Goal: Information Seeking & Learning: Learn about a topic

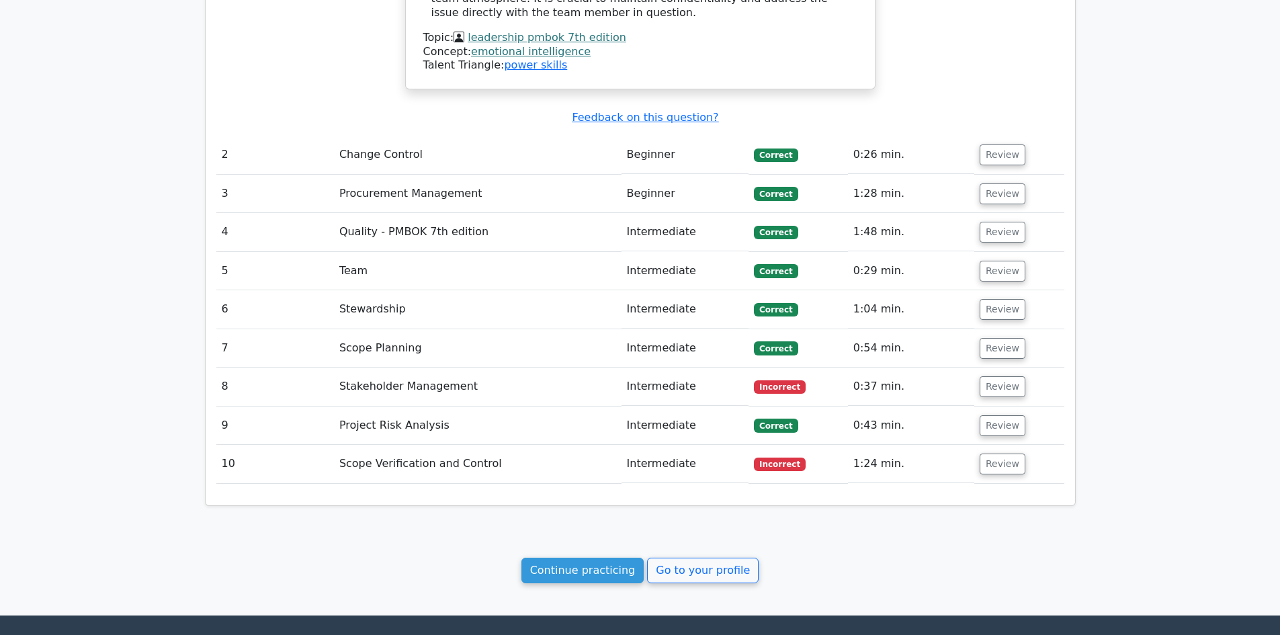
scroll to position [1698, 0]
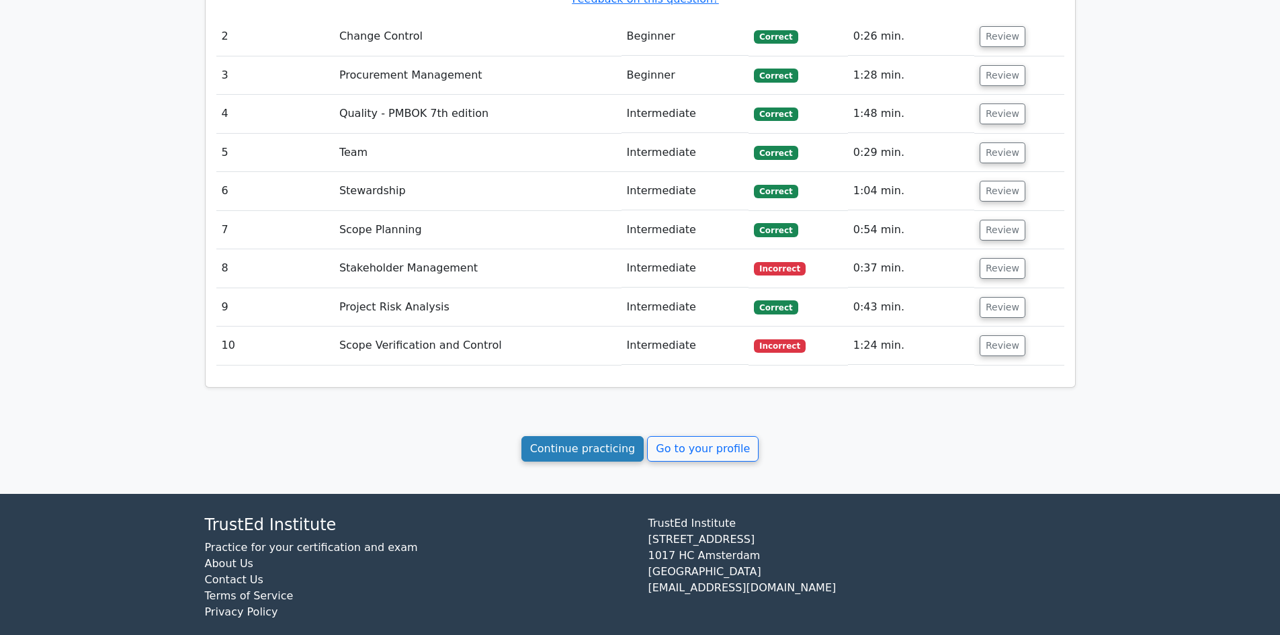
click at [576, 436] on link "Continue practicing" at bounding box center [582, 449] width 123 height 26
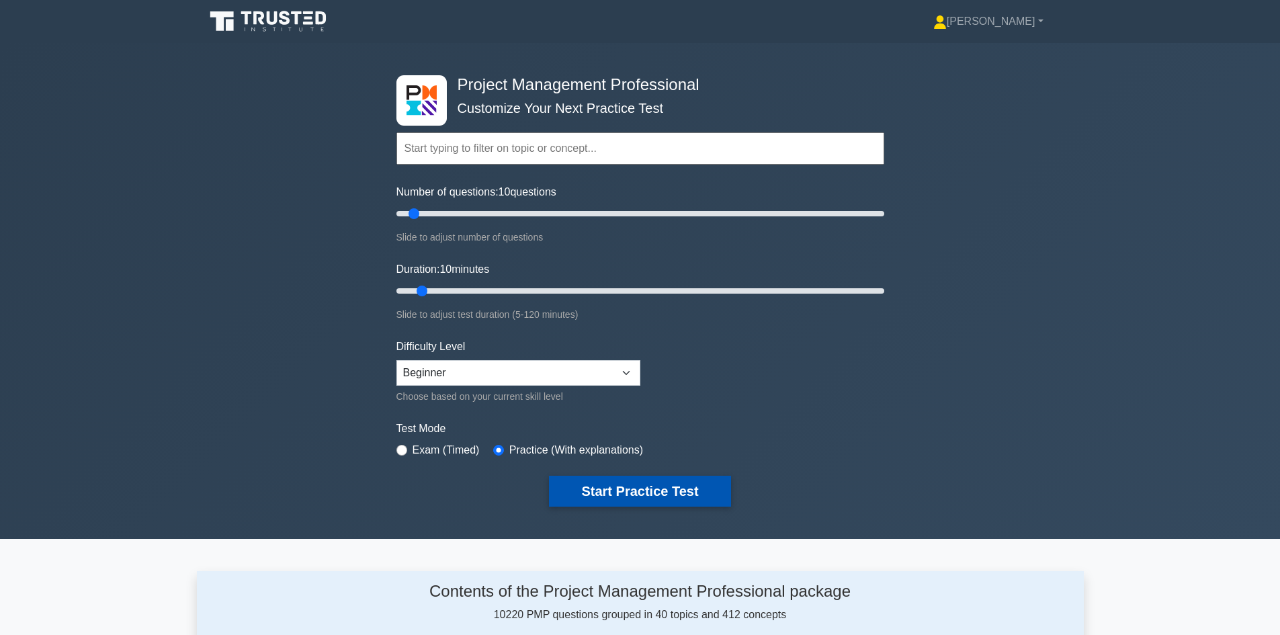
click at [630, 492] on button "Start Practice Test" at bounding box center [639, 491] width 181 height 31
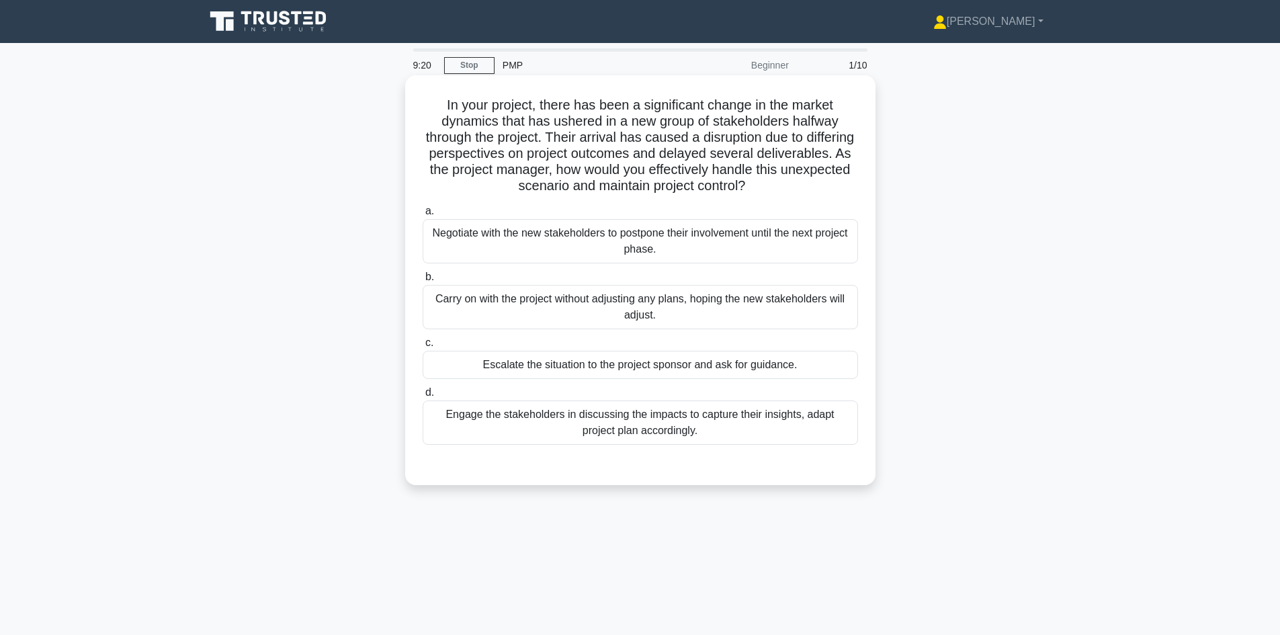
click at [678, 429] on div "Engage the stakeholders in discussing the impacts to capture their insights, ad…" at bounding box center [640, 422] width 435 height 44
click at [423, 397] on input "d. Engage the stakeholders in discussing the impacts to capture their insights,…" at bounding box center [423, 392] width 0 height 9
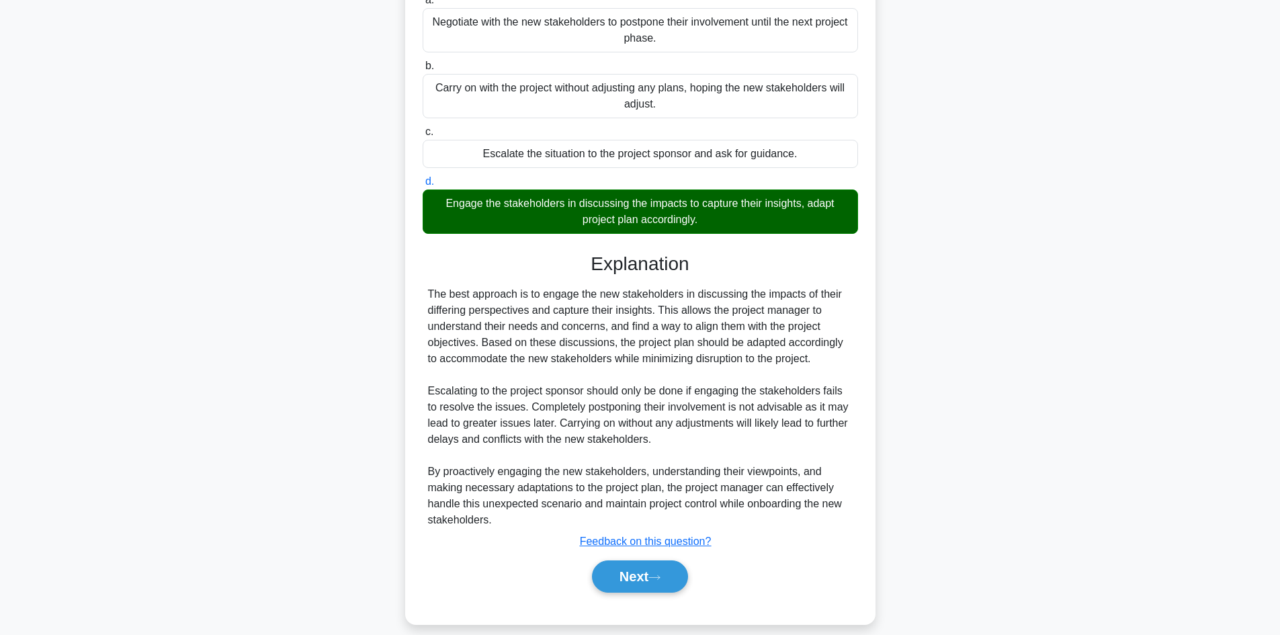
scroll to position [226, 0]
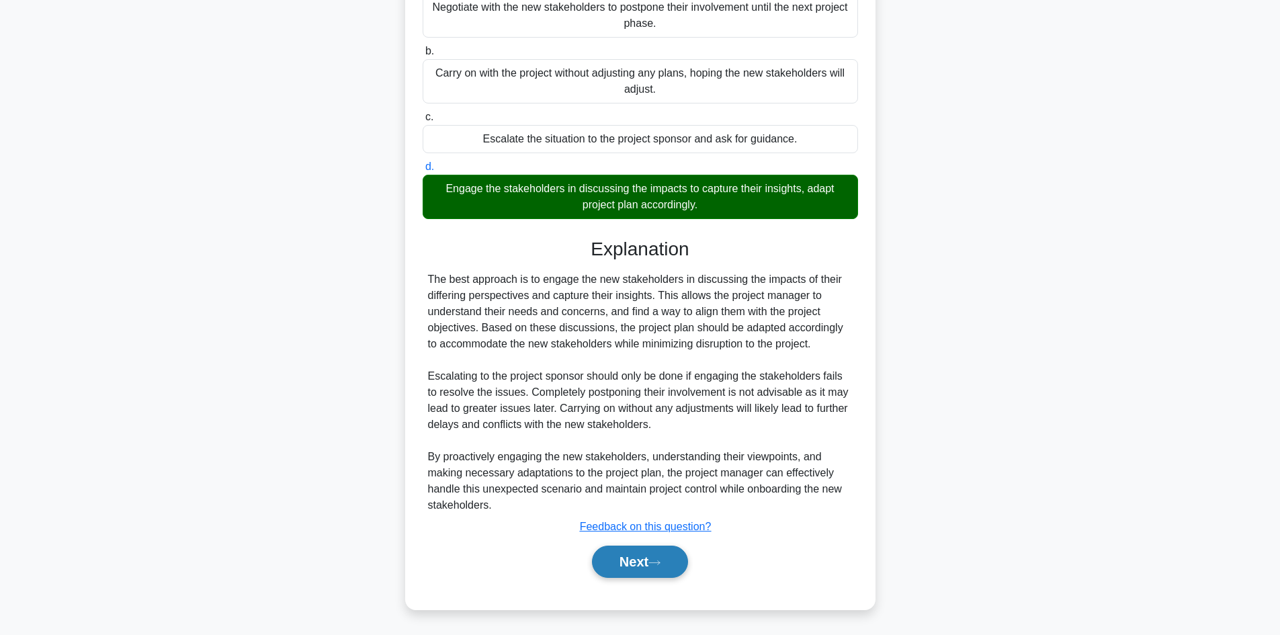
click at [628, 566] on button "Next" at bounding box center [640, 562] width 96 height 32
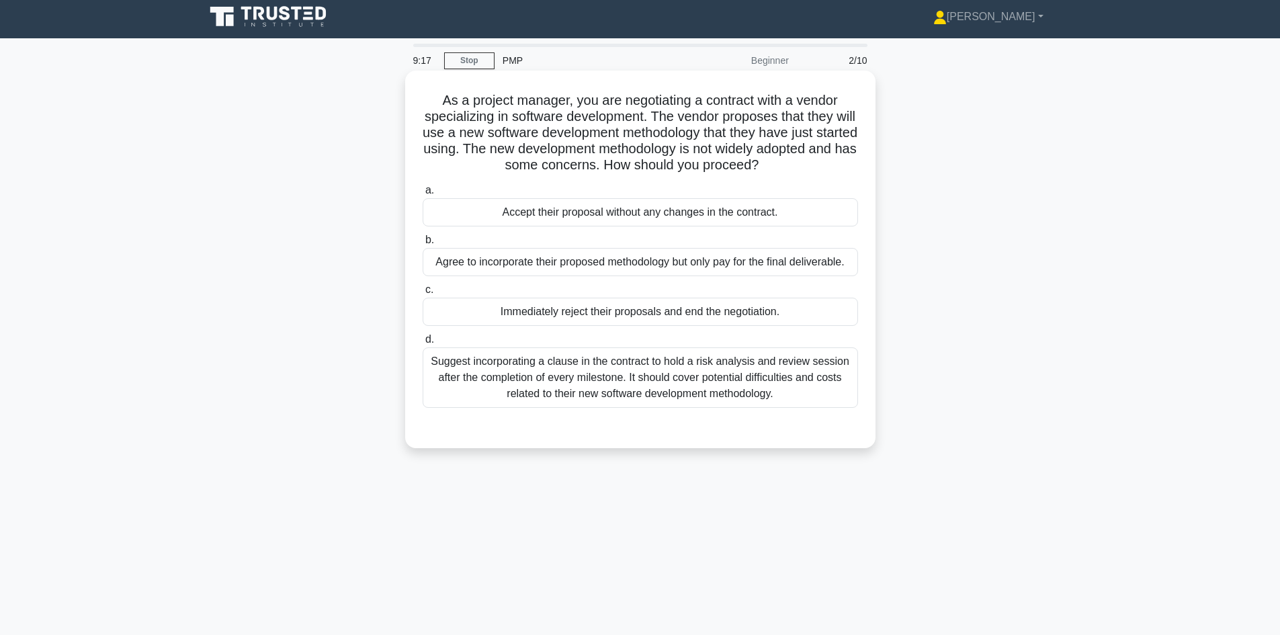
scroll to position [0, 0]
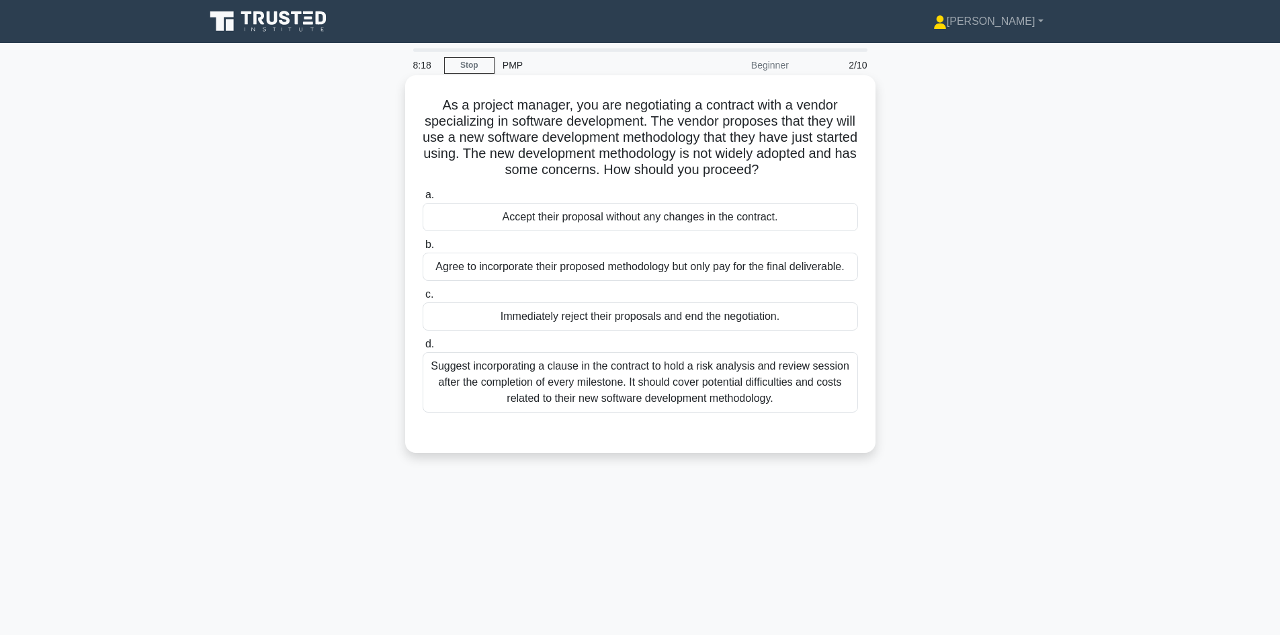
click at [648, 380] on div "Suggest incorporating a clause in the contract to hold a risk analysis and revi…" at bounding box center [640, 382] width 435 height 60
click at [423, 349] on input "d. Suggest incorporating a clause in the contract to hold a risk analysis and r…" at bounding box center [423, 344] width 0 height 9
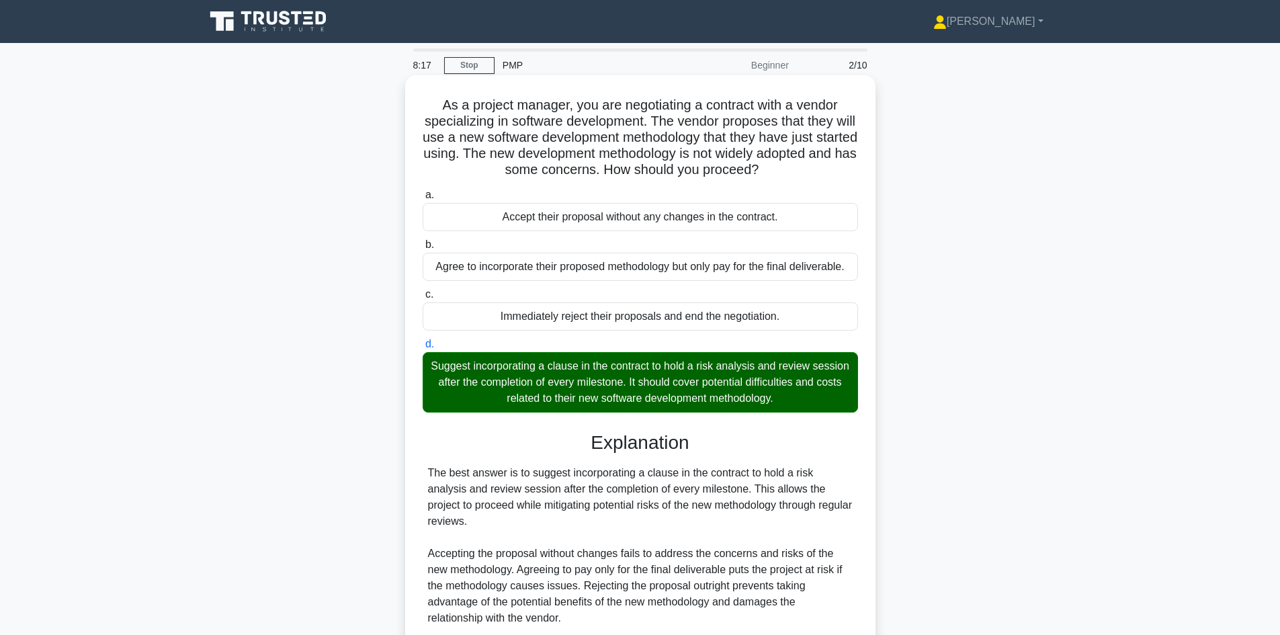
scroll to position [114, 0]
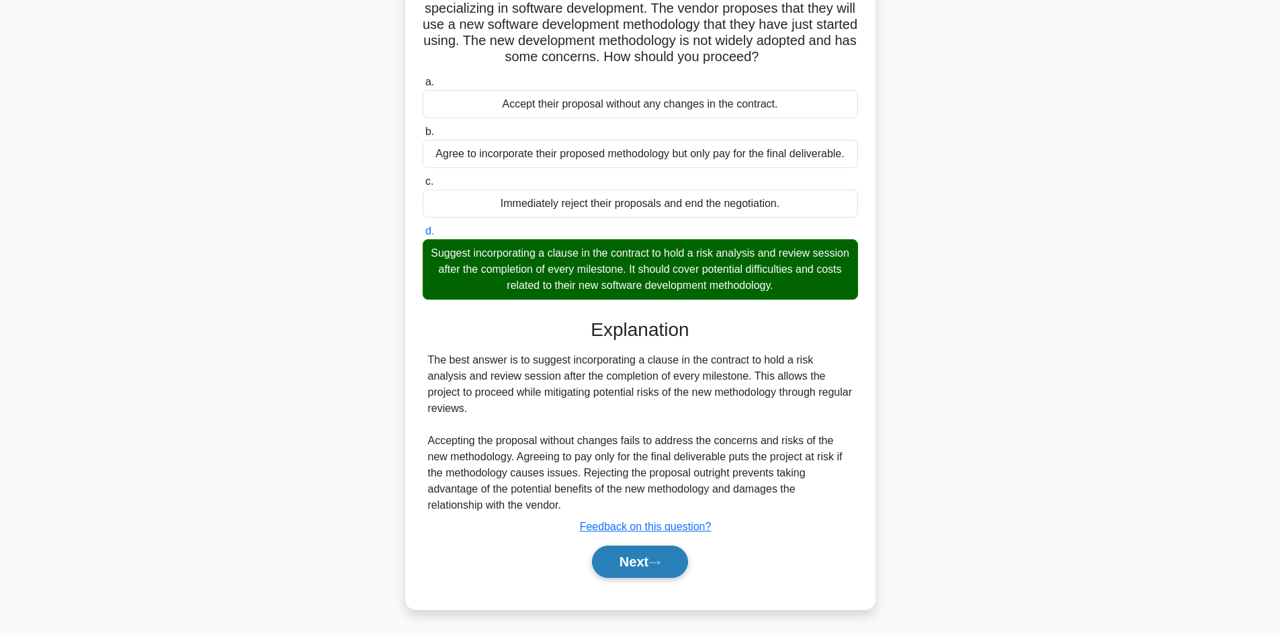
click at [641, 567] on button "Next" at bounding box center [640, 562] width 96 height 32
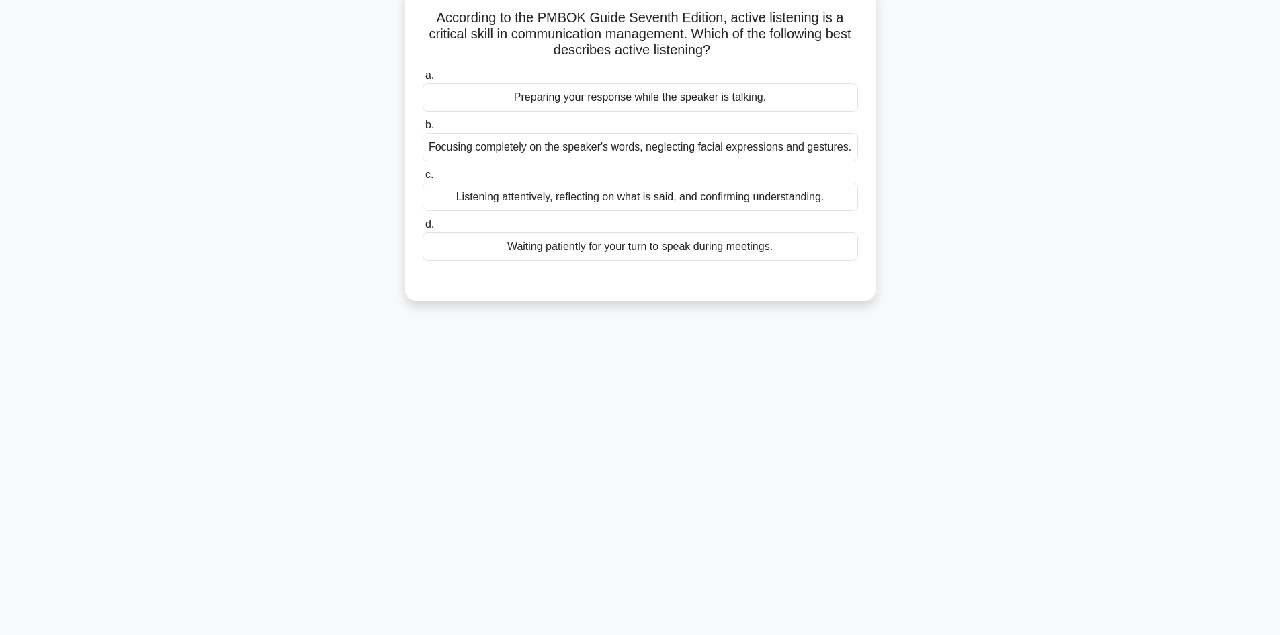
scroll to position [0, 0]
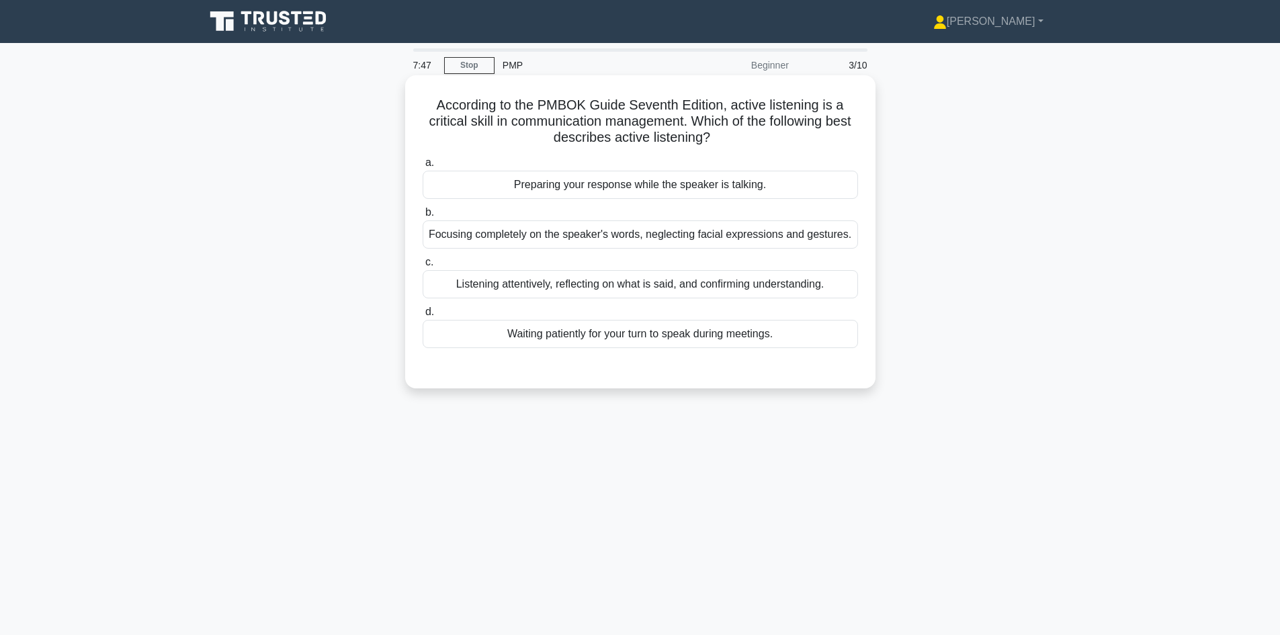
click at [754, 288] on div "Listening attentively, reflecting on what is said, and confirming understanding." at bounding box center [640, 284] width 435 height 28
click at [423, 267] on input "c. Listening attentively, reflecting on what is said, and confirming understand…" at bounding box center [423, 262] width 0 height 9
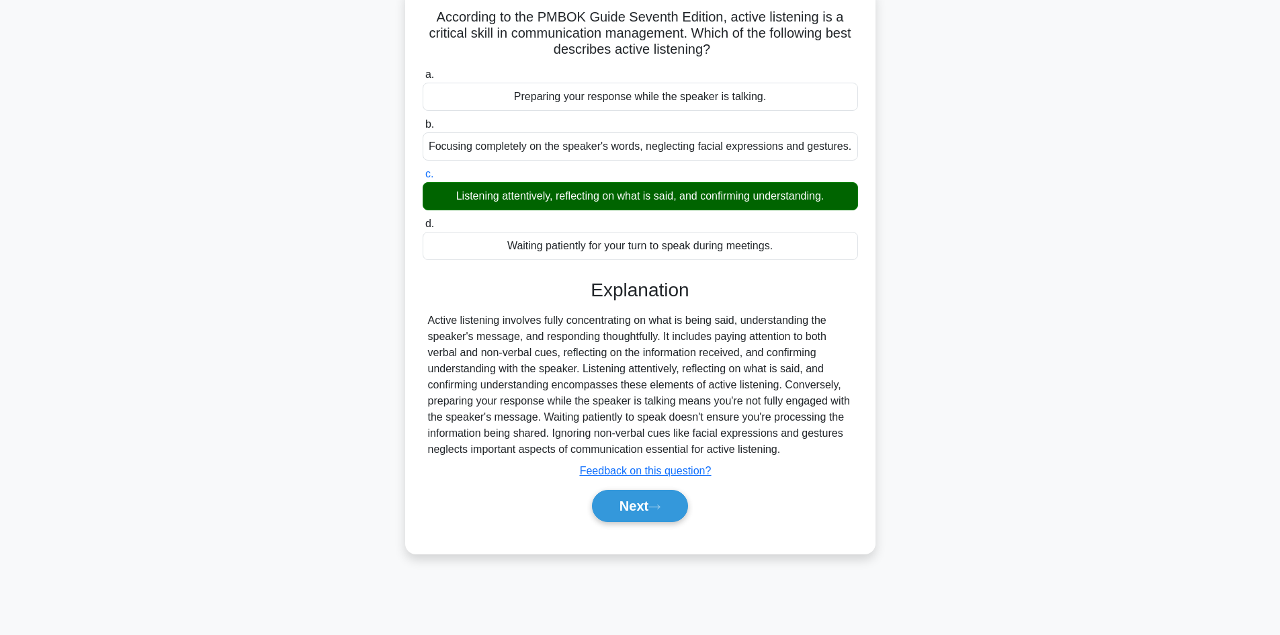
scroll to position [91, 0]
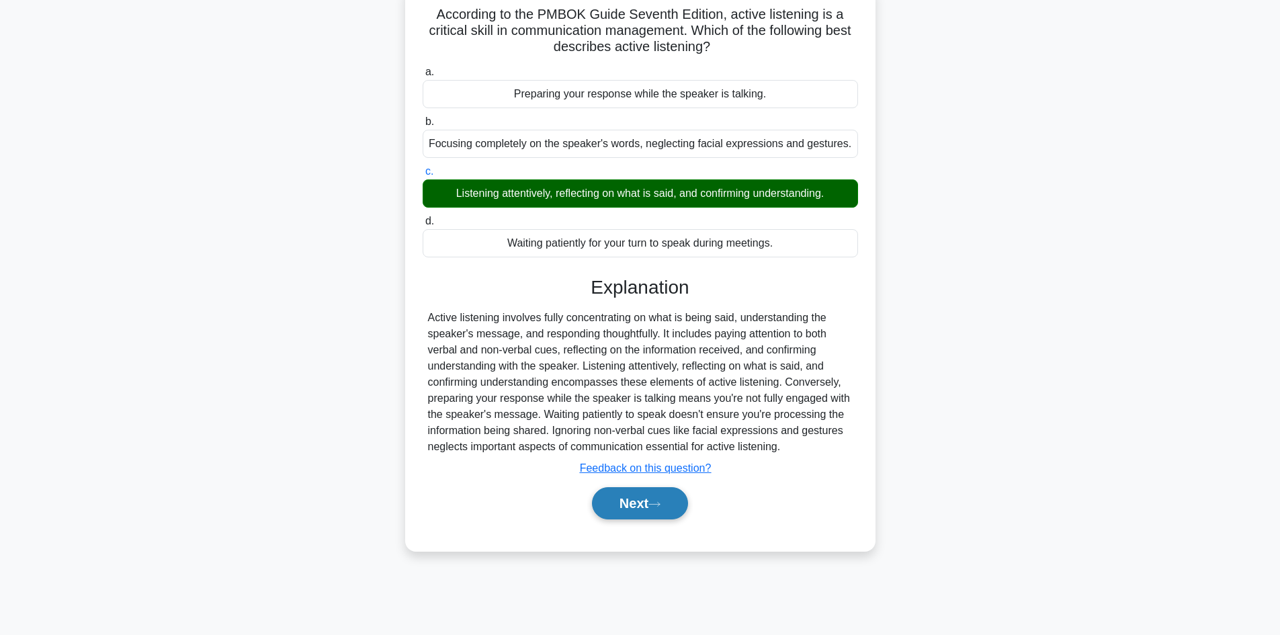
click at [634, 505] on button "Next" at bounding box center [640, 503] width 96 height 32
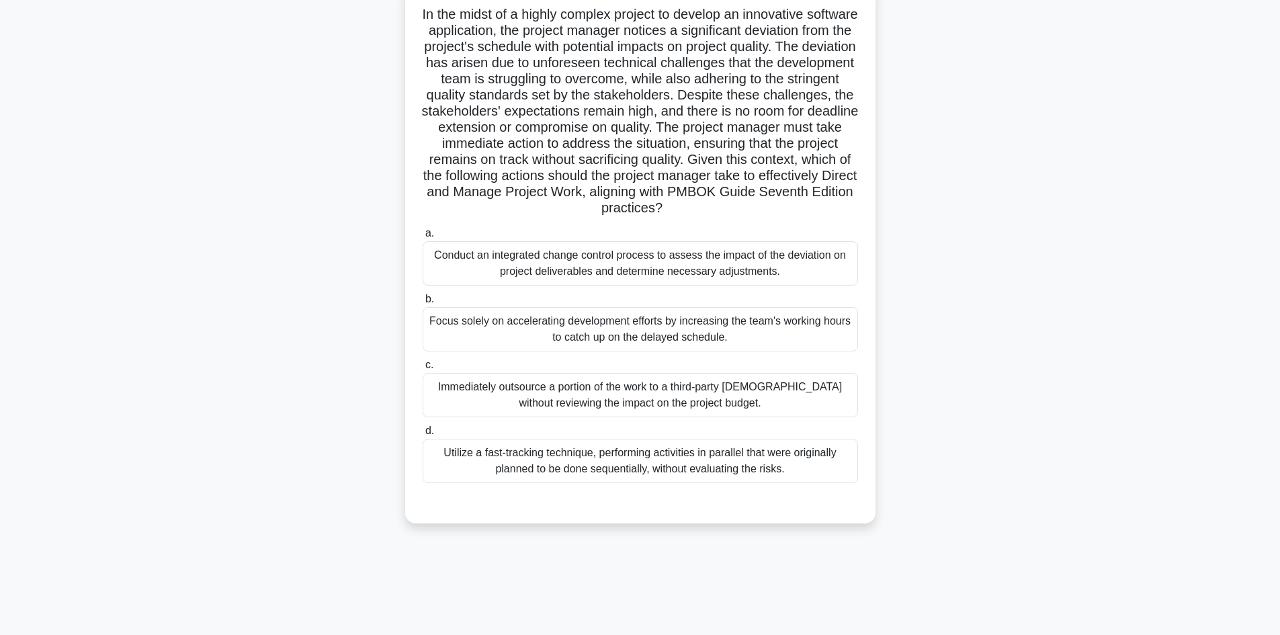
click at [714, 271] on div "Conduct an integrated change control process to assess the impact of the deviat…" at bounding box center [640, 263] width 435 height 44
click at [423, 238] on input "a. Conduct an integrated change control process to assess the impact of the dev…" at bounding box center [423, 233] width 0 height 9
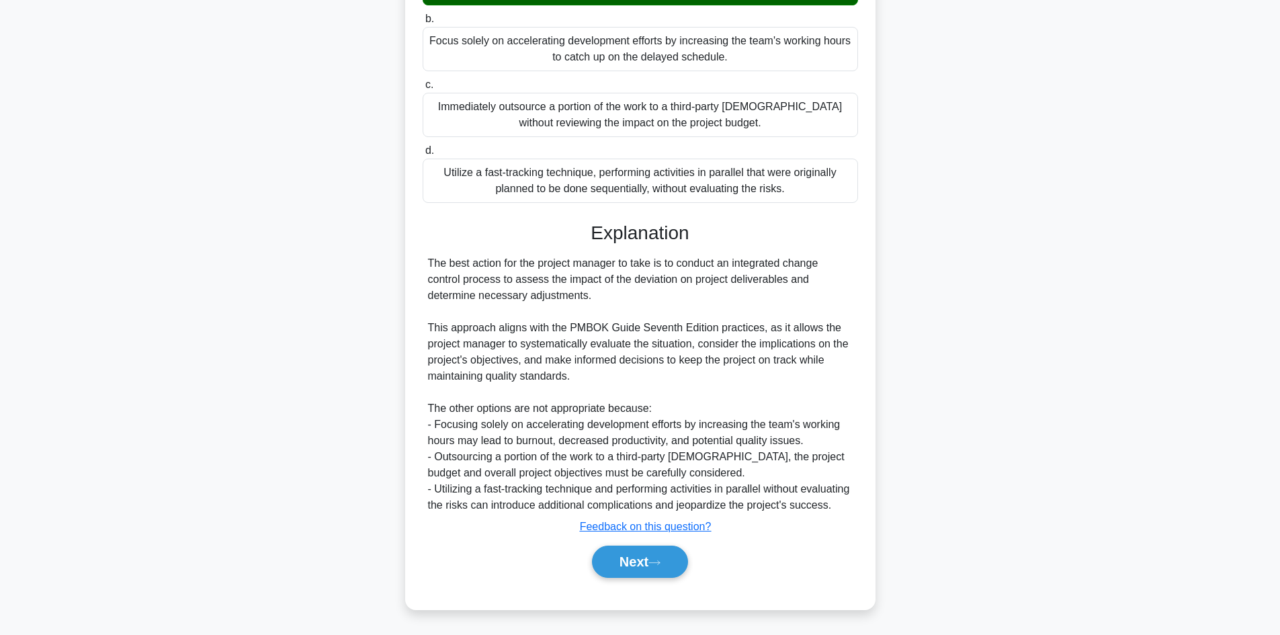
scroll to position [388, 0]
click at [636, 554] on button "Next" at bounding box center [640, 562] width 96 height 32
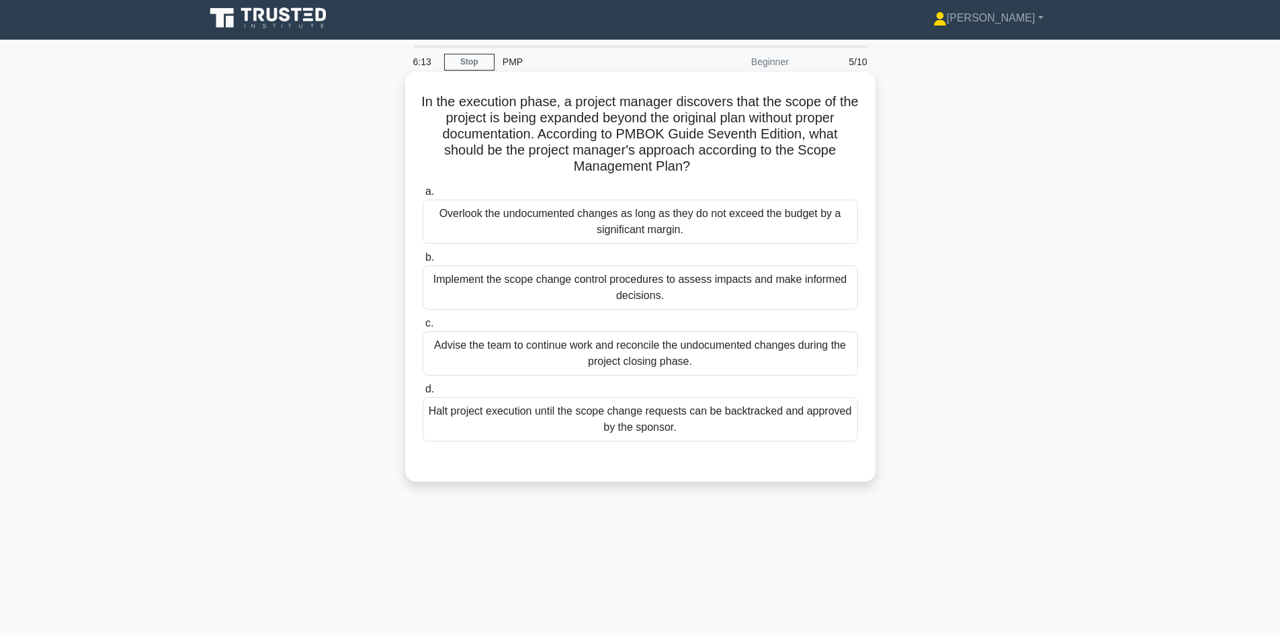
scroll to position [0, 0]
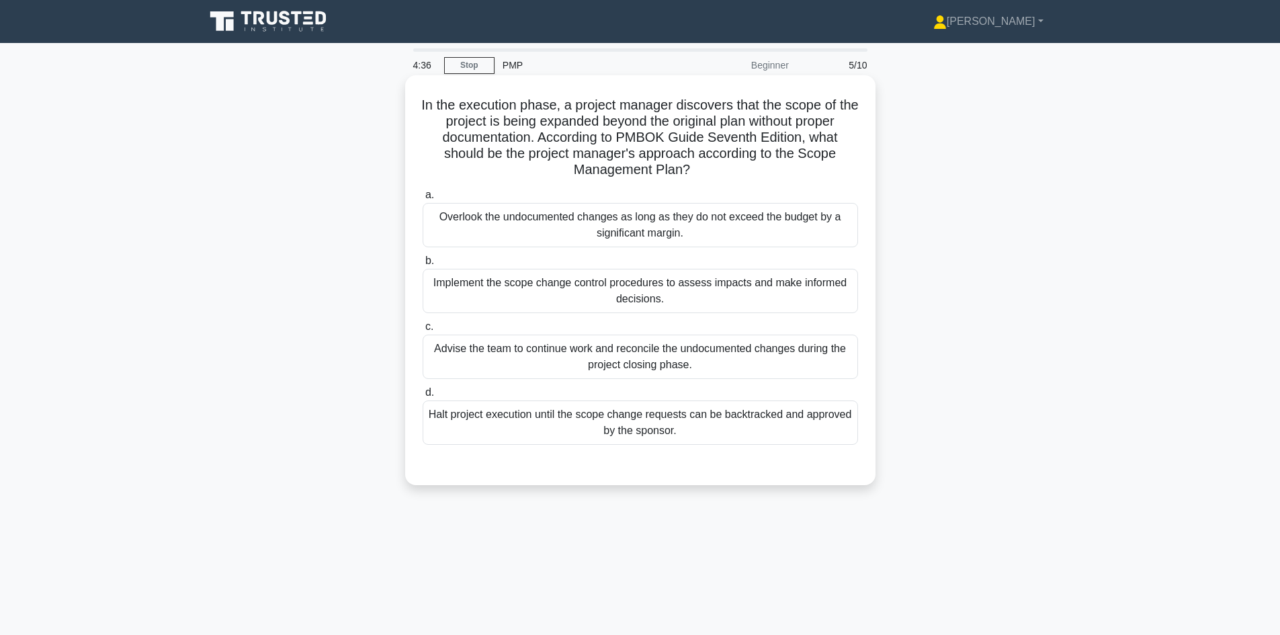
click at [705, 289] on div "Implement the scope change control procedures to assess impacts and make inform…" at bounding box center [640, 291] width 435 height 44
click at [423, 265] on input "b. Implement the scope change control procedures to assess impacts and make inf…" at bounding box center [423, 261] width 0 height 9
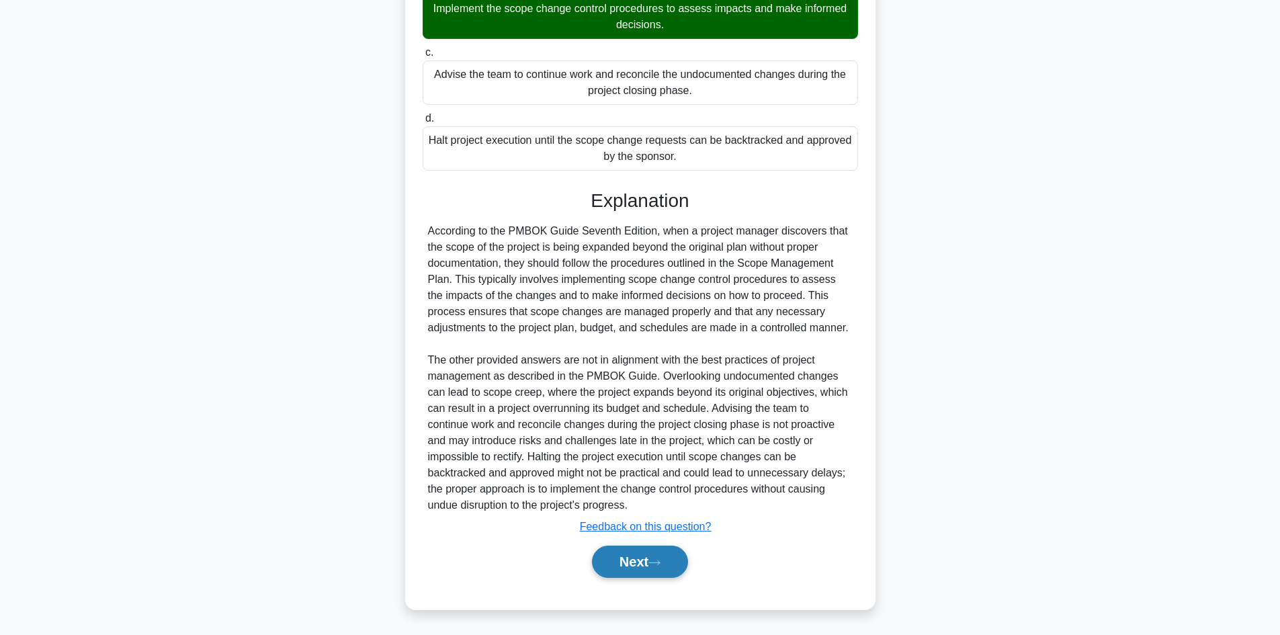
click at [639, 559] on button "Next" at bounding box center [640, 562] width 96 height 32
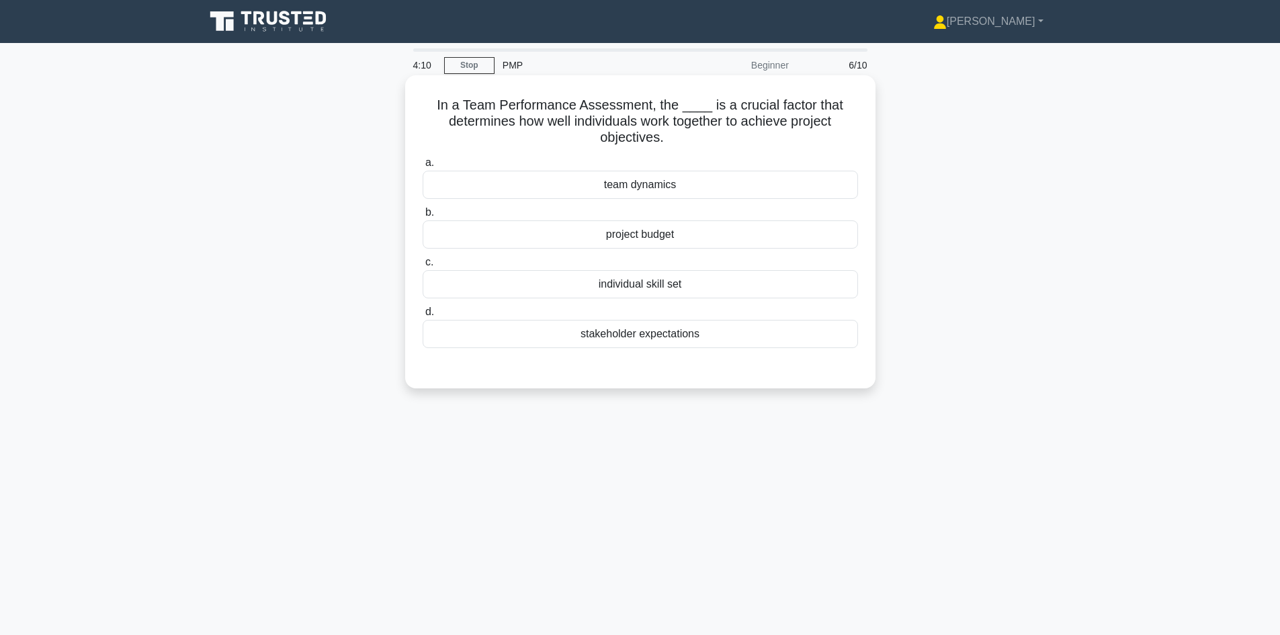
click at [667, 183] on div "team dynamics" at bounding box center [640, 185] width 435 height 28
click at [423, 167] on input "a. team dynamics" at bounding box center [423, 163] width 0 height 9
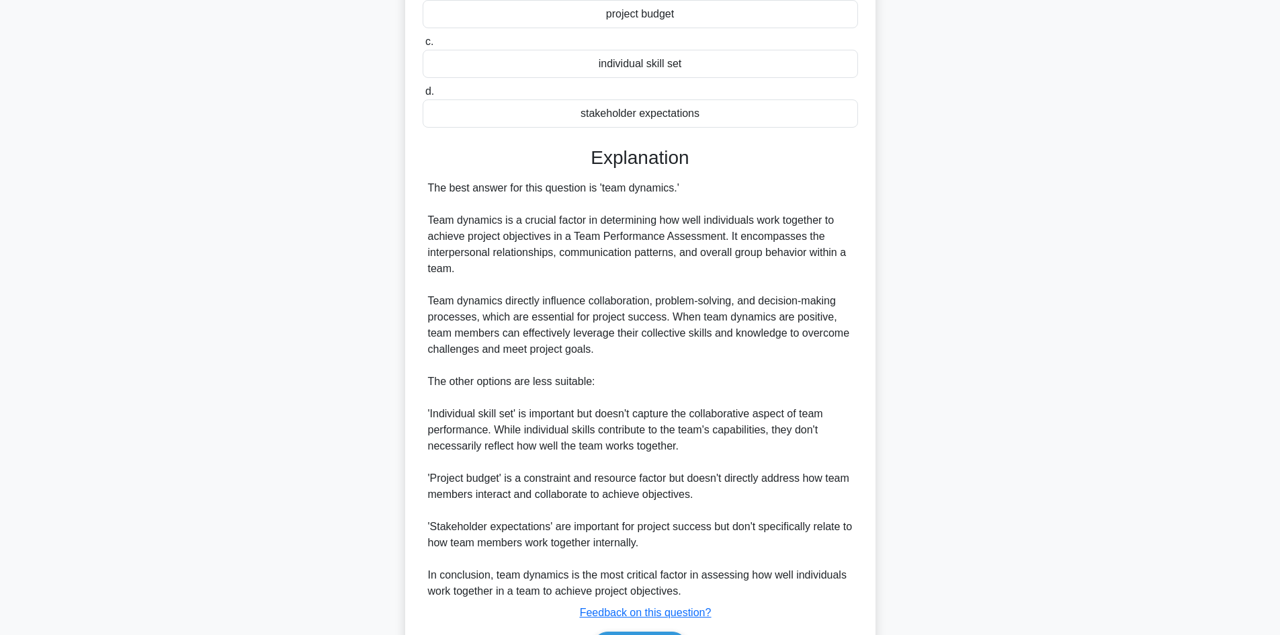
scroll to position [269, 0]
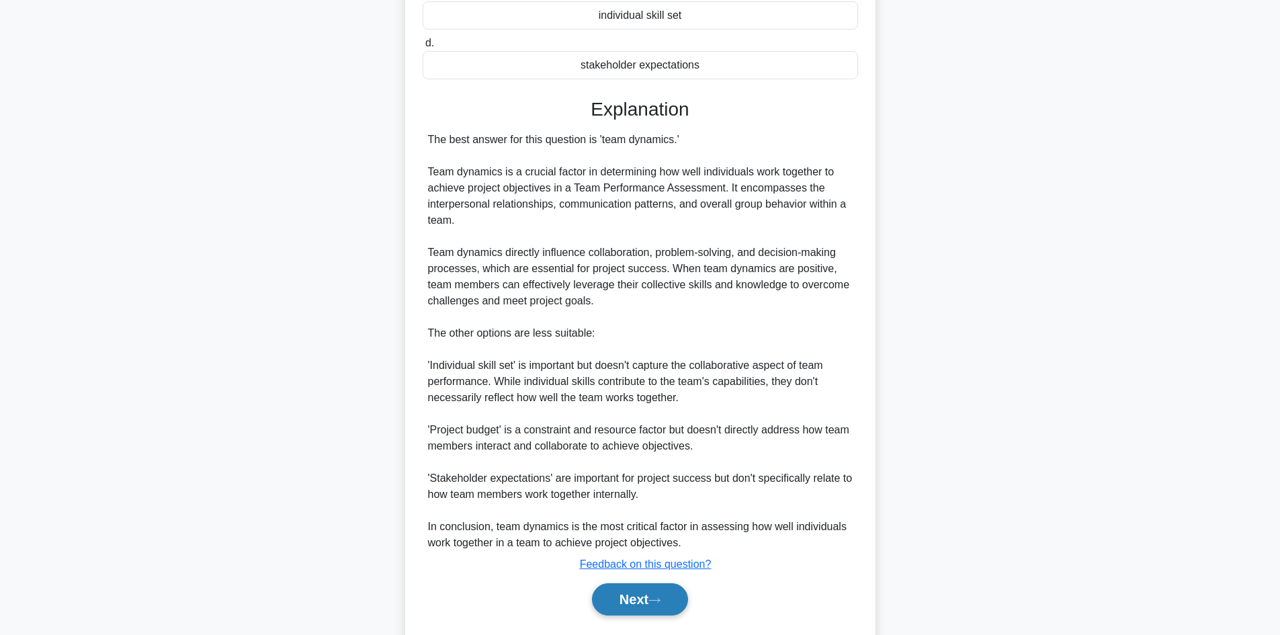
click at [623, 598] on button "Next" at bounding box center [640, 599] width 96 height 32
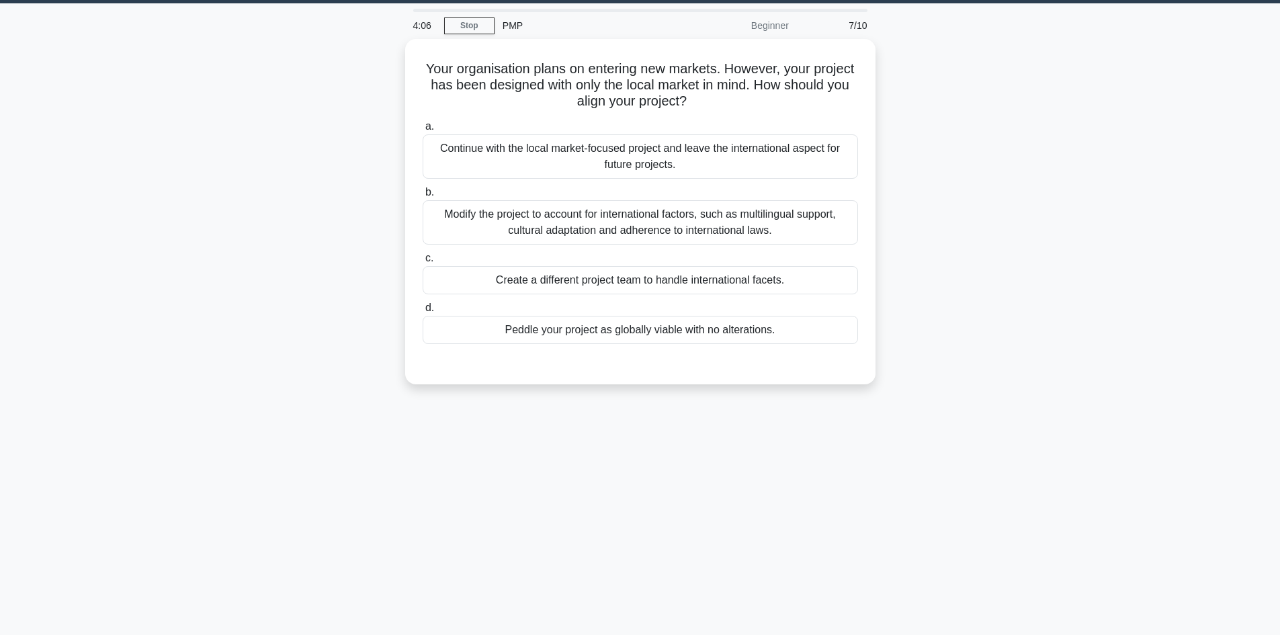
scroll to position [0, 0]
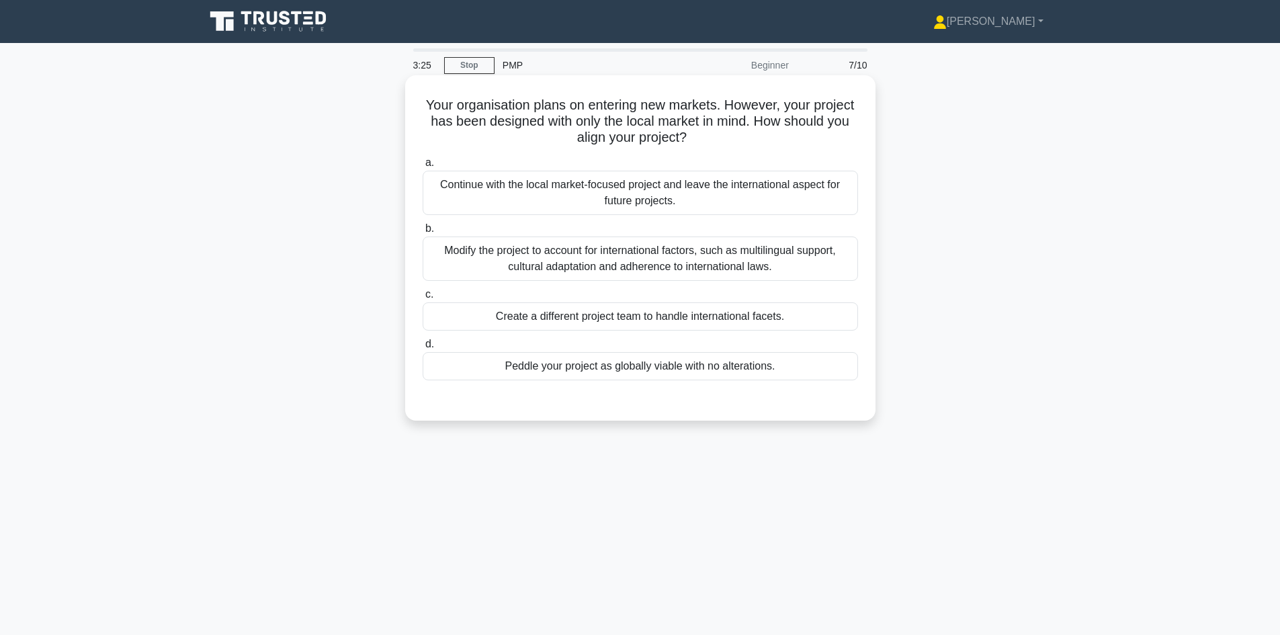
click at [619, 265] on div "Modify the project to account for international factors, such as multilingual s…" at bounding box center [640, 258] width 435 height 44
click at [423, 233] on input "b. Modify the project to account for international factors, such as multilingua…" at bounding box center [423, 228] width 0 height 9
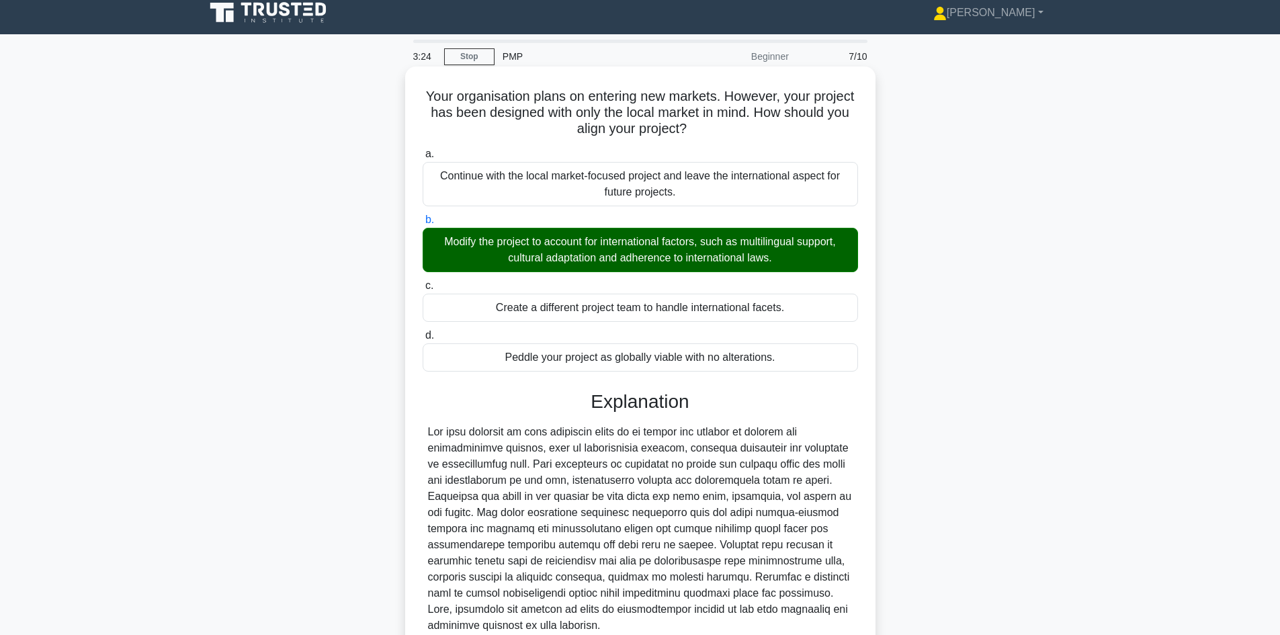
scroll to position [130, 0]
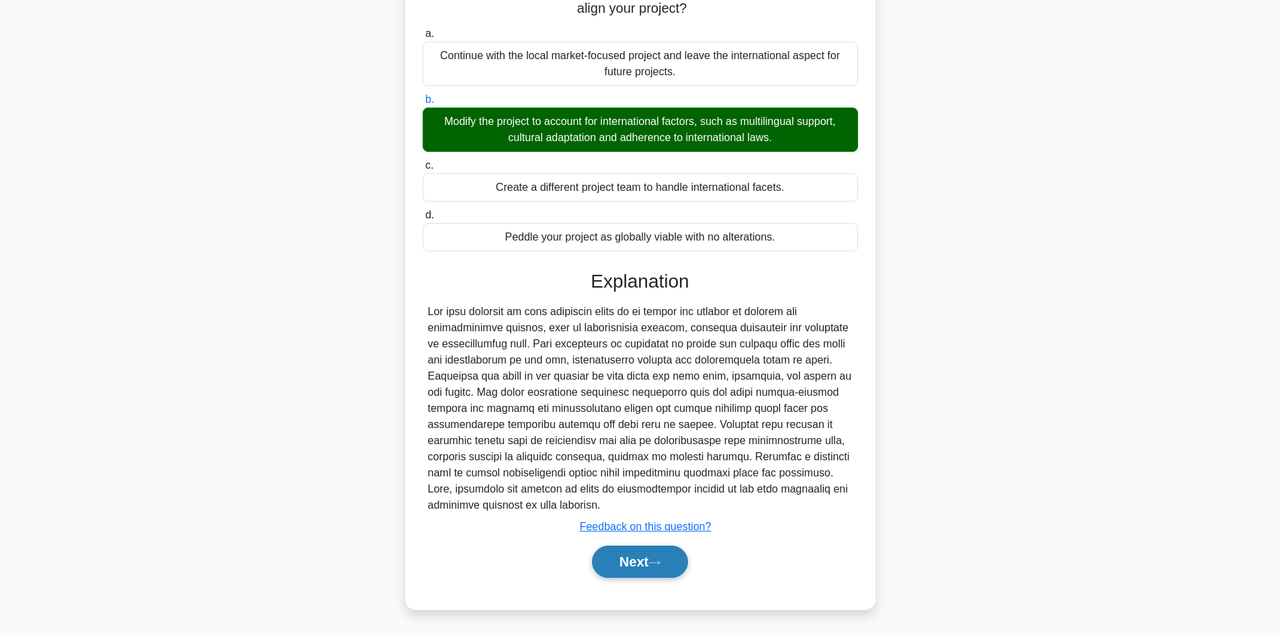
click at [621, 565] on button "Next" at bounding box center [640, 562] width 96 height 32
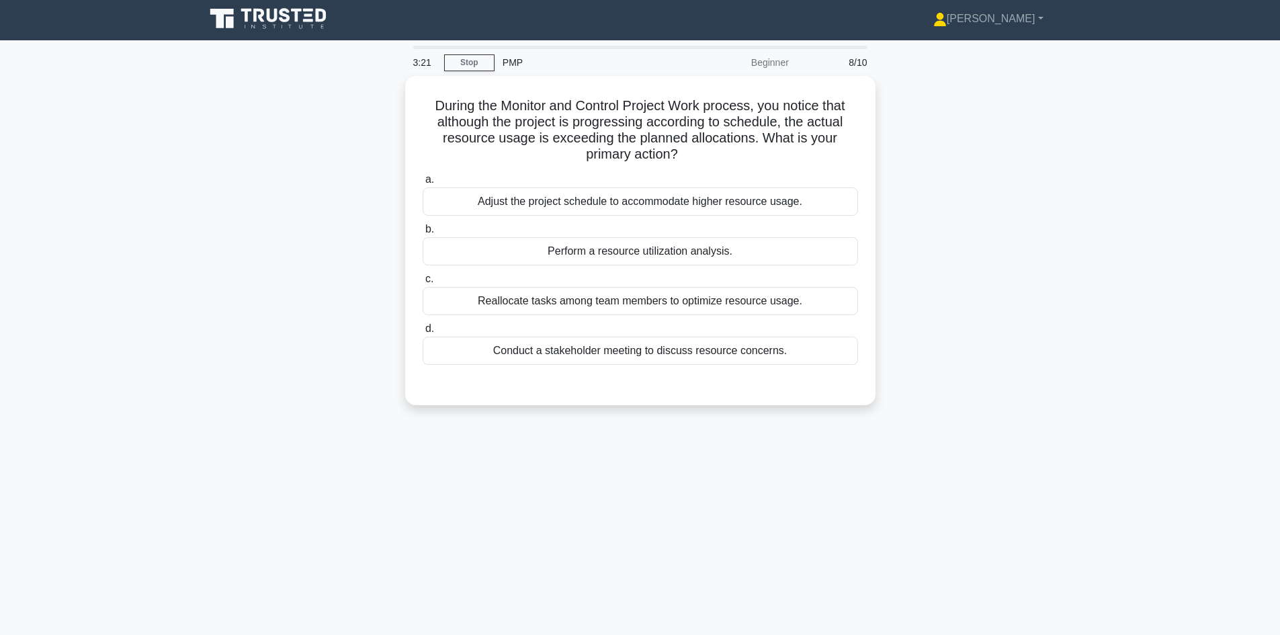
scroll to position [0, 0]
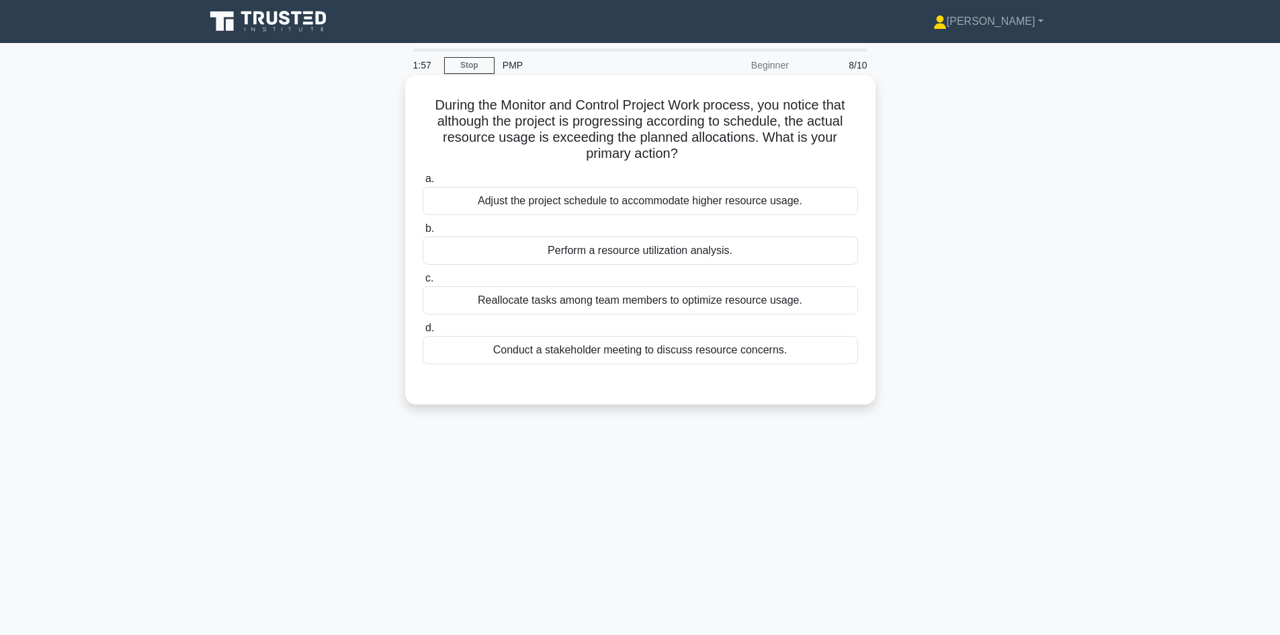
click at [662, 302] on div "Reallocate tasks among team members to optimize resource usage." at bounding box center [640, 300] width 435 height 28
click at [423, 283] on input "c. Reallocate tasks among team members to optimize resource usage." at bounding box center [423, 278] width 0 height 9
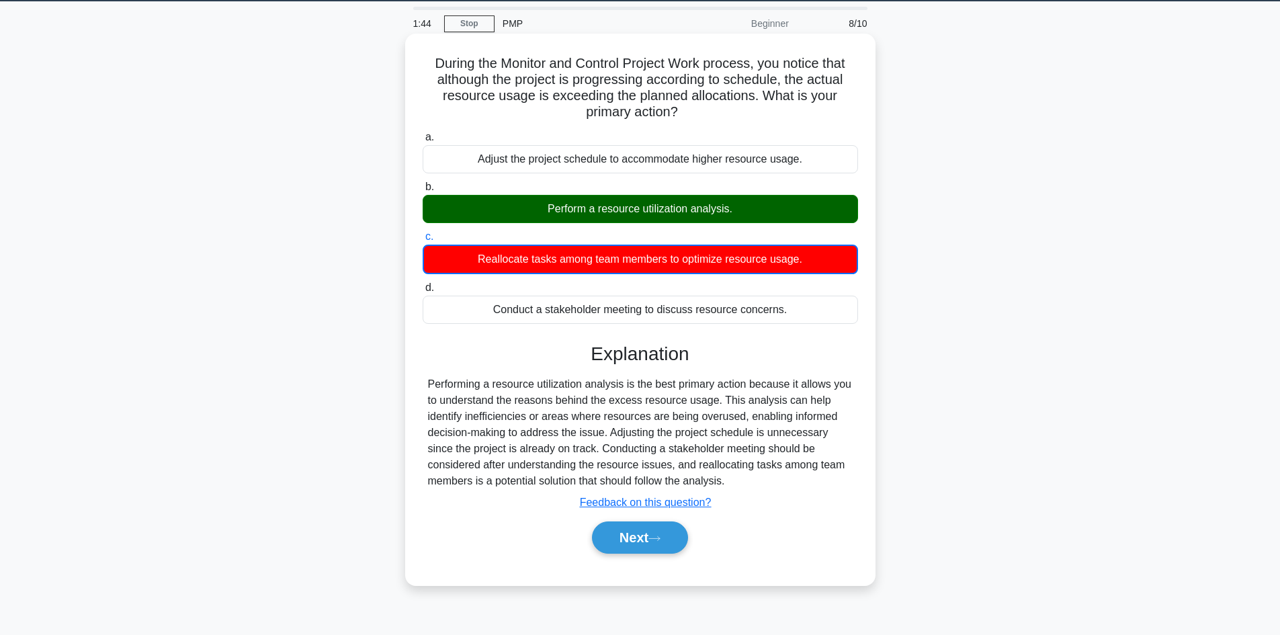
scroll to position [91, 0]
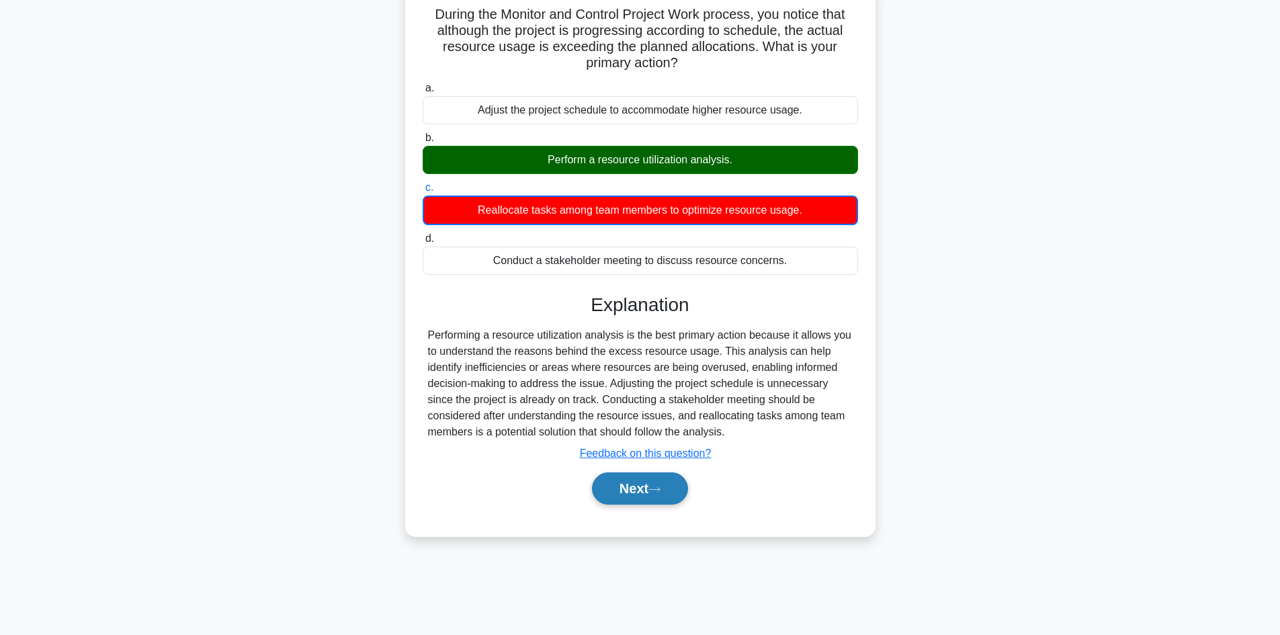
click at [636, 501] on button "Next" at bounding box center [640, 488] width 96 height 32
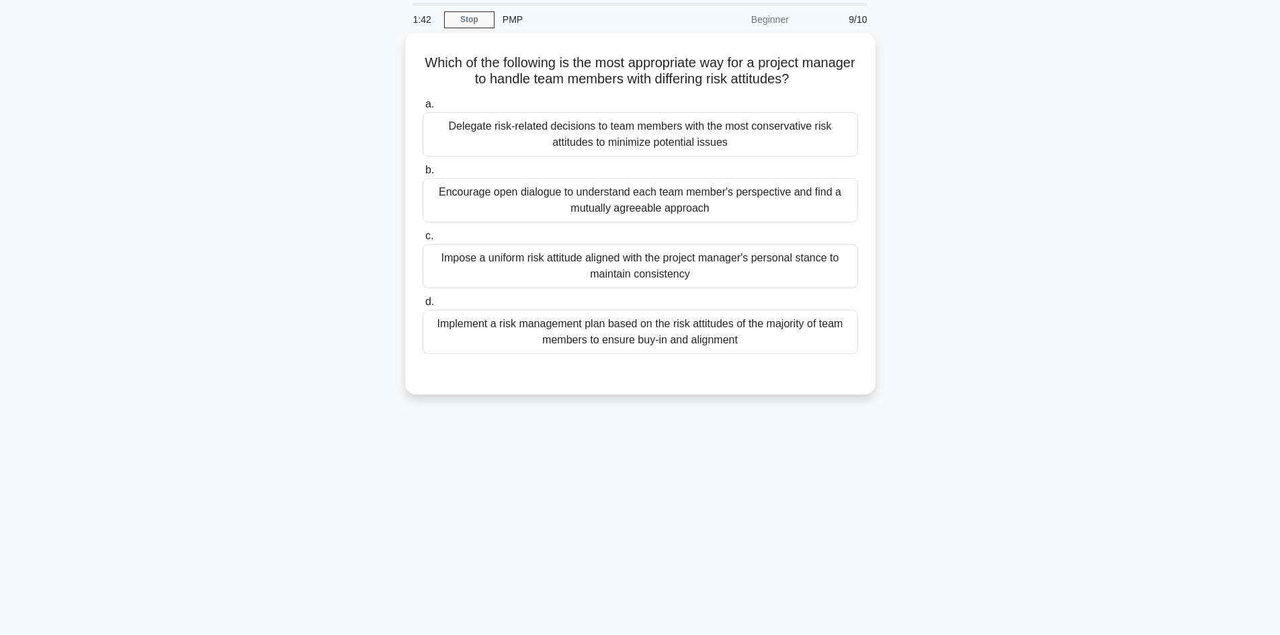
scroll to position [0, 0]
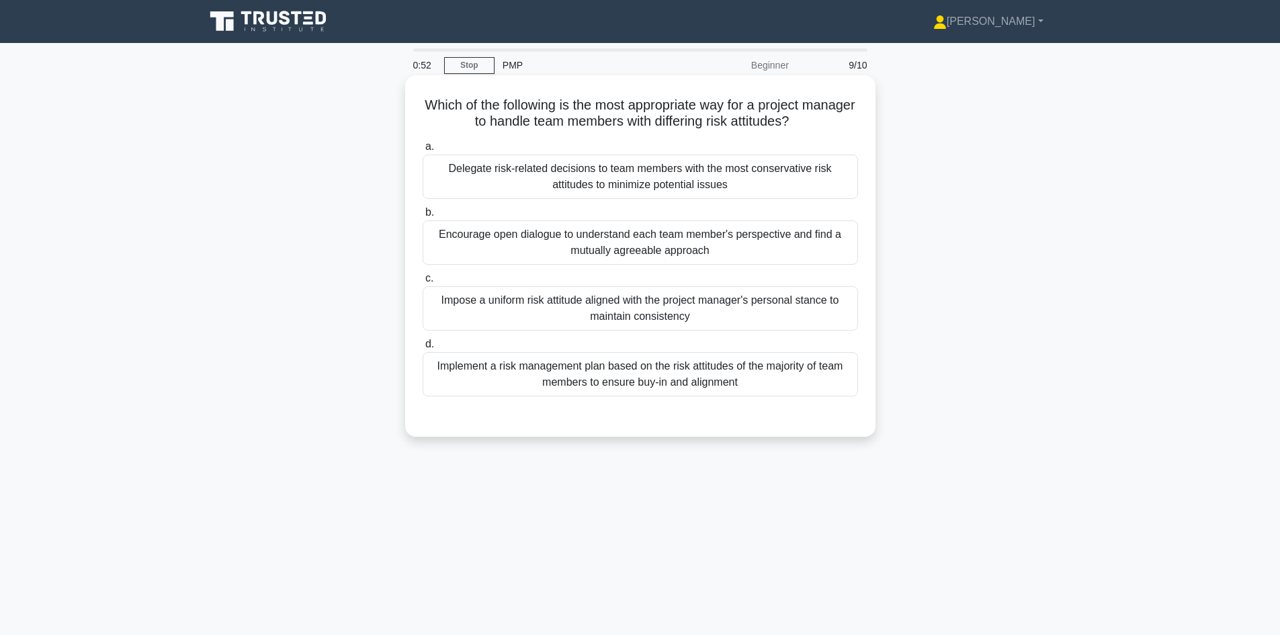
click at [738, 234] on div "Encourage open dialogue to understand each team member's perspective and find a…" at bounding box center [640, 242] width 435 height 44
click at [423, 217] on input "b. Encourage open dialogue to understand each team member's perspective and fin…" at bounding box center [423, 212] width 0 height 9
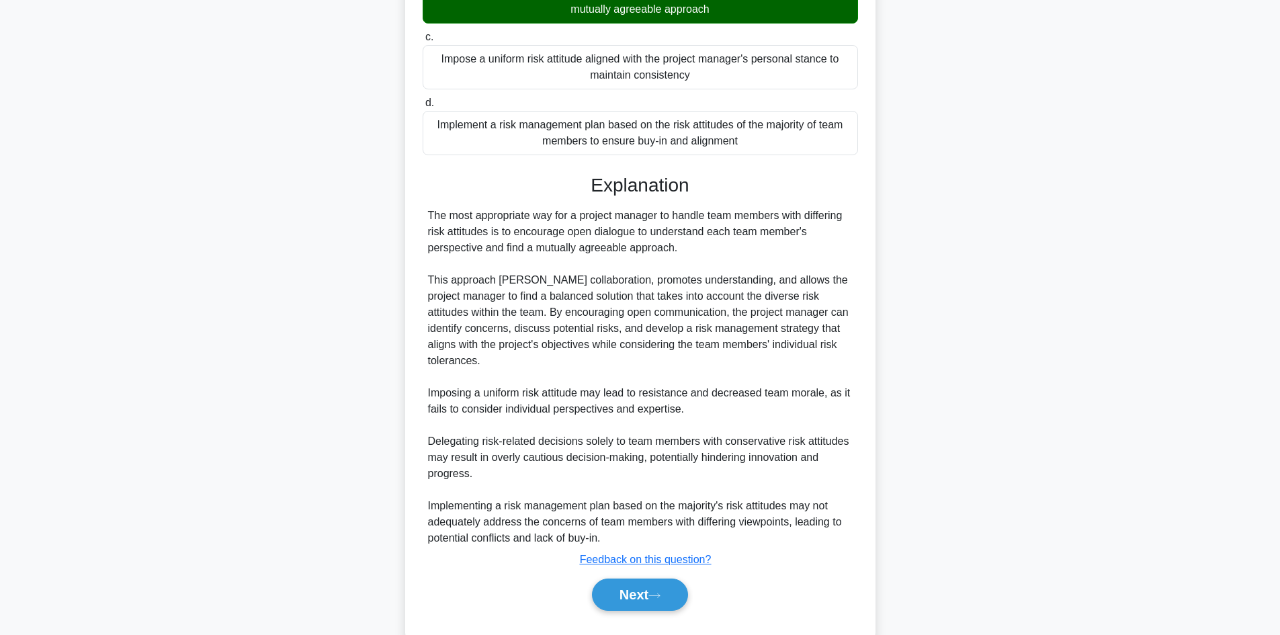
scroll to position [259, 0]
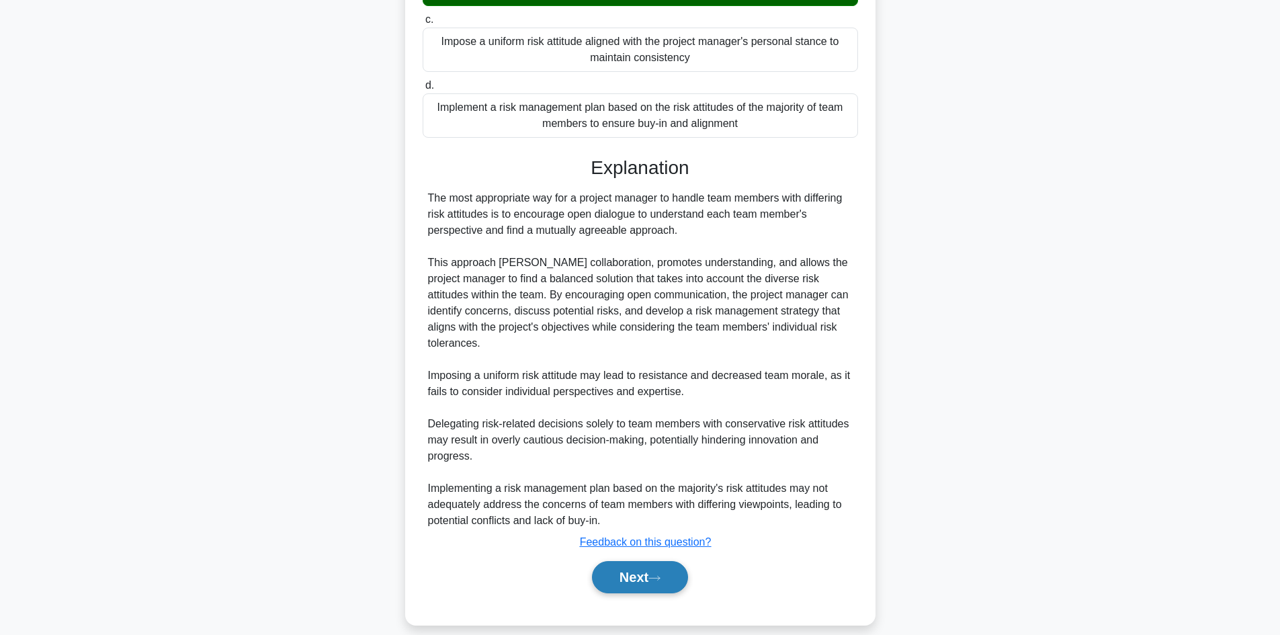
click at [633, 561] on button "Next" at bounding box center [640, 577] width 96 height 32
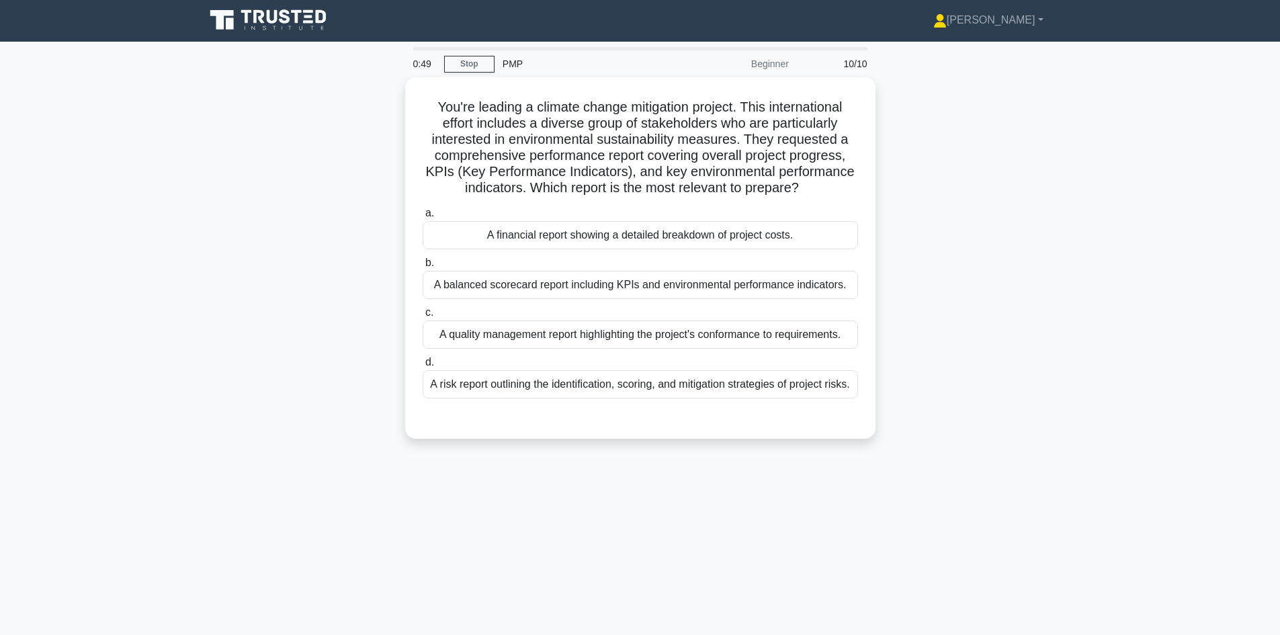
scroll to position [0, 0]
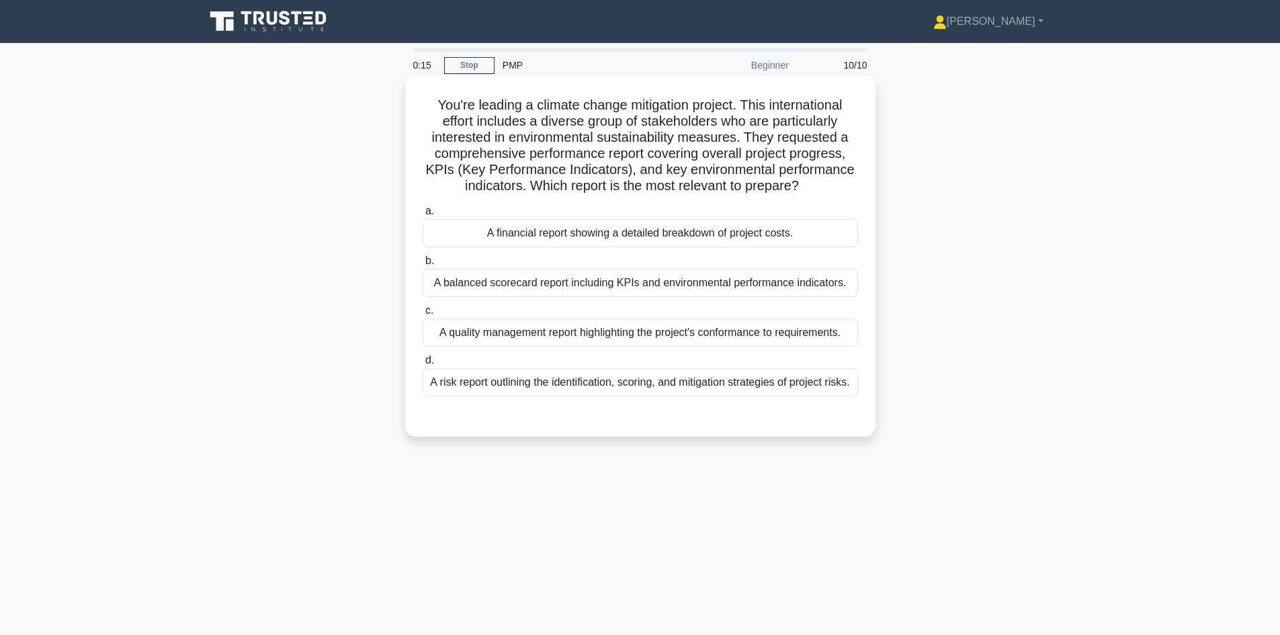
click at [707, 285] on div "A balanced scorecard report including KPIs and environmental performance indica…" at bounding box center [640, 283] width 435 height 28
click at [423, 265] on input "b. A balanced scorecard report including KPIs and environmental performance ind…" at bounding box center [423, 261] width 0 height 9
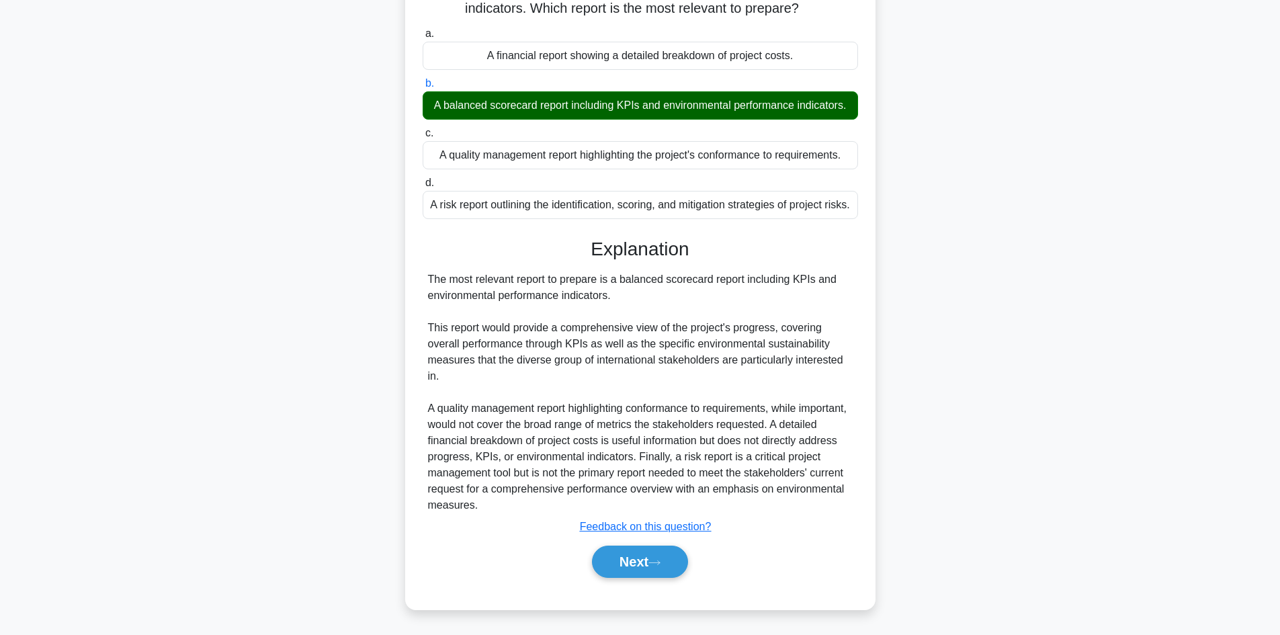
scroll to position [194, 0]
click at [623, 562] on button "Next" at bounding box center [640, 562] width 96 height 32
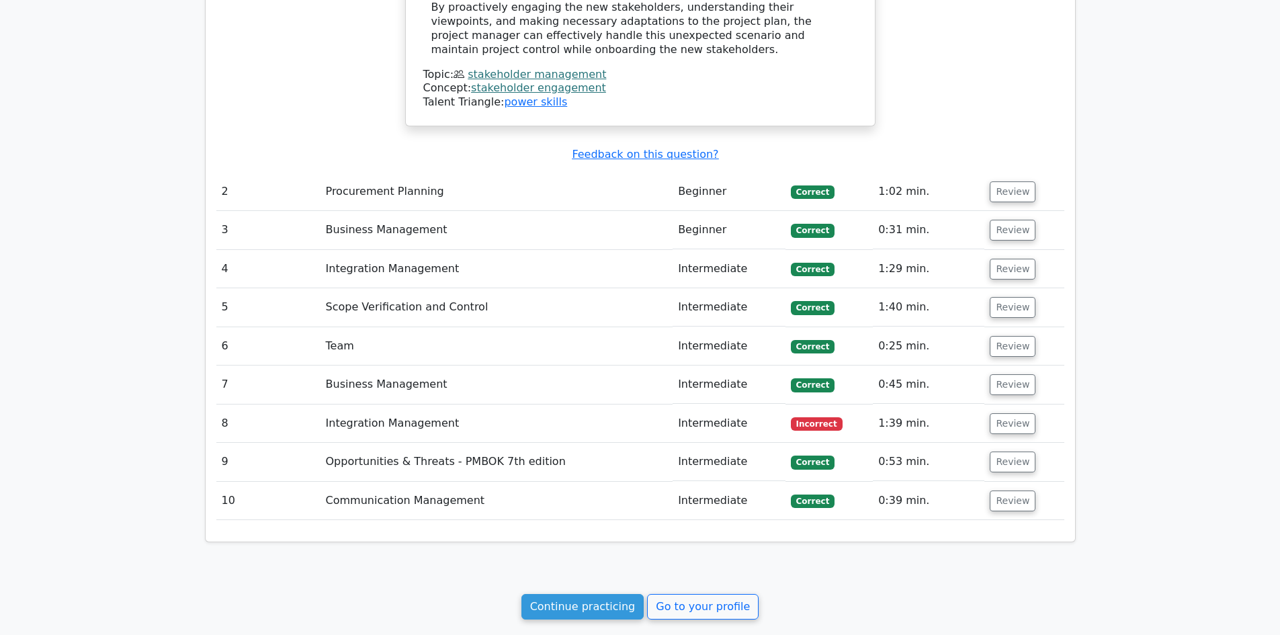
scroll to position [1602, 0]
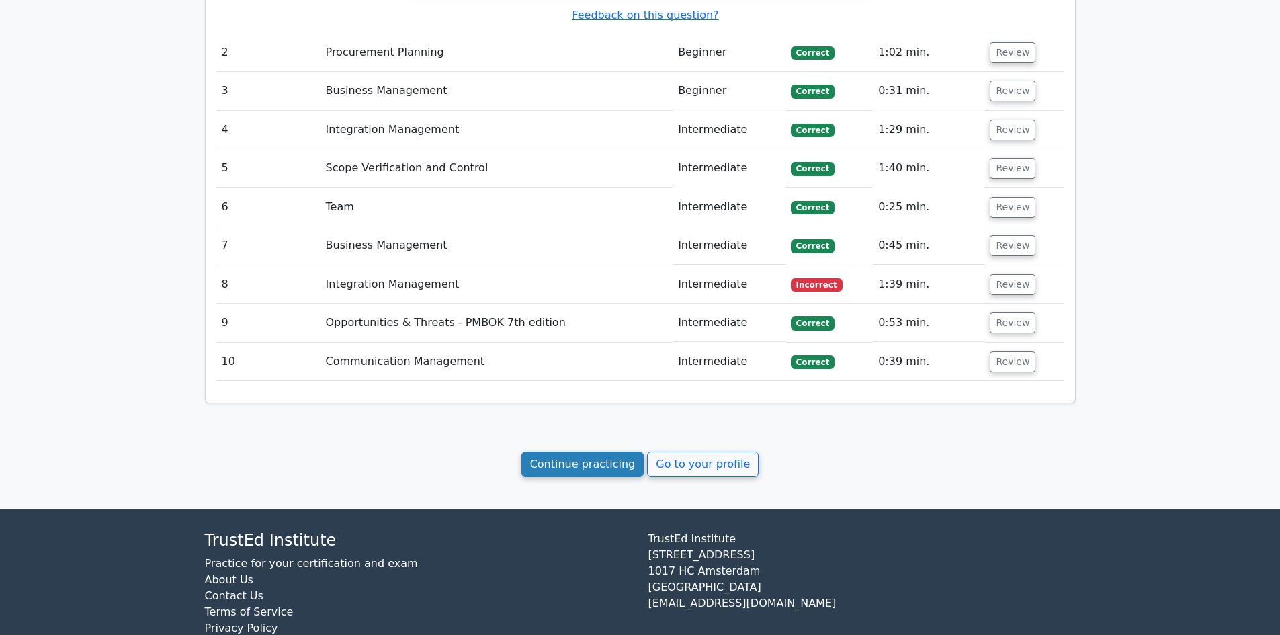
click at [563, 451] on link "Continue practicing" at bounding box center [582, 464] width 123 height 26
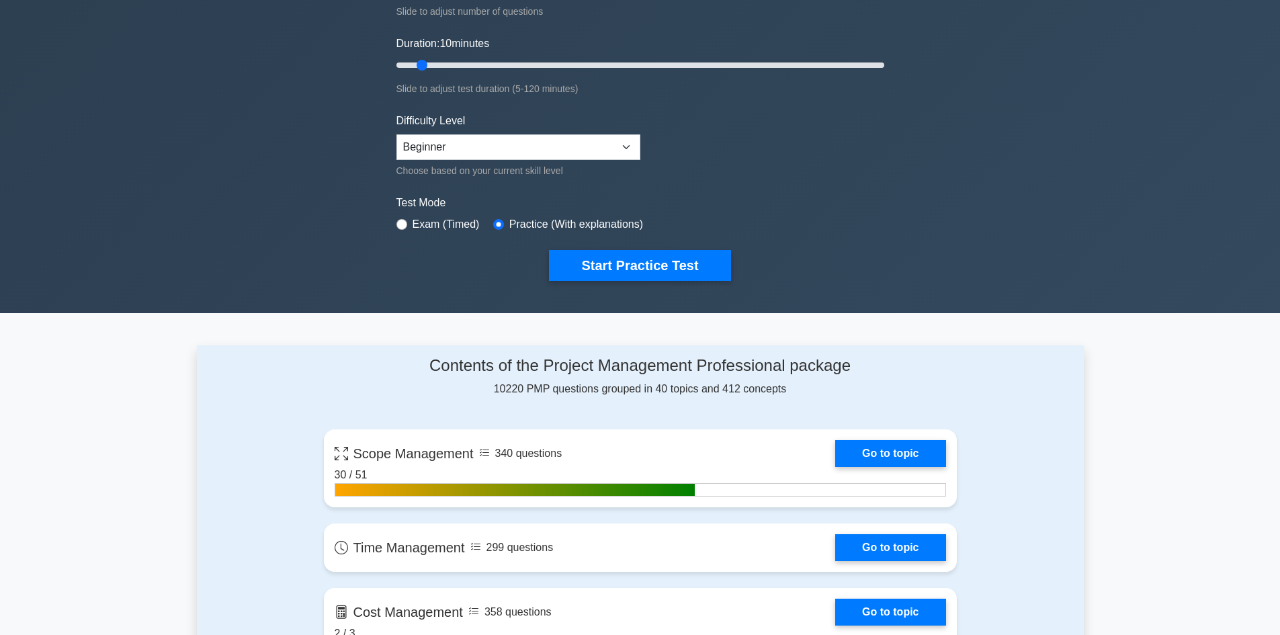
scroll to position [202, 0]
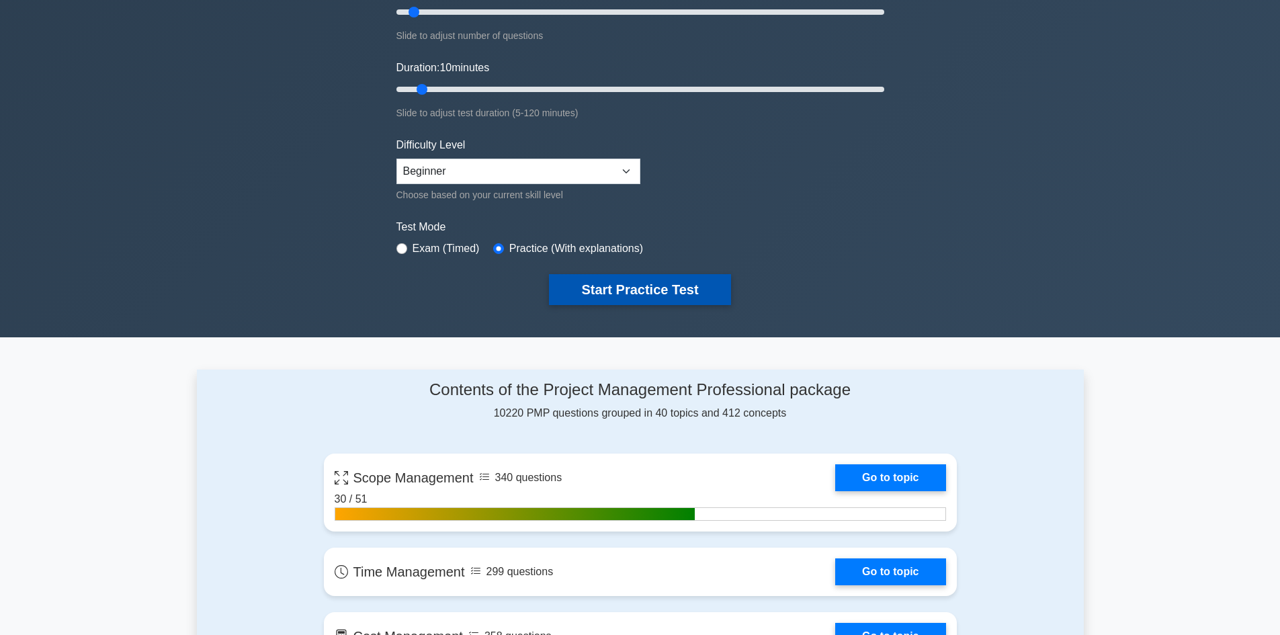
click at [639, 288] on button "Start Practice Test" at bounding box center [639, 289] width 181 height 31
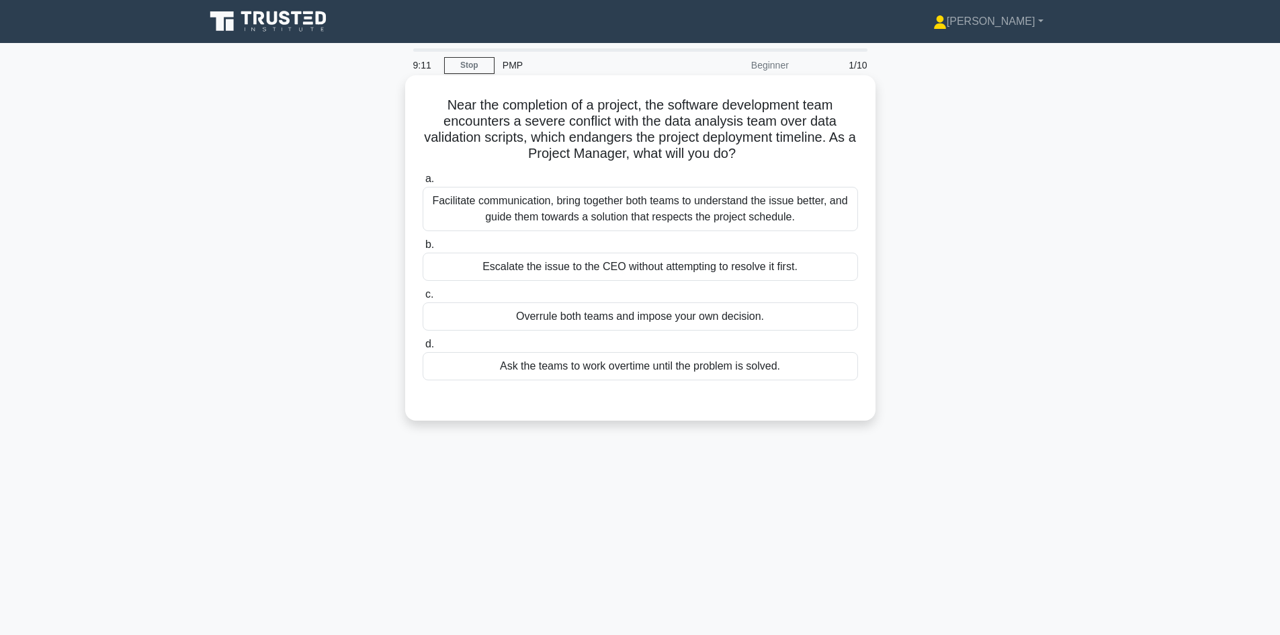
click at [708, 214] on div "Facilitate communication, bring together both teams to understand the issue bet…" at bounding box center [640, 209] width 435 height 44
click at [423, 183] on input "a. Facilitate communication, bring together both teams to understand the issue …" at bounding box center [423, 179] width 0 height 9
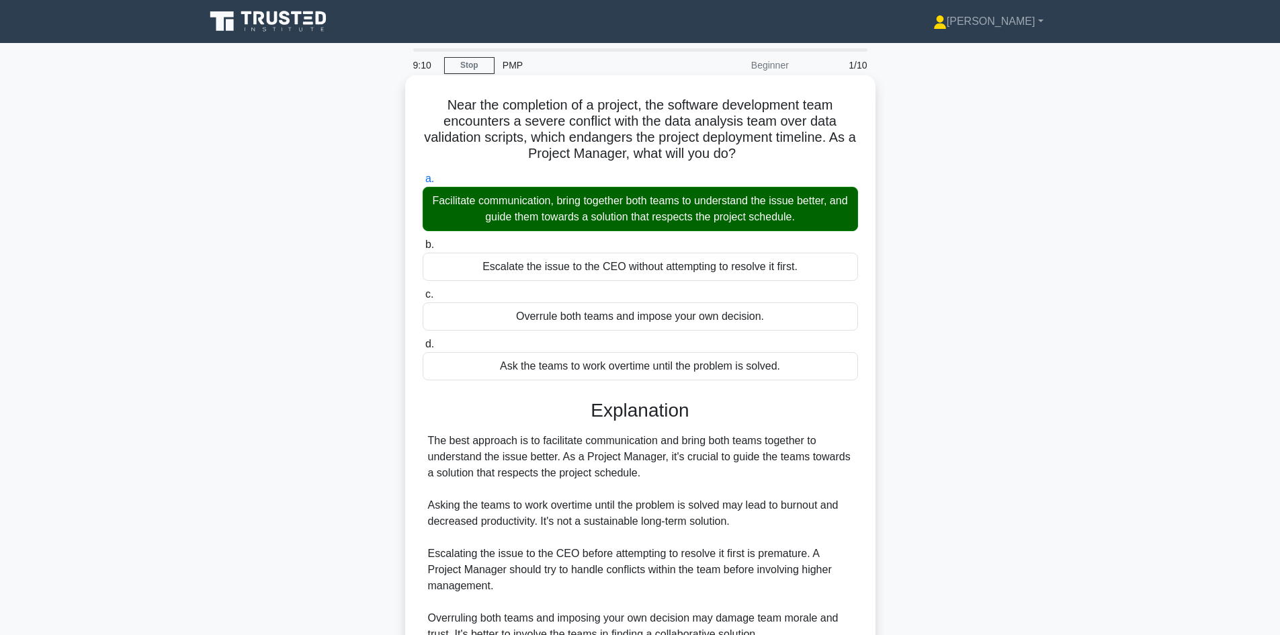
scroll to position [130, 0]
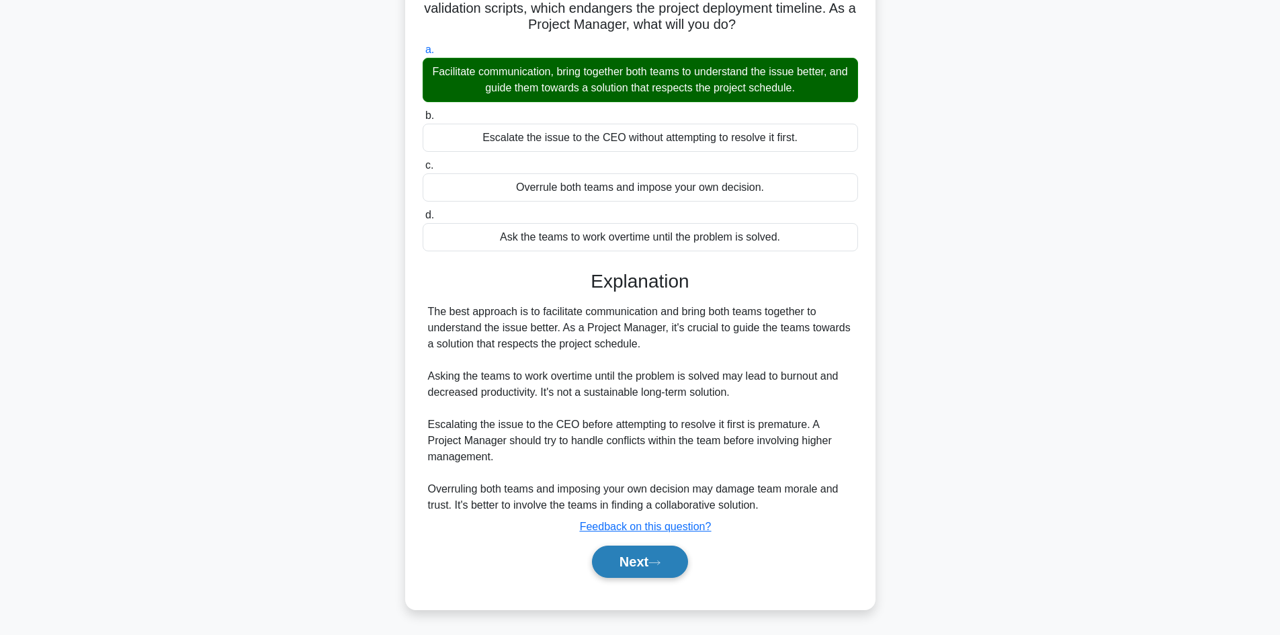
click at [632, 564] on button "Next" at bounding box center [640, 562] width 96 height 32
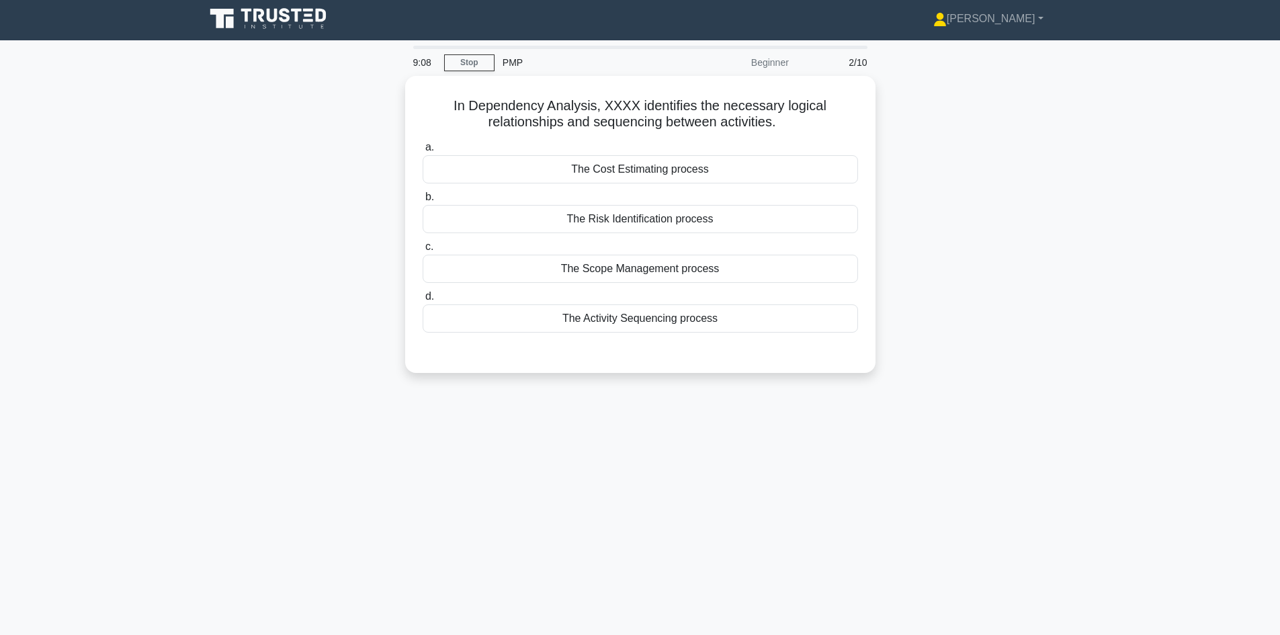
scroll to position [0, 0]
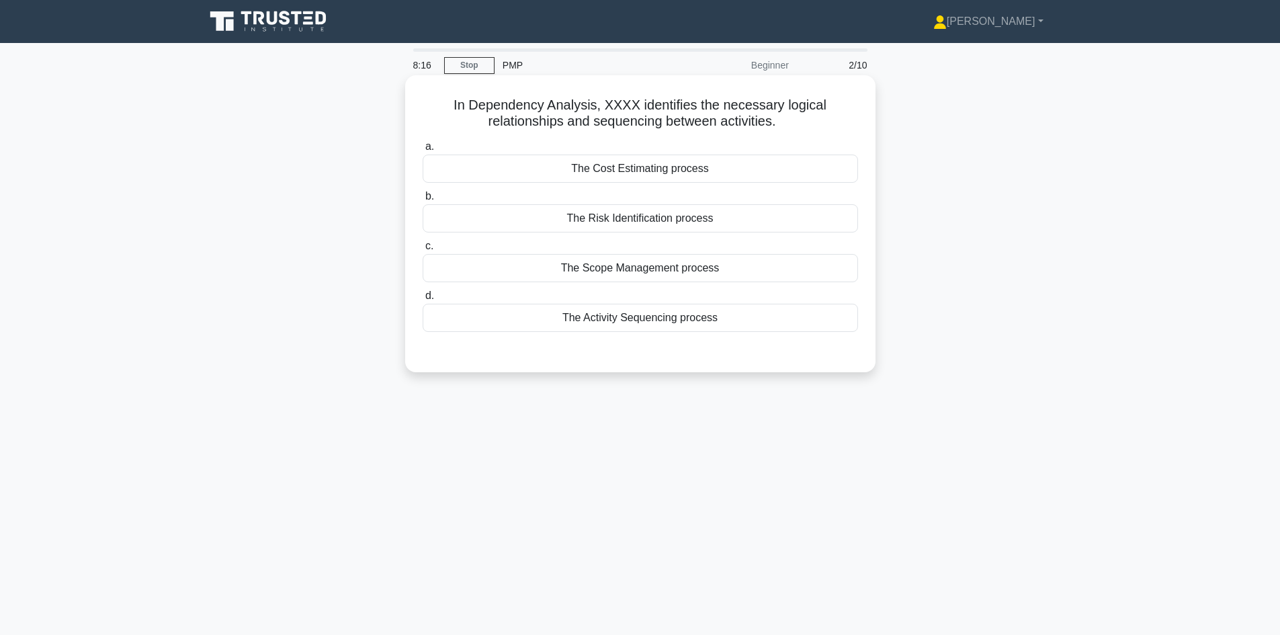
click at [621, 322] on div "The Activity Sequencing process" at bounding box center [640, 318] width 435 height 28
click at [423, 300] on input "d. The Activity Sequencing process" at bounding box center [423, 296] width 0 height 9
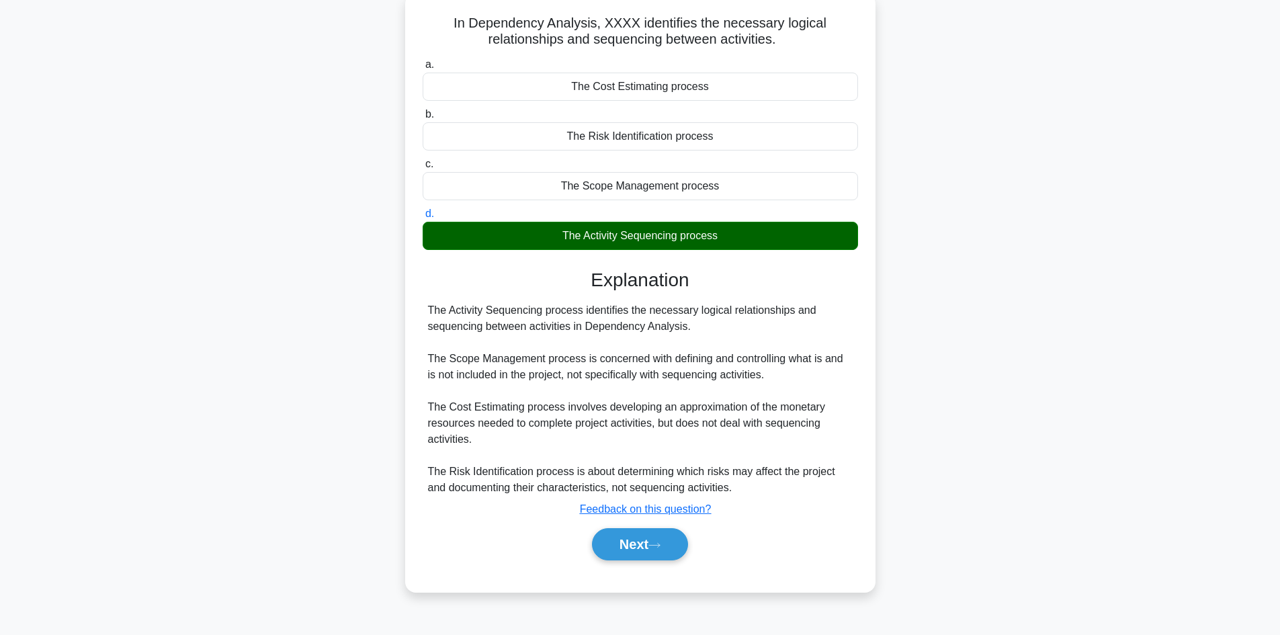
scroll to position [91, 0]
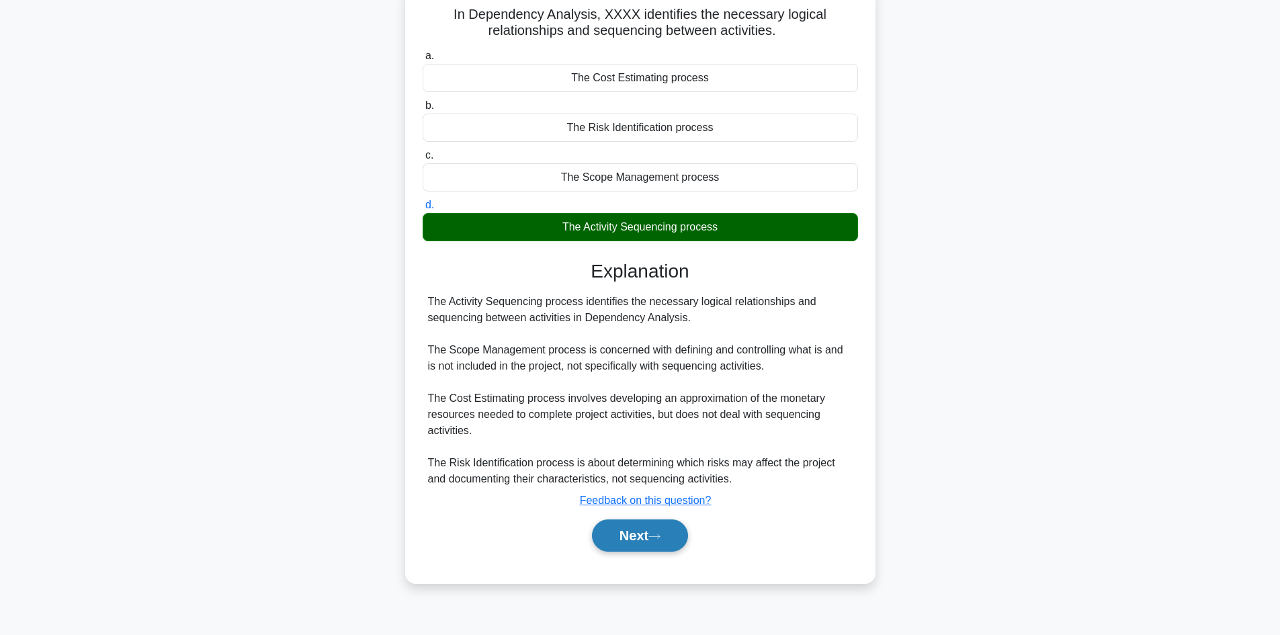
click at [638, 545] on button "Next" at bounding box center [640, 535] width 96 height 32
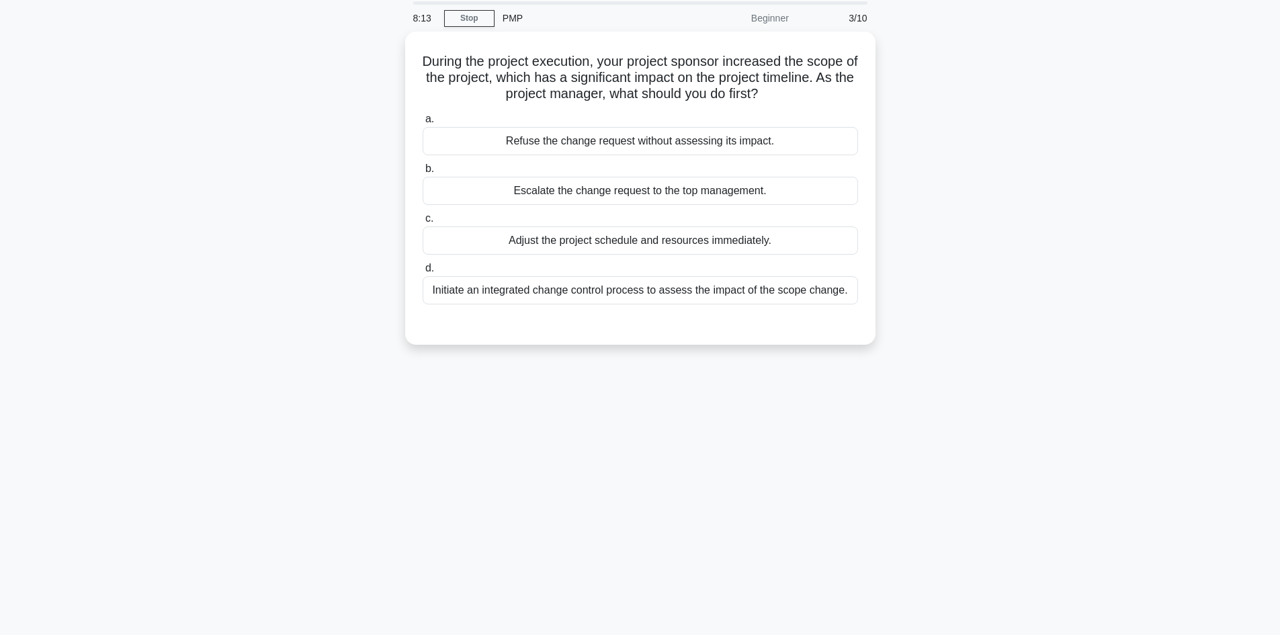
scroll to position [24, 0]
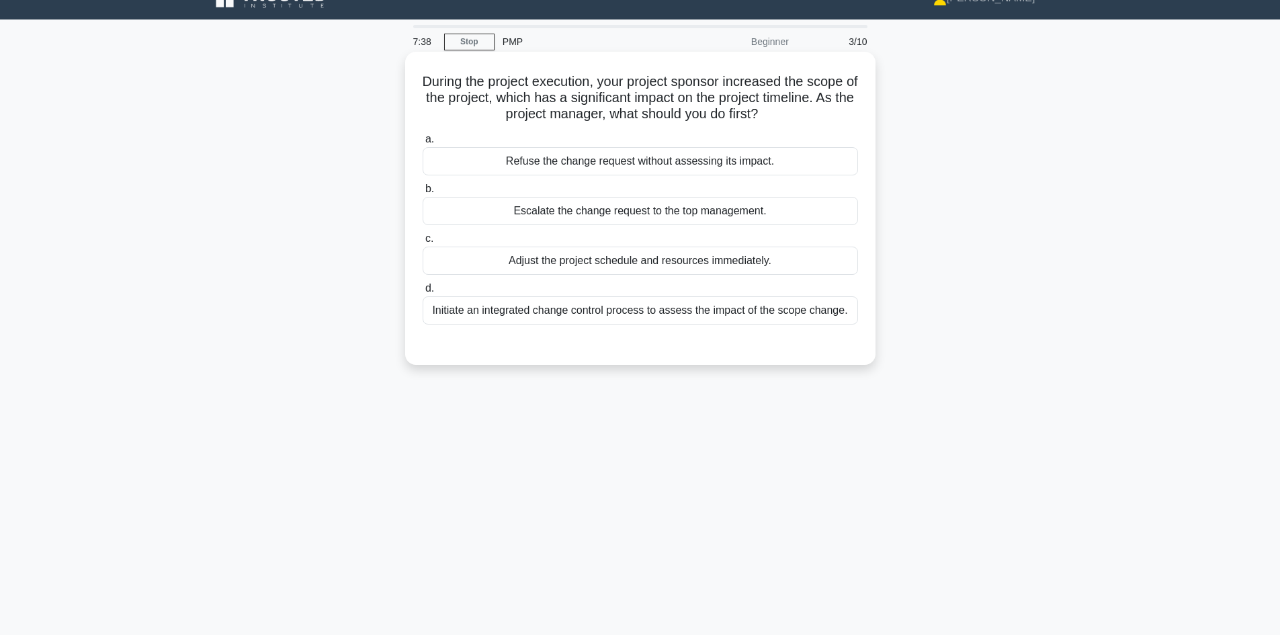
click at [695, 308] on div "Initiate an integrated change control process to assess the impact of the scope…" at bounding box center [640, 310] width 435 height 28
click at [423, 293] on input "d. Initiate an integrated change control process to assess the impact of the sc…" at bounding box center [423, 288] width 0 height 9
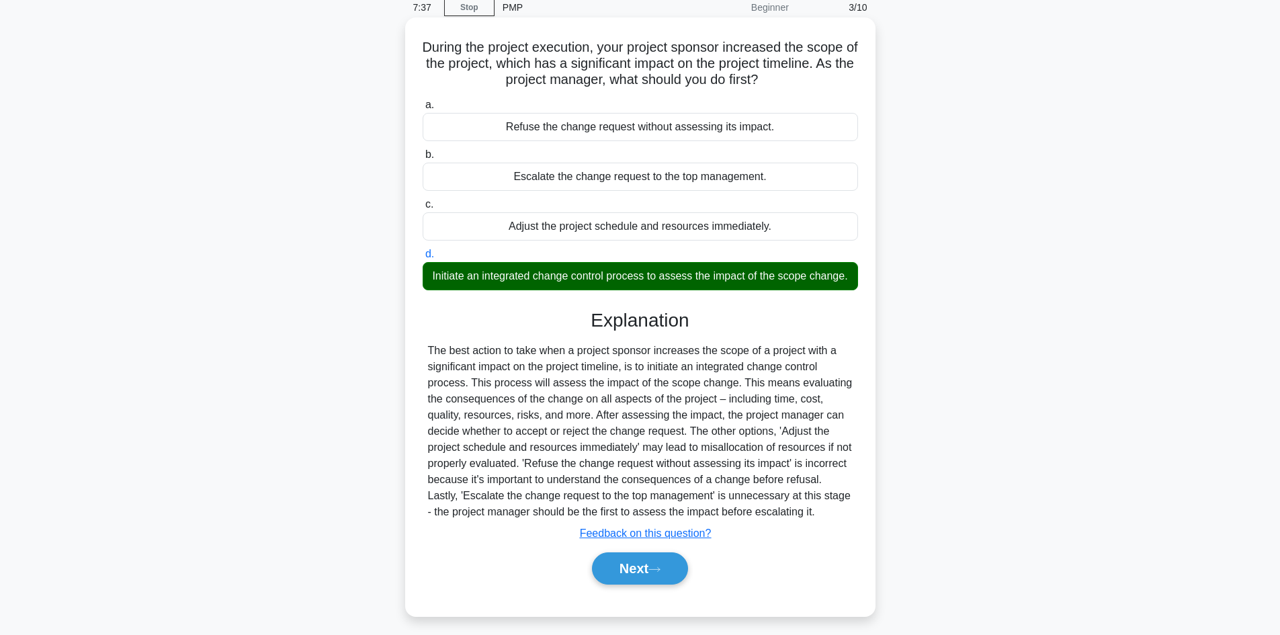
scroll to position [91, 0]
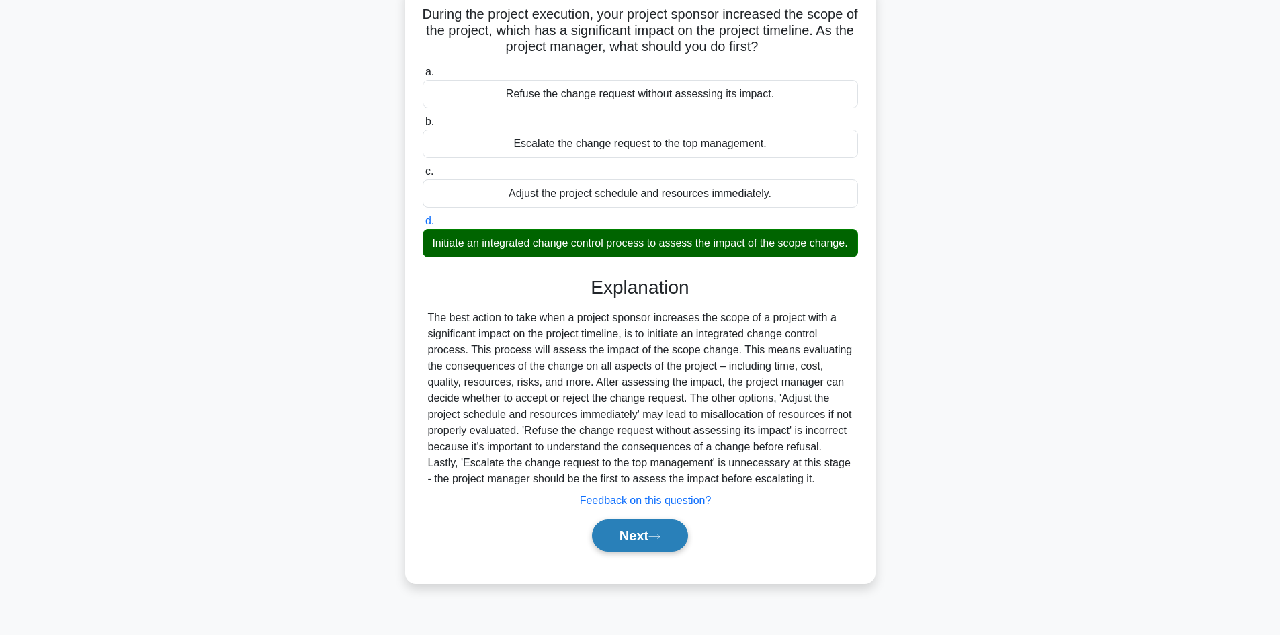
click at [638, 537] on button "Next" at bounding box center [640, 535] width 96 height 32
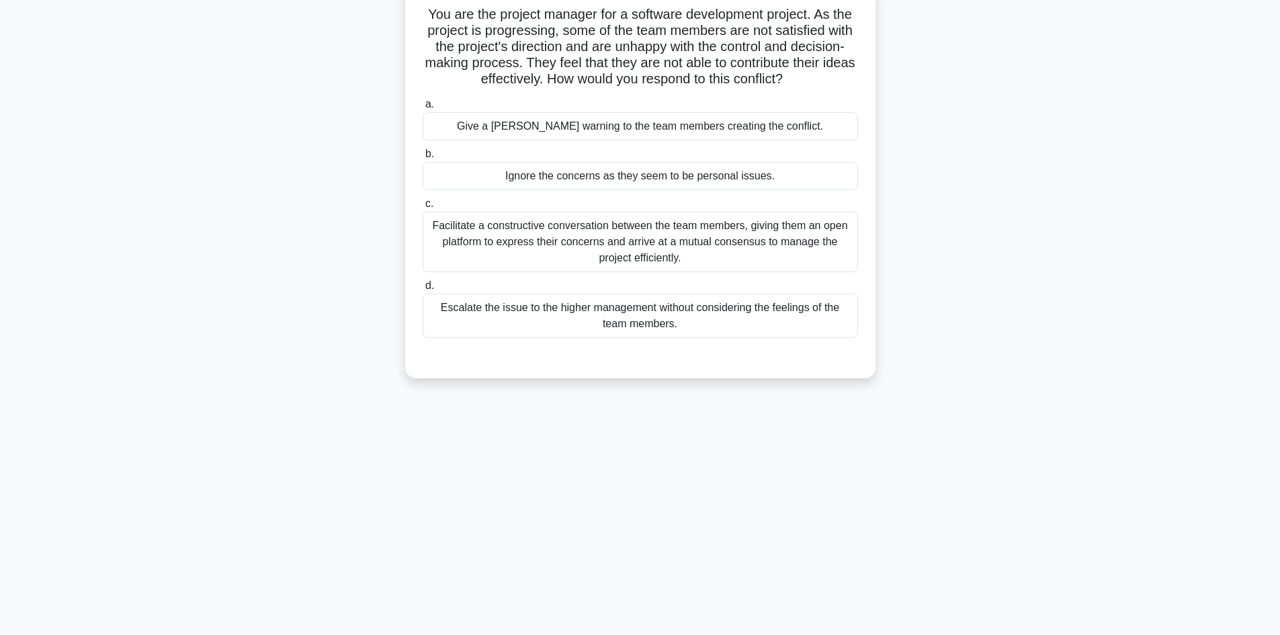
click at [724, 247] on div "Facilitate a constructive conversation between the team members, giving them an…" at bounding box center [640, 242] width 435 height 60
click at [423, 208] on input "c. Facilitate a constructive conversation between the team members, giving them…" at bounding box center [423, 204] width 0 height 9
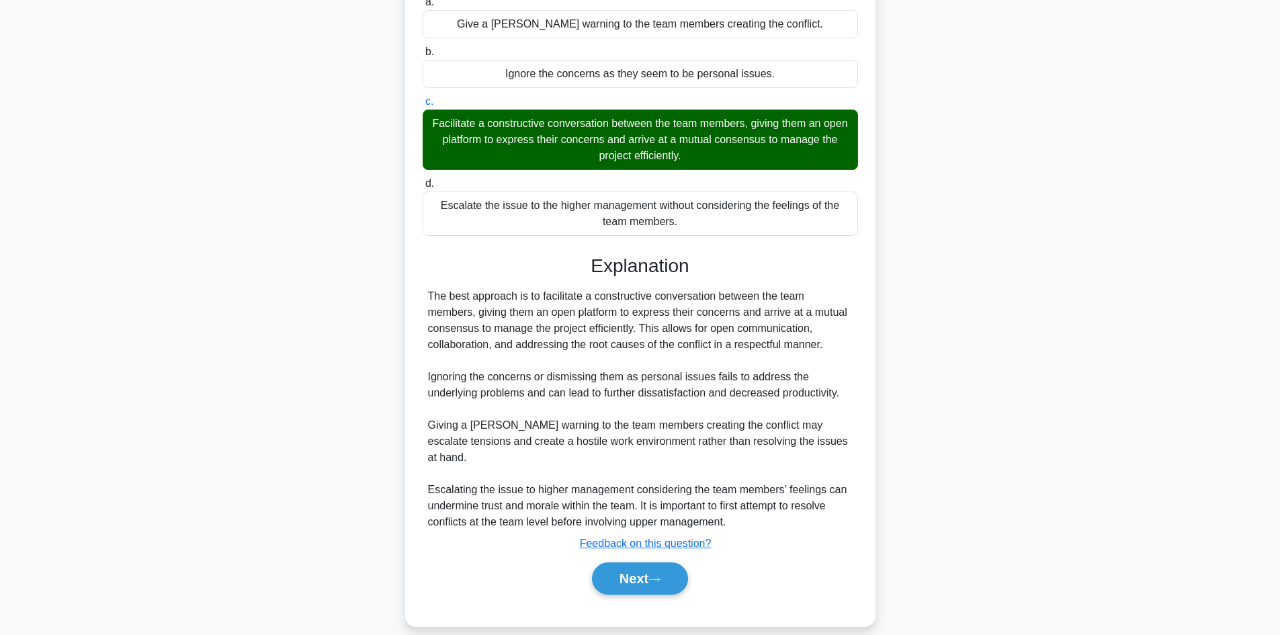
scroll to position [194, 0]
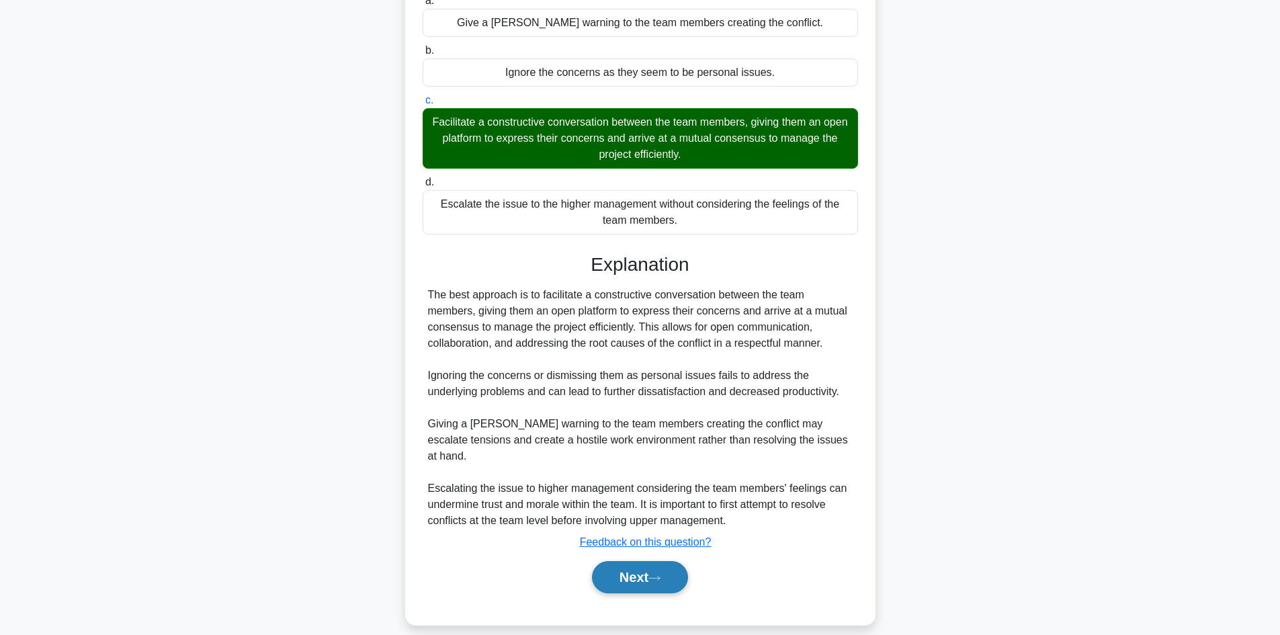
click at [629, 561] on button "Next" at bounding box center [640, 577] width 96 height 32
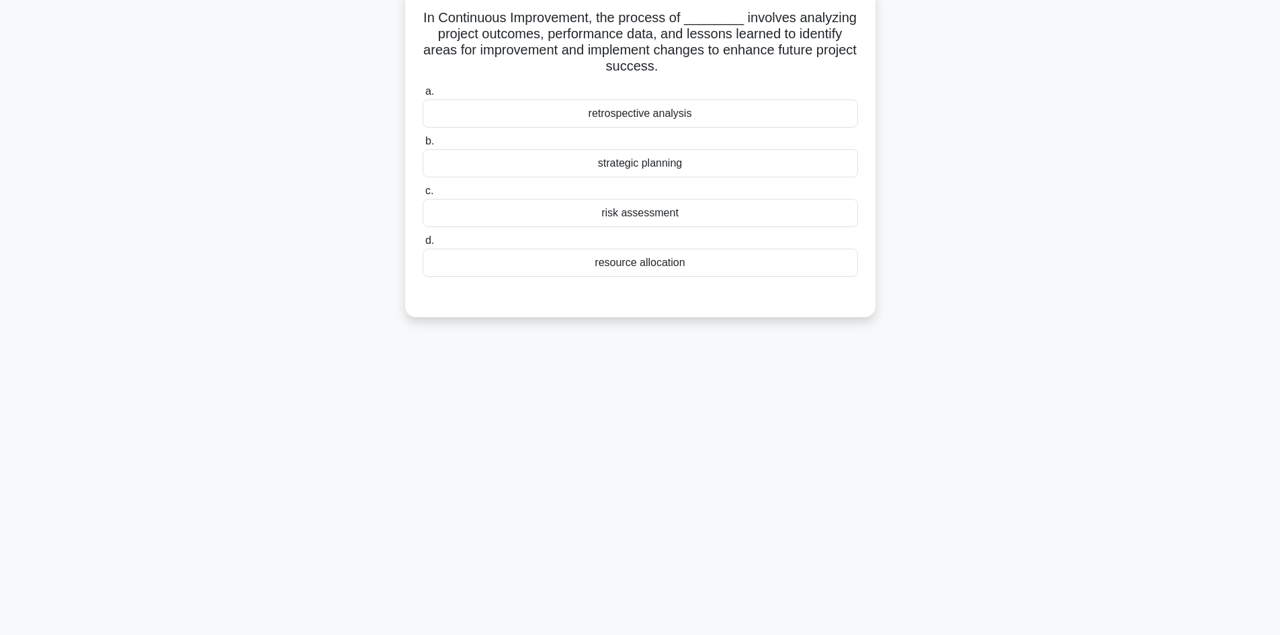
scroll to position [91, 0]
click at [679, 108] on div "retrospective analysis" at bounding box center [640, 110] width 435 height 28
click at [423, 93] on input "a. retrospective analysis" at bounding box center [423, 88] width 0 height 9
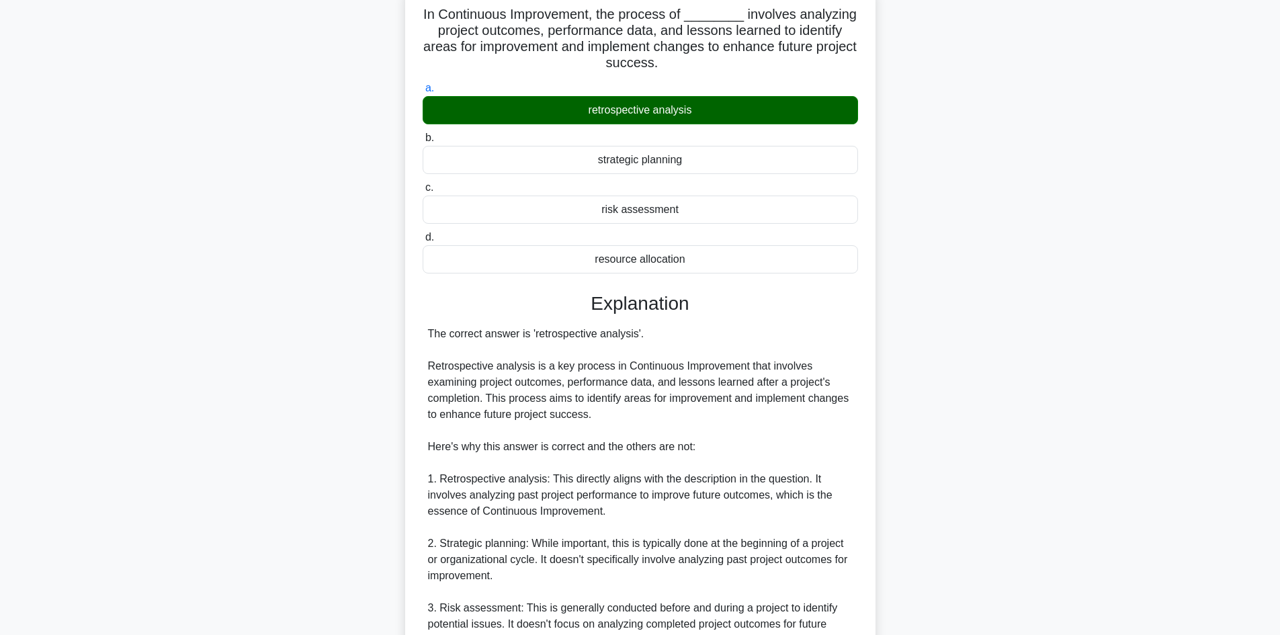
scroll to position [355, 0]
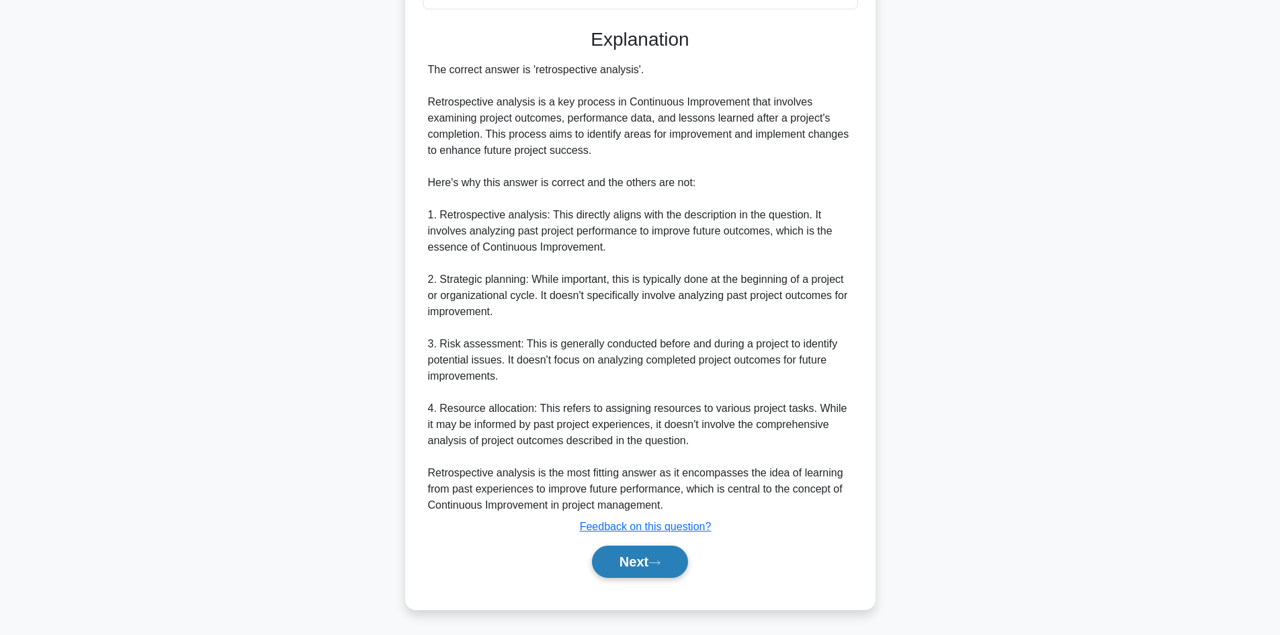
click at [613, 555] on button "Next" at bounding box center [640, 562] width 96 height 32
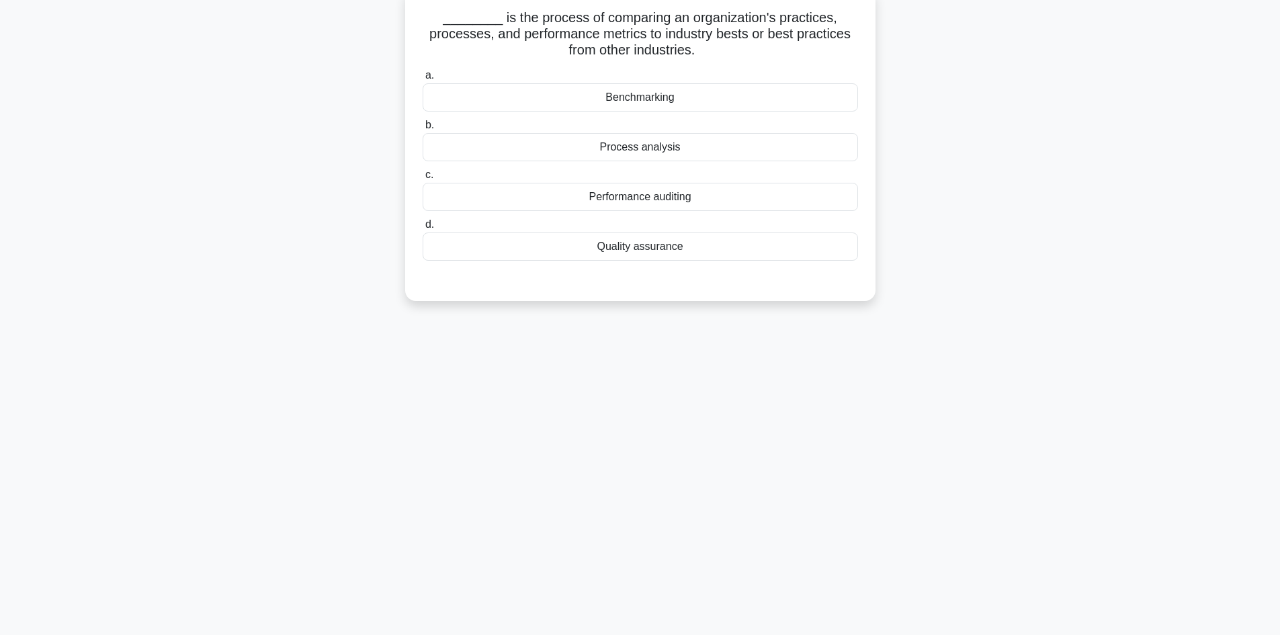
scroll to position [91, 0]
click at [660, 97] on div "Benchmarking" at bounding box center [640, 94] width 435 height 28
click at [423, 77] on input "a. Benchmarking" at bounding box center [423, 72] width 0 height 9
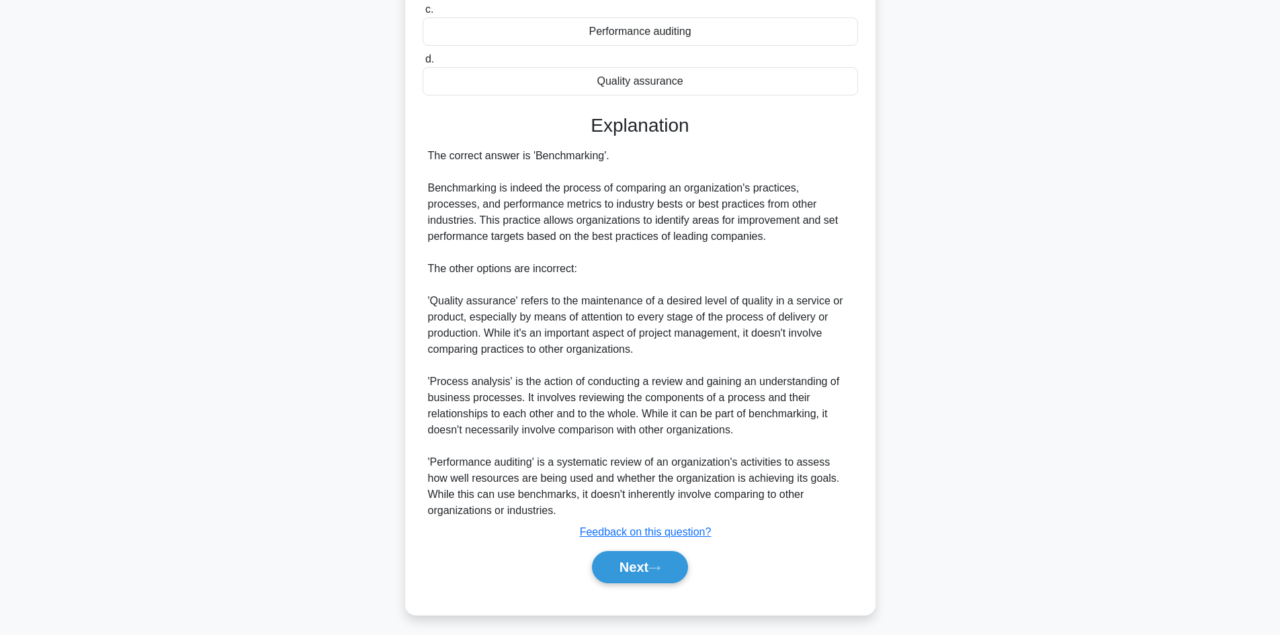
scroll to position [259, 0]
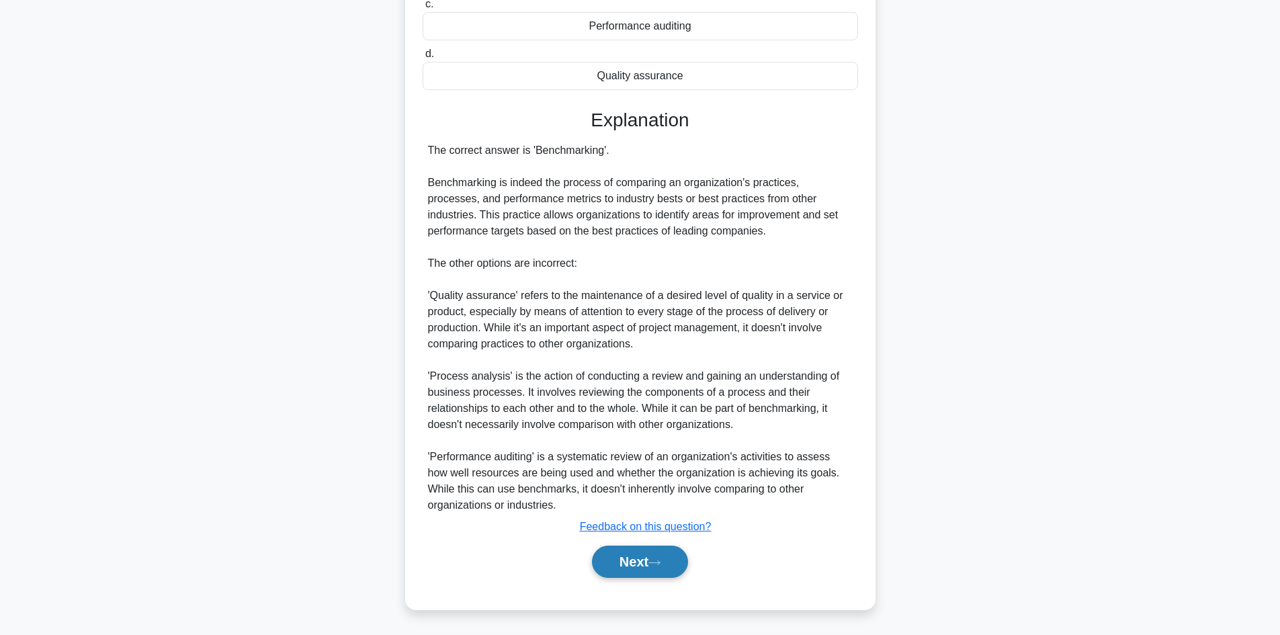
click at [629, 563] on button "Next" at bounding box center [640, 562] width 96 height 32
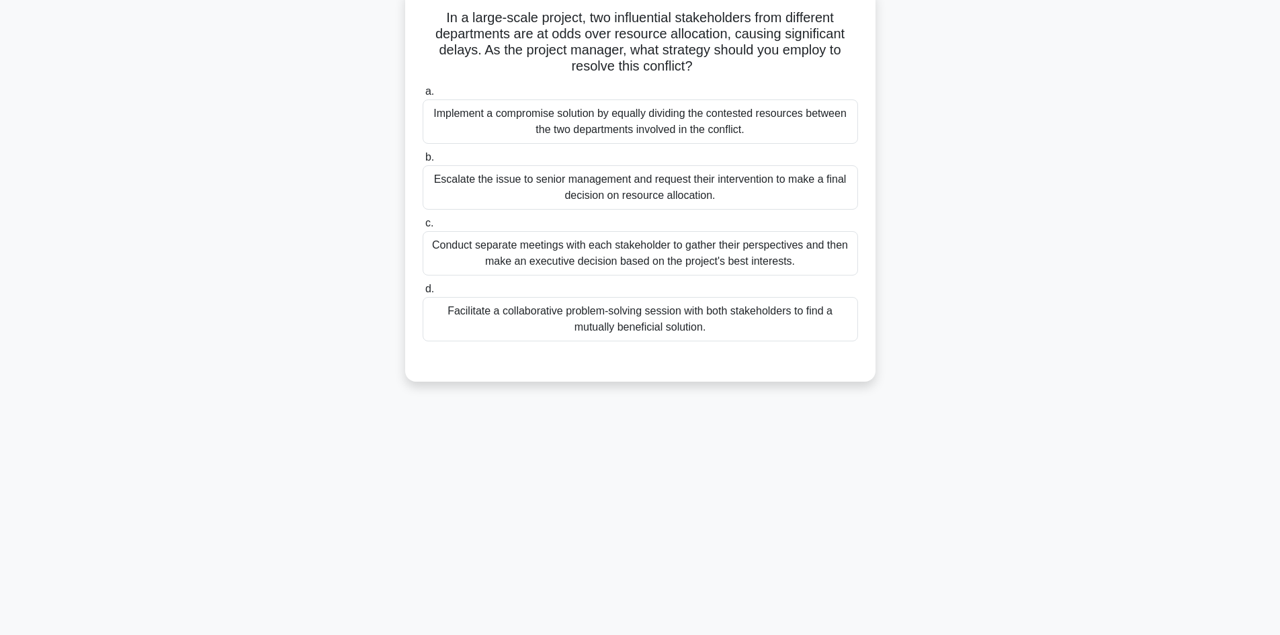
scroll to position [91, 0]
click at [704, 328] on div "Facilitate a collaborative problem-solving session with both stakeholders to fi…" at bounding box center [640, 316] width 435 height 44
click at [423, 290] on input "d. Facilitate a collaborative problem-solving session with both stakeholders to…" at bounding box center [423, 285] width 0 height 9
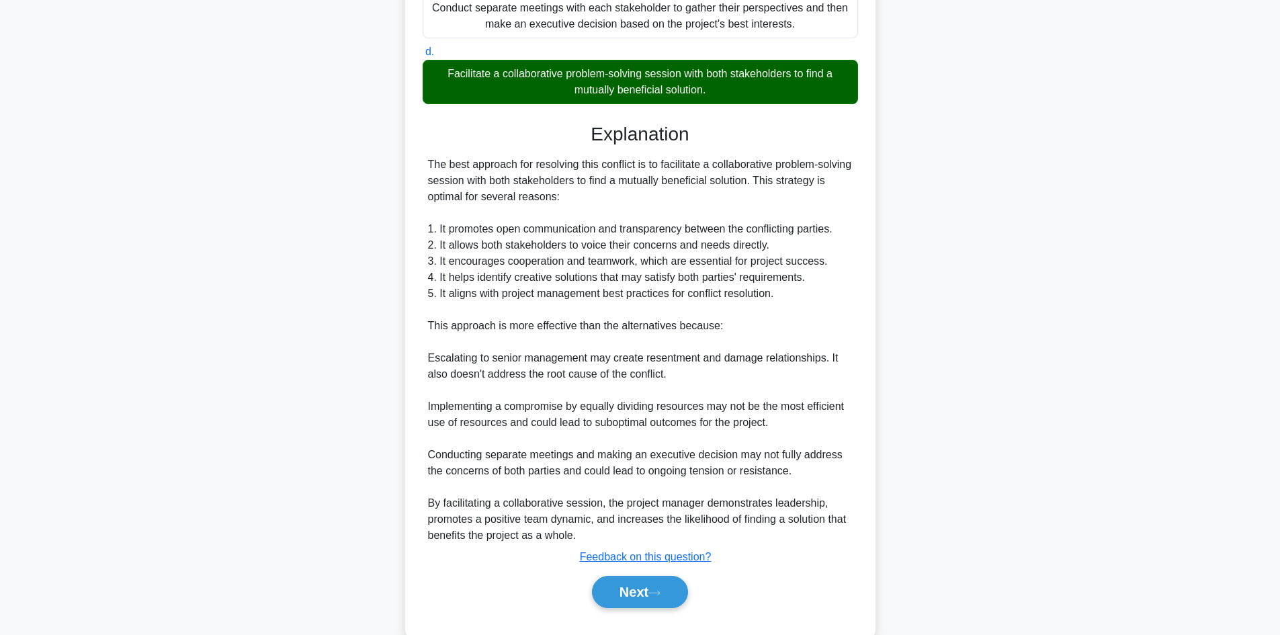
scroll to position [355, 0]
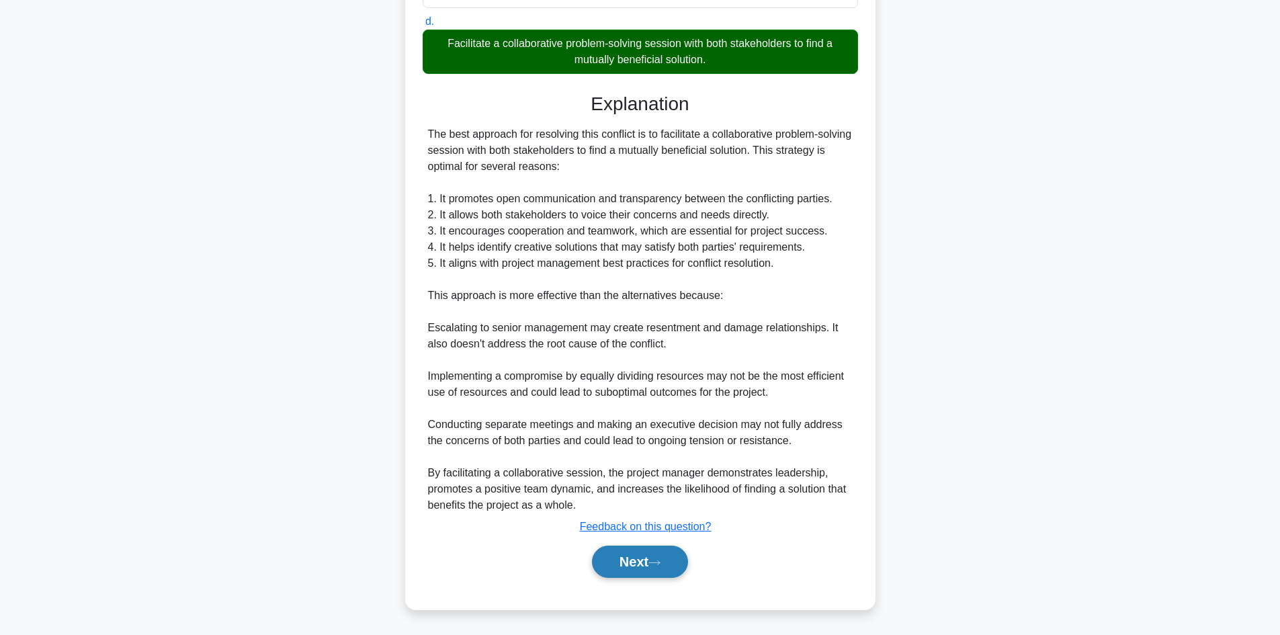
click at [633, 566] on button "Next" at bounding box center [640, 562] width 96 height 32
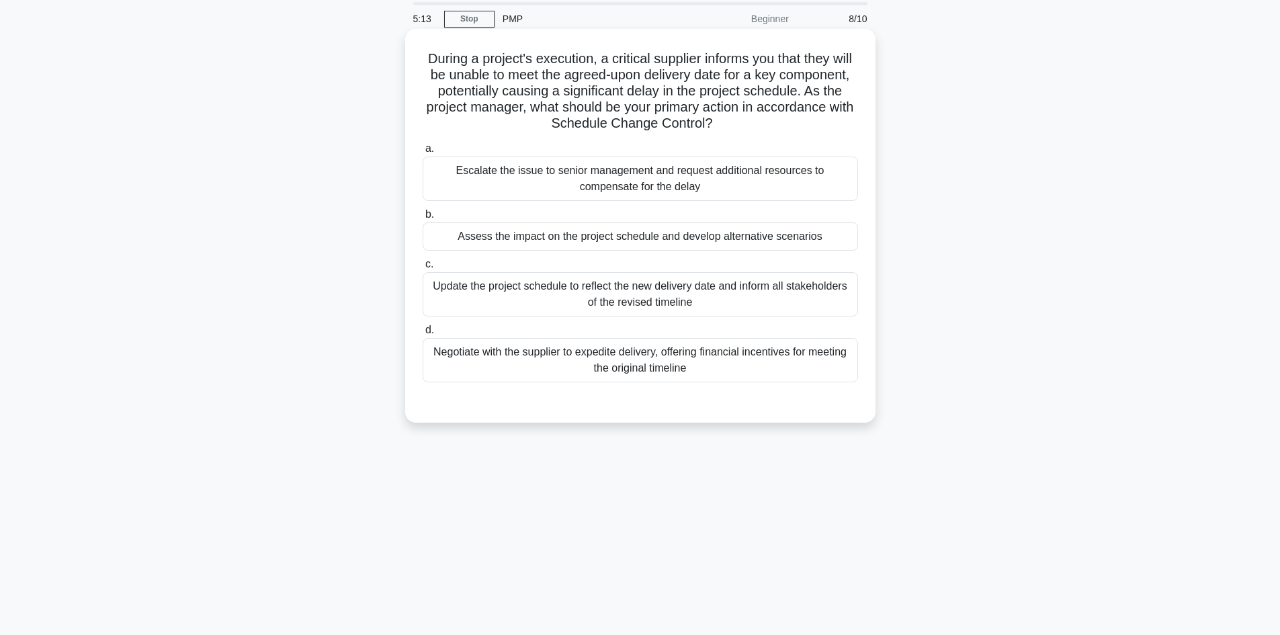
scroll to position [0, 0]
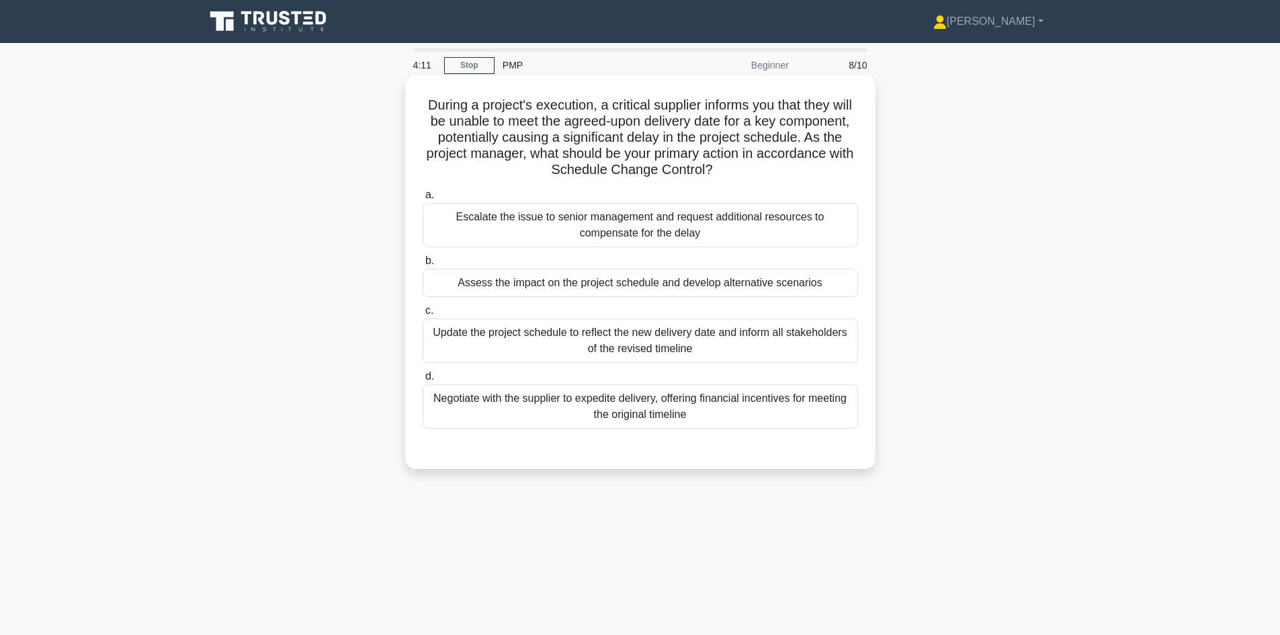
click at [715, 289] on div "Assess the impact on the project schedule and develop alternative scenarios" at bounding box center [640, 283] width 435 height 28
click at [423, 265] on input "b. Assess the impact on the project schedule and develop alternative scenarios" at bounding box center [423, 261] width 0 height 9
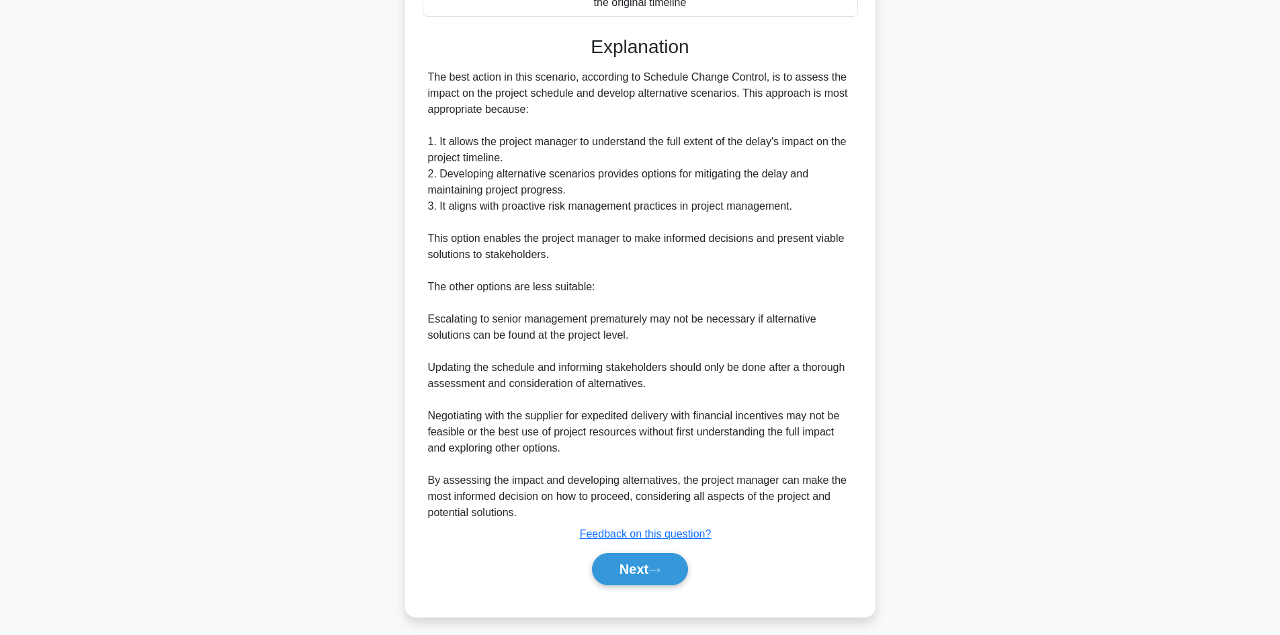
scroll to position [420, 0]
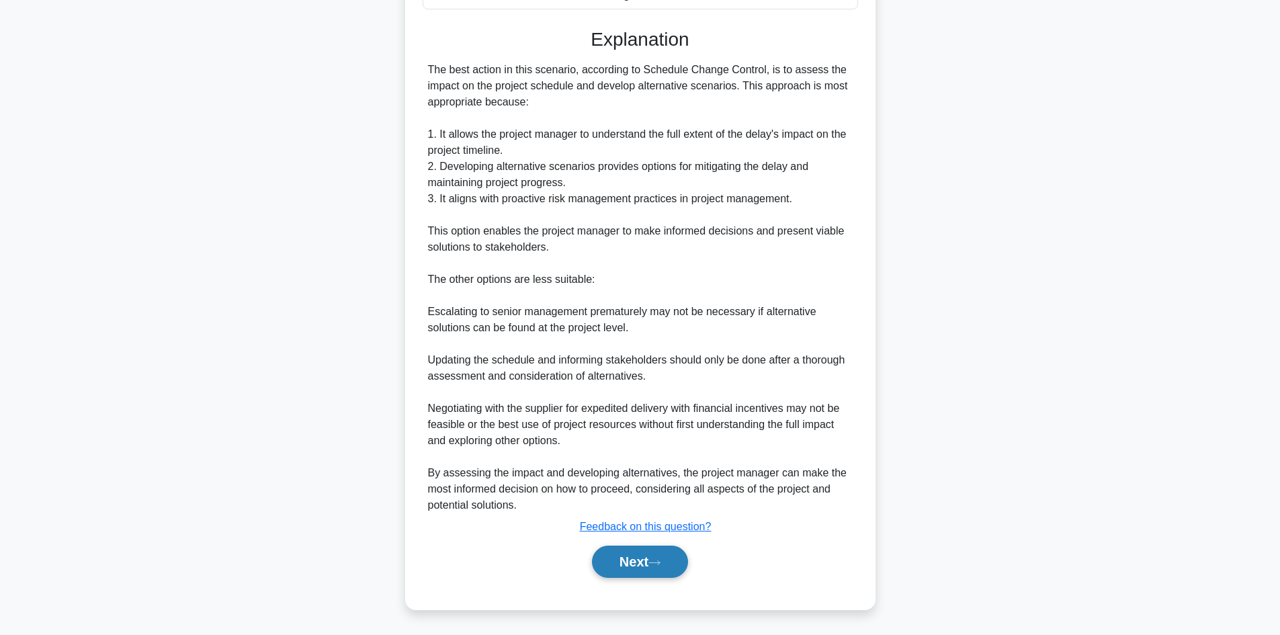
click at [629, 562] on button "Next" at bounding box center [640, 562] width 96 height 32
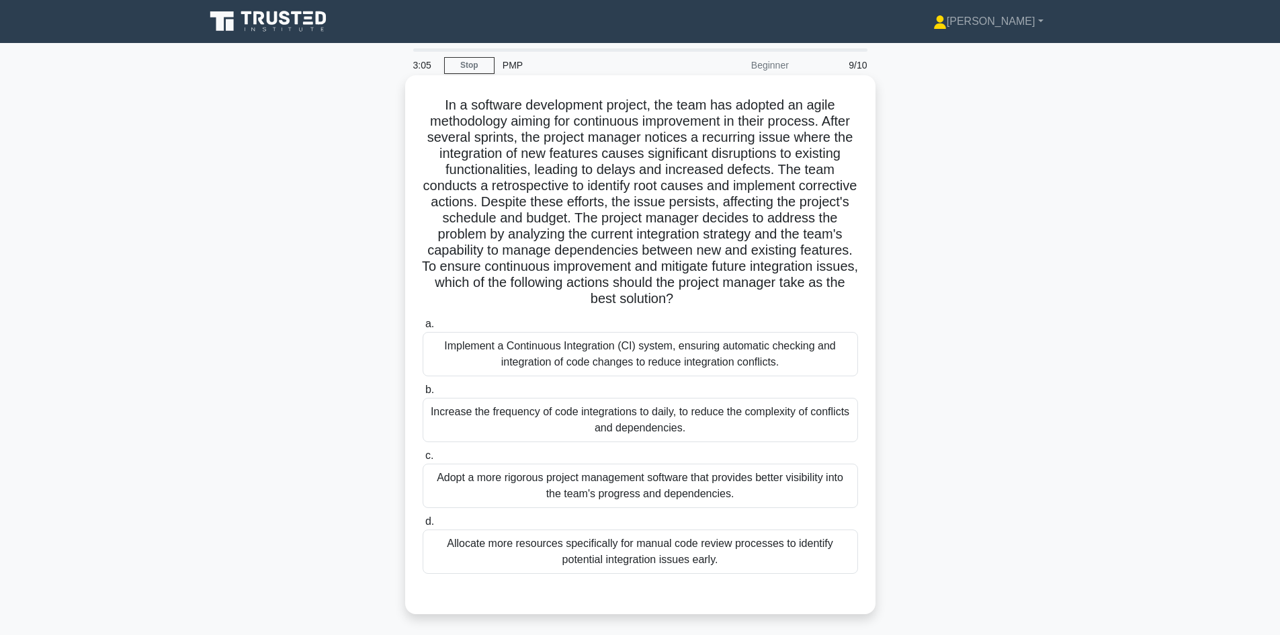
scroll to position [67, 0]
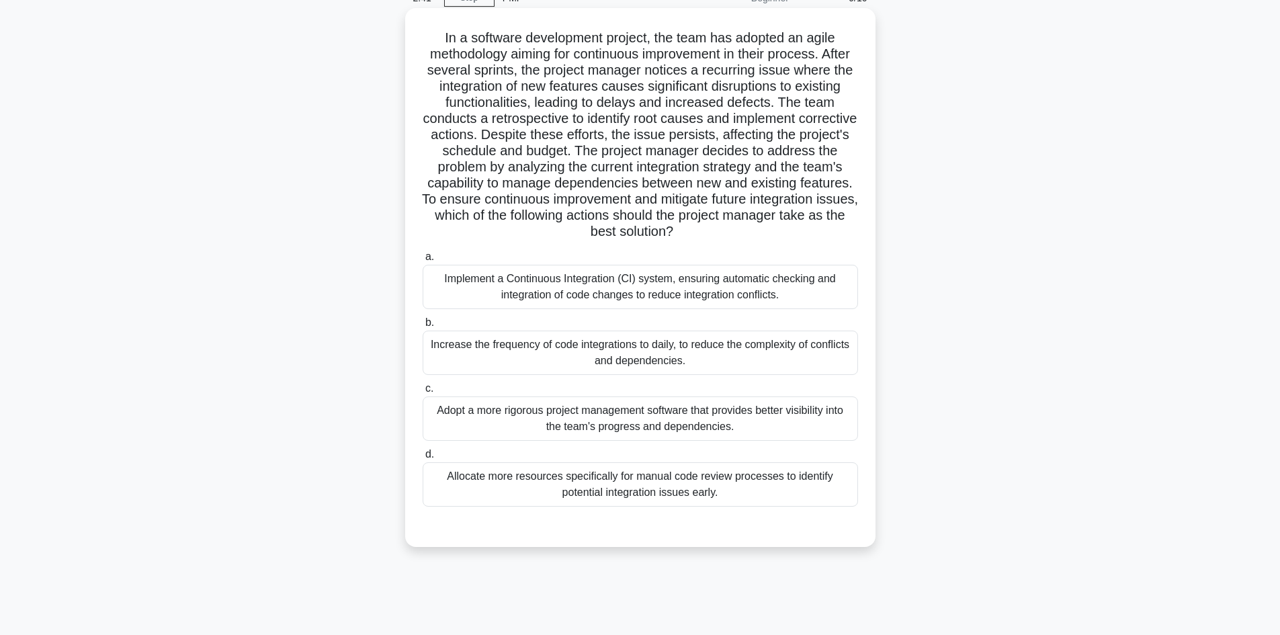
click at [674, 290] on div "Implement a Continuous Integration (CI) system, ensuring automatic checking and…" at bounding box center [640, 287] width 435 height 44
click at [423, 261] on input "a. Implement a Continuous Integration (CI) system, ensuring automatic checking …" at bounding box center [423, 257] width 0 height 9
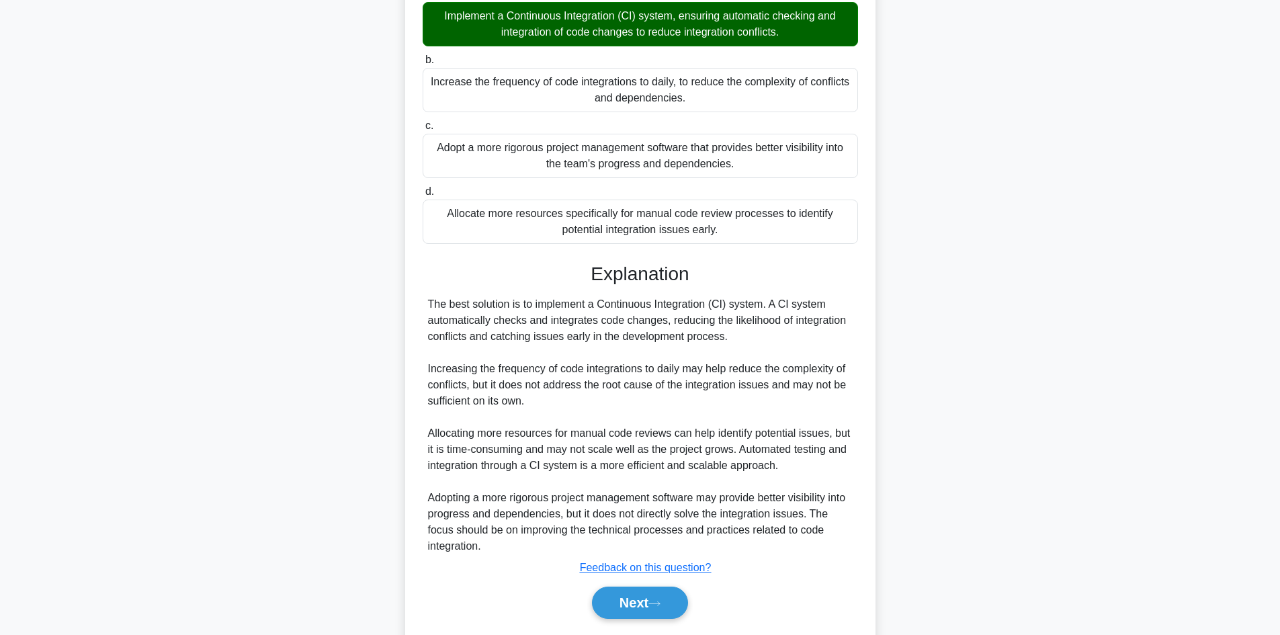
scroll to position [372, 0]
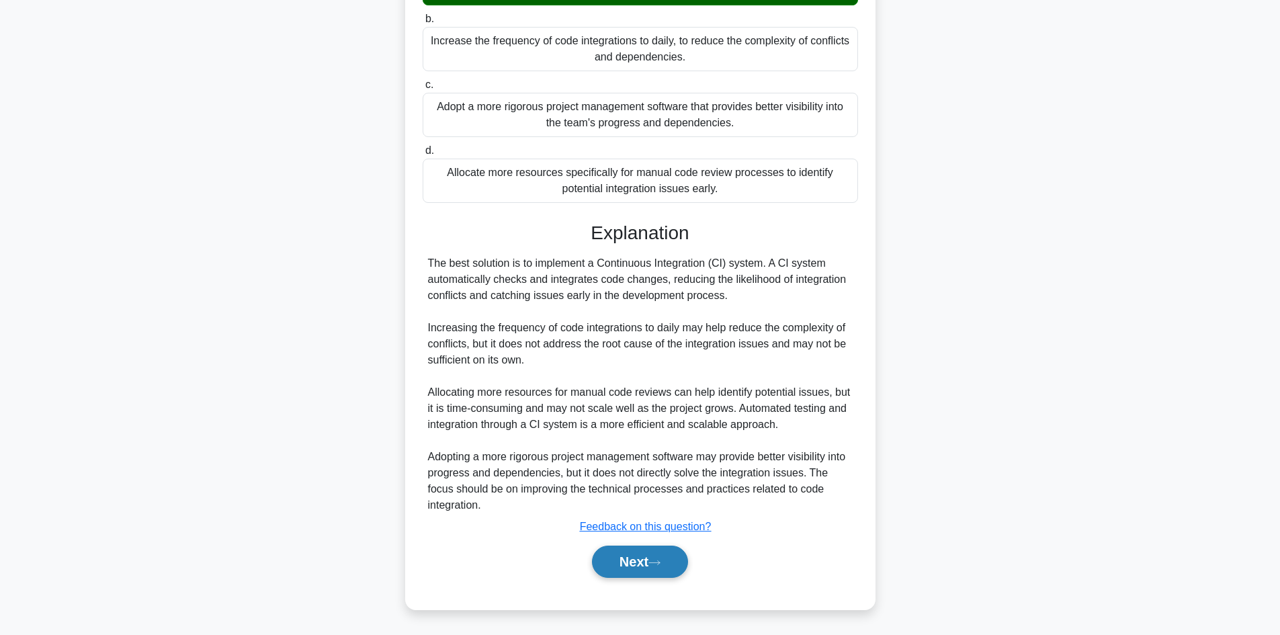
click at [630, 564] on button "Next" at bounding box center [640, 562] width 96 height 32
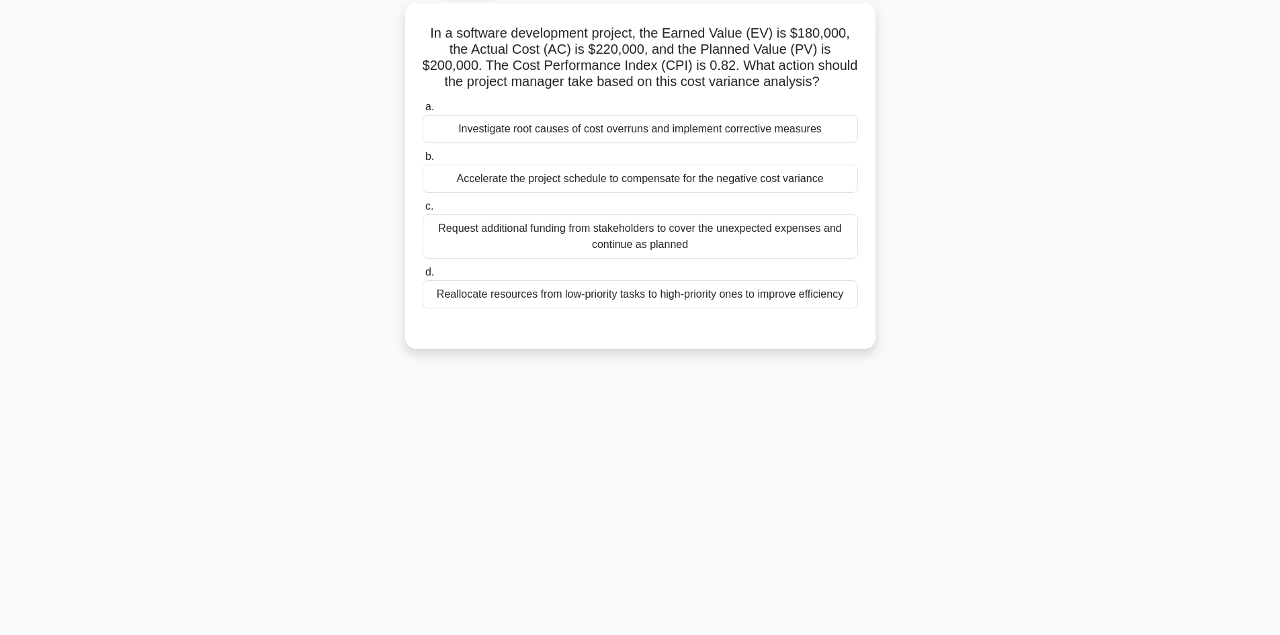
scroll to position [0, 0]
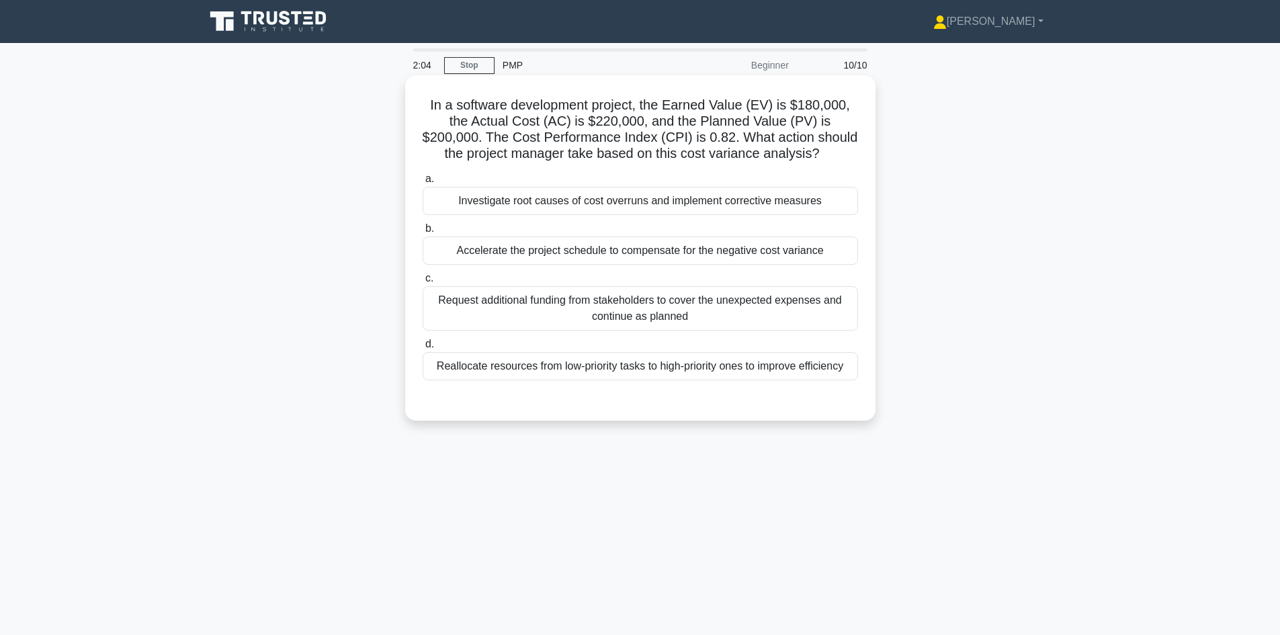
click at [719, 199] on div "Investigate root causes of cost overruns and implement corrective measures" at bounding box center [640, 201] width 435 height 28
click at [423, 183] on input "a. Investigate root causes of cost overruns and implement corrective measures" at bounding box center [423, 179] width 0 height 9
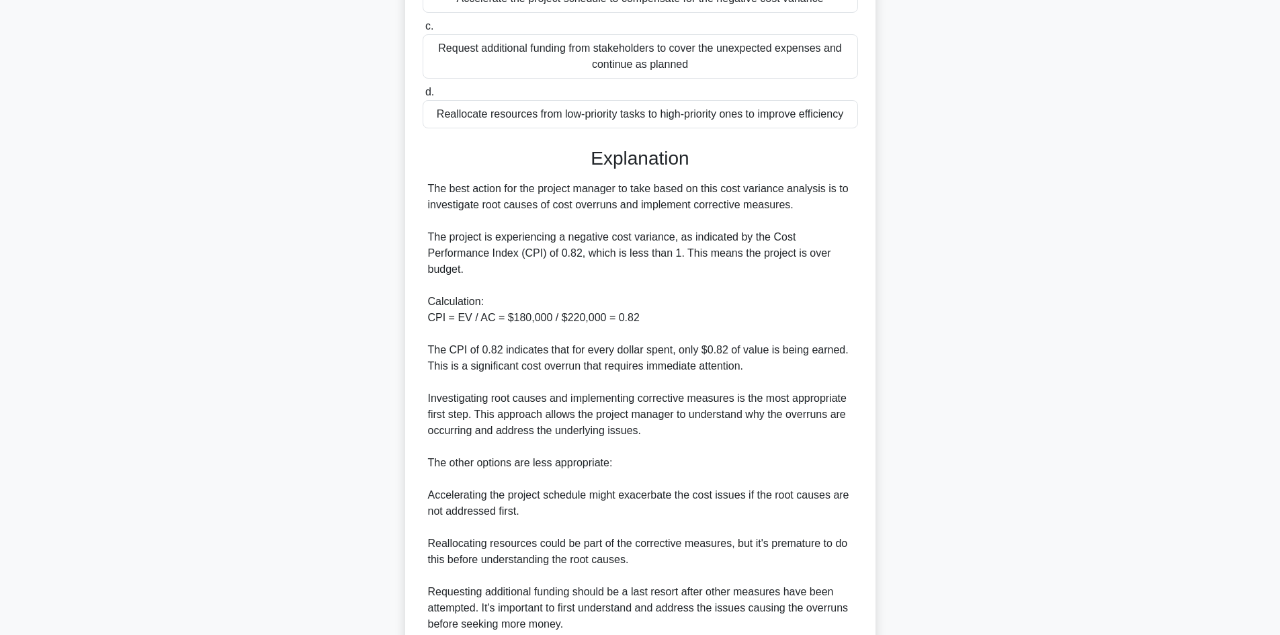
scroll to position [403, 0]
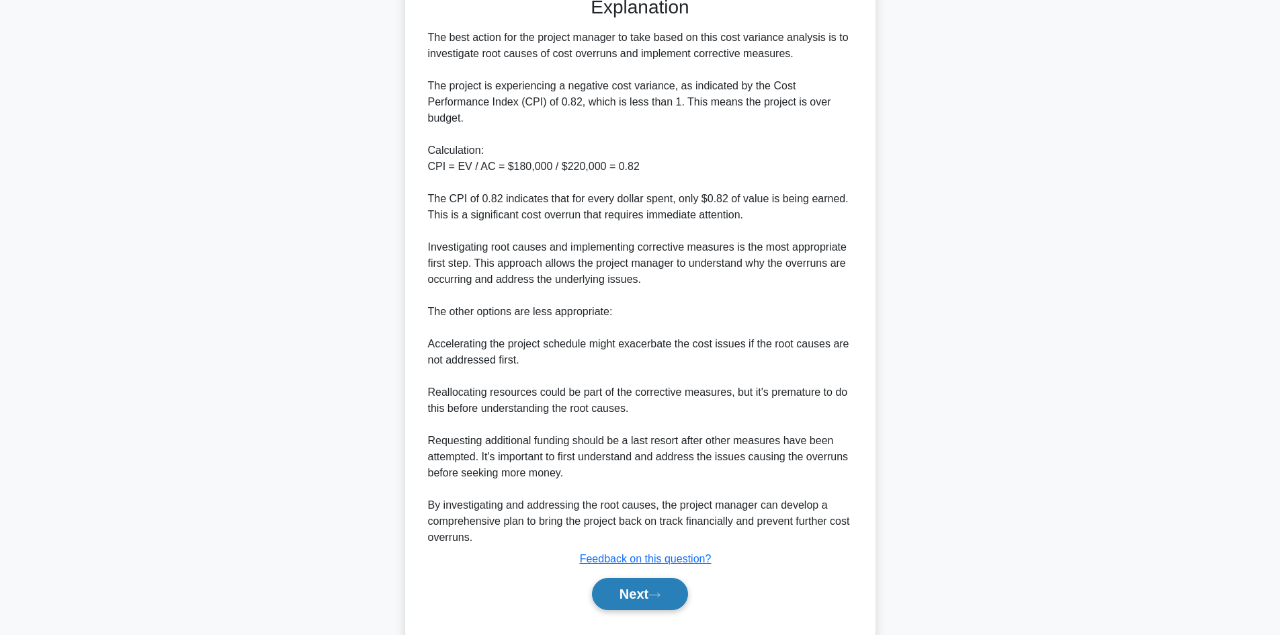
click at [629, 599] on button "Next" at bounding box center [640, 594] width 96 height 32
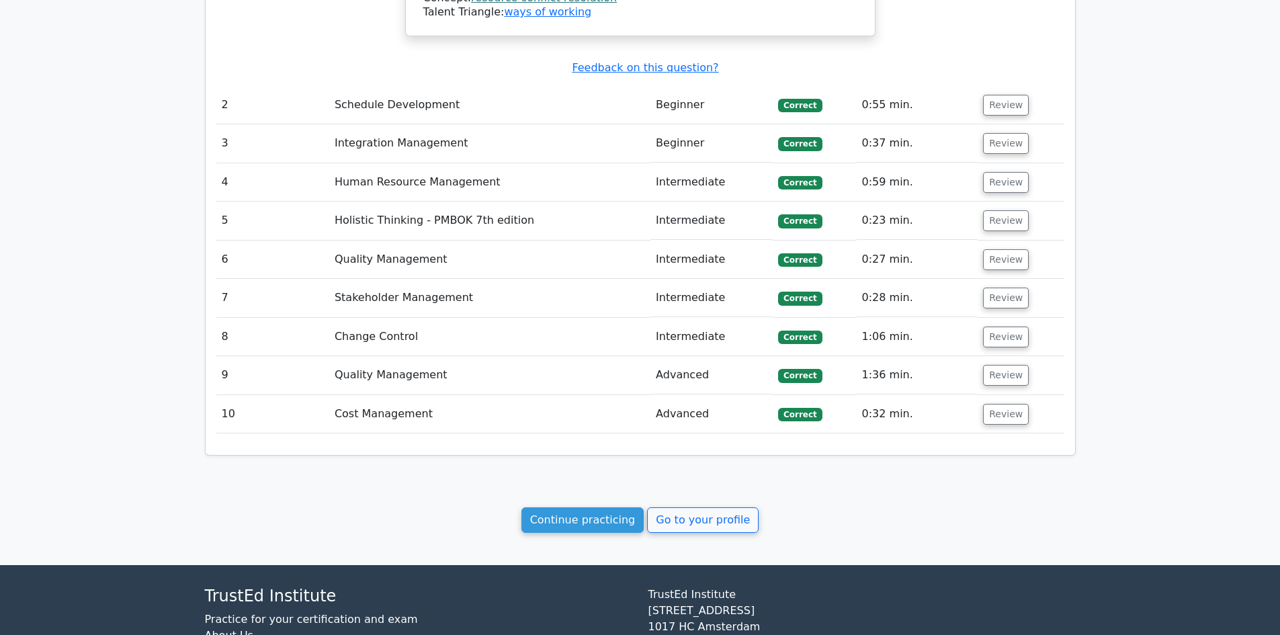
scroll to position [1545, 0]
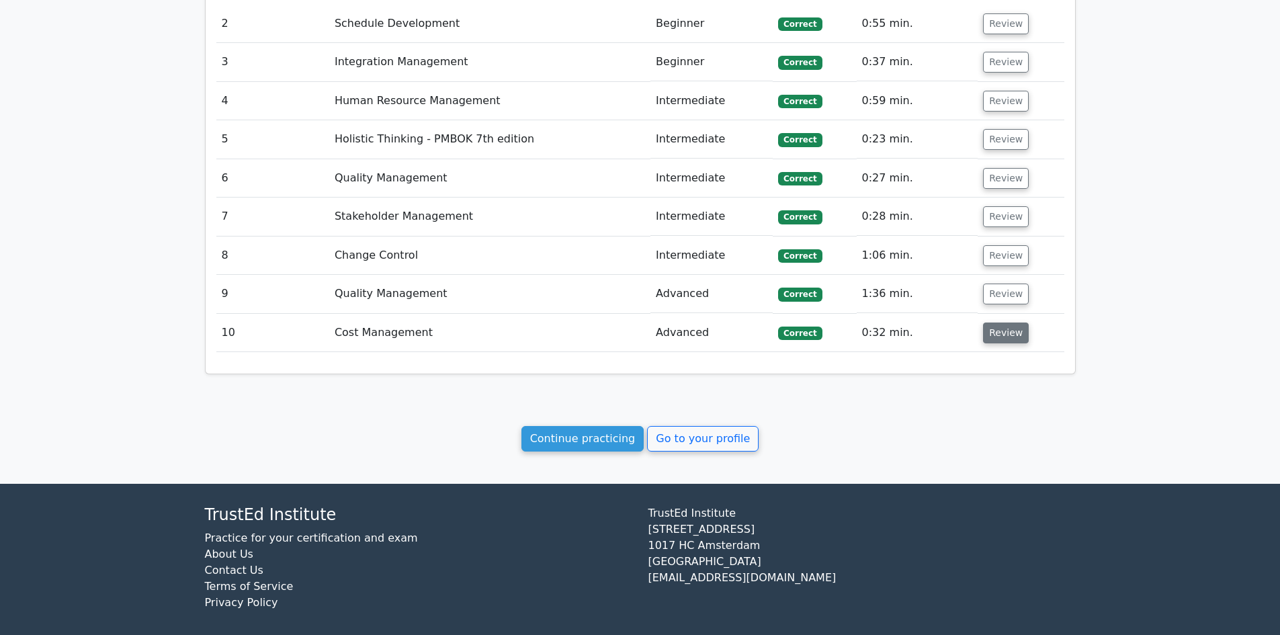
click at [991, 322] on button "Review" at bounding box center [1006, 332] width 46 height 21
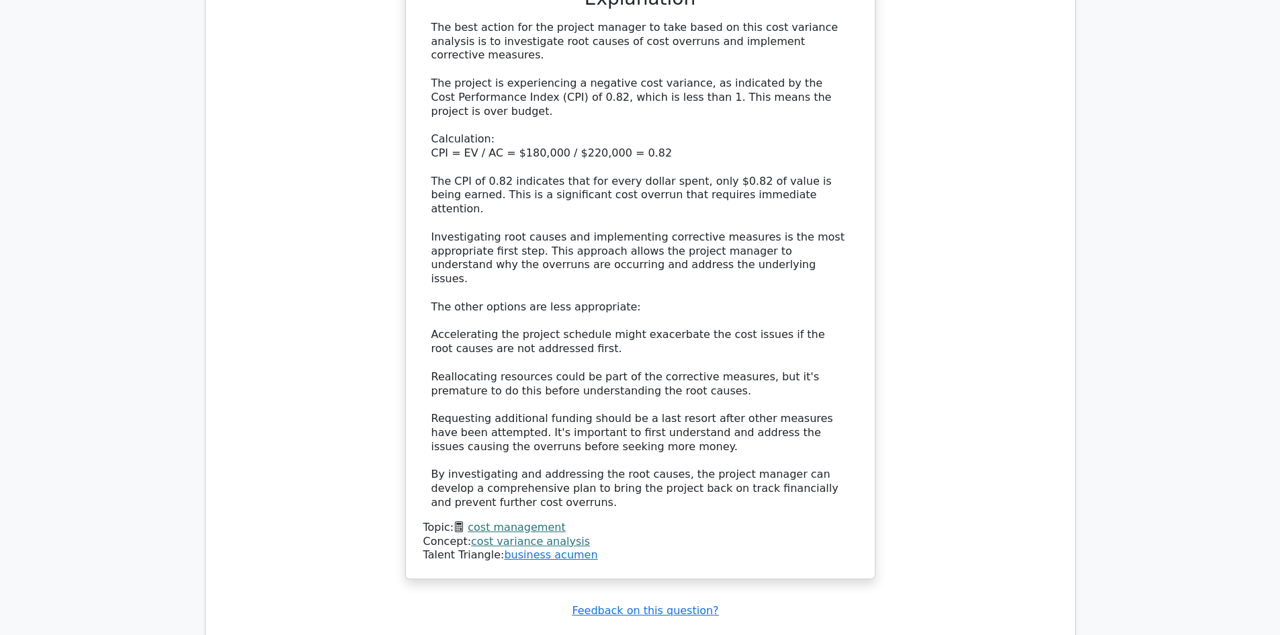
scroll to position [2449, 0]
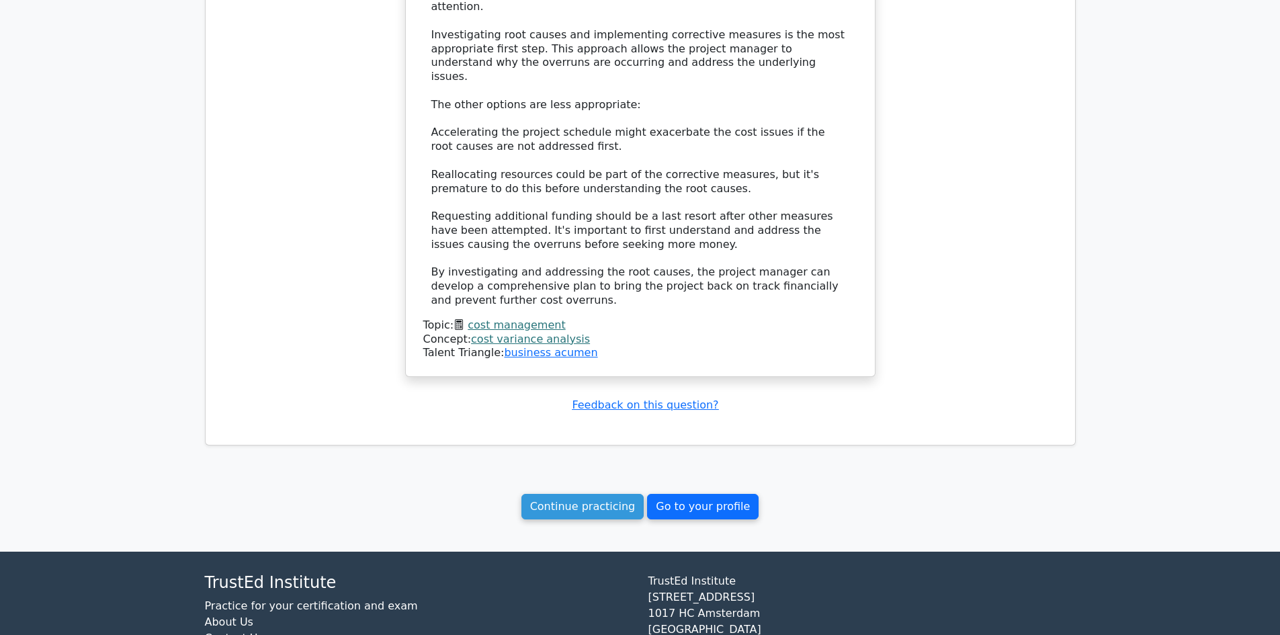
click at [684, 494] on link "Go to your profile" at bounding box center [703, 507] width 112 height 26
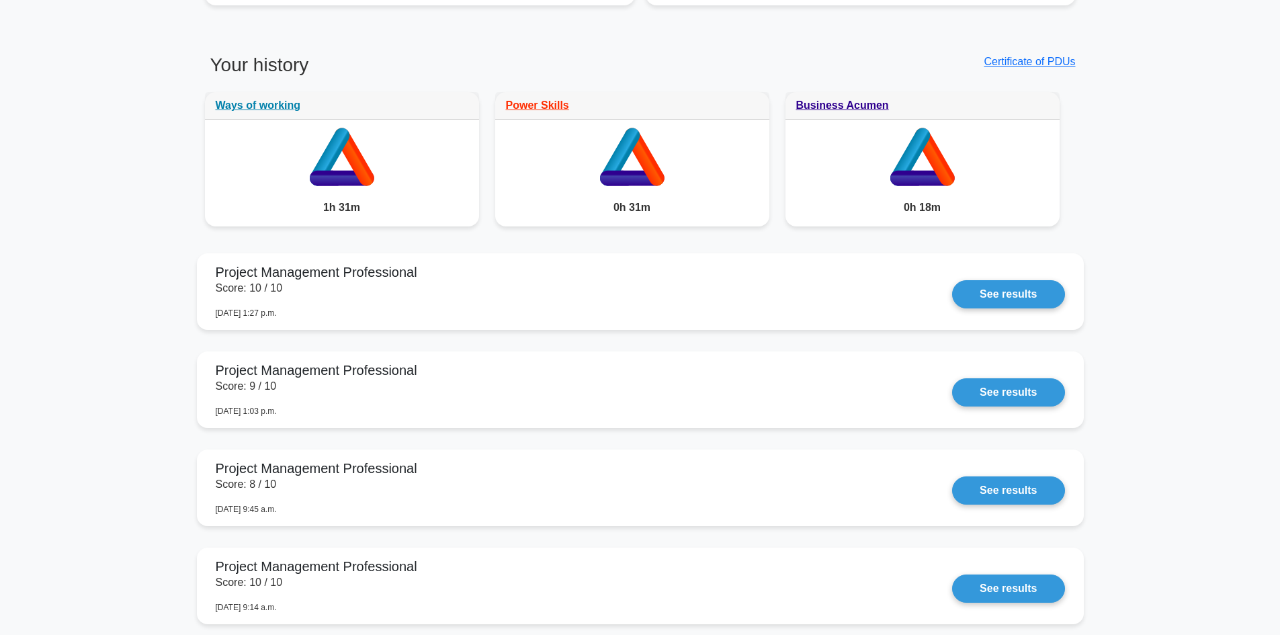
scroll to position [739, 0]
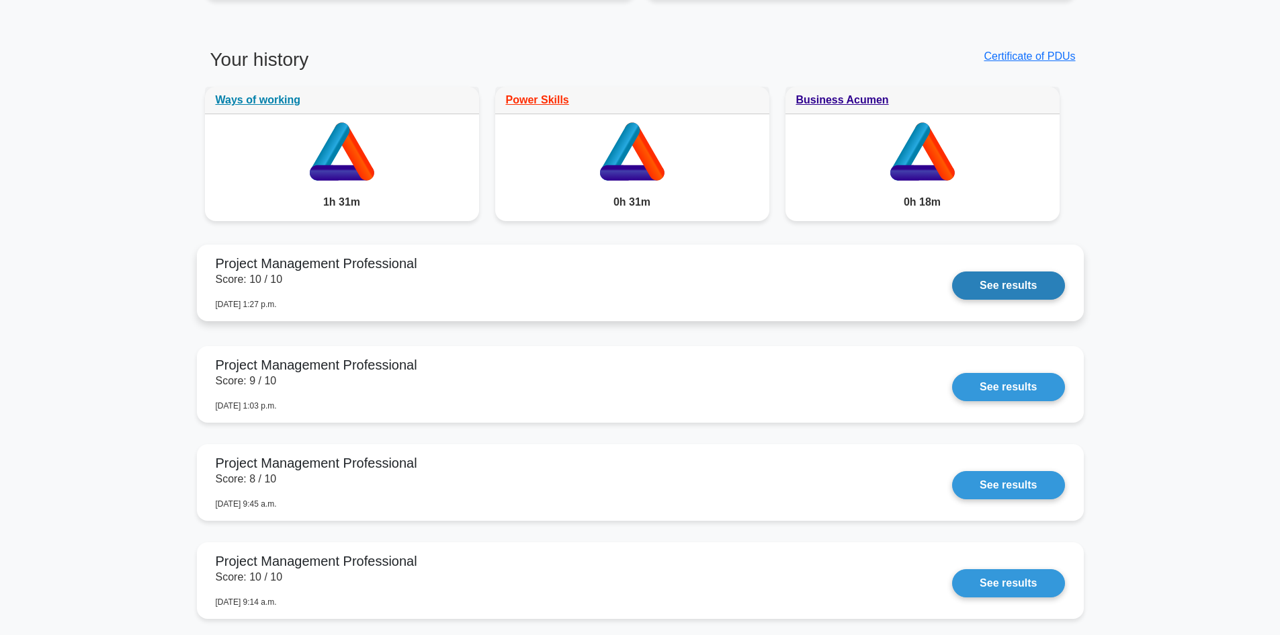
click at [1011, 271] on link "See results" at bounding box center [1008, 285] width 112 height 28
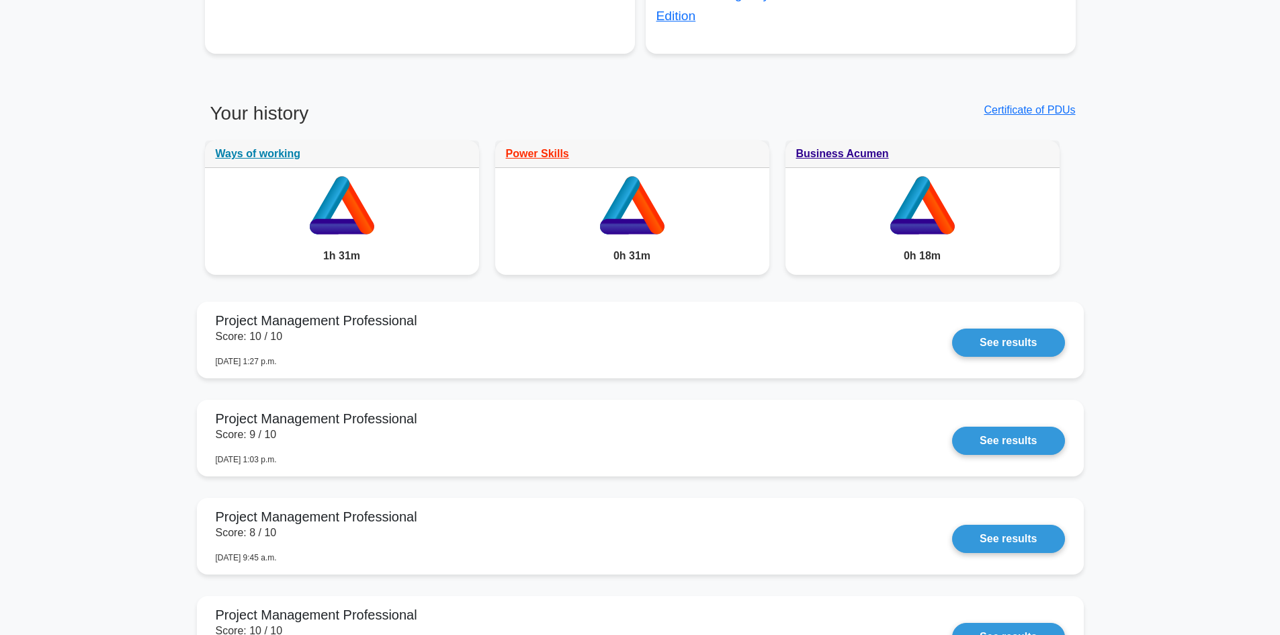
scroll to position [605, 0]
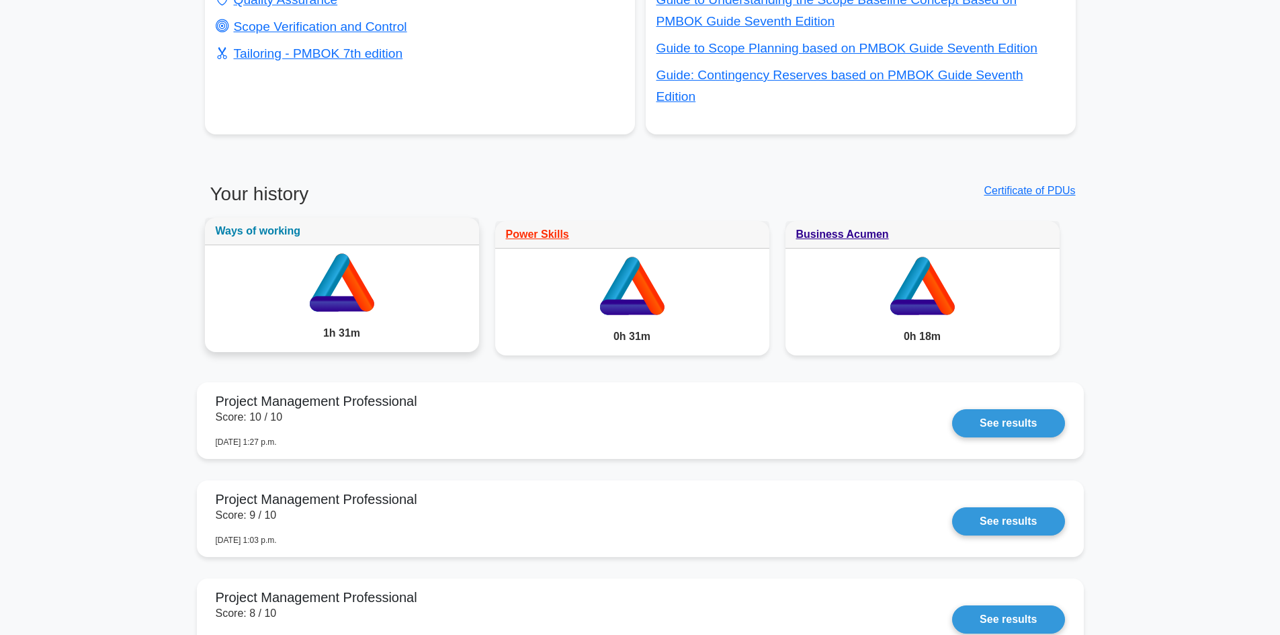
click at [253, 225] on link "Ways of working" at bounding box center [258, 230] width 85 height 11
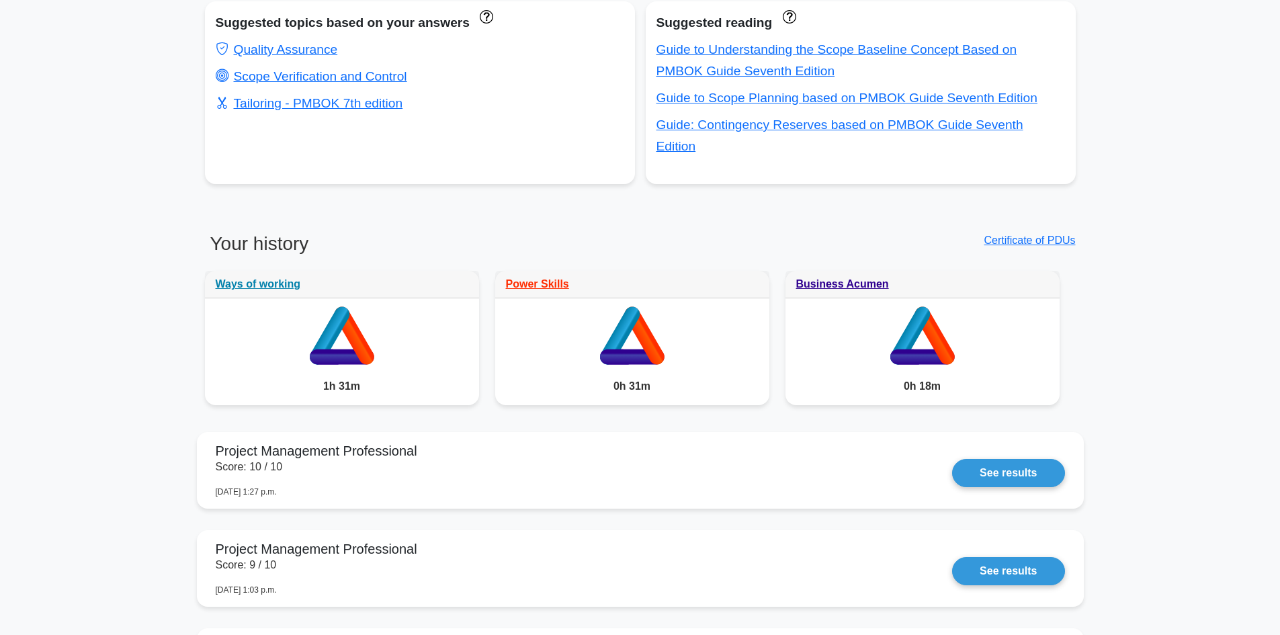
scroll to position [605, 0]
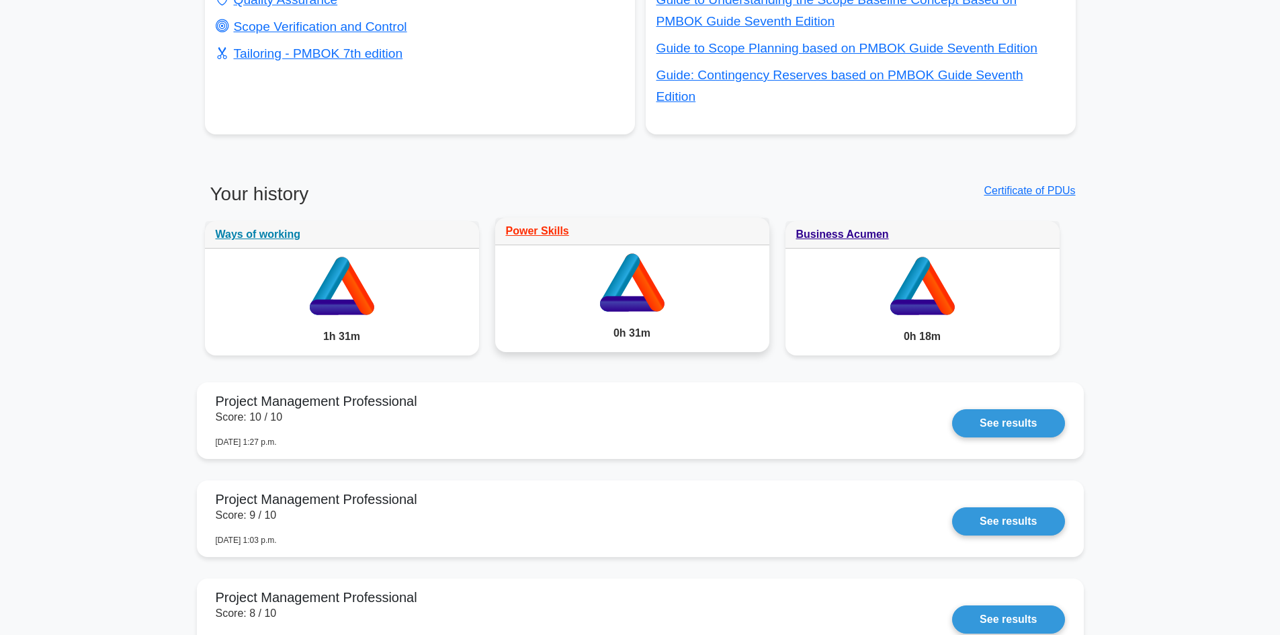
click at [629, 296] on icon at bounding box center [631, 303] width 64 height 15
click at [545, 225] on link "Power Skills" at bounding box center [537, 230] width 63 height 11
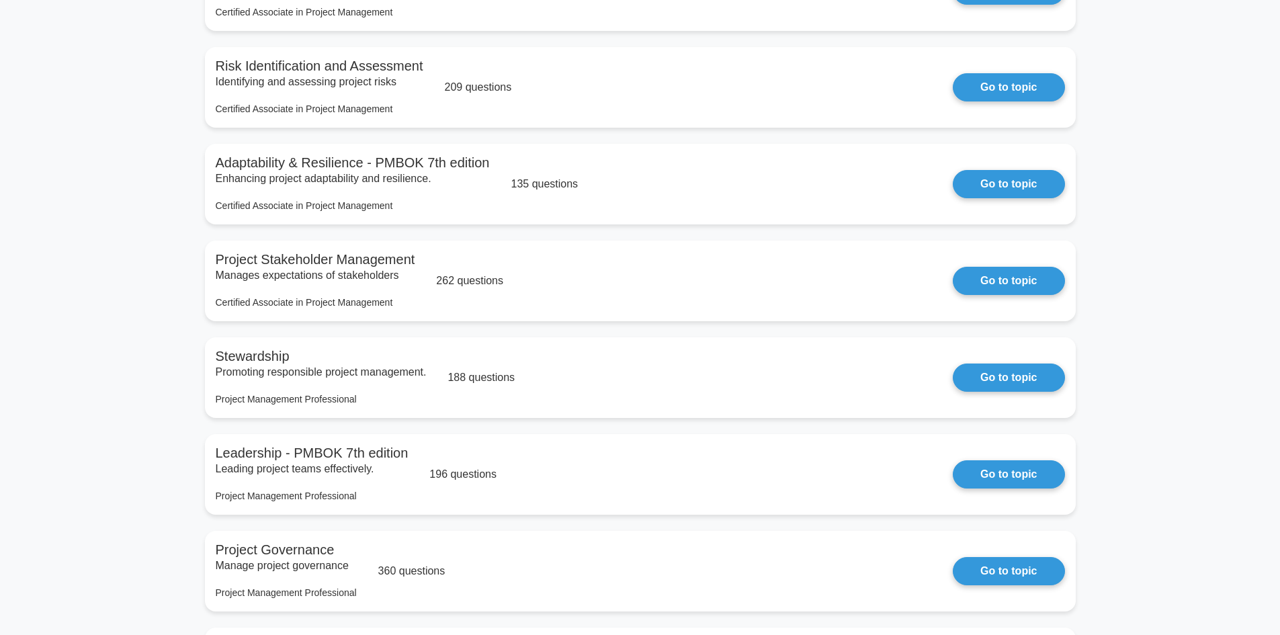
scroll to position [1478, 0]
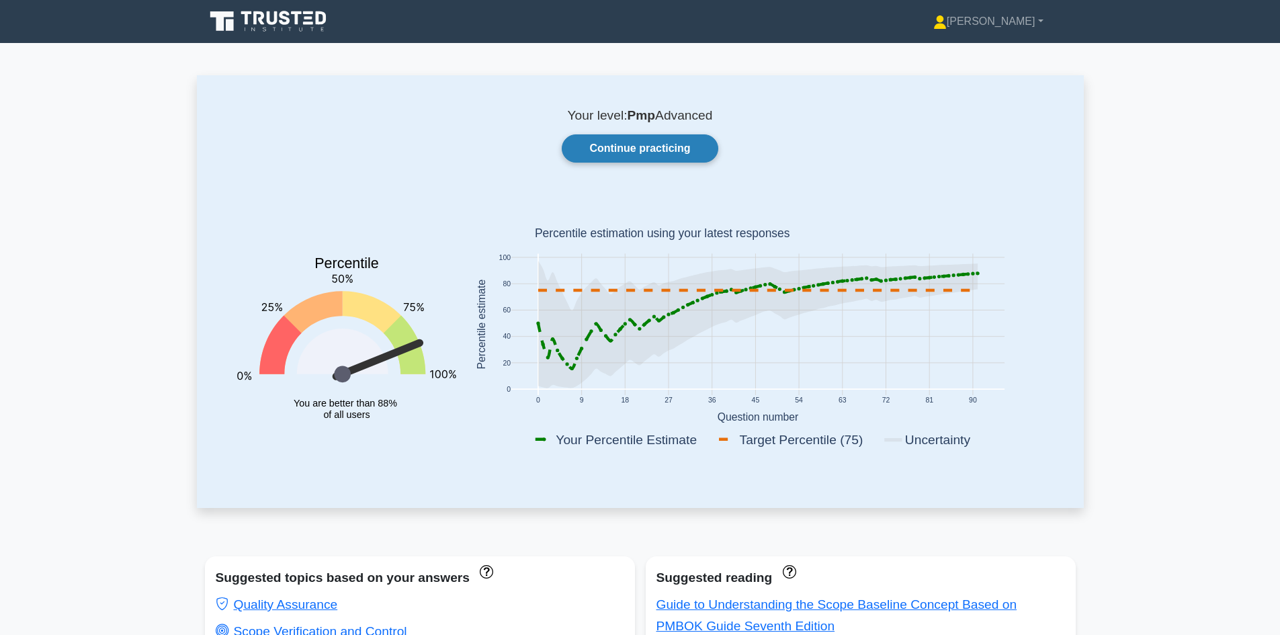
click at [648, 155] on link "Continue practicing" at bounding box center [640, 148] width 156 height 28
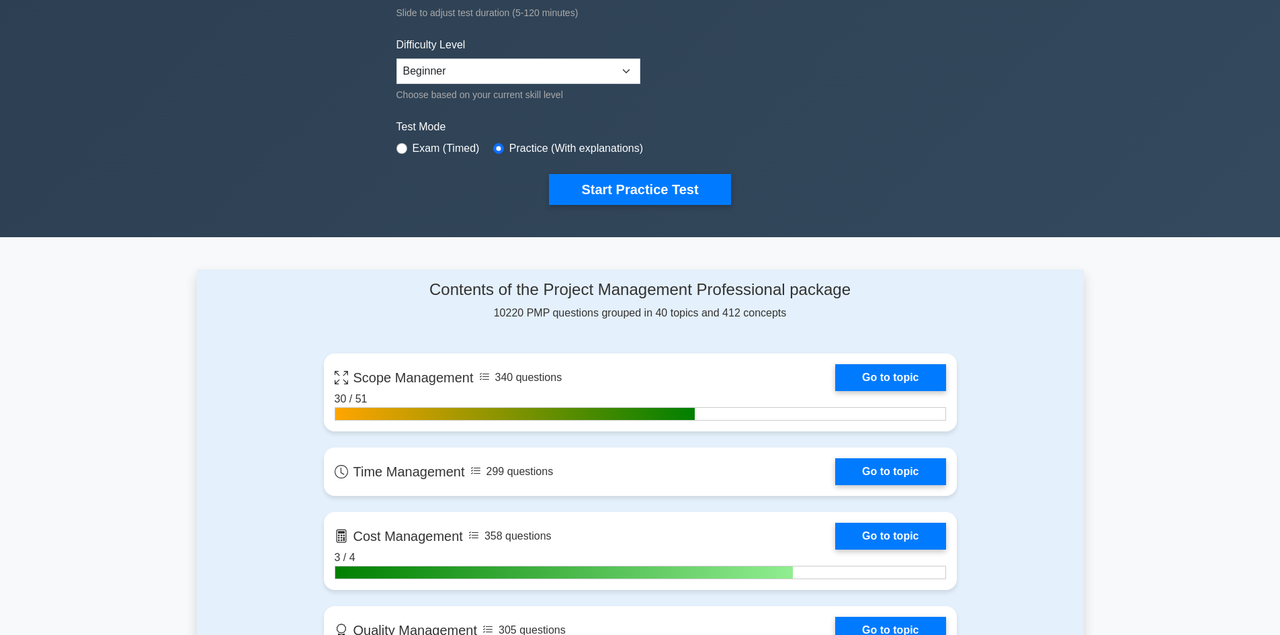
scroll to position [269, 0]
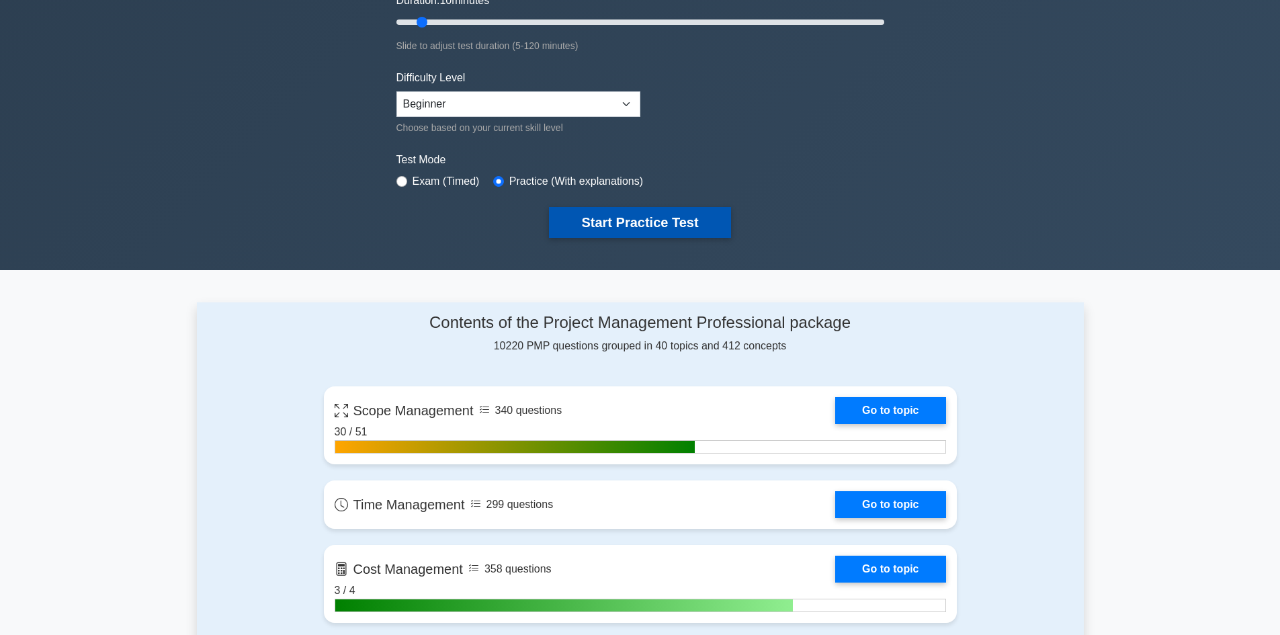
click at [605, 220] on button "Start Practice Test" at bounding box center [639, 222] width 181 height 31
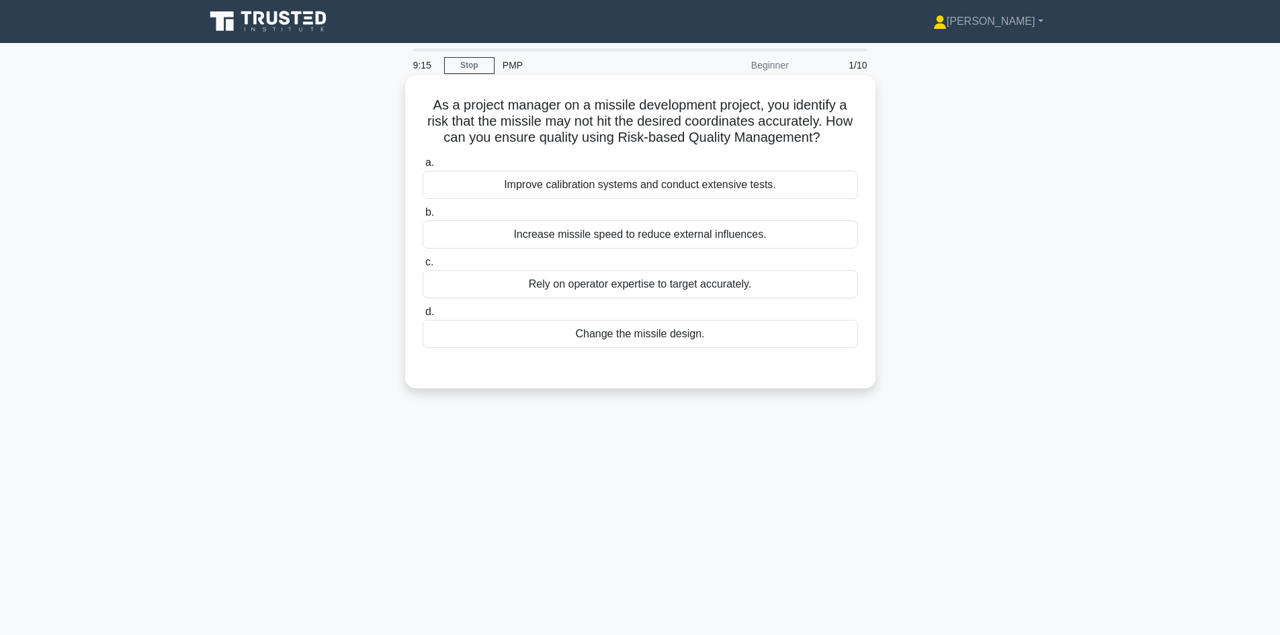
click at [637, 187] on div "Improve calibration systems and conduct extensive tests." at bounding box center [640, 185] width 435 height 28
click at [423, 167] on input "a. Improve calibration systems and conduct extensive tests." at bounding box center [423, 163] width 0 height 9
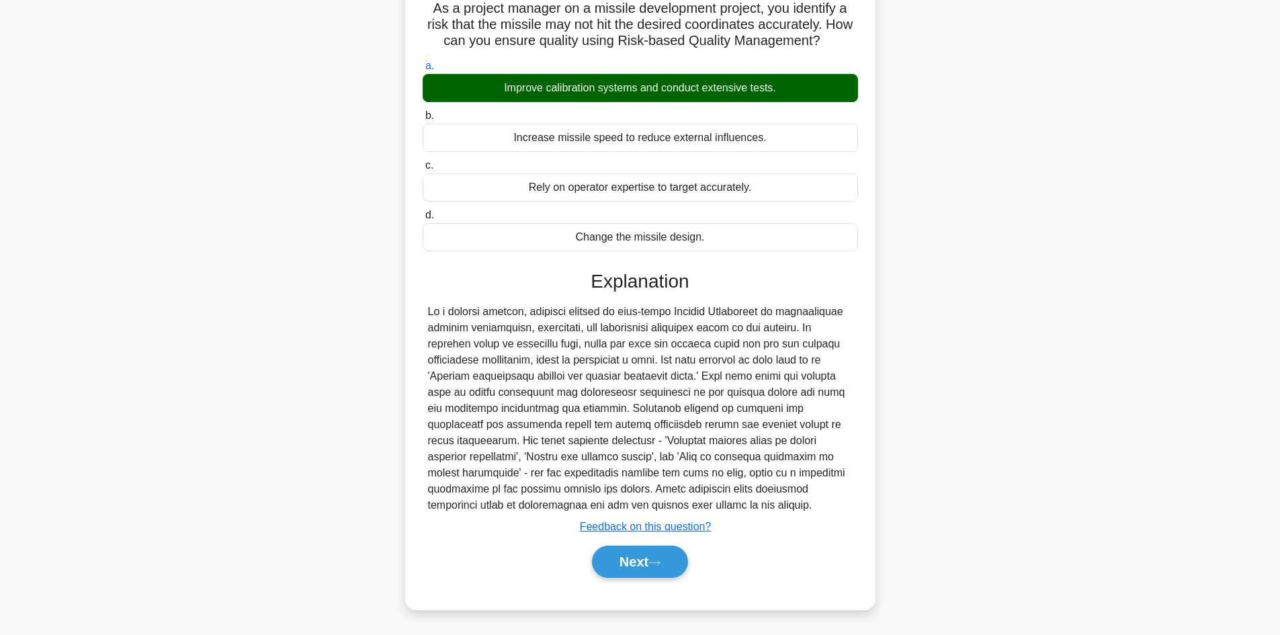
scroll to position [97, 0]
click at [630, 568] on button "Next" at bounding box center [640, 562] width 96 height 32
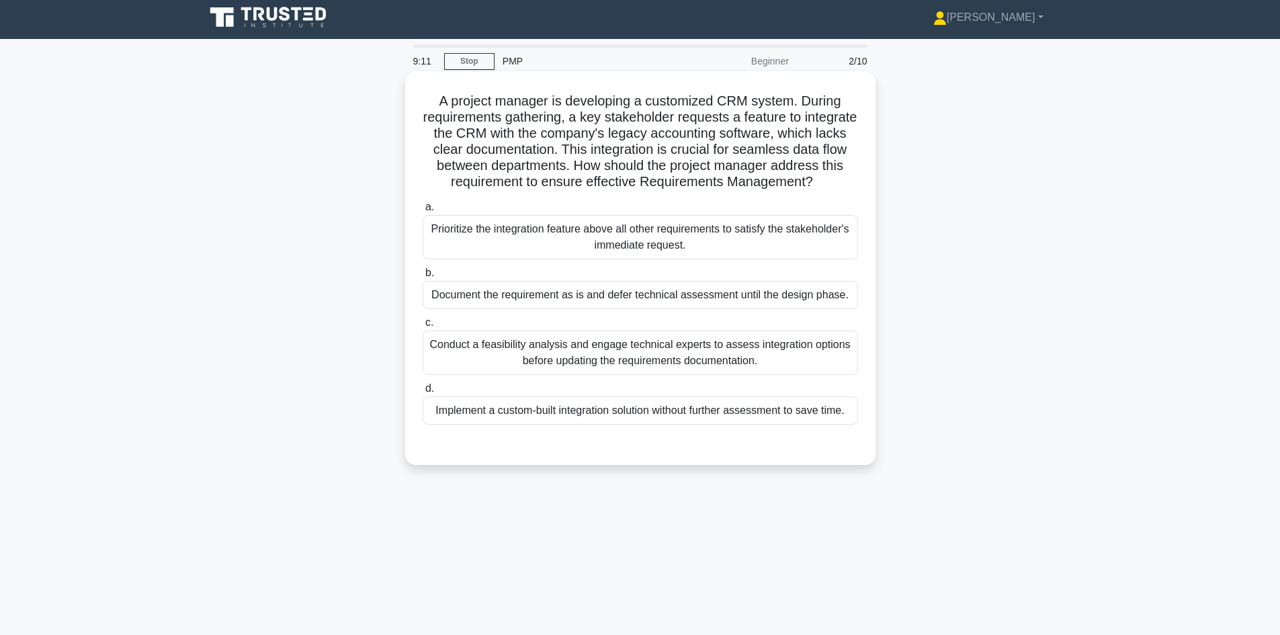
scroll to position [0, 0]
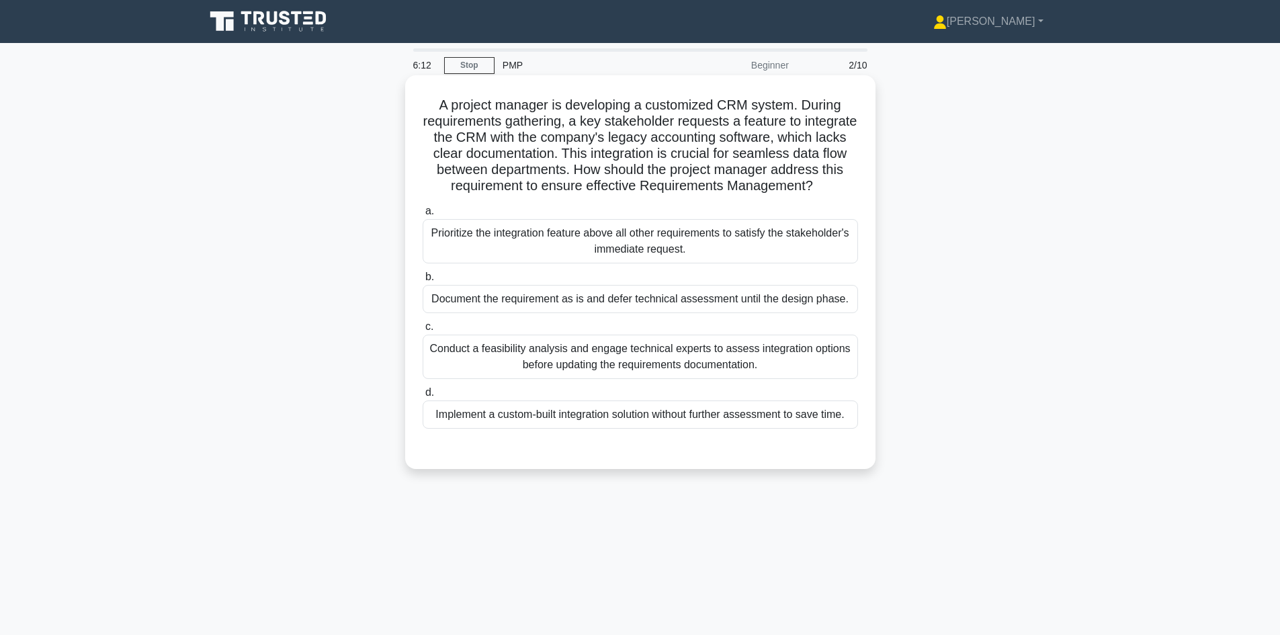
click at [634, 379] on div "Conduct a feasibility analysis and engage technical experts to assess integrati…" at bounding box center [640, 357] width 435 height 44
click at [423, 331] on input "c. Conduct a feasibility analysis and engage technical experts to assess integr…" at bounding box center [423, 326] width 0 height 9
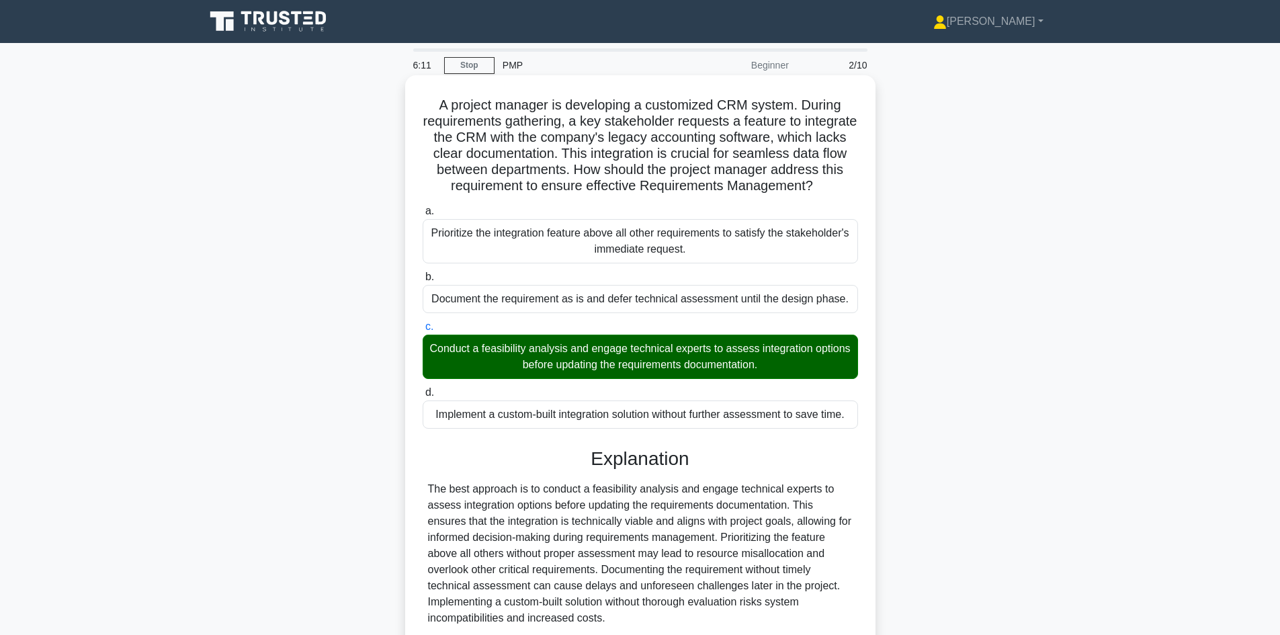
scroll to position [130, 0]
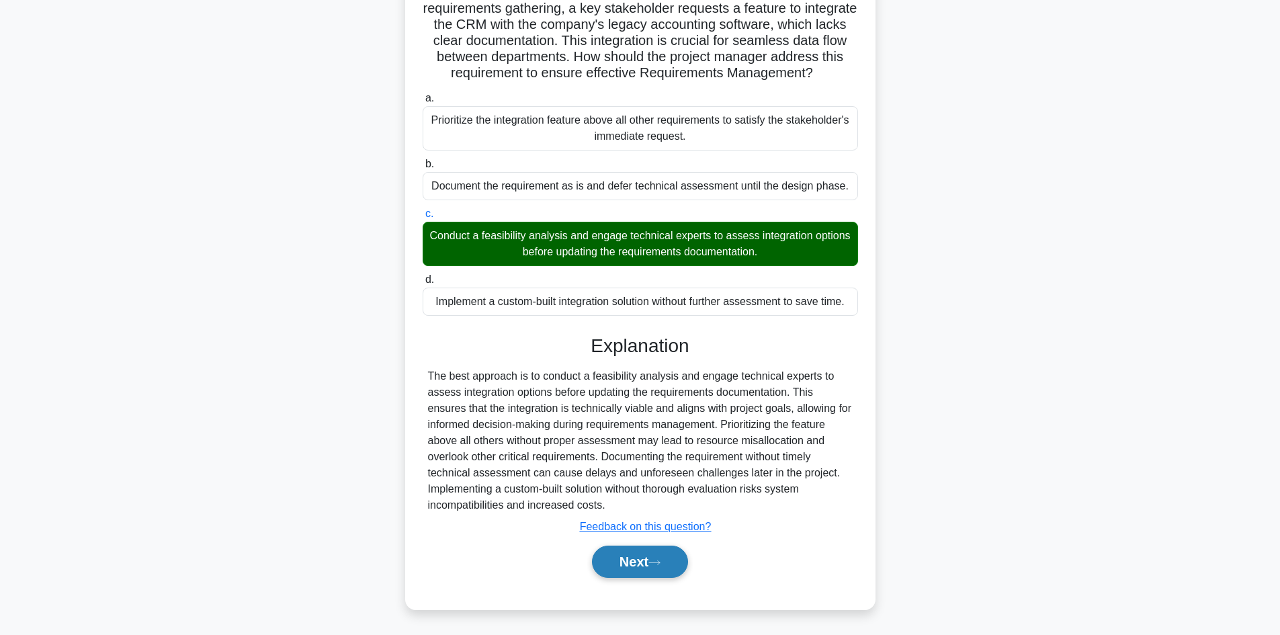
click at [618, 565] on button "Next" at bounding box center [640, 562] width 96 height 32
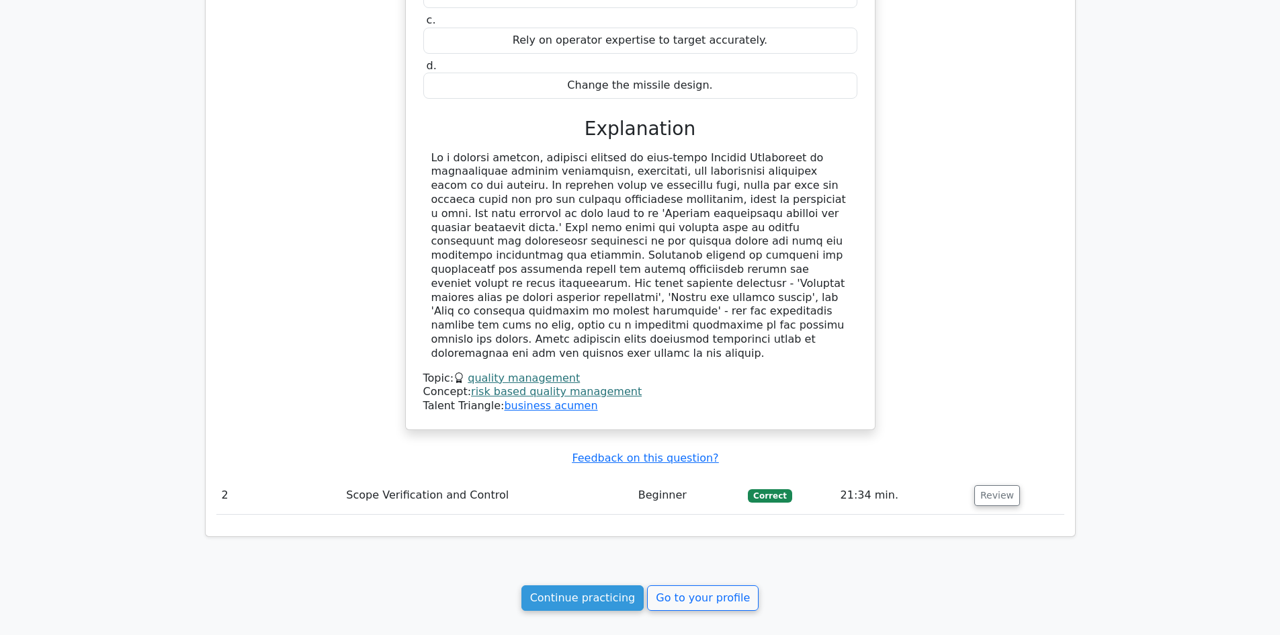
scroll to position [1035, 0]
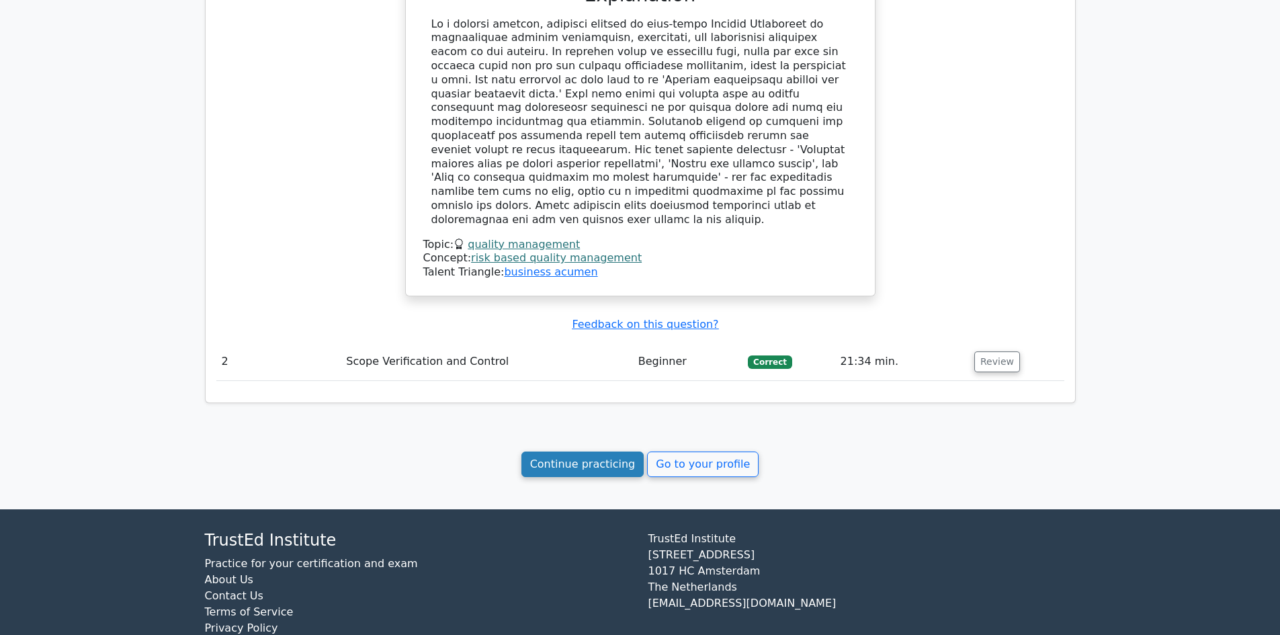
click at [599, 451] on link "Continue practicing" at bounding box center [582, 464] width 123 height 26
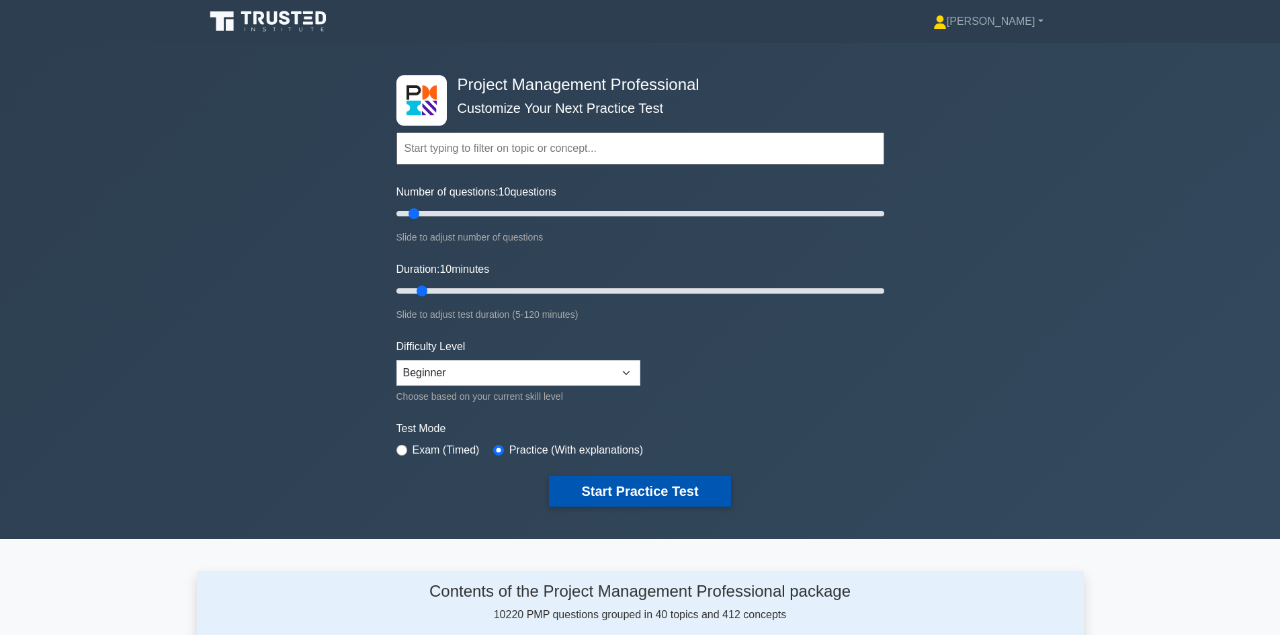
click at [648, 492] on button "Start Practice Test" at bounding box center [639, 491] width 181 height 31
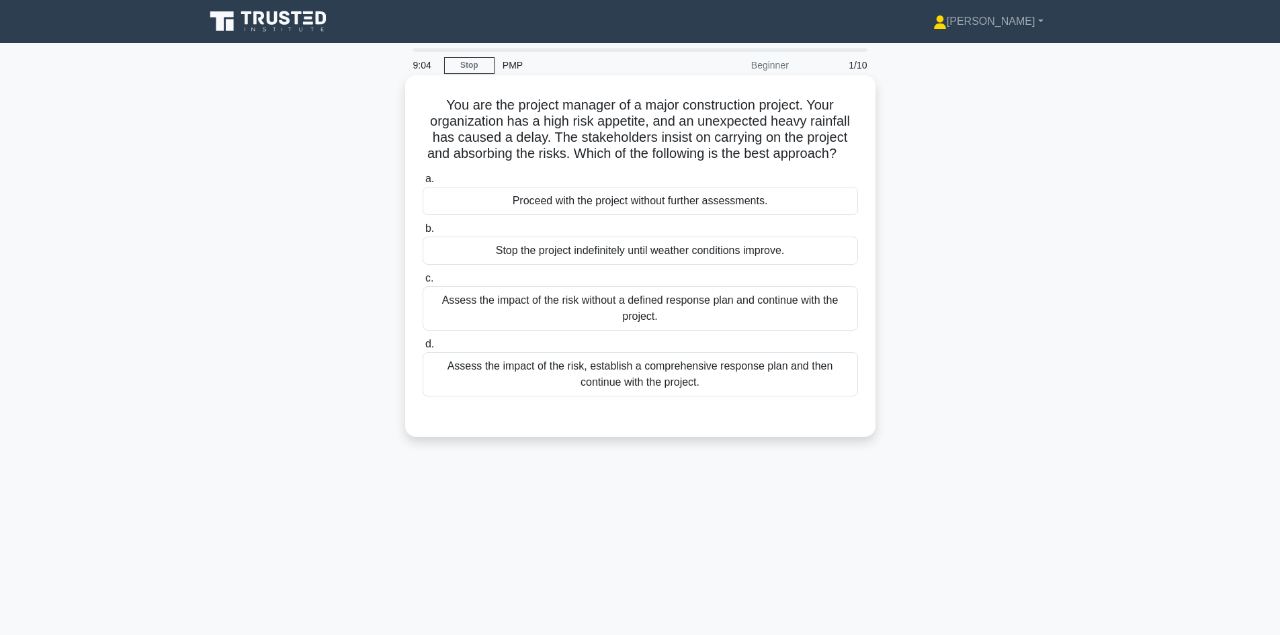
click at [656, 396] on div "Assess the impact of the risk, establish a comprehensive response plan and then…" at bounding box center [640, 374] width 435 height 44
click at [423, 349] on input "d. Assess the impact of the risk, establish a comprehensive response plan and t…" at bounding box center [423, 344] width 0 height 9
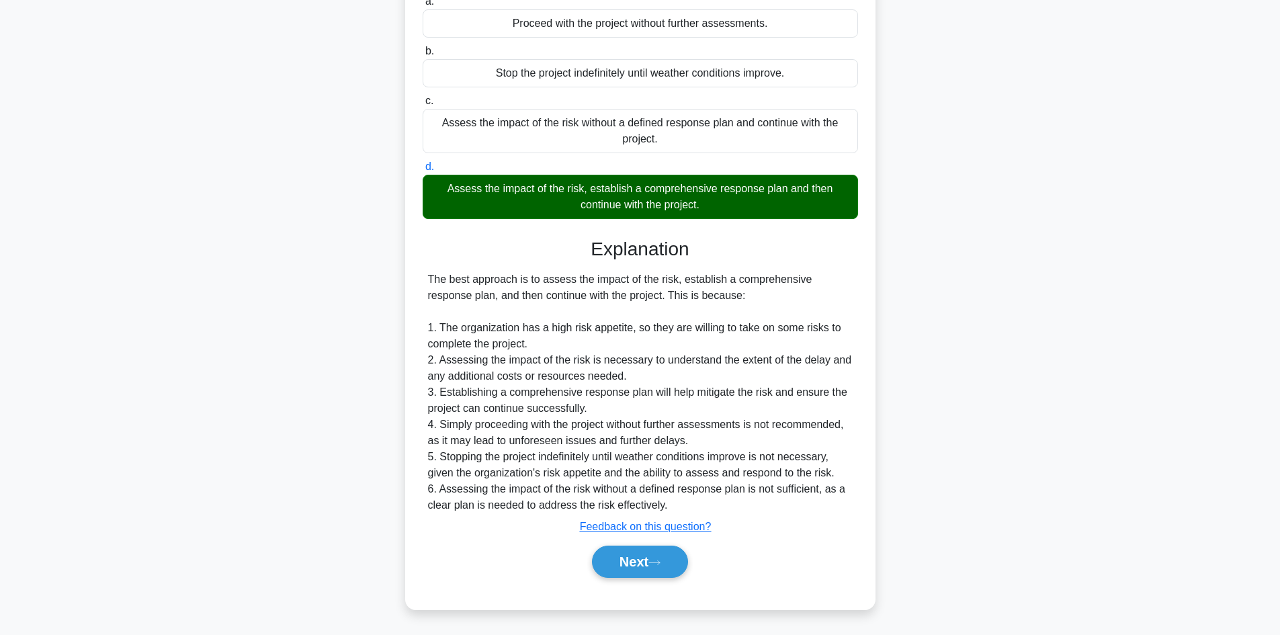
scroll to position [194, 0]
click at [628, 567] on button "Next" at bounding box center [640, 562] width 96 height 32
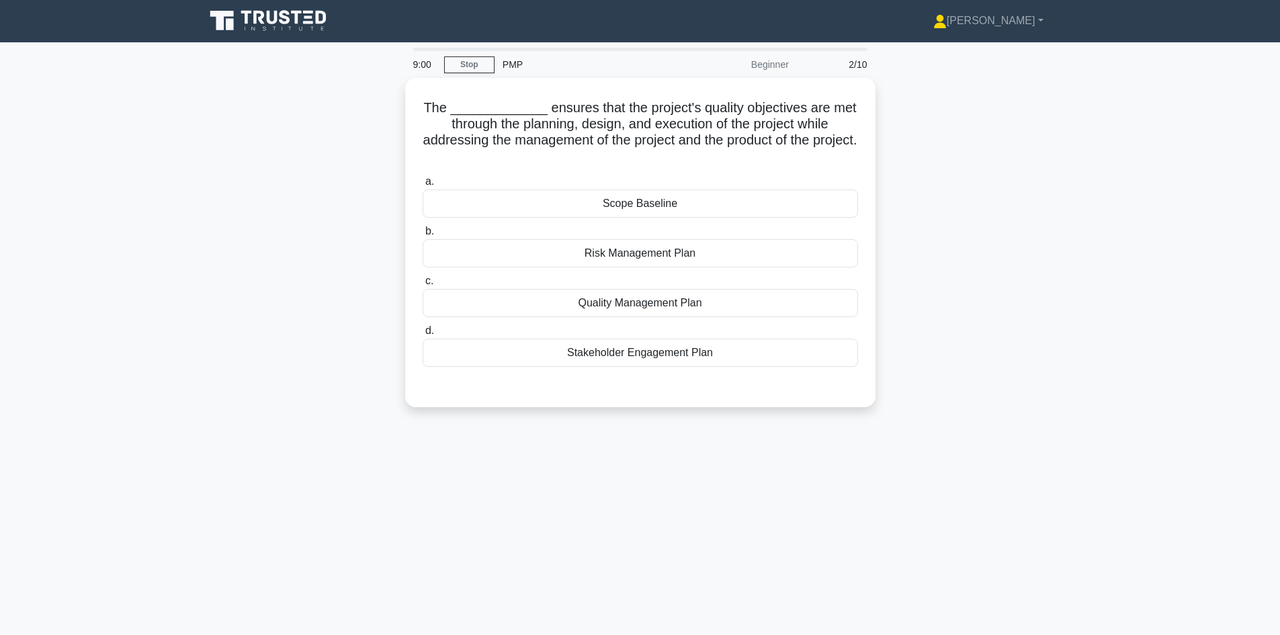
scroll to position [0, 0]
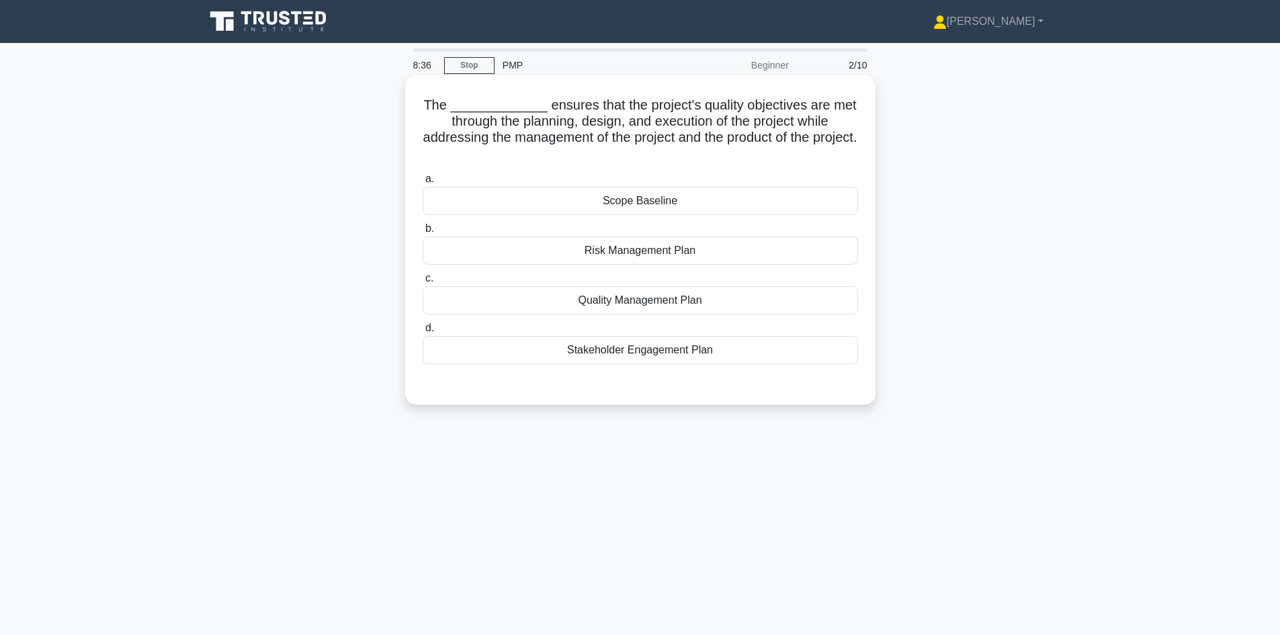
click at [652, 355] on div "Stakeholder Engagement Plan" at bounding box center [640, 350] width 435 height 28
click at [423, 333] on input "d. Stakeholder Engagement Plan" at bounding box center [423, 328] width 0 height 9
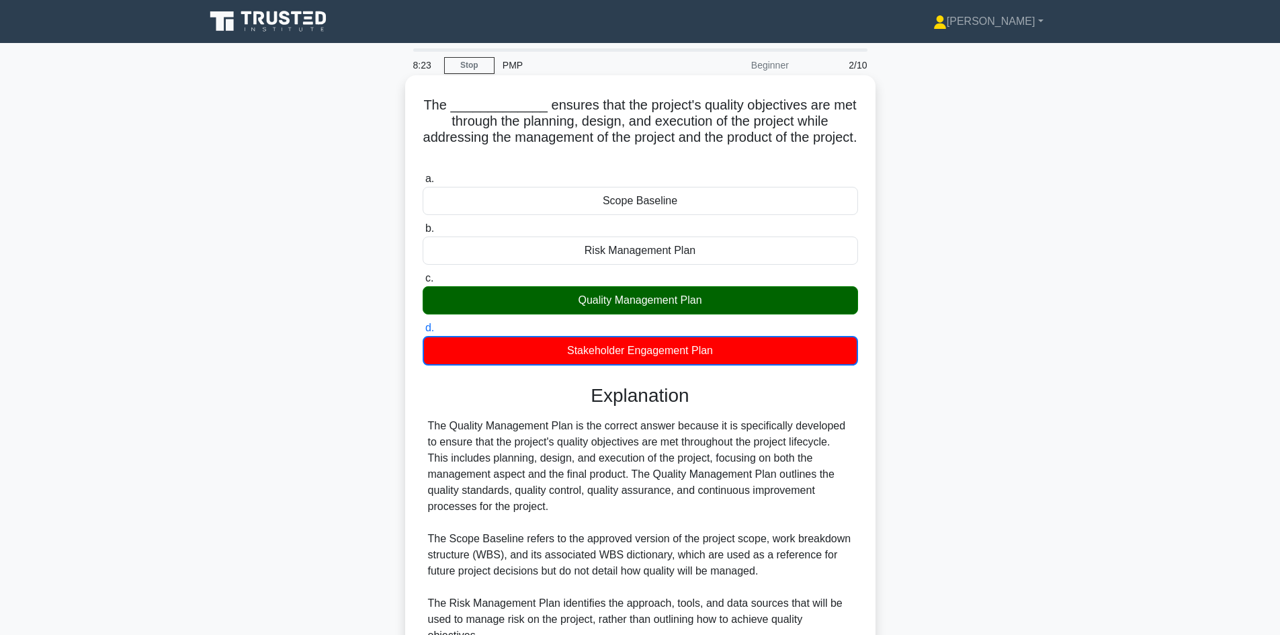
scroll to position [195, 0]
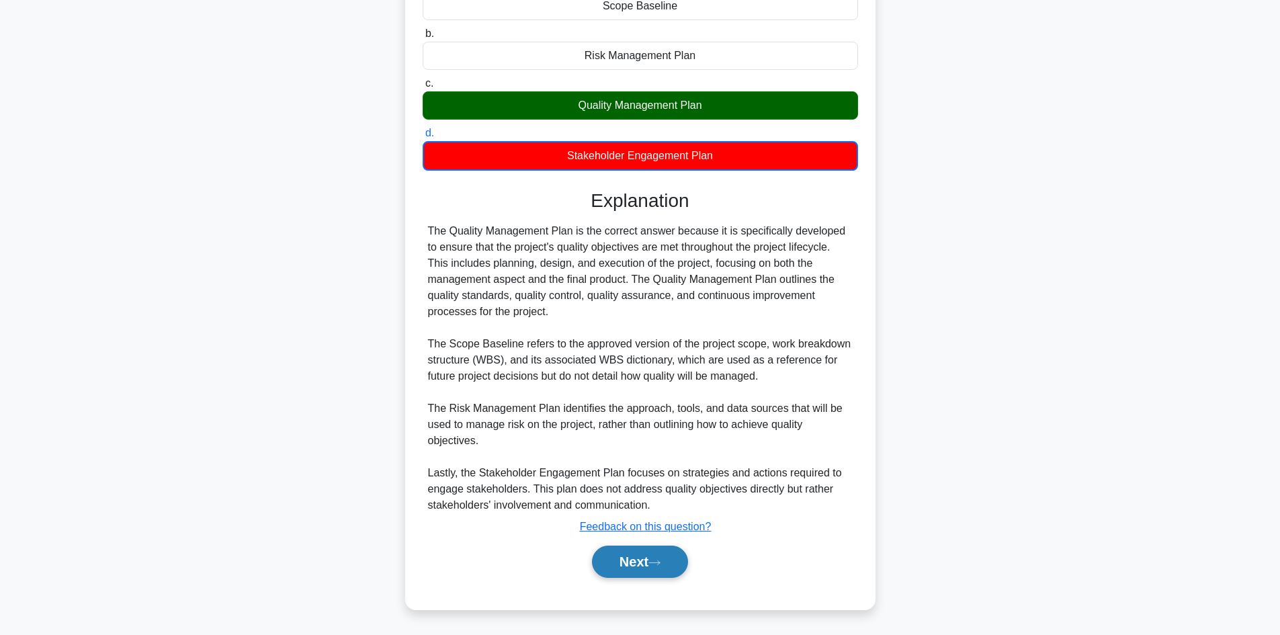
click at [624, 559] on button "Next" at bounding box center [640, 562] width 96 height 32
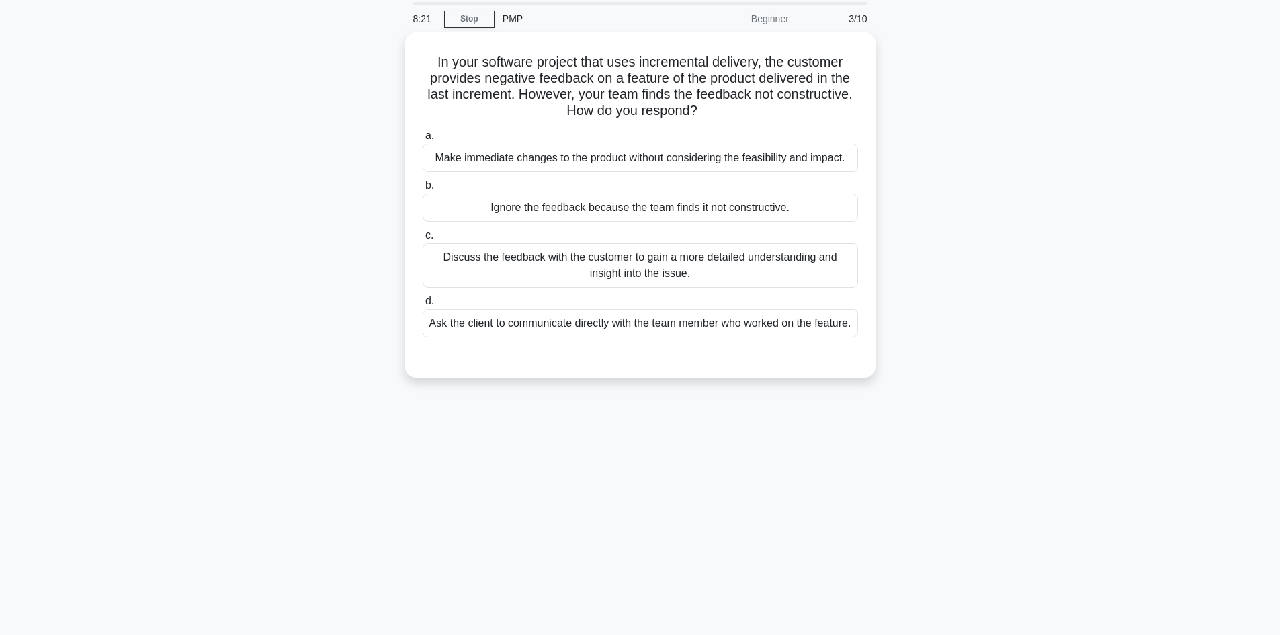
scroll to position [0, 0]
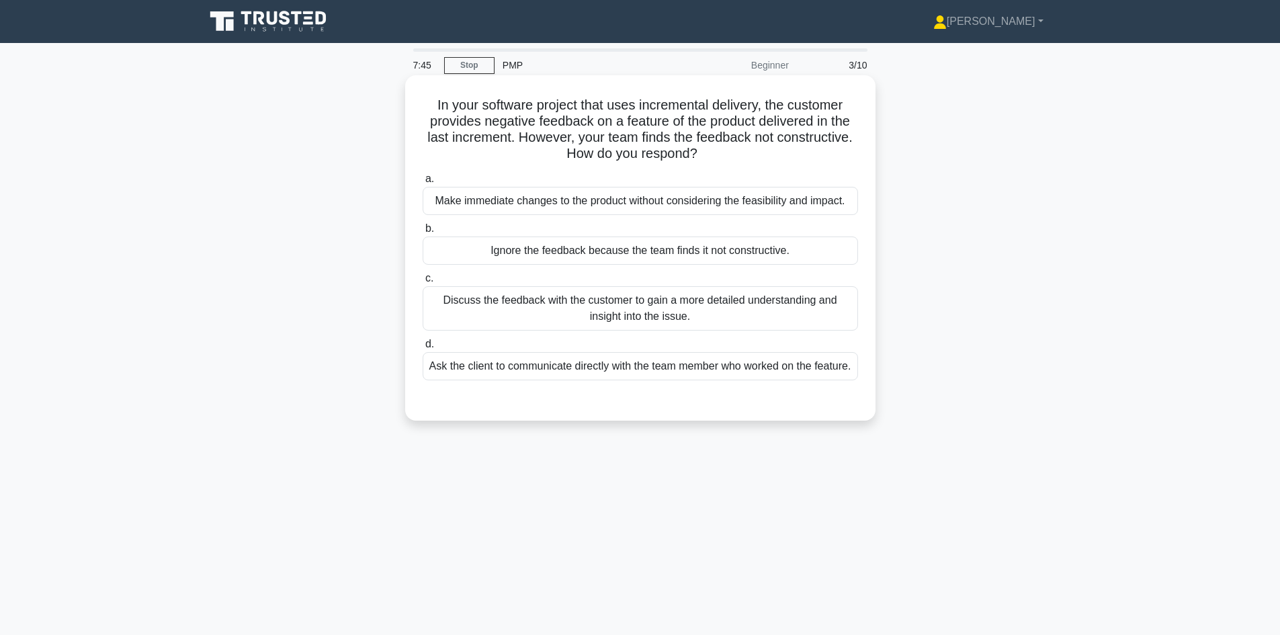
click at [674, 316] on div "Discuss the feedback with the customer to gain a more detailed understanding an…" at bounding box center [640, 308] width 435 height 44
click at [423, 283] on input "c. Discuss the feedback with the customer to gain a more detailed understanding…" at bounding box center [423, 278] width 0 height 9
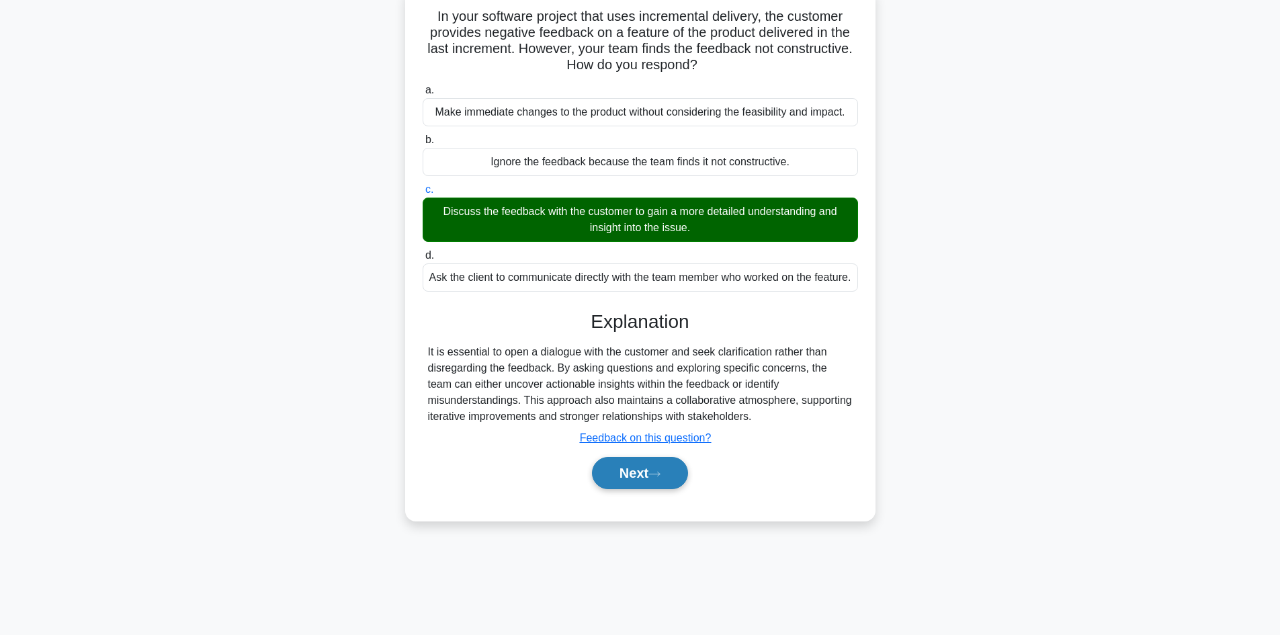
scroll to position [91, 0]
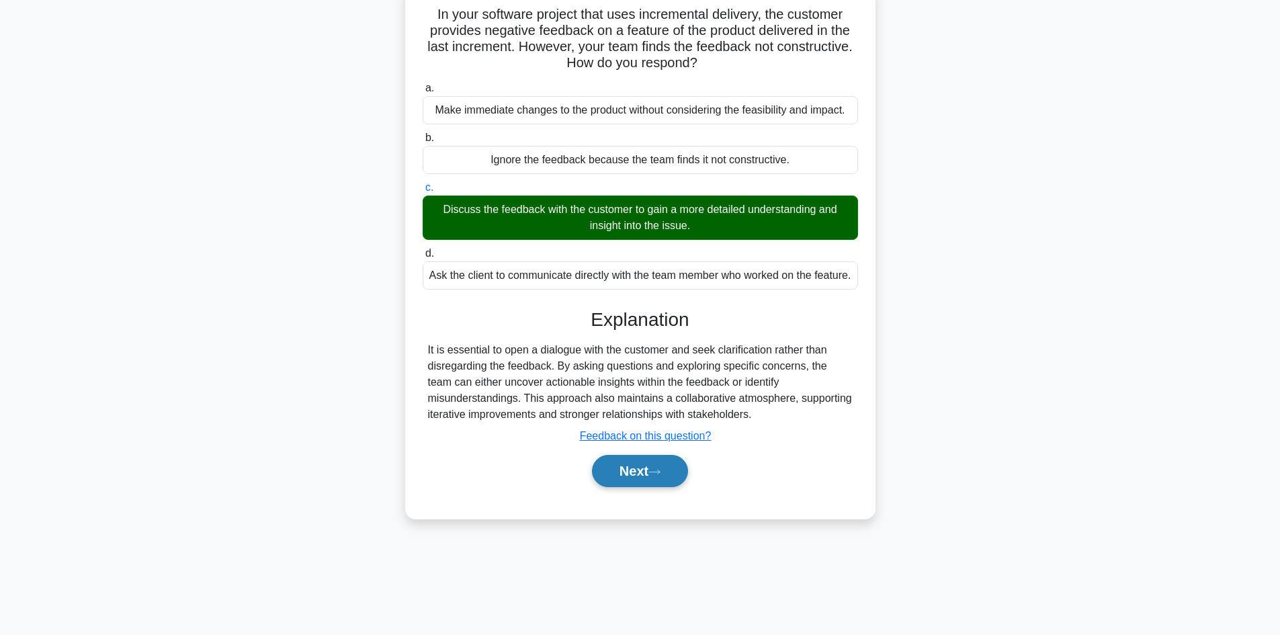
click at [627, 487] on button "Next" at bounding box center [640, 471] width 96 height 32
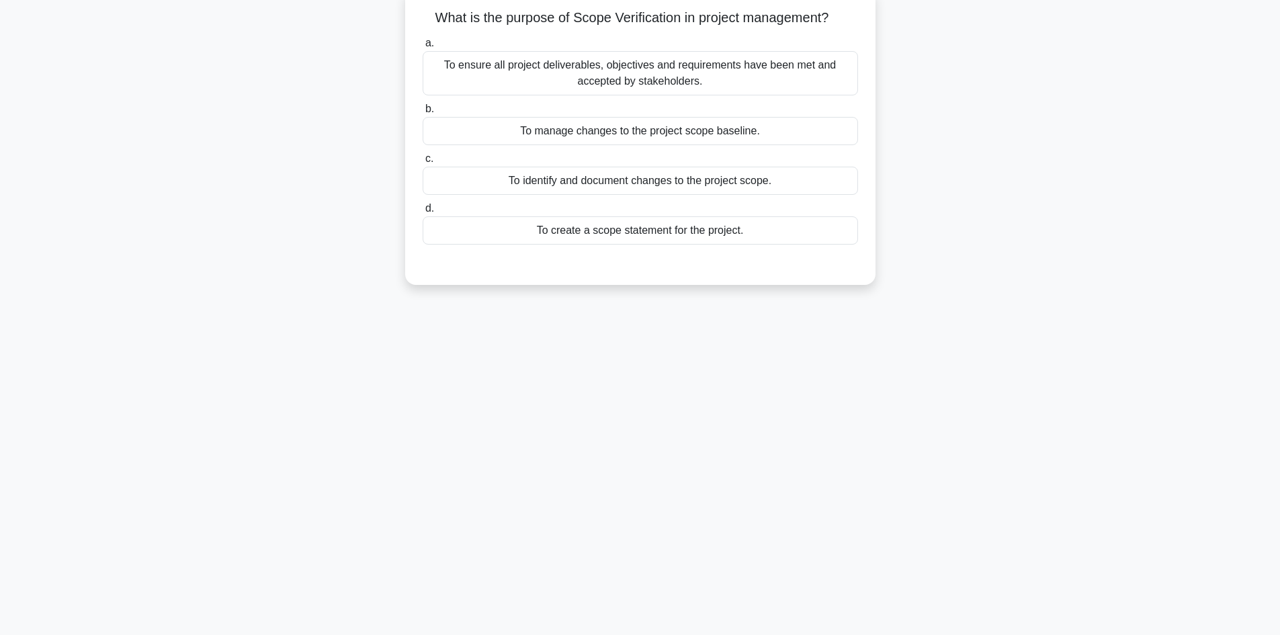
scroll to position [0, 0]
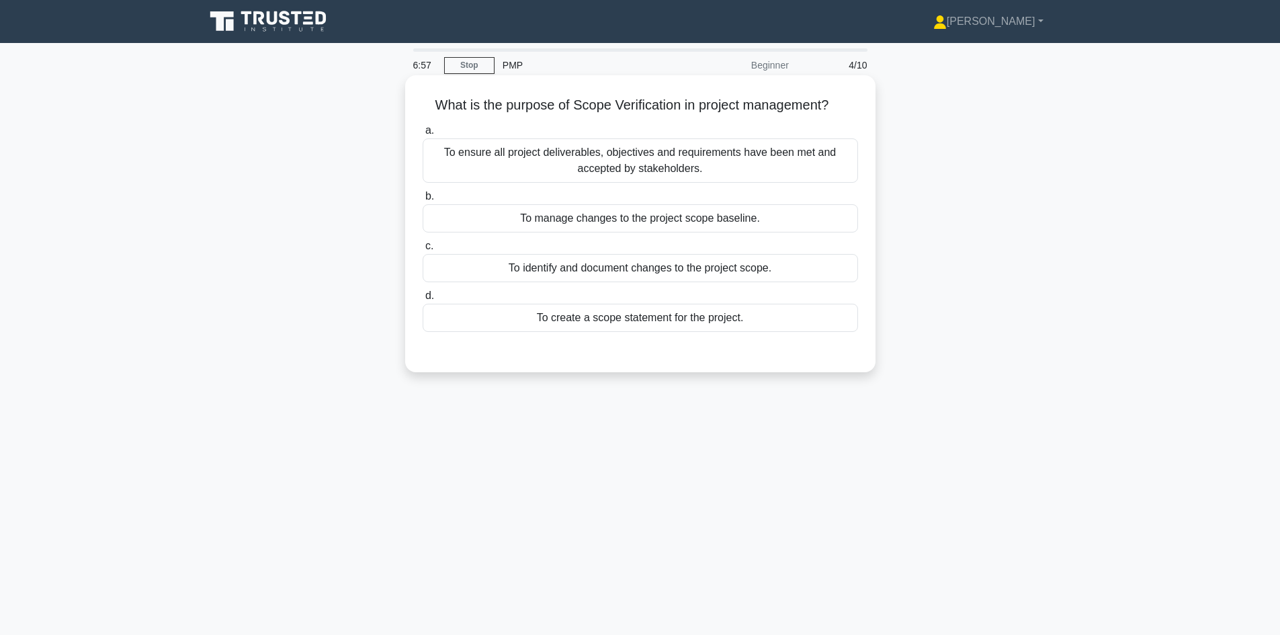
click at [665, 168] on div "To ensure all project deliverables, objectives and requirements have been met a…" at bounding box center [640, 160] width 435 height 44
click at [423, 135] on input "a. To ensure all project deliverables, objectives and requirements have been me…" at bounding box center [423, 130] width 0 height 9
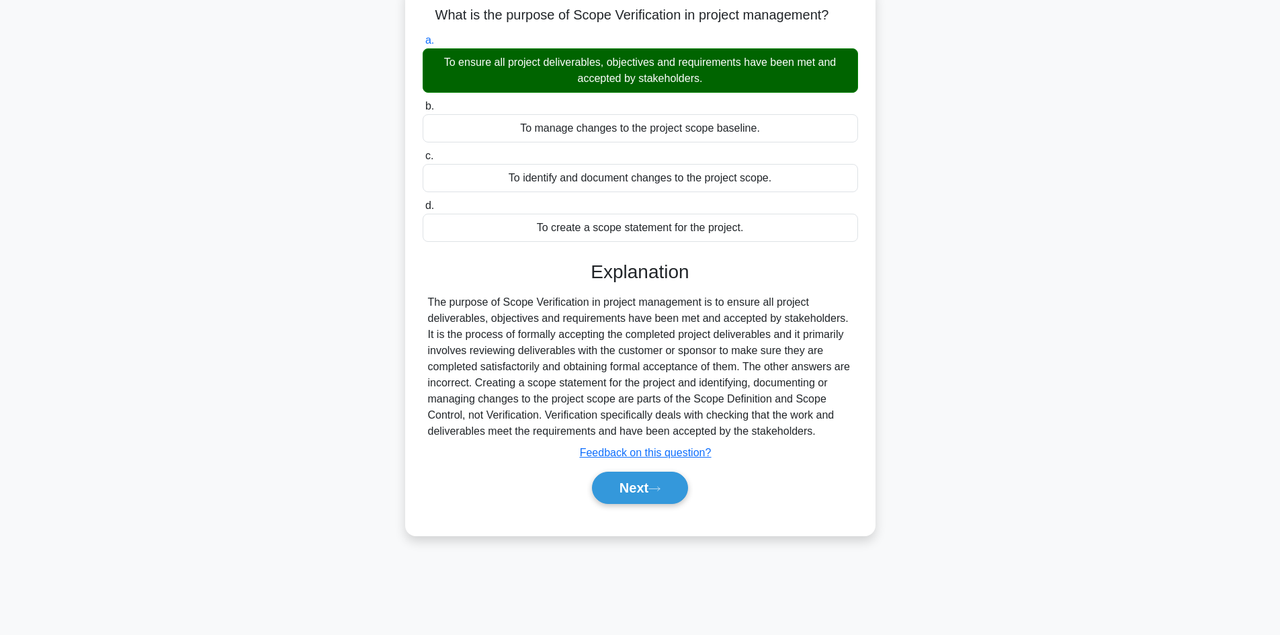
scroll to position [91, 0]
click at [631, 487] on button "Next" at bounding box center [640, 487] width 96 height 32
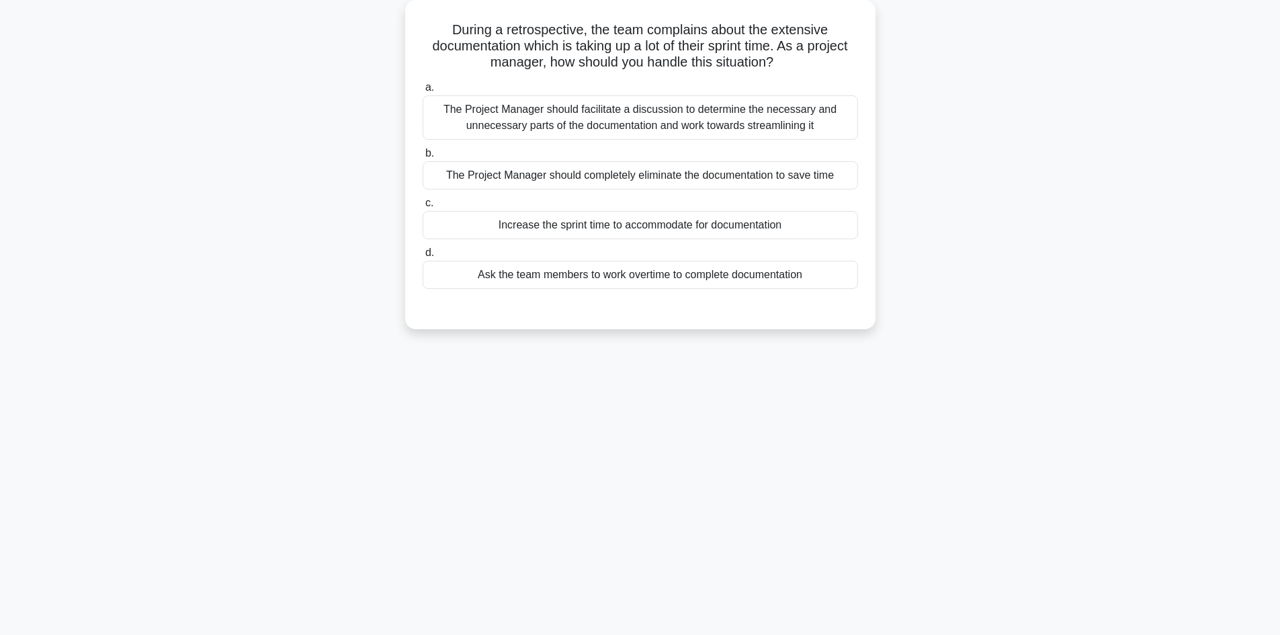
scroll to position [0, 0]
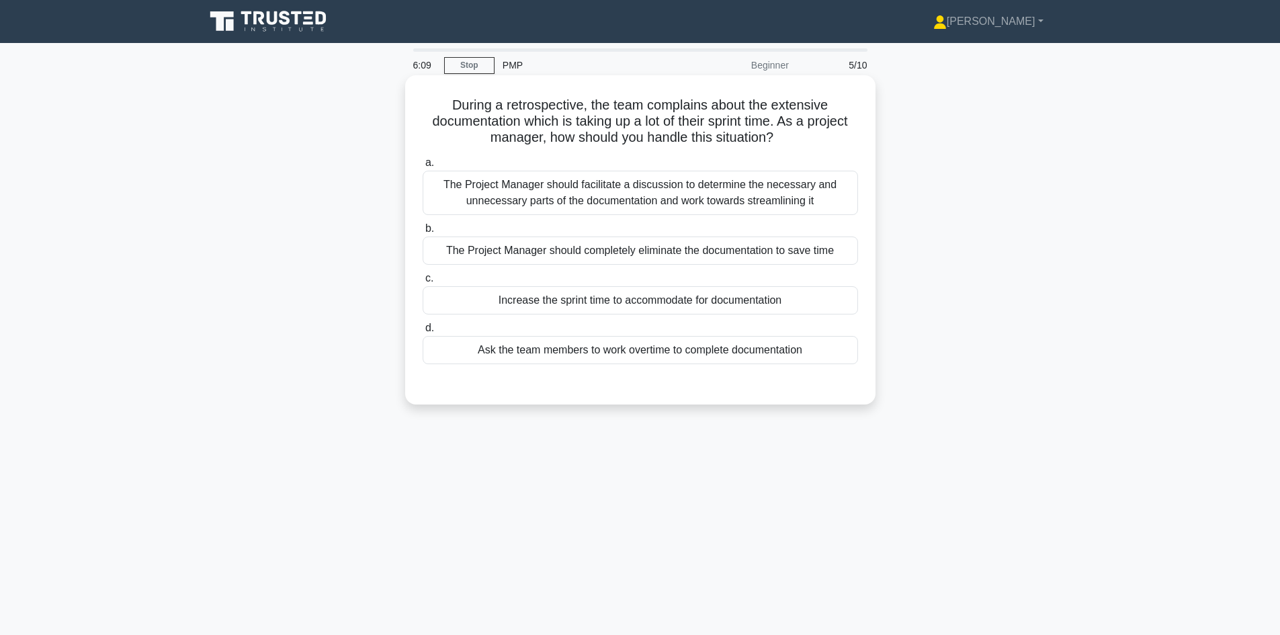
click at [687, 195] on div "The Project Manager should facilitate a discussion to determine the necessary a…" at bounding box center [640, 193] width 435 height 44
click at [423, 167] on input "a. The Project Manager should facilitate a discussion to determine the necessar…" at bounding box center [423, 163] width 0 height 9
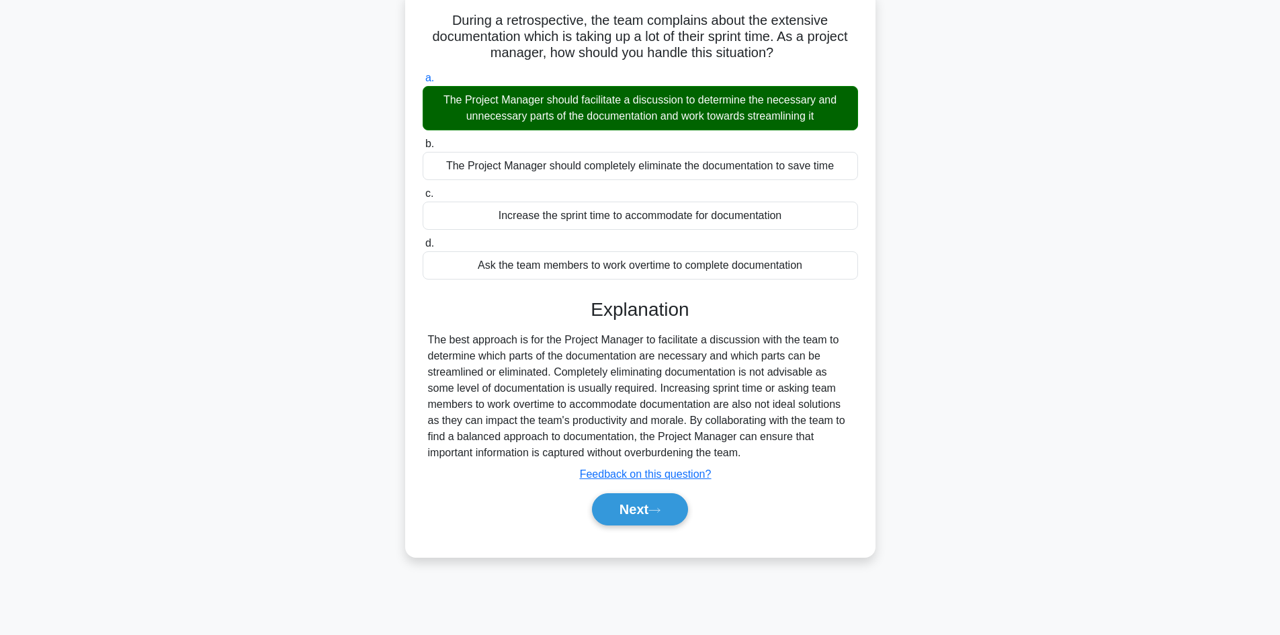
scroll to position [91, 0]
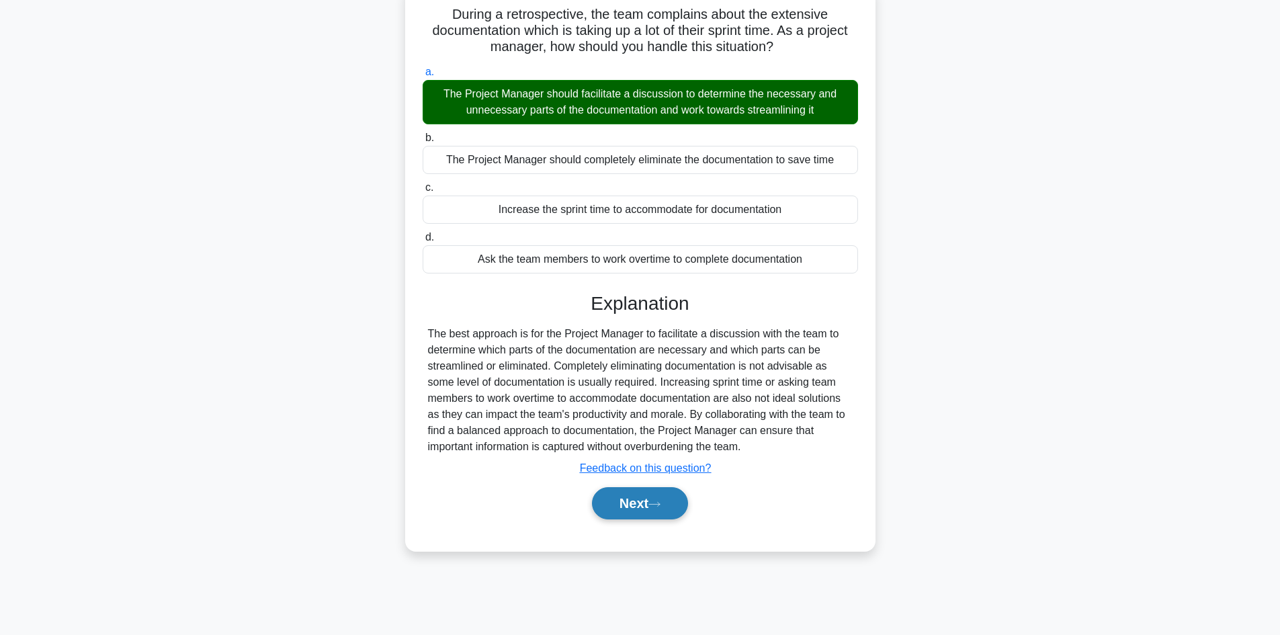
click at [632, 507] on button "Next" at bounding box center [640, 503] width 96 height 32
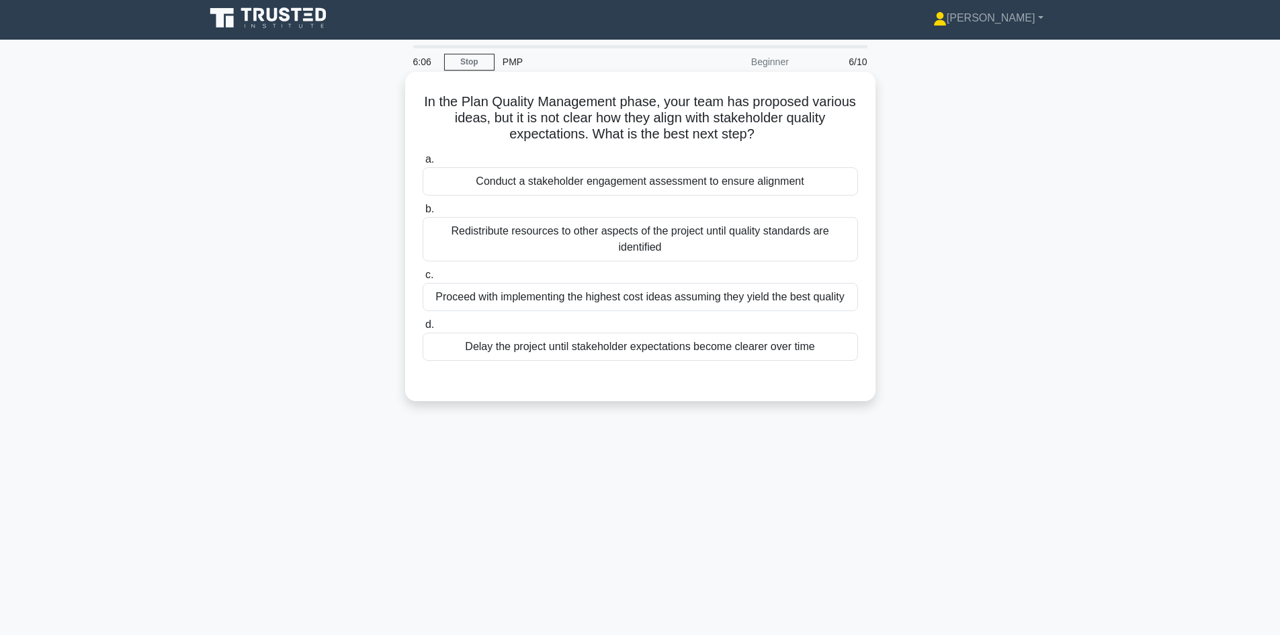
scroll to position [0, 0]
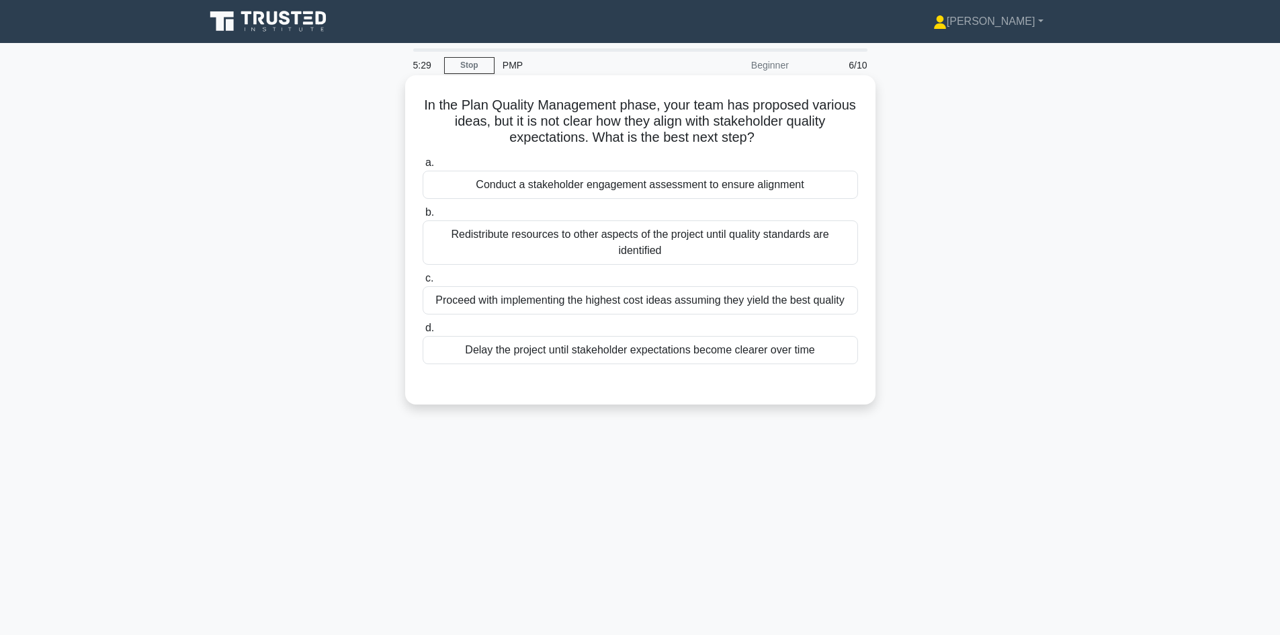
click at [671, 187] on div "Conduct a stakeholder engagement assessment to ensure alignment" at bounding box center [640, 185] width 435 height 28
click at [423, 167] on input "a. Conduct a stakeholder engagement assessment to ensure alignment" at bounding box center [423, 163] width 0 height 9
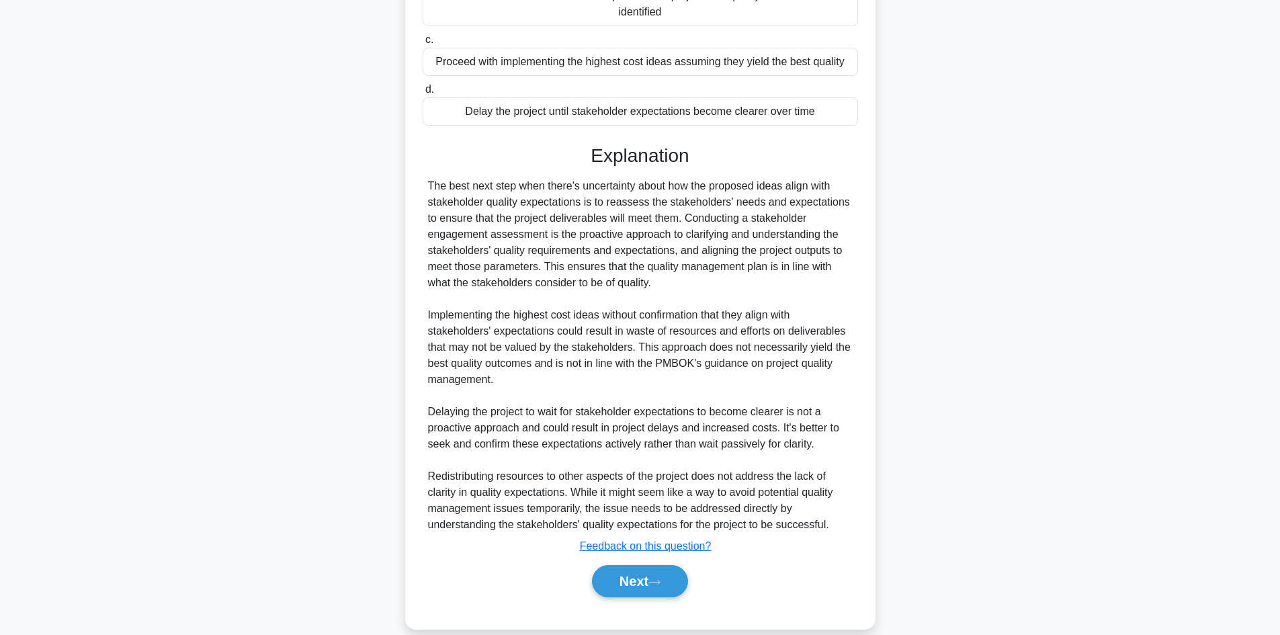
scroll to position [259, 0]
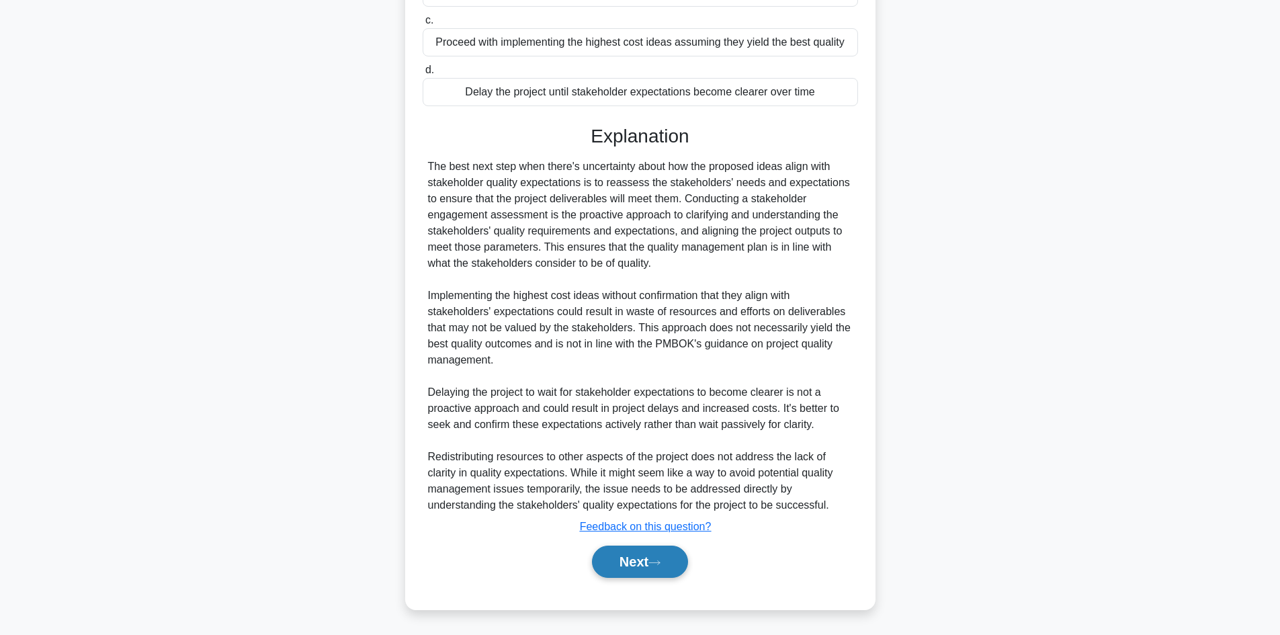
click at [641, 561] on button "Next" at bounding box center [640, 562] width 96 height 32
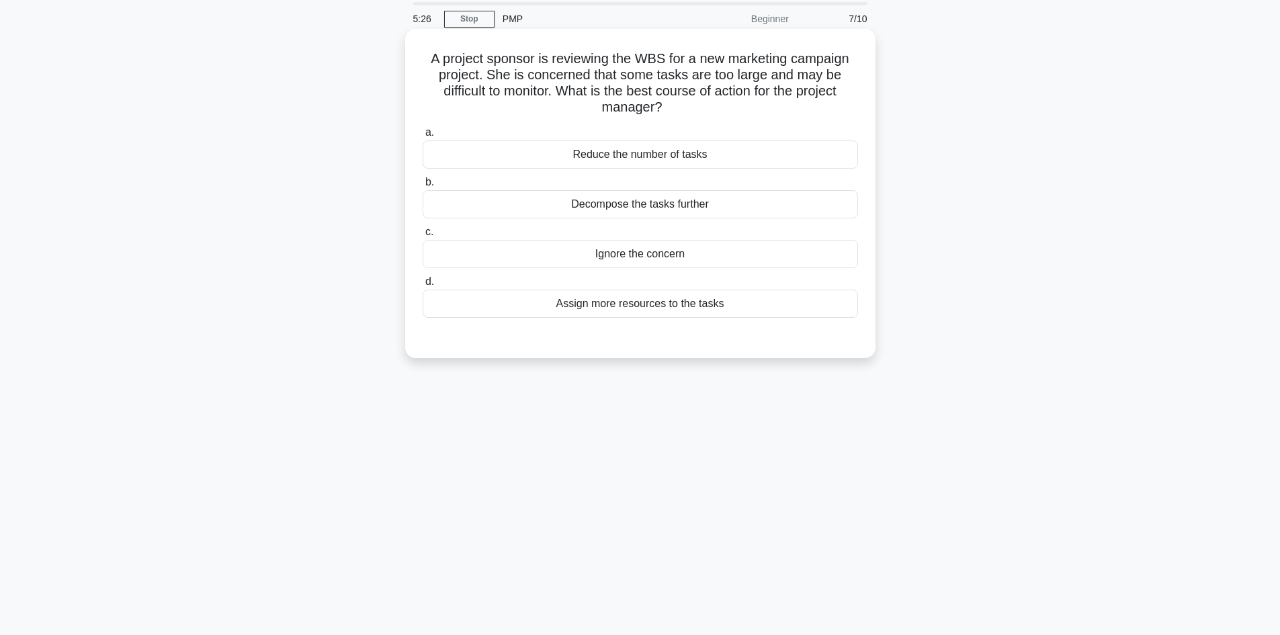
scroll to position [0, 0]
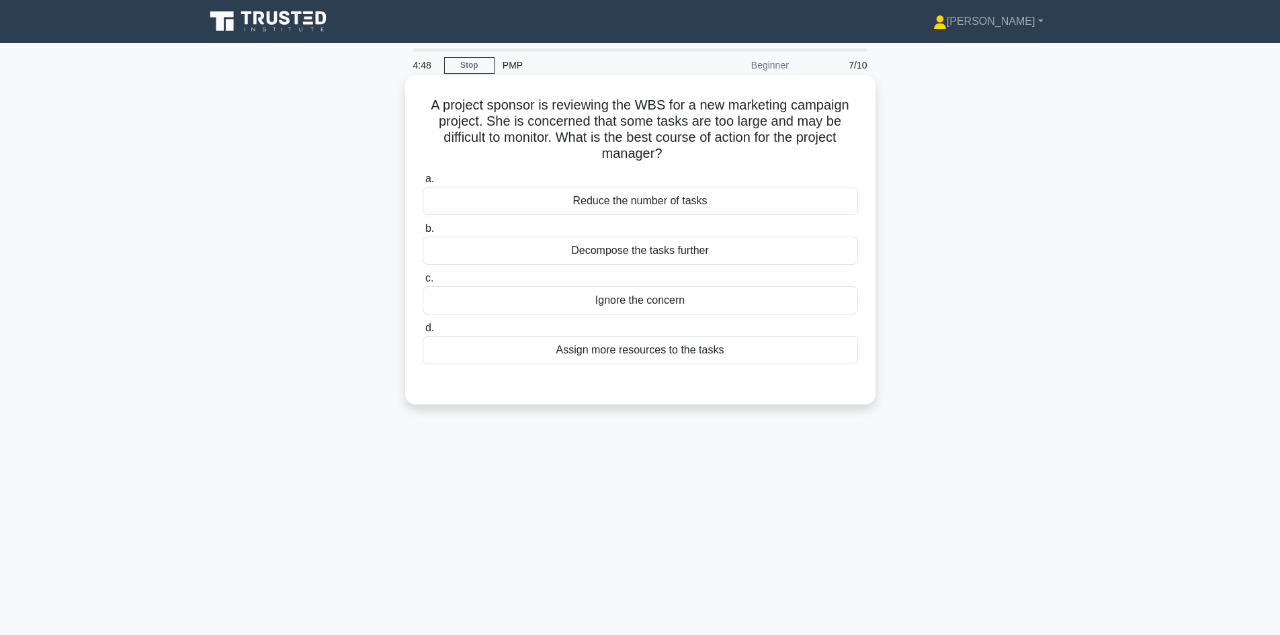
click at [629, 255] on div "Decompose the tasks further" at bounding box center [640, 250] width 435 height 28
click at [423, 233] on input "b. Decompose the tasks further" at bounding box center [423, 228] width 0 height 9
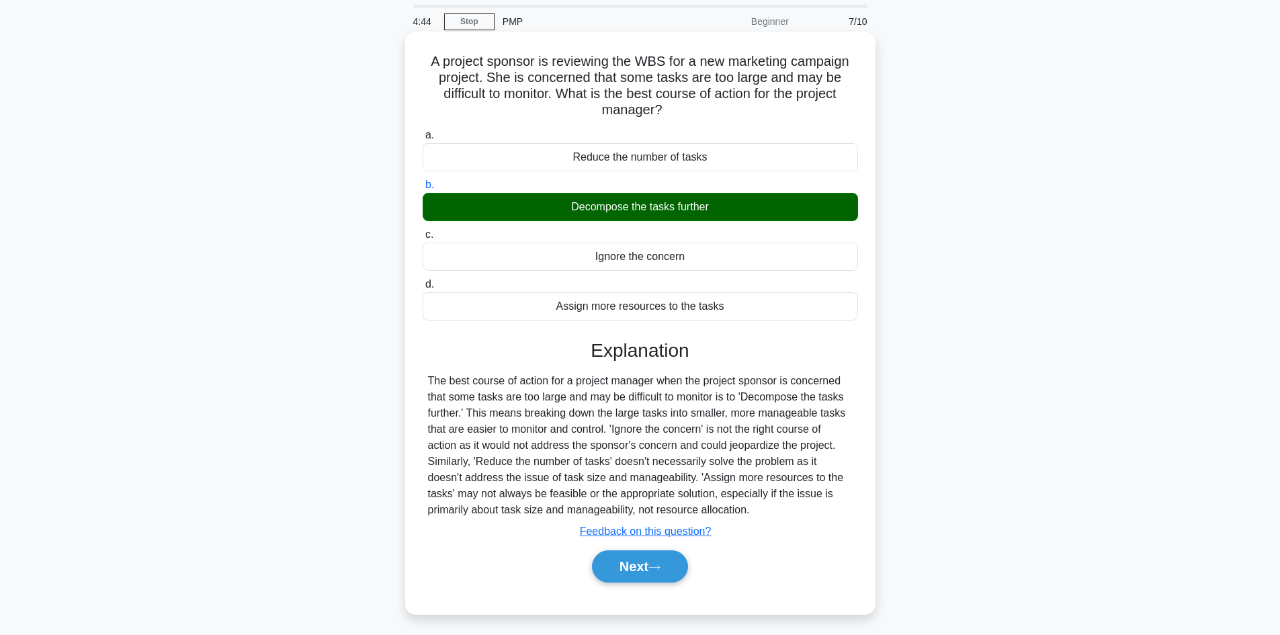
scroll to position [67, 0]
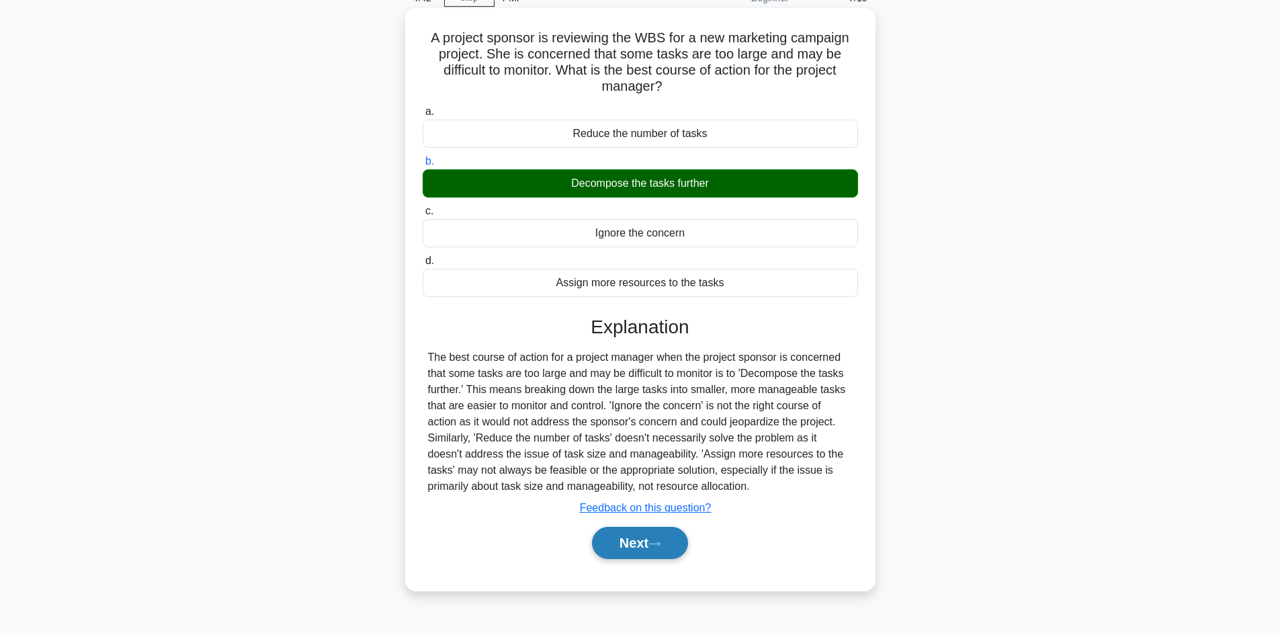
click at [626, 554] on button "Next" at bounding box center [640, 543] width 96 height 32
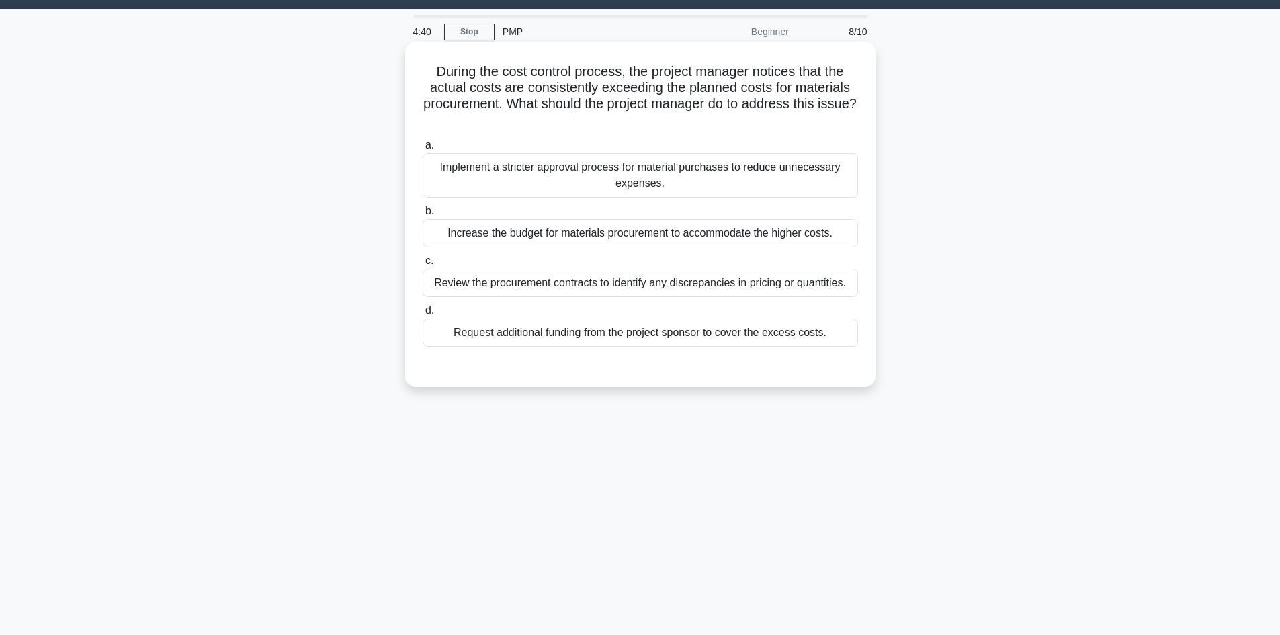
scroll to position [0, 0]
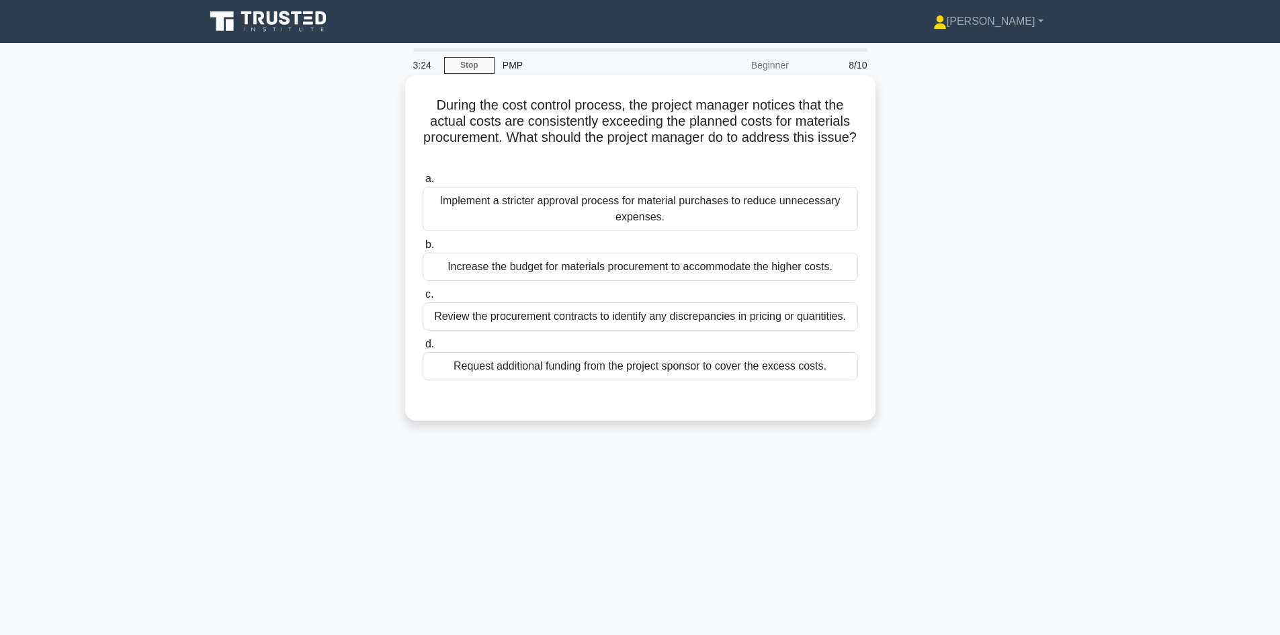
click at [740, 322] on div "Review the procurement contracts to identify any discrepancies in pricing or qu…" at bounding box center [640, 316] width 435 height 28
click at [423, 299] on input "c. Review the procurement contracts to identify any discrepancies in pricing or…" at bounding box center [423, 294] width 0 height 9
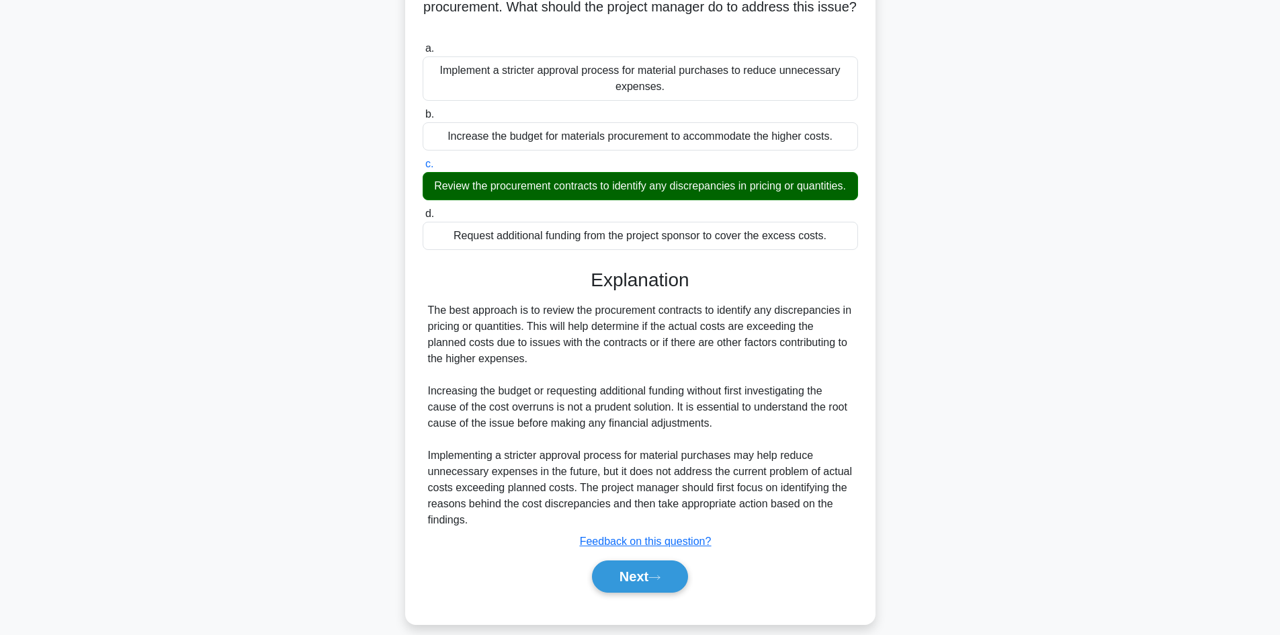
scroll to position [162, 0]
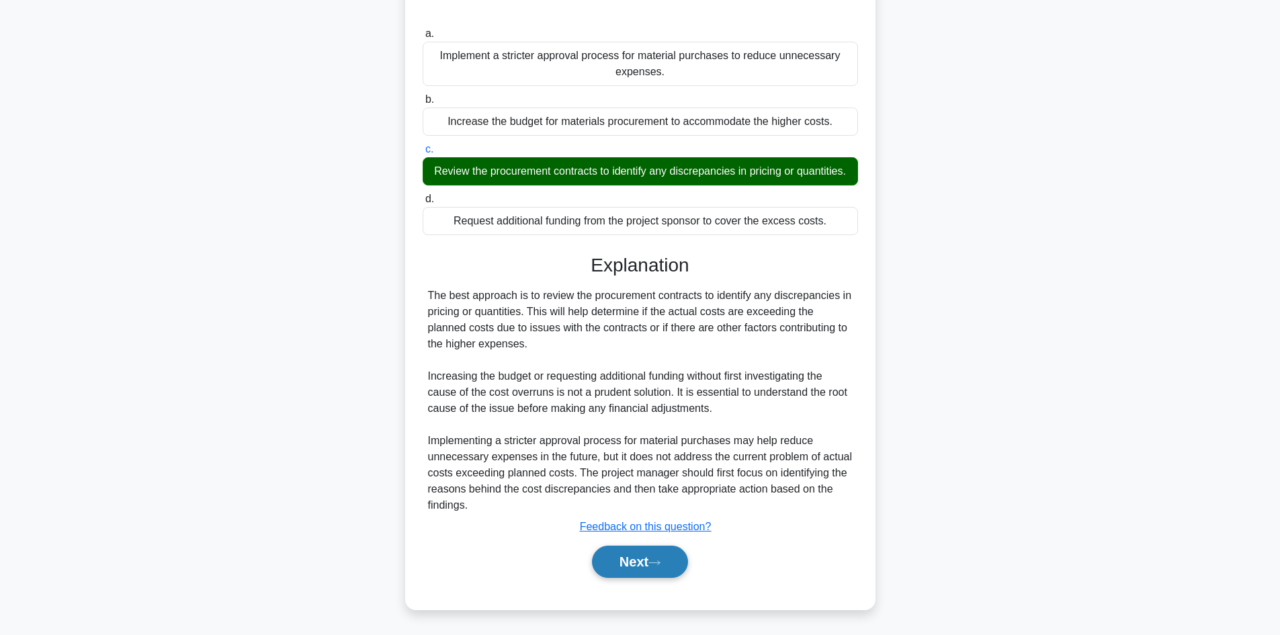
click at [634, 564] on button "Next" at bounding box center [640, 562] width 96 height 32
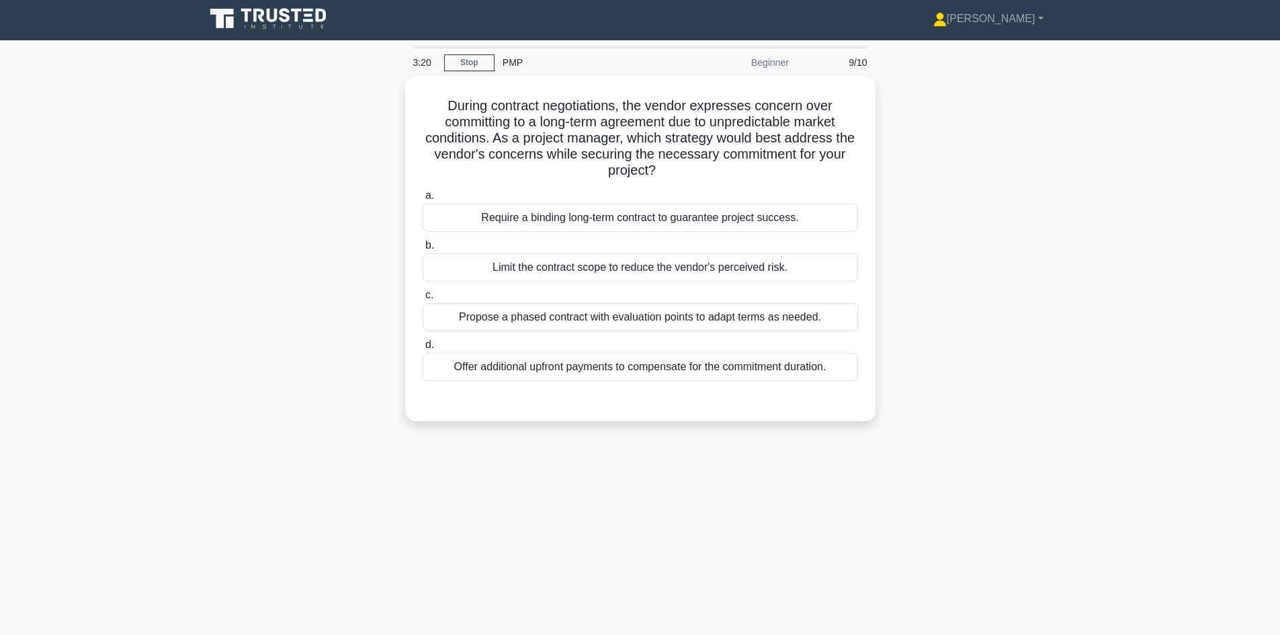
scroll to position [0, 0]
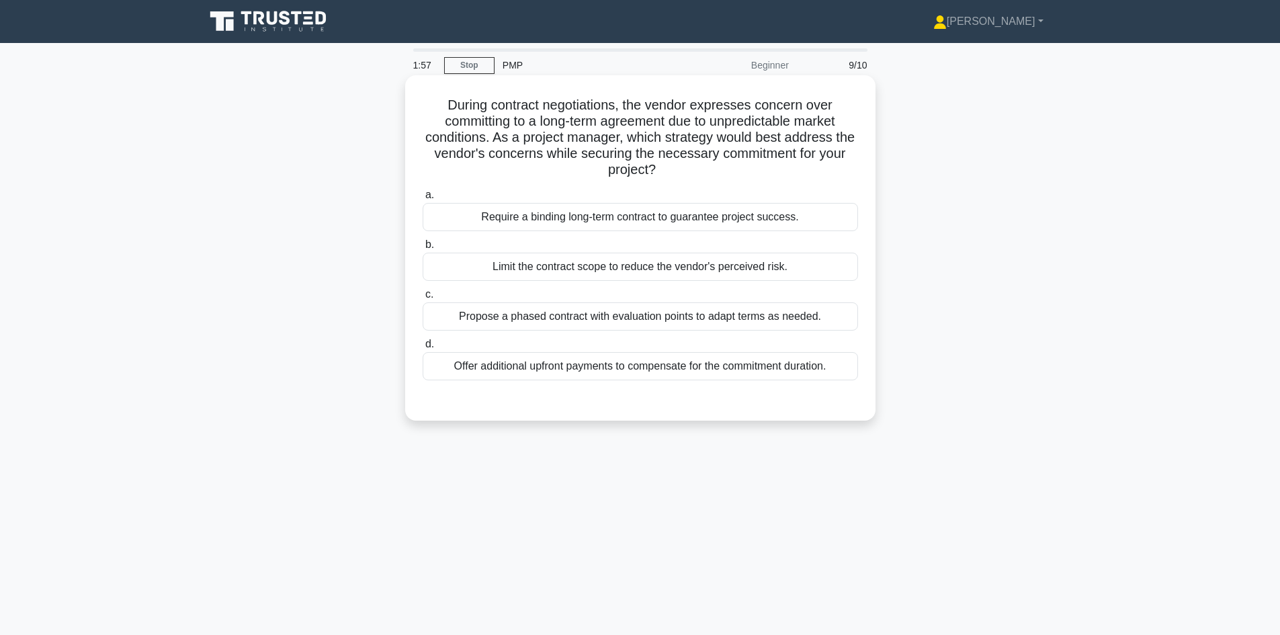
click at [656, 316] on div "Propose a phased contract with evaluation points to adapt terms as needed." at bounding box center [640, 316] width 435 height 28
click at [423, 299] on input "c. Propose a phased contract with evaluation points to adapt terms as needed." at bounding box center [423, 294] width 0 height 9
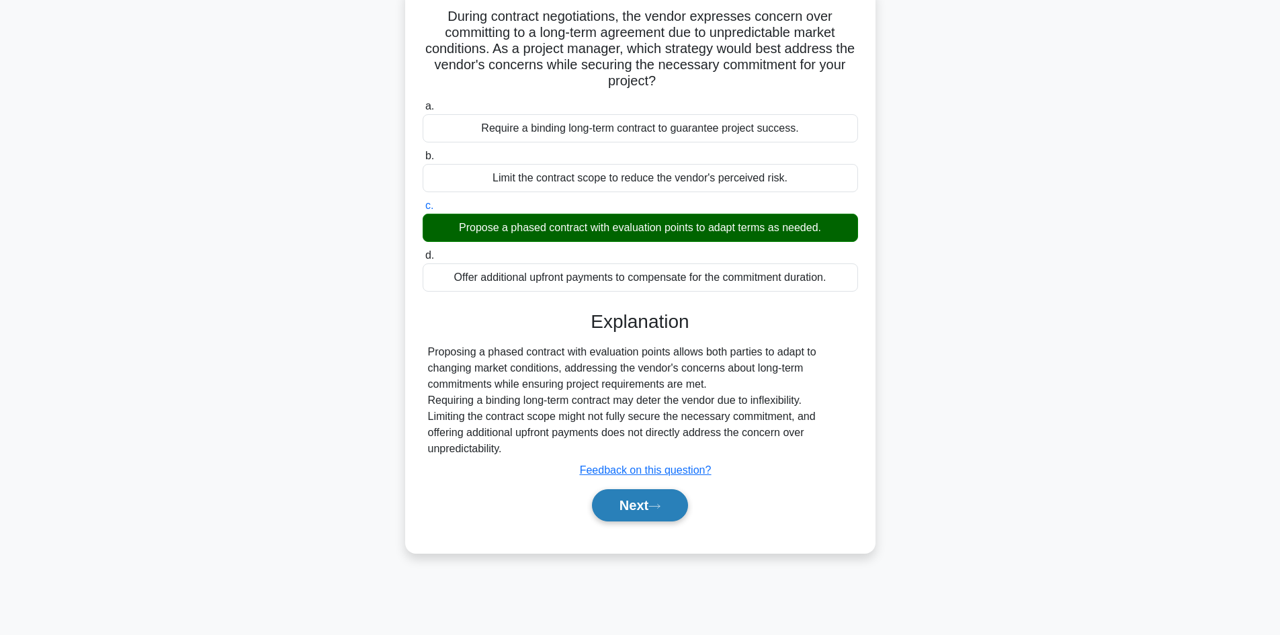
scroll to position [91, 0]
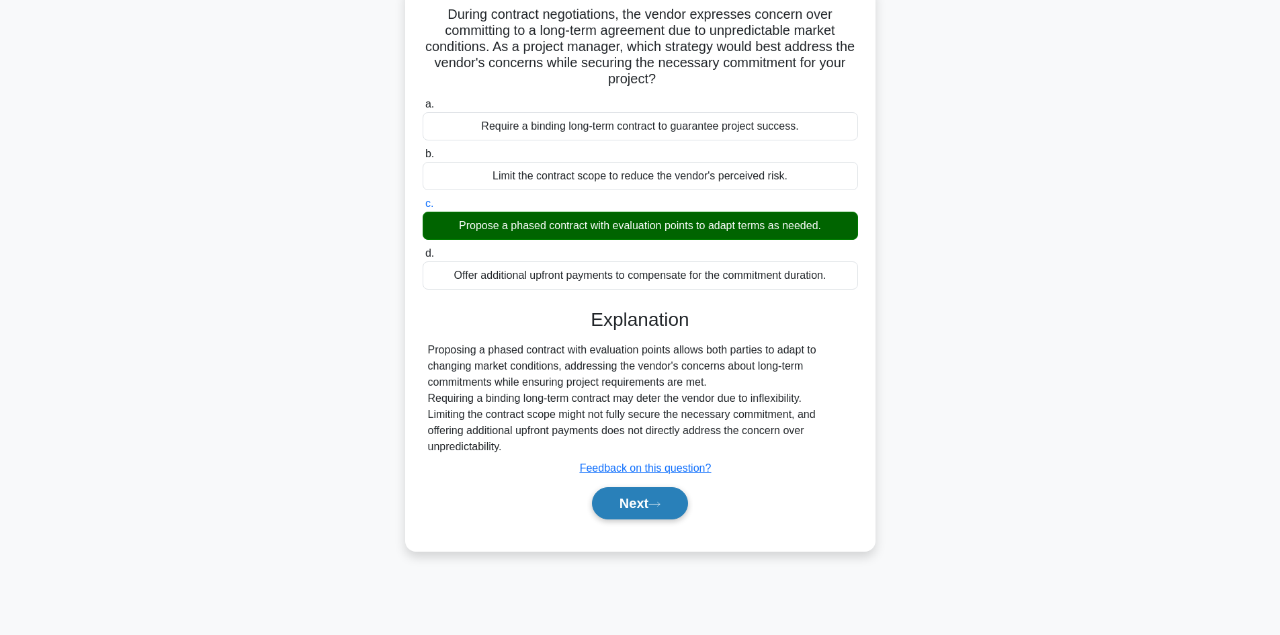
click at [628, 508] on button "Next" at bounding box center [640, 503] width 96 height 32
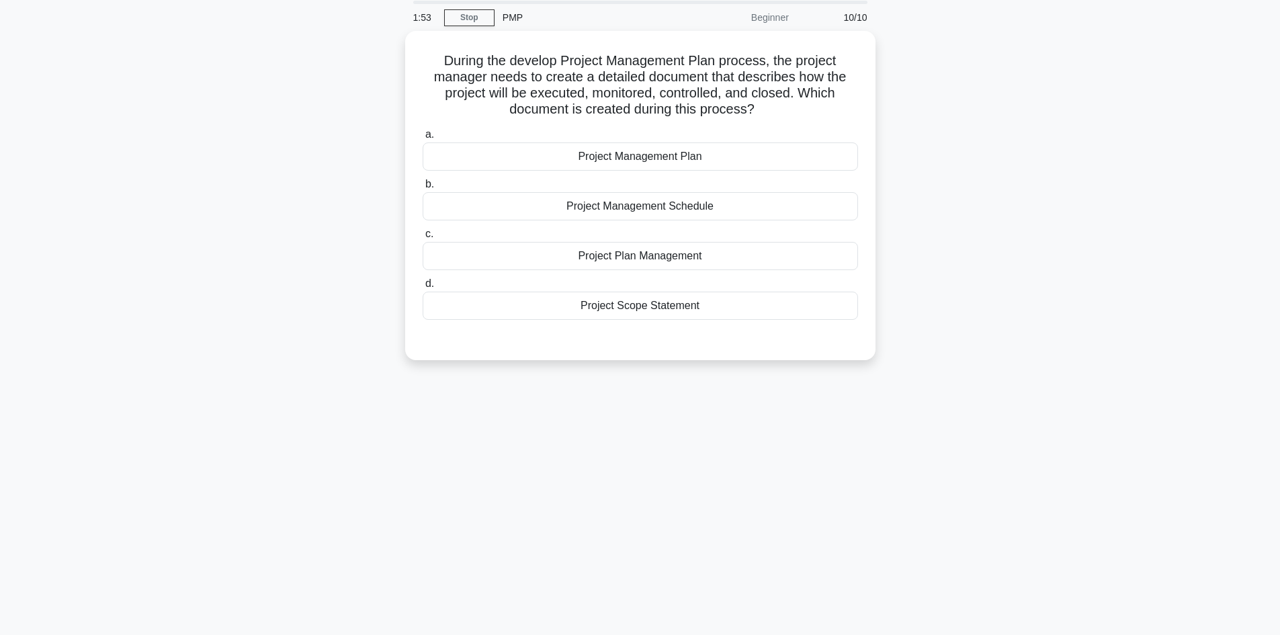
scroll to position [24, 0]
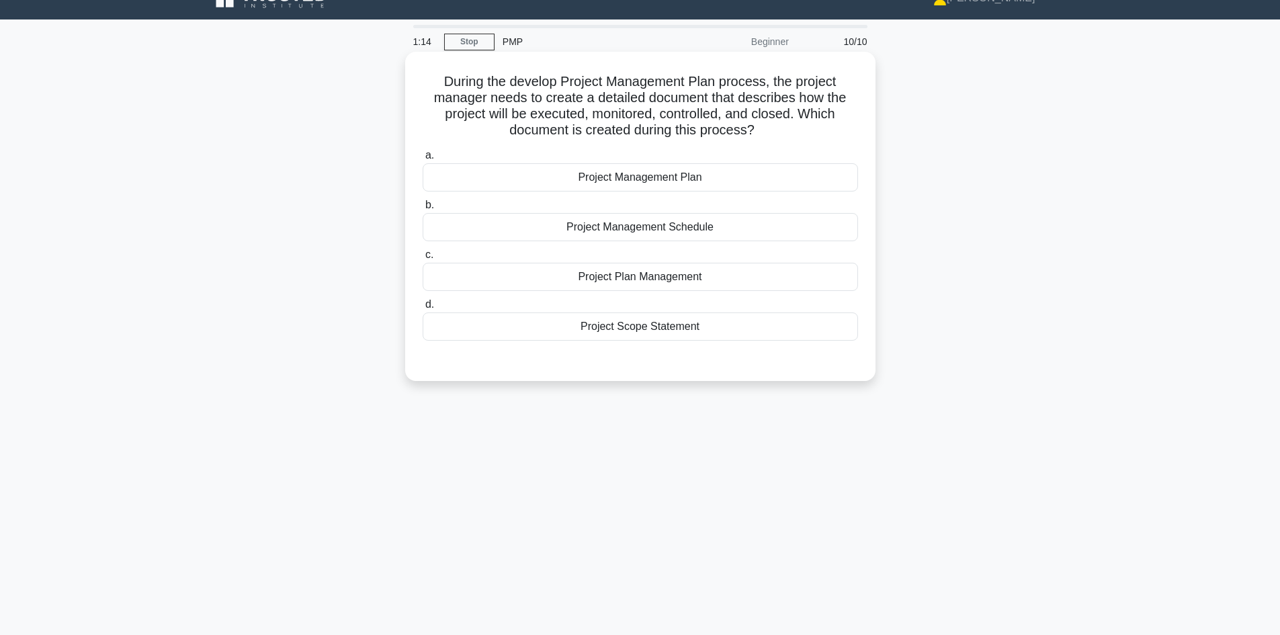
click at [675, 181] on div "Project Management Plan" at bounding box center [640, 177] width 435 height 28
click at [423, 160] on input "a. Project Management Plan" at bounding box center [423, 155] width 0 height 9
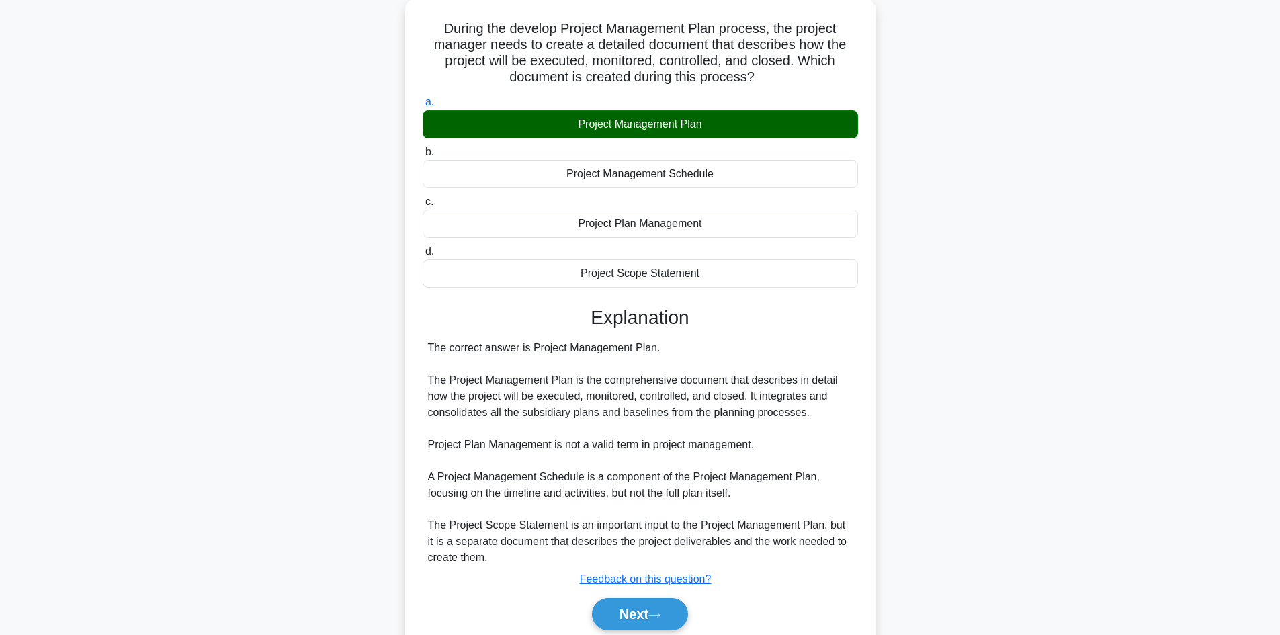
scroll to position [130, 0]
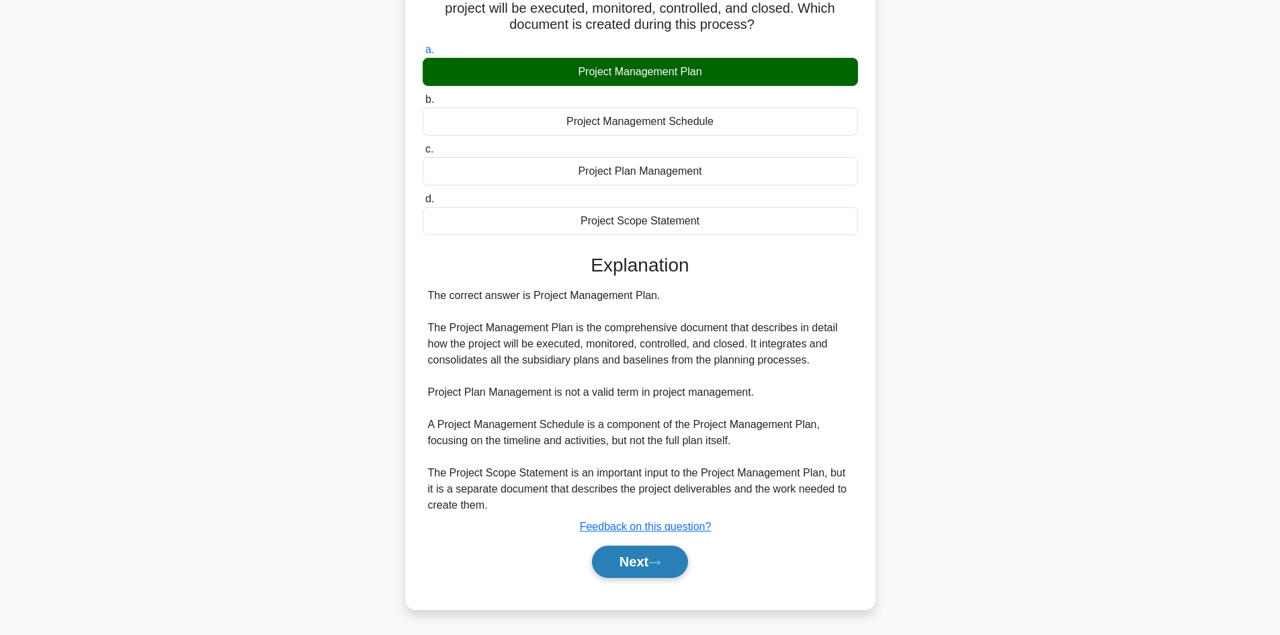
click at [651, 564] on button "Next" at bounding box center [640, 562] width 96 height 32
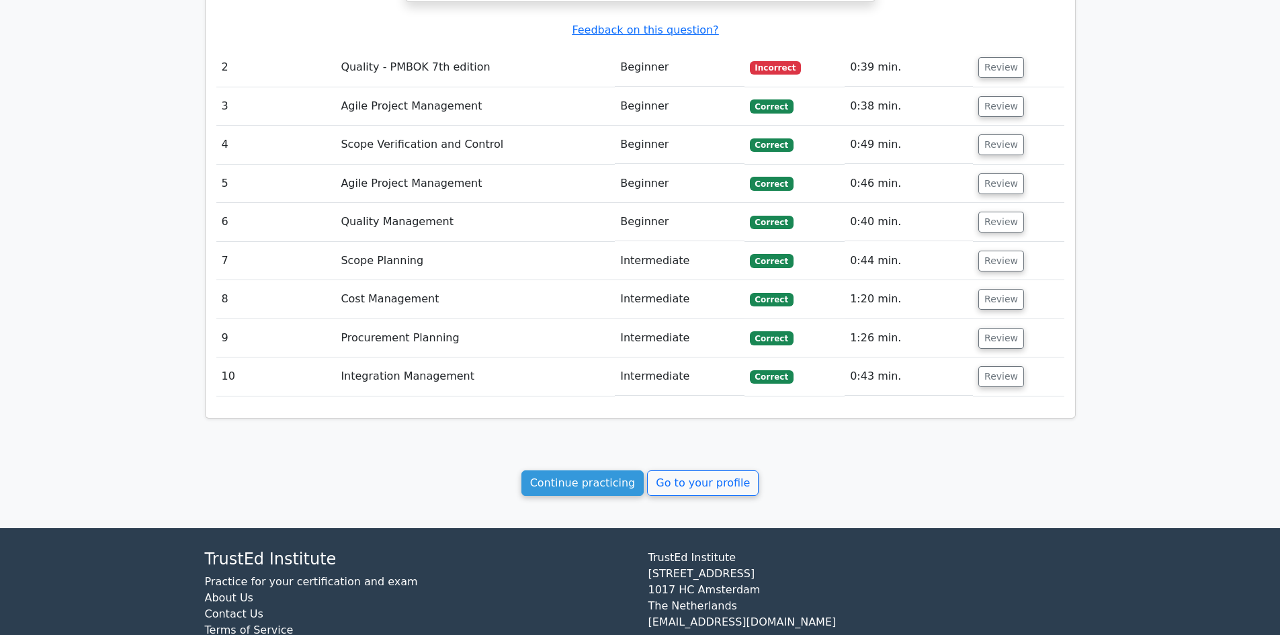
scroll to position [1592, 0]
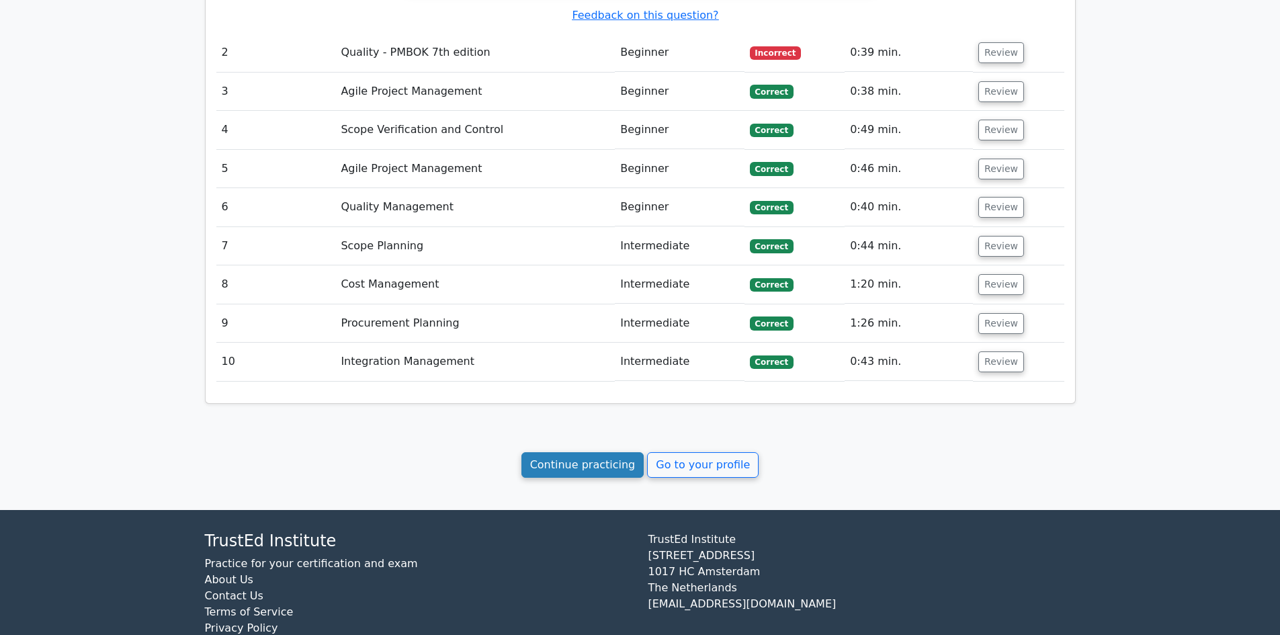
click at [590, 452] on link "Continue practicing" at bounding box center [582, 465] width 123 height 26
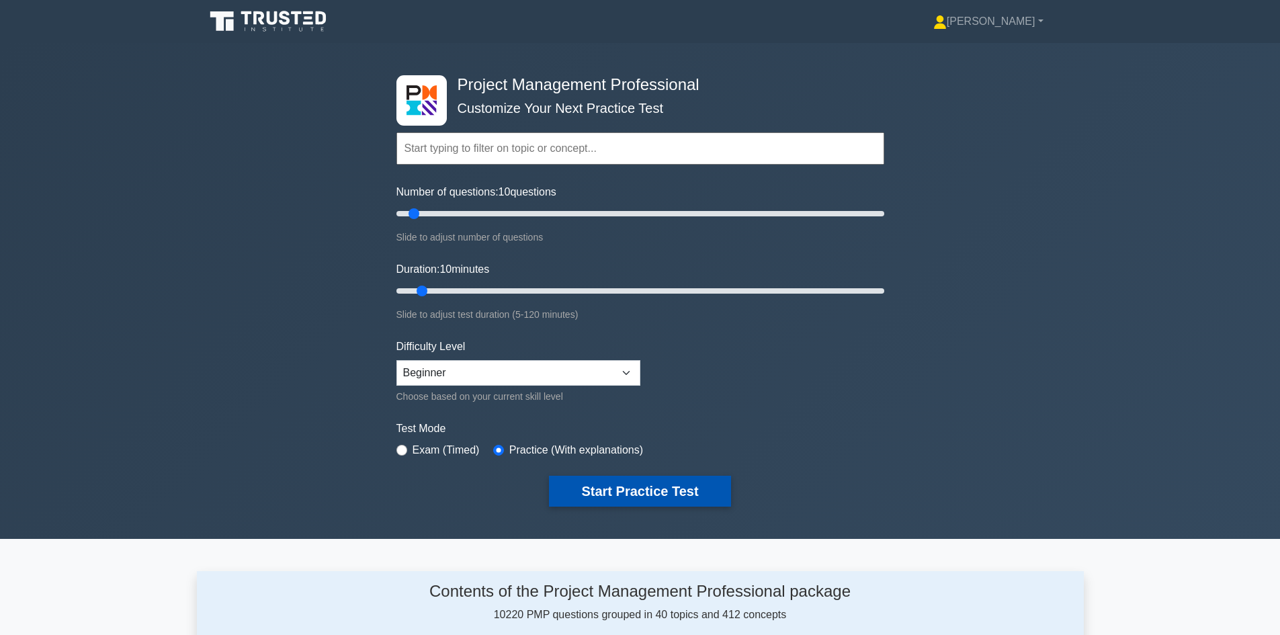
click at [648, 492] on button "Start Practice Test" at bounding box center [639, 491] width 181 height 31
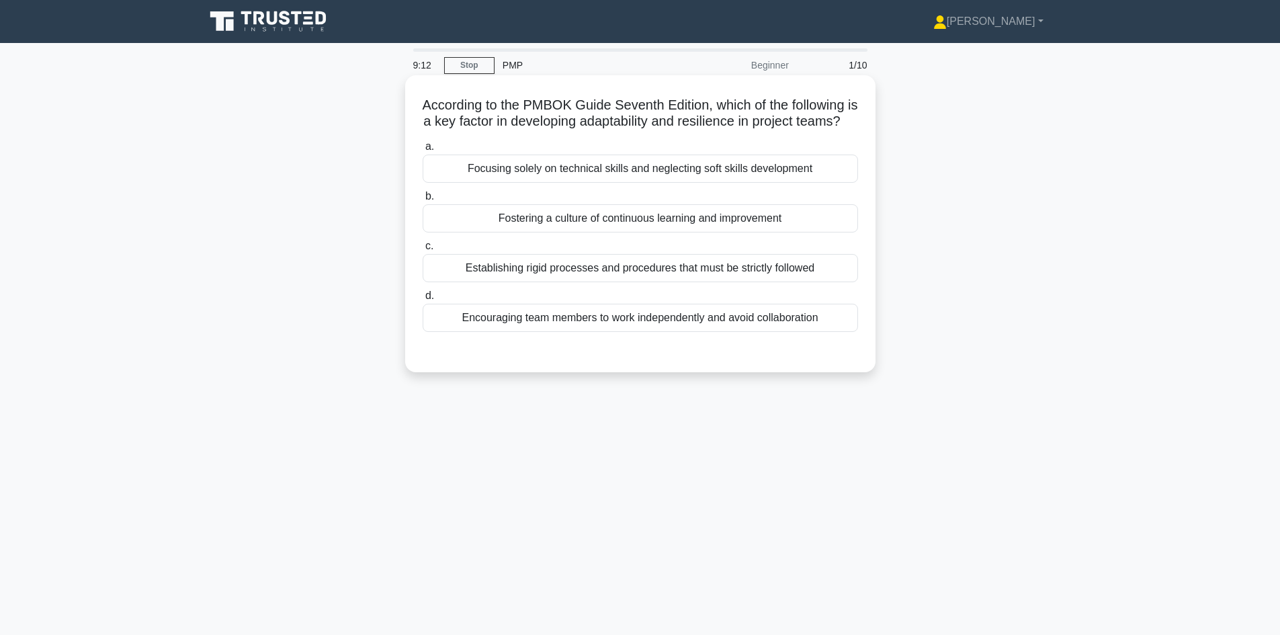
click at [763, 183] on div "Focusing solely on technical skills and neglecting soft skills development" at bounding box center [640, 169] width 435 height 28
click at [423, 151] on input "a. Focusing solely on technical skills and neglecting soft skills development" at bounding box center [423, 146] width 0 height 9
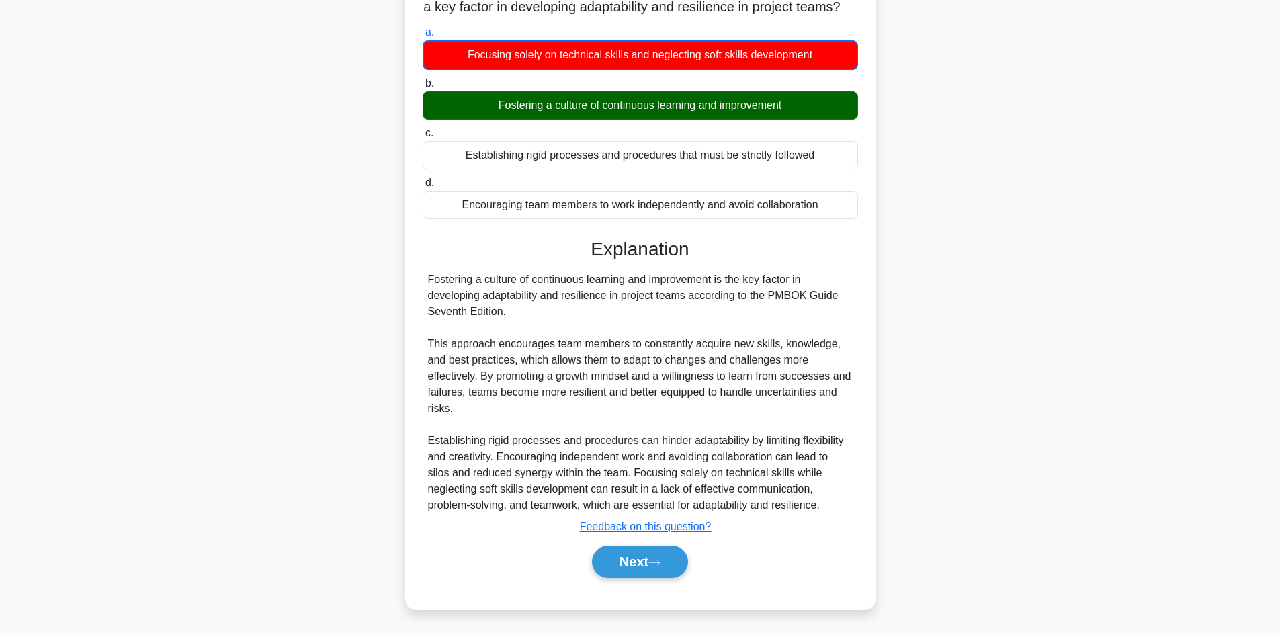
scroll to position [131, 0]
click at [623, 571] on button "Next" at bounding box center [640, 562] width 96 height 32
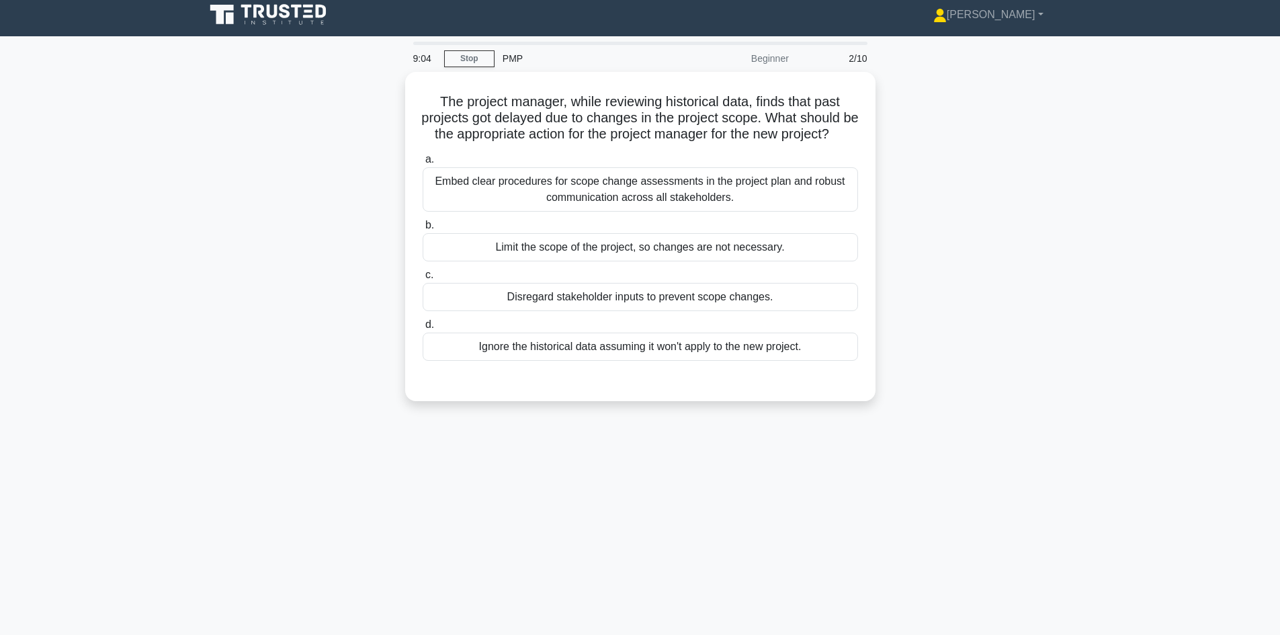
scroll to position [0, 0]
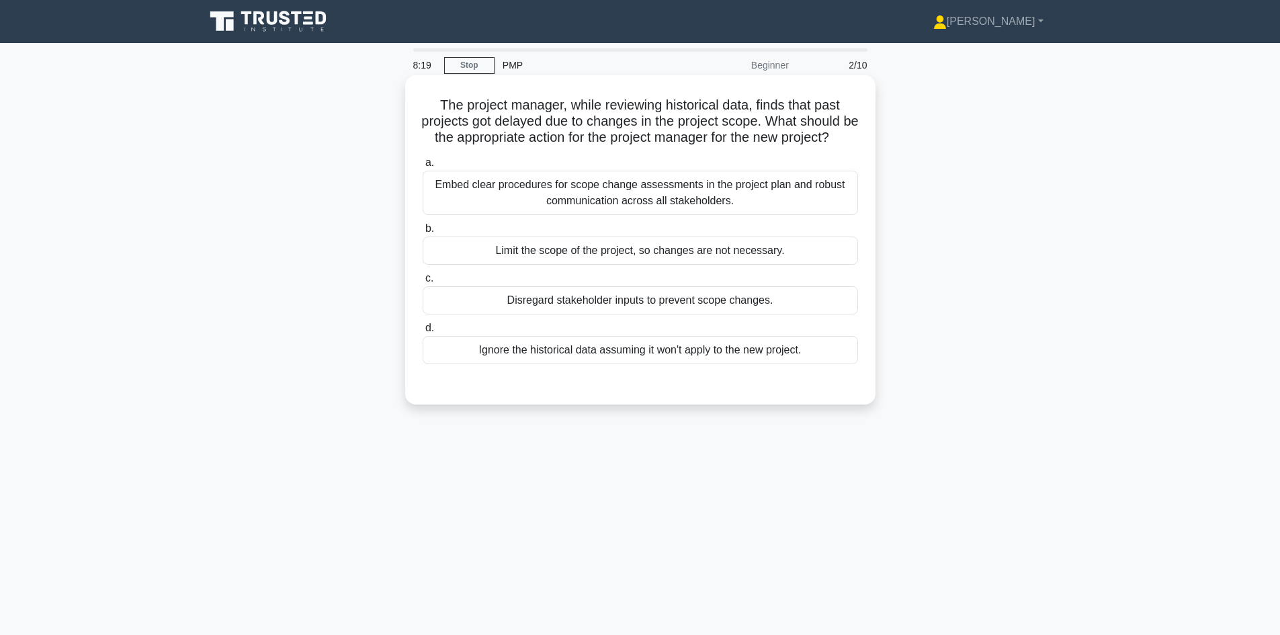
click at [677, 215] on div "Embed clear procedures for scope change assessments in the project plan and rob…" at bounding box center [640, 193] width 435 height 44
click at [423, 167] on input "a. Embed clear procedures for scope change assessments in the project plan and …" at bounding box center [423, 163] width 0 height 9
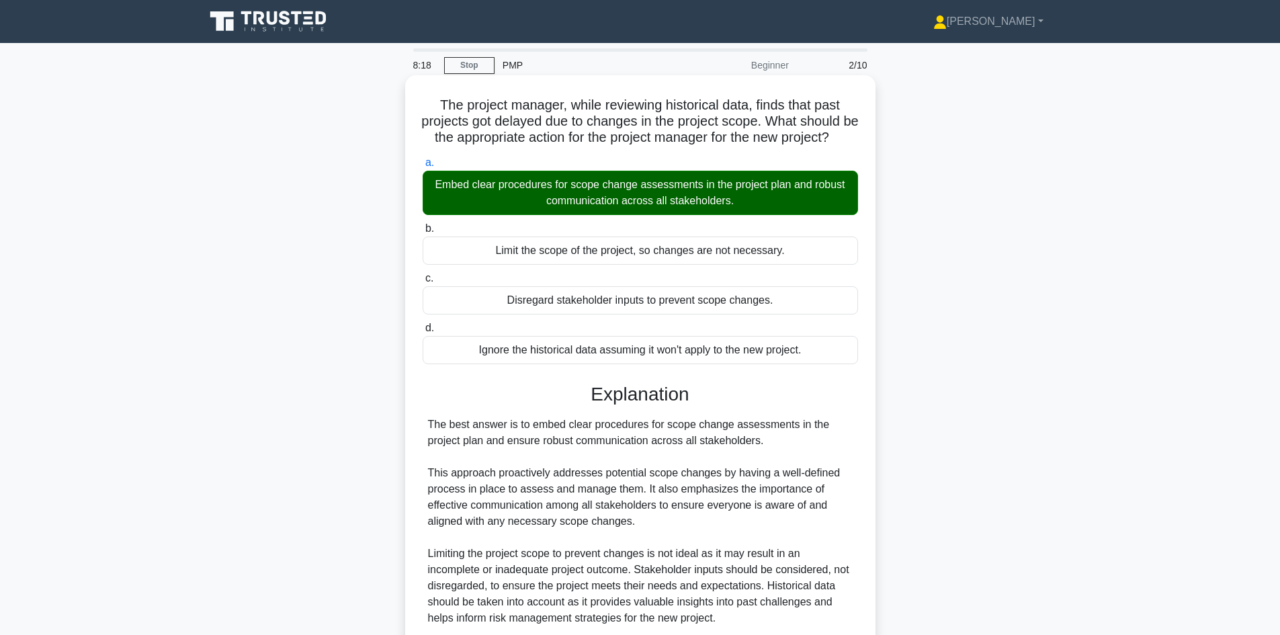
scroll to position [130, 0]
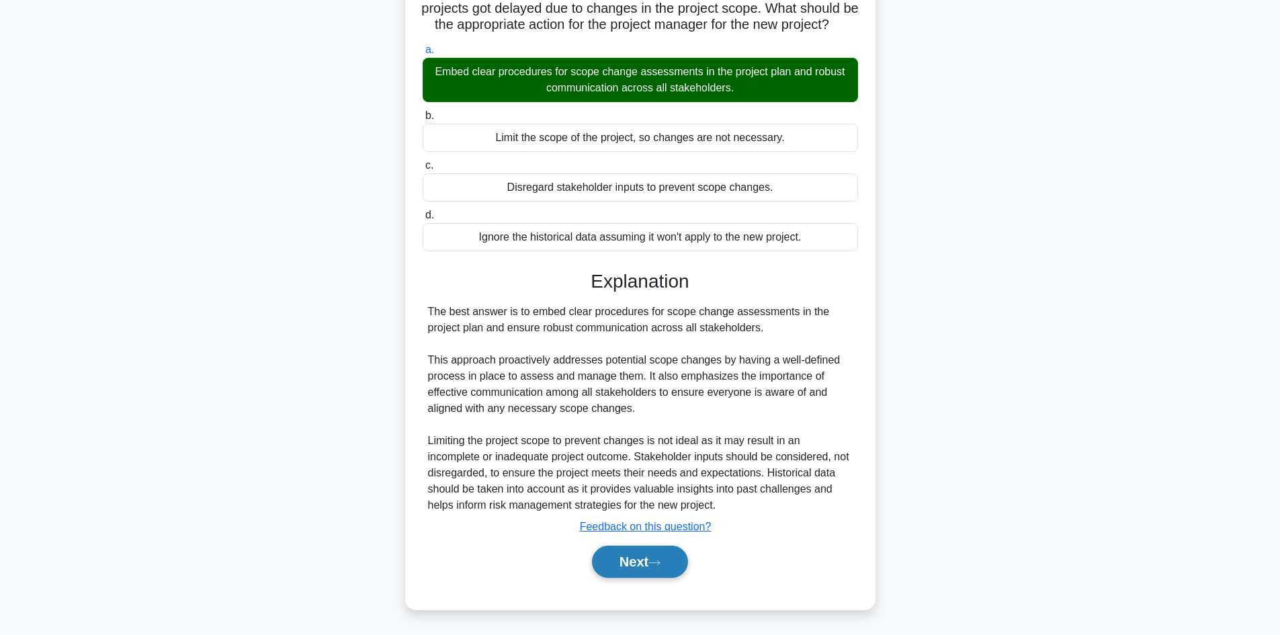
click at [626, 564] on button "Next" at bounding box center [640, 562] width 96 height 32
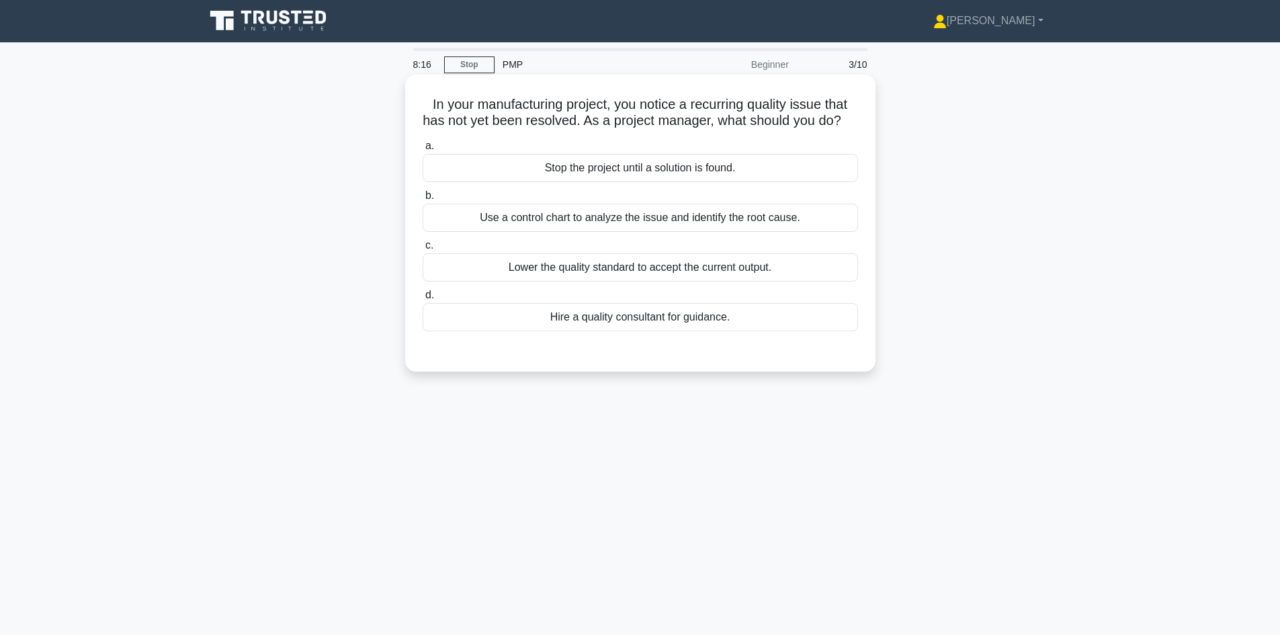
scroll to position [0, 0]
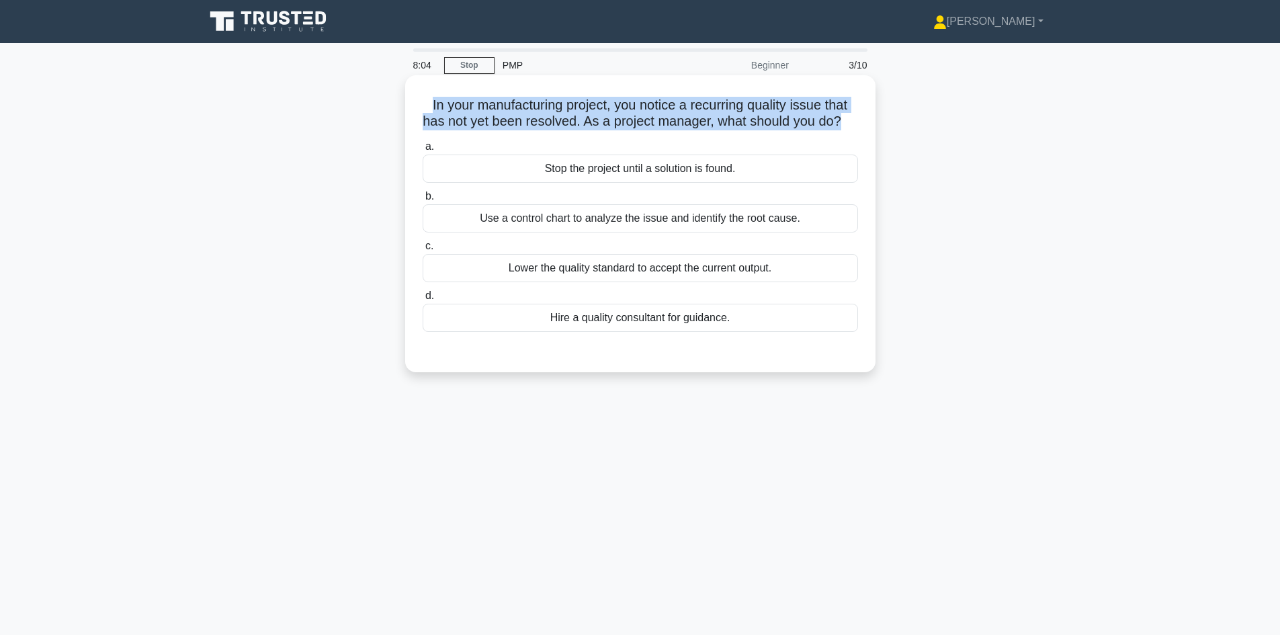
drag, startPoint x: 425, startPoint y: 105, endPoint x: 858, endPoint y: 120, distance: 432.9
click at [858, 120] on h5 "In your manufacturing project, you notice a recurring quality issue that has no…" at bounding box center [640, 114] width 438 height 34
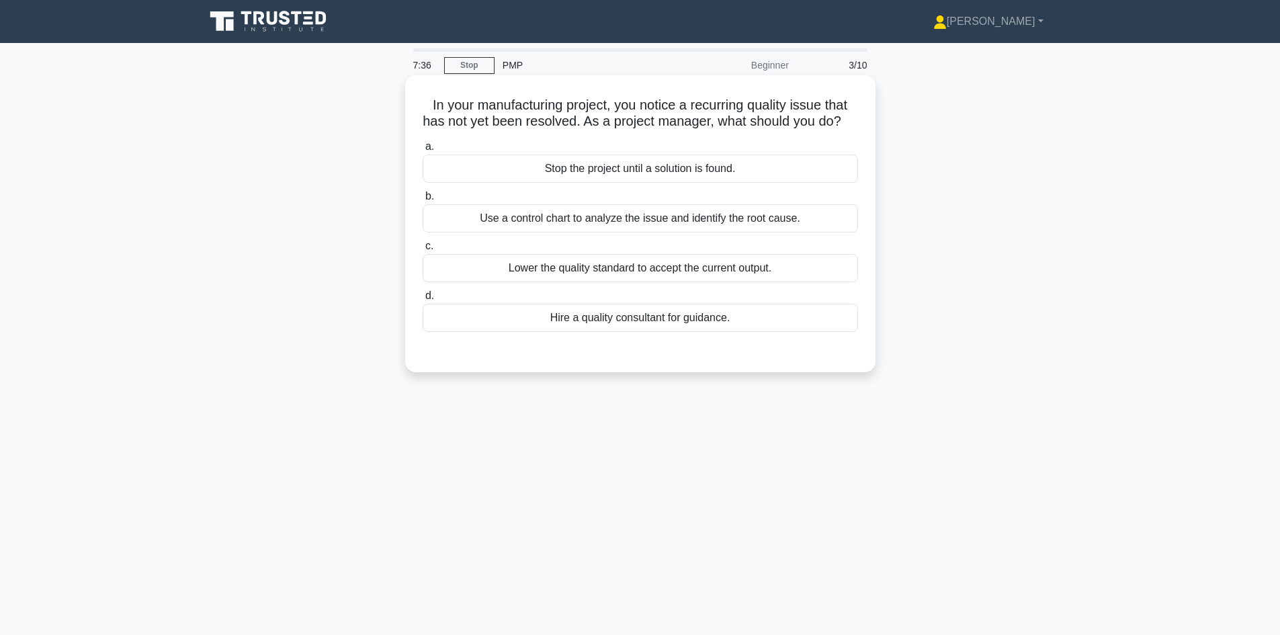
click at [718, 232] on div "Use a control chart to analyze the issue and identify the root cause." at bounding box center [640, 218] width 435 height 28
click at [423, 201] on input "b. Use a control chart to analyze the issue and identify the root cause." at bounding box center [423, 196] width 0 height 9
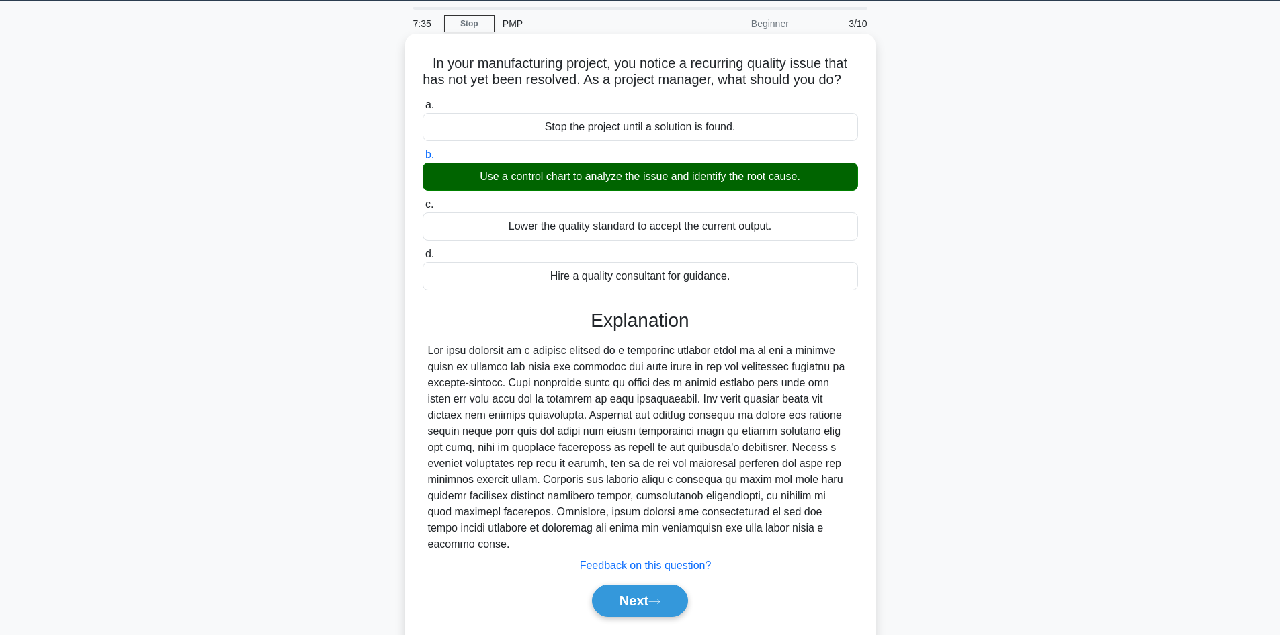
scroll to position [91, 0]
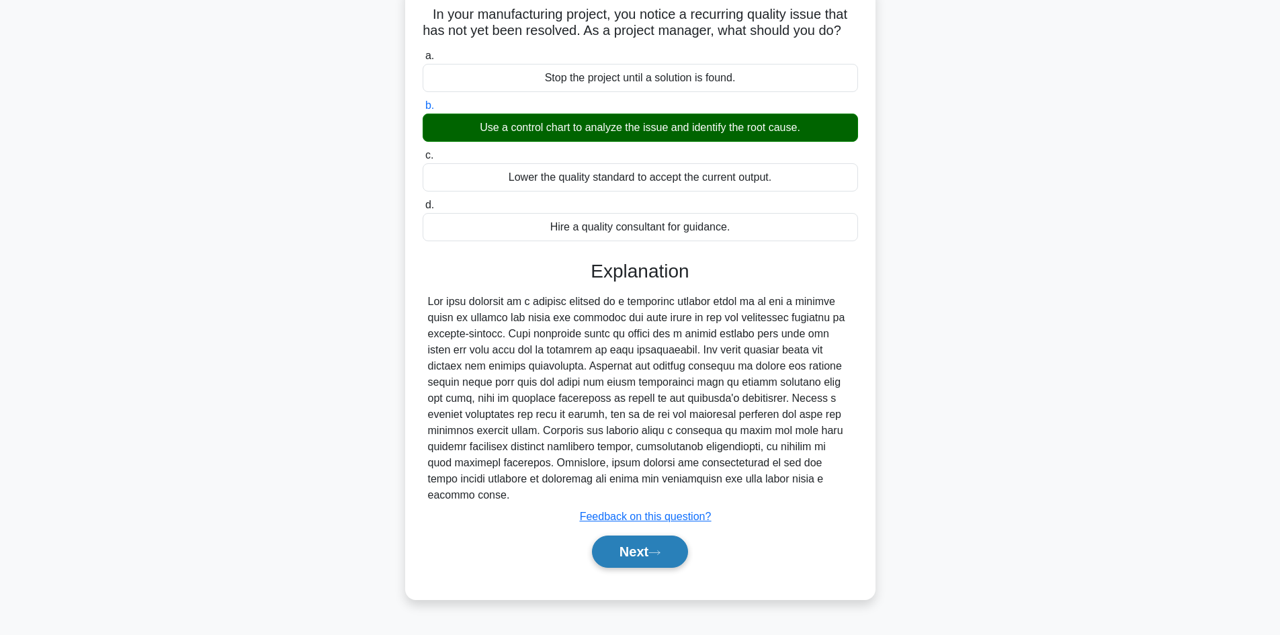
click at [627, 562] on button "Next" at bounding box center [640, 551] width 96 height 32
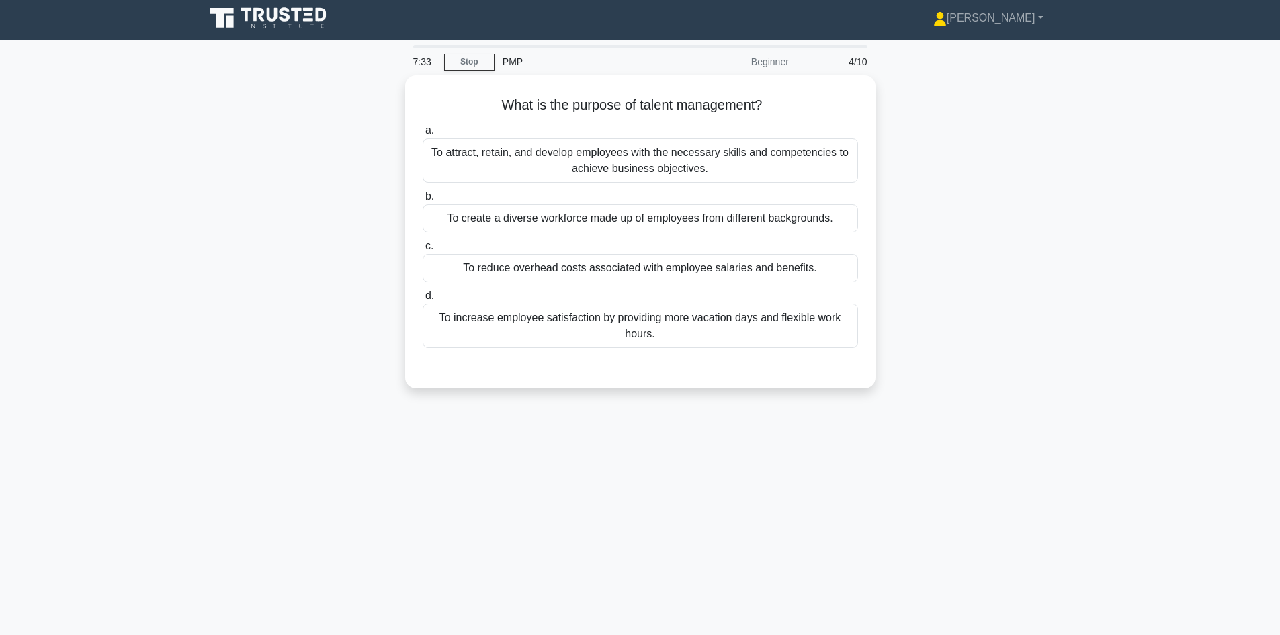
scroll to position [0, 0]
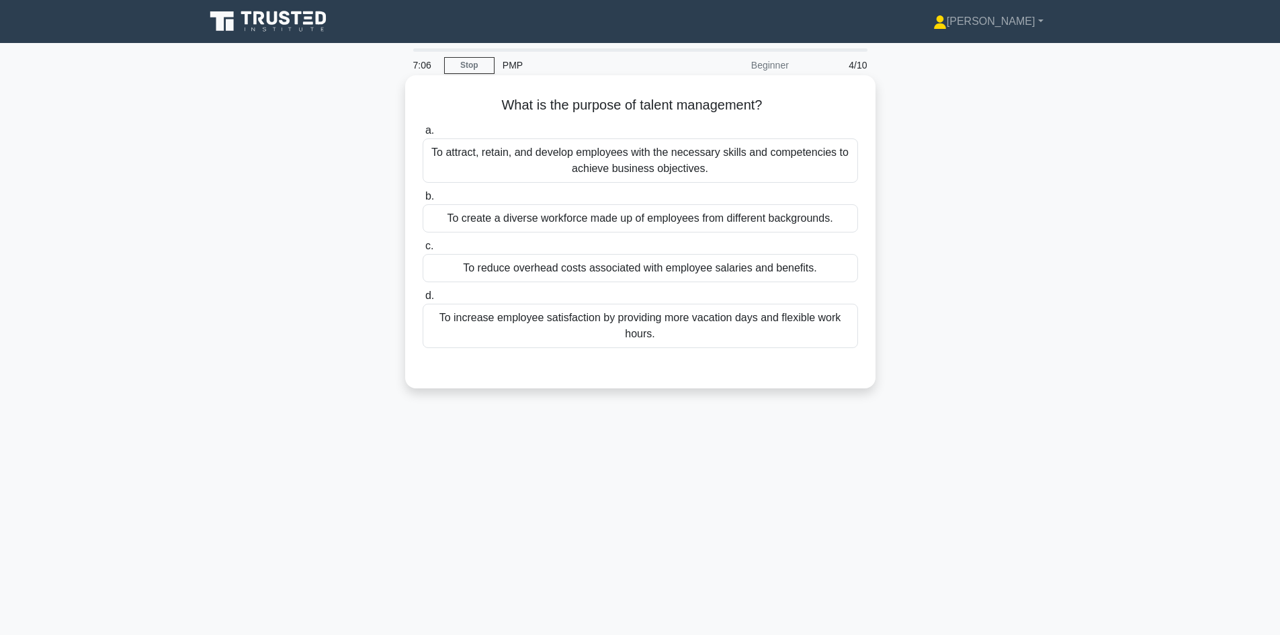
click at [723, 166] on div "To attract, retain, and develop employees with the necessary skills and compete…" at bounding box center [640, 160] width 435 height 44
click at [423, 135] on input "a. To attract, retain, and develop employees with the necessary skills and comp…" at bounding box center [423, 130] width 0 height 9
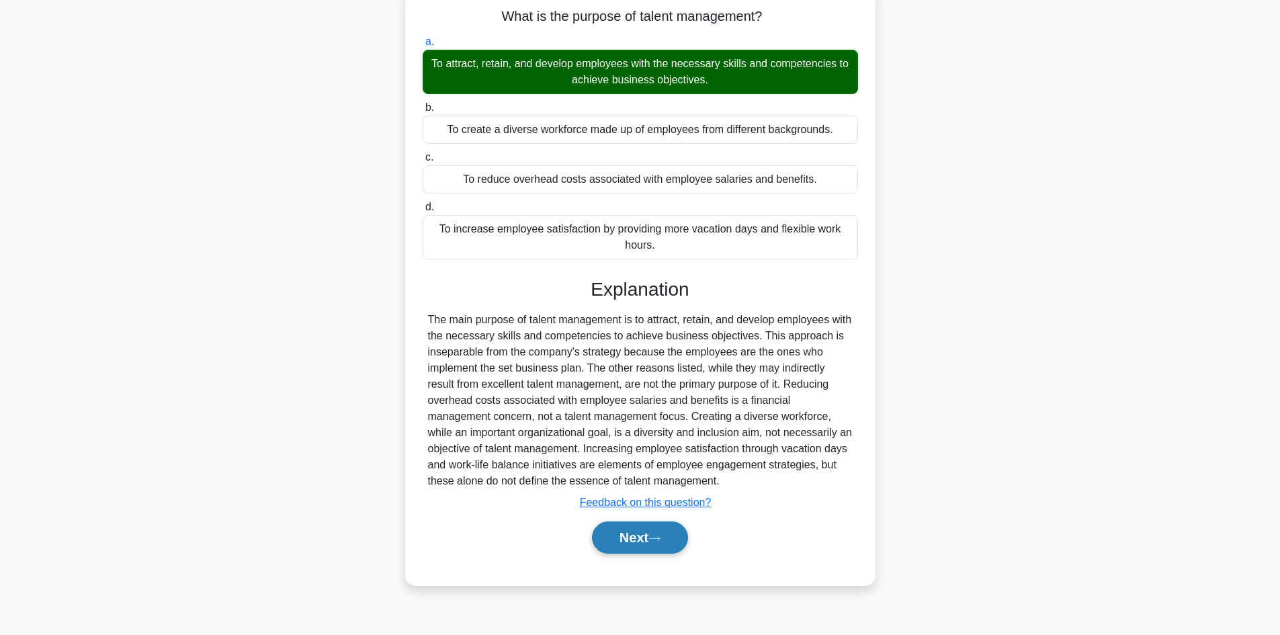
scroll to position [91, 0]
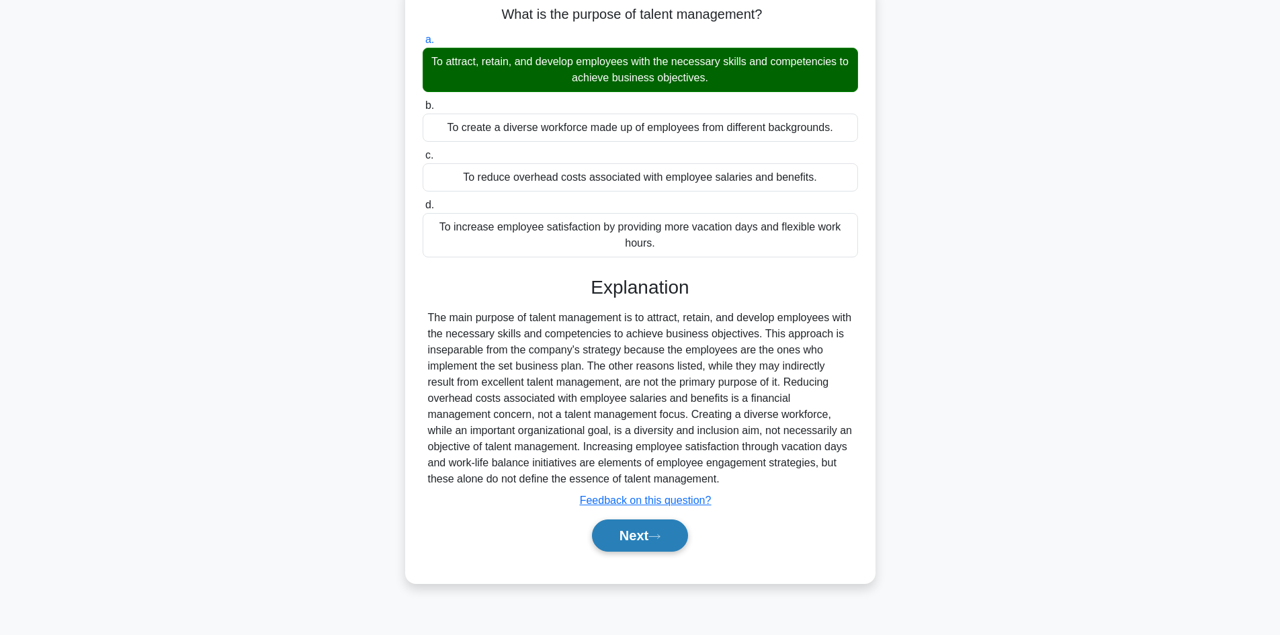
click at [618, 545] on button "Next" at bounding box center [640, 535] width 96 height 32
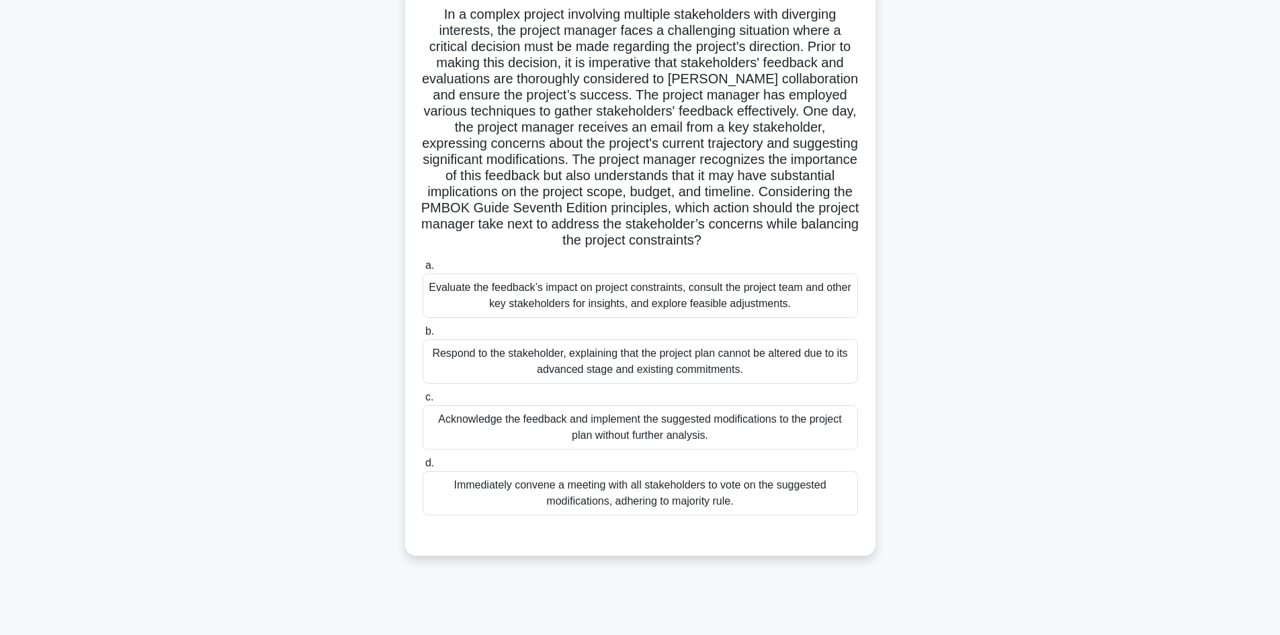
click at [691, 295] on div "Evaluate the feedback’s impact on project constraints, consult the project team…" at bounding box center [640, 295] width 435 height 44
click at [423, 270] on input "a. Evaluate the feedback’s impact on project constraints, consult the project t…" at bounding box center [423, 265] width 0 height 9
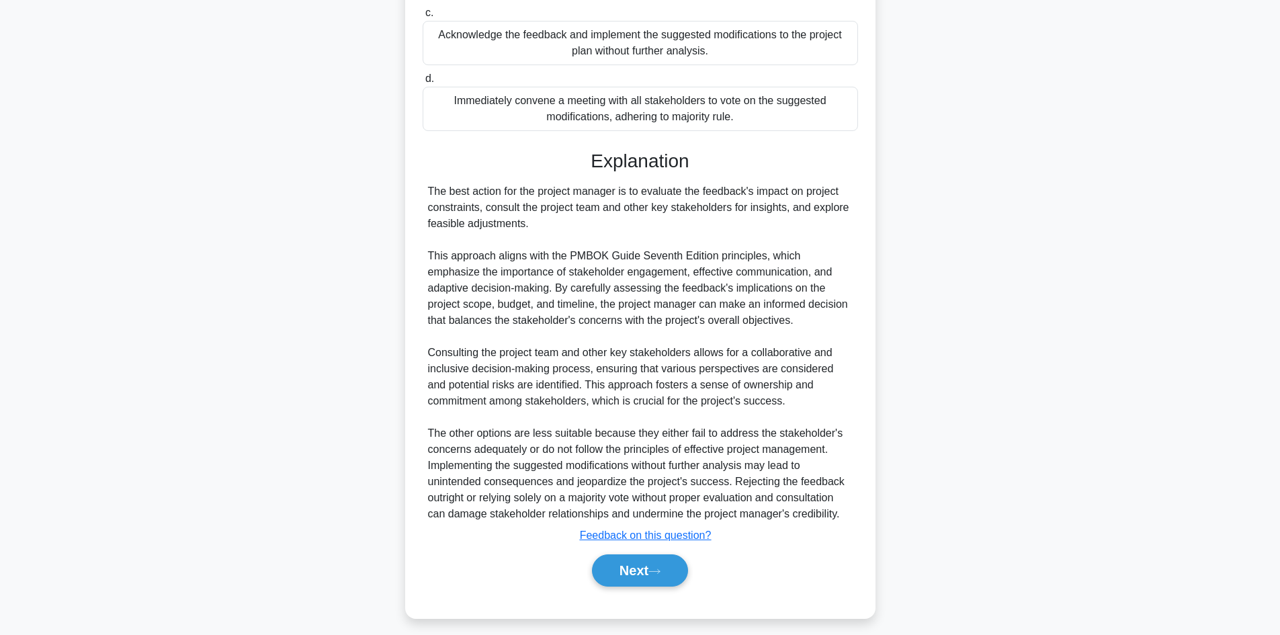
scroll to position [484, 0]
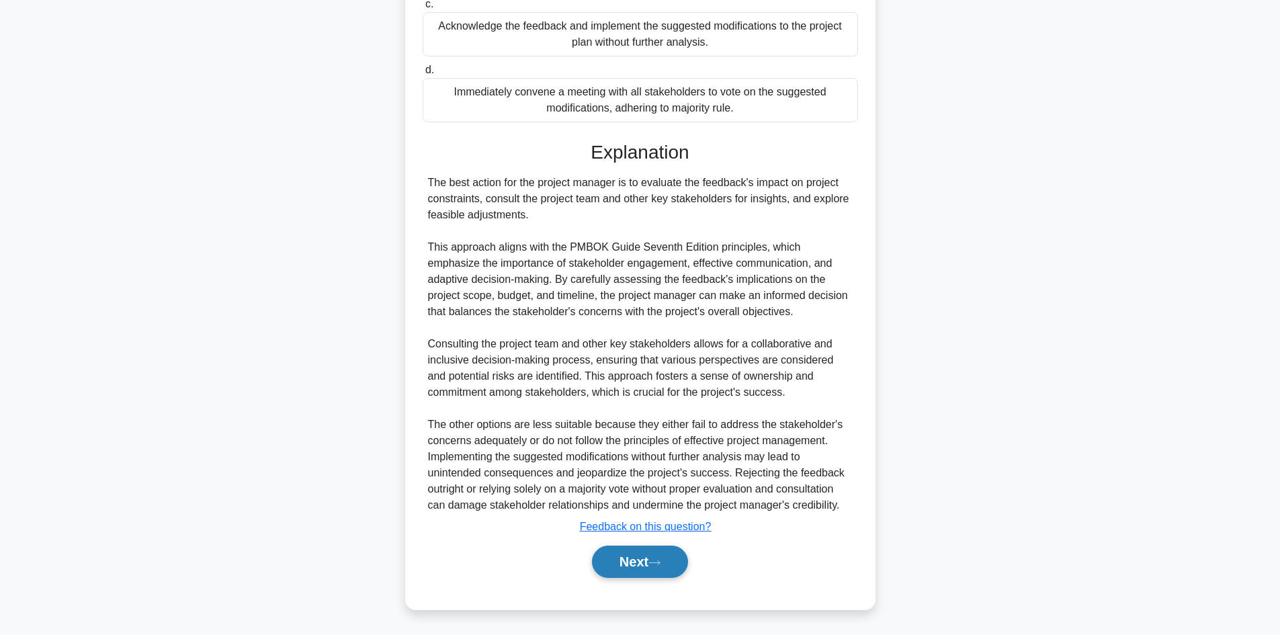
click at [636, 566] on button "Next" at bounding box center [640, 562] width 96 height 32
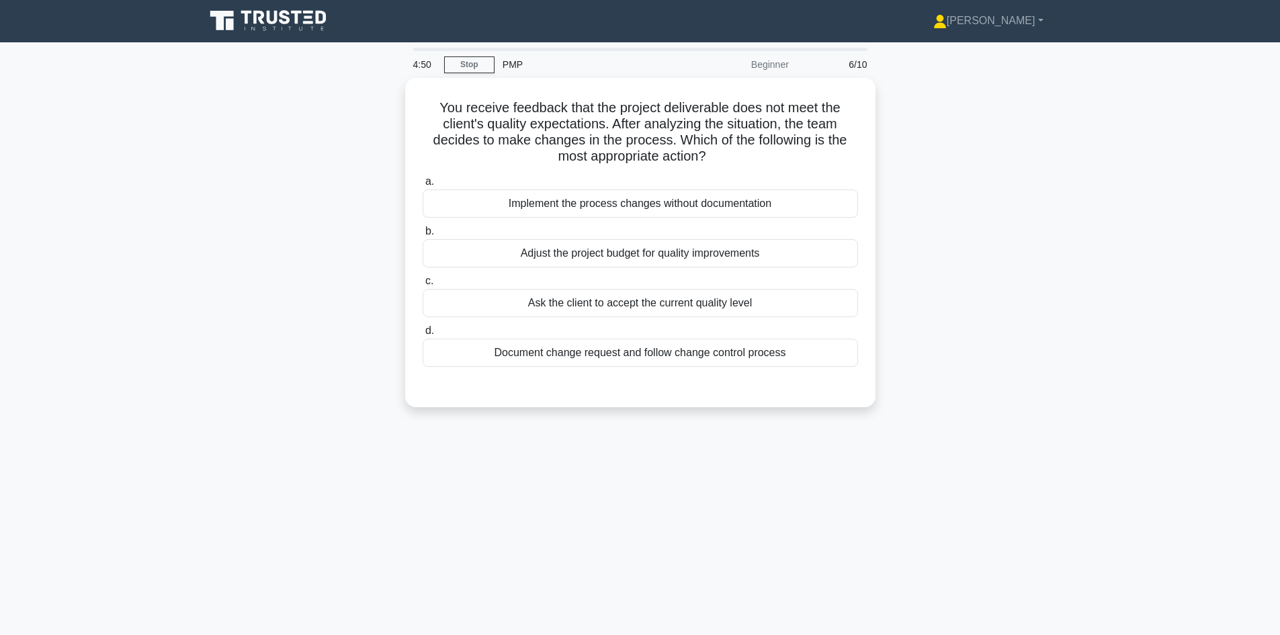
scroll to position [0, 0]
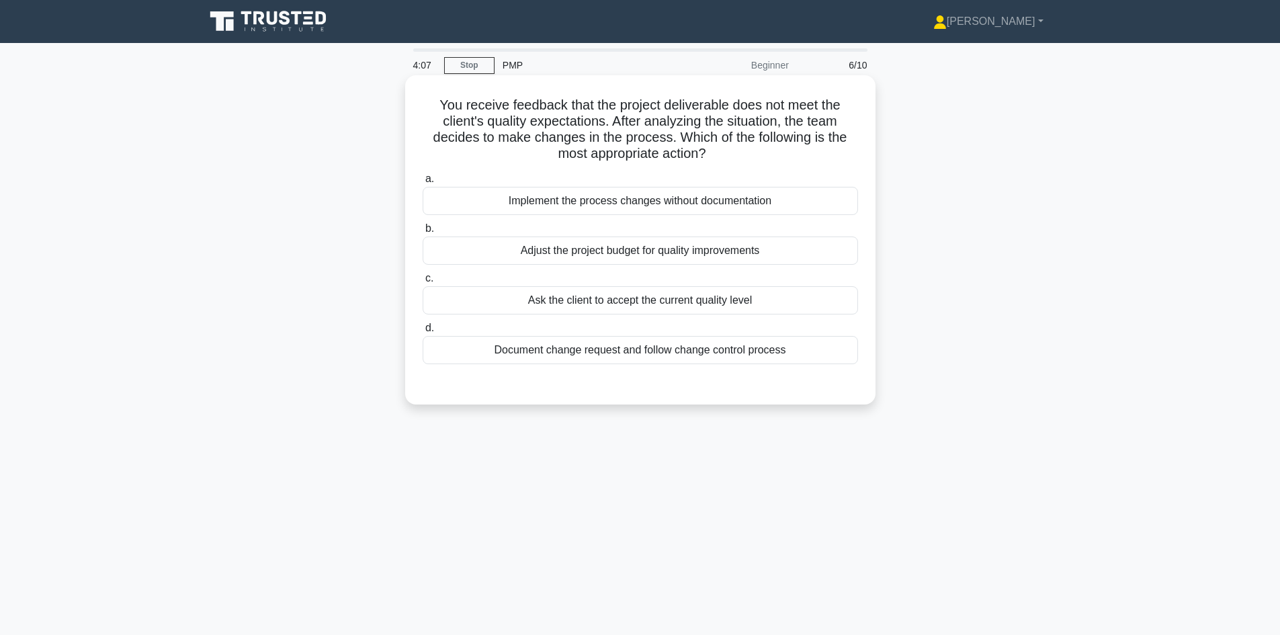
click at [697, 347] on div "Document change request and follow change control process" at bounding box center [640, 350] width 435 height 28
click at [423, 333] on input "d. Document change request and follow change control process" at bounding box center [423, 328] width 0 height 9
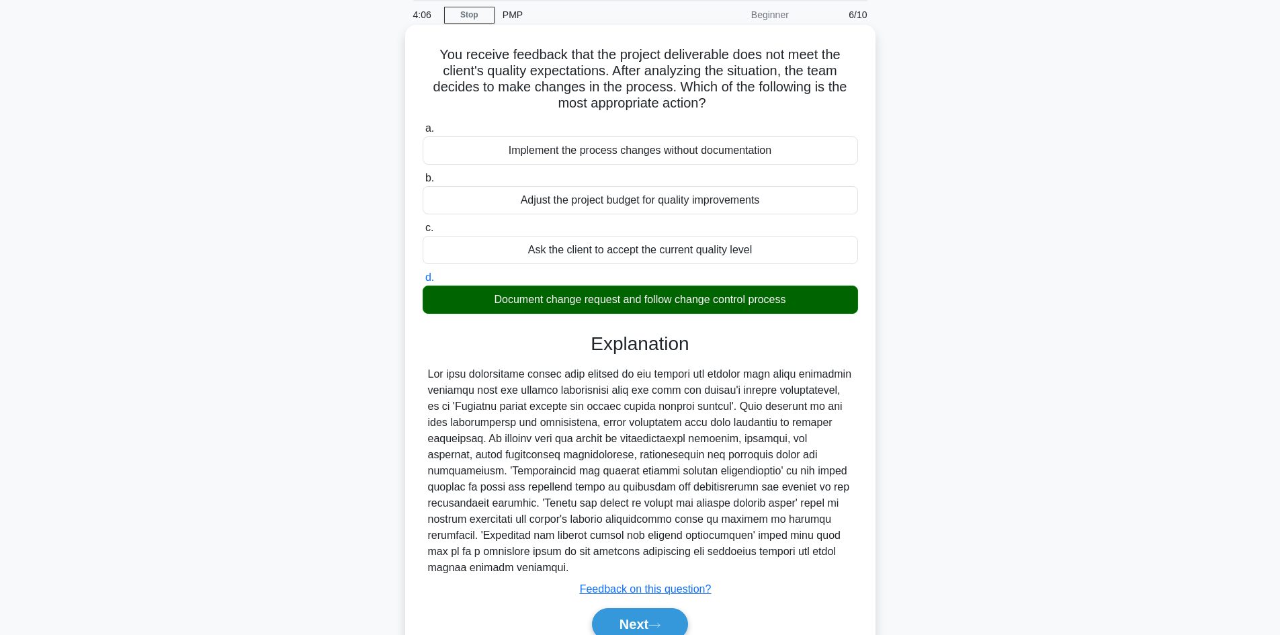
scroll to position [114, 0]
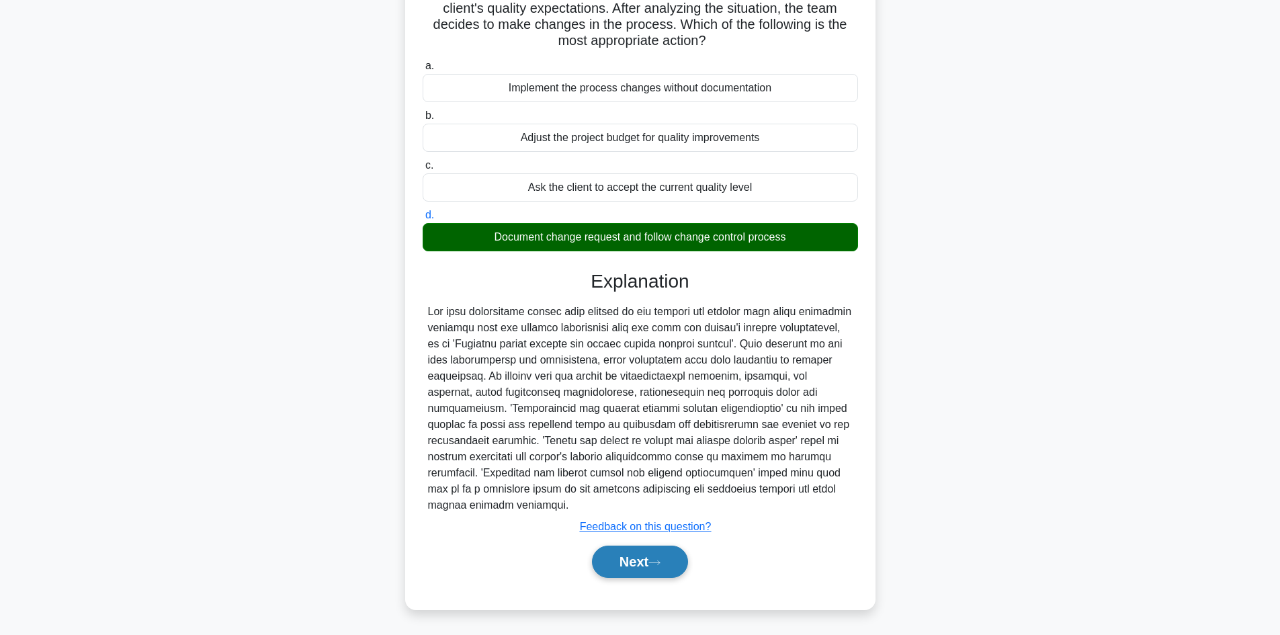
click at [616, 560] on button "Next" at bounding box center [640, 562] width 96 height 32
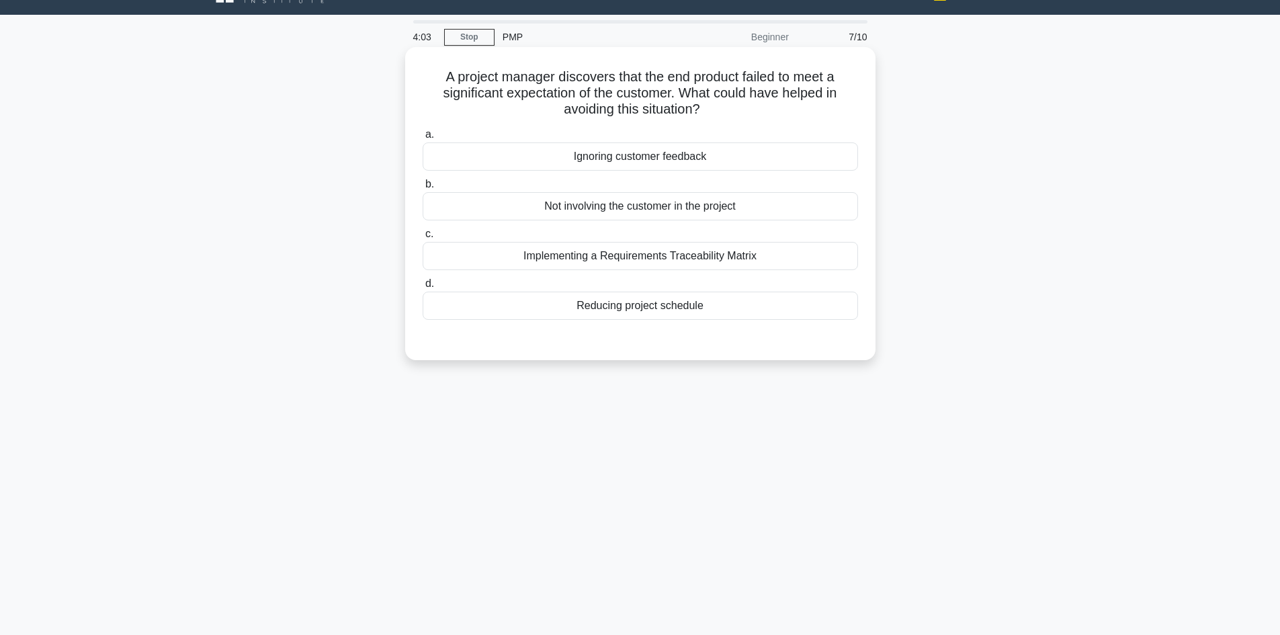
scroll to position [0, 0]
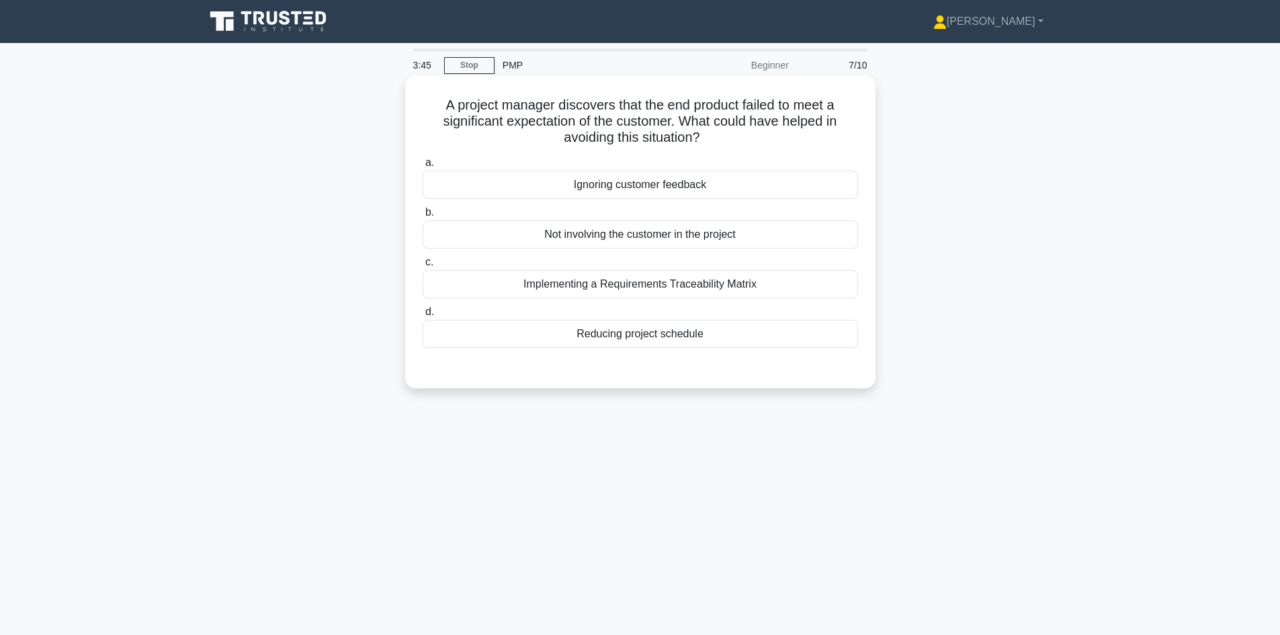
click at [595, 290] on div "Implementing a Requirements Traceability Matrix" at bounding box center [640, 284] width 435 height 28
click at [423, 267] on input "c. Implementing a Requirements Traceability Matrix" at bounding box center [423, 262] width 0 height 9
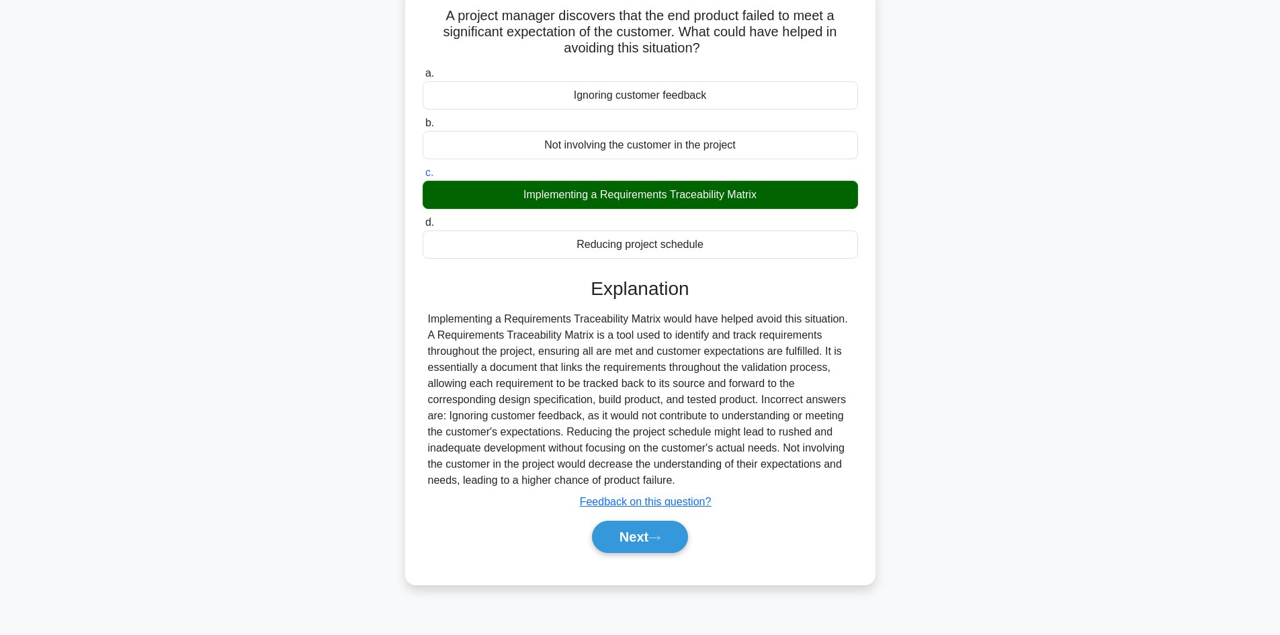
scroll to position [91, 0]
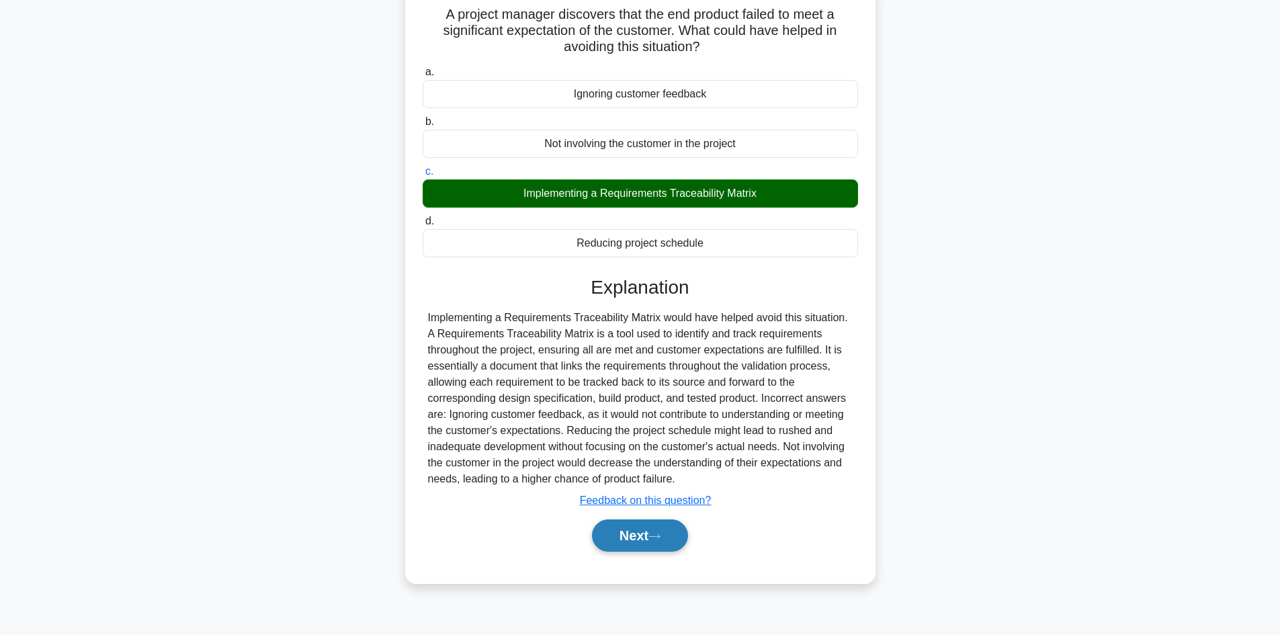
click at [638, 540] on button "Next" at bounding box center [640, 535] width 96 height 32
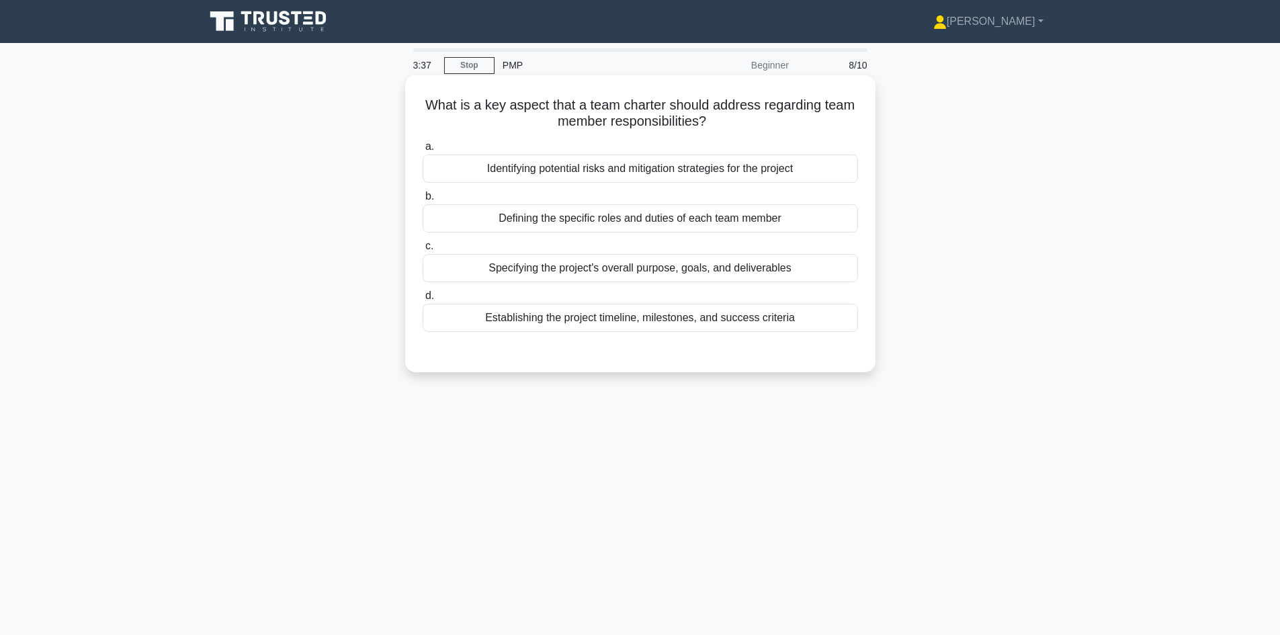
scroll to position [67, 0]
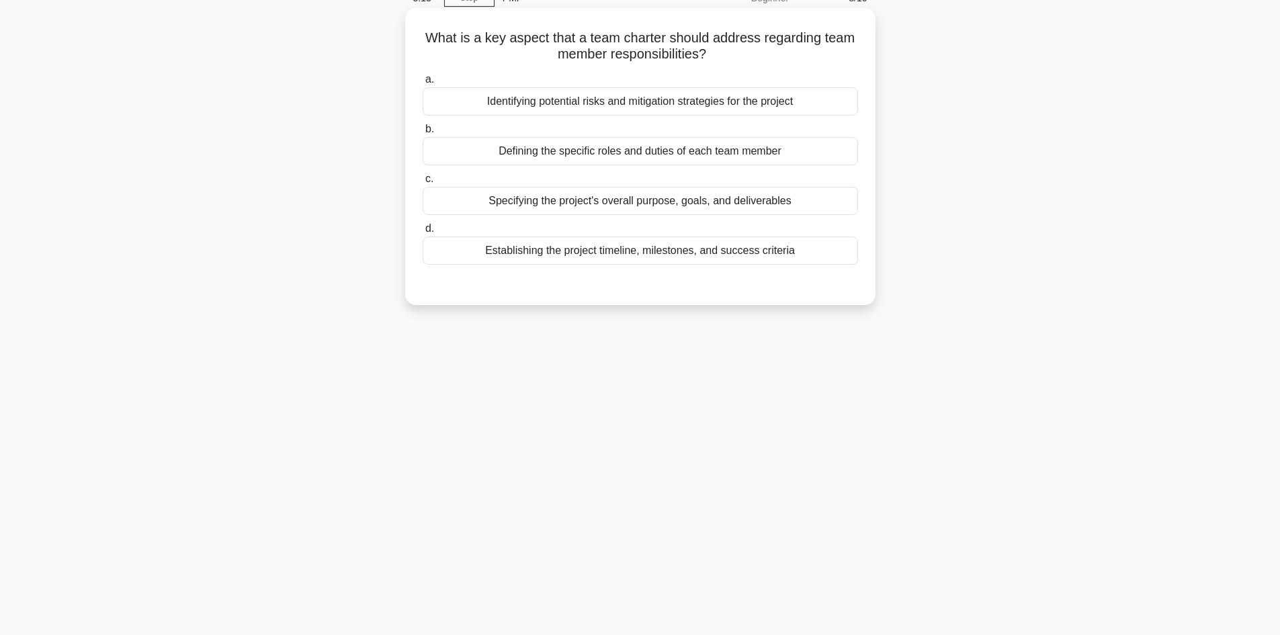
click at [710, 153] on div "Defining the specific roles and duties of each team member" at bounding box center [640, 151] width 435 height 28
click at [423, 134] on input "b. Defining the specific roles and duties of each team member" at bounding box center [423, 129] width 0 height 9
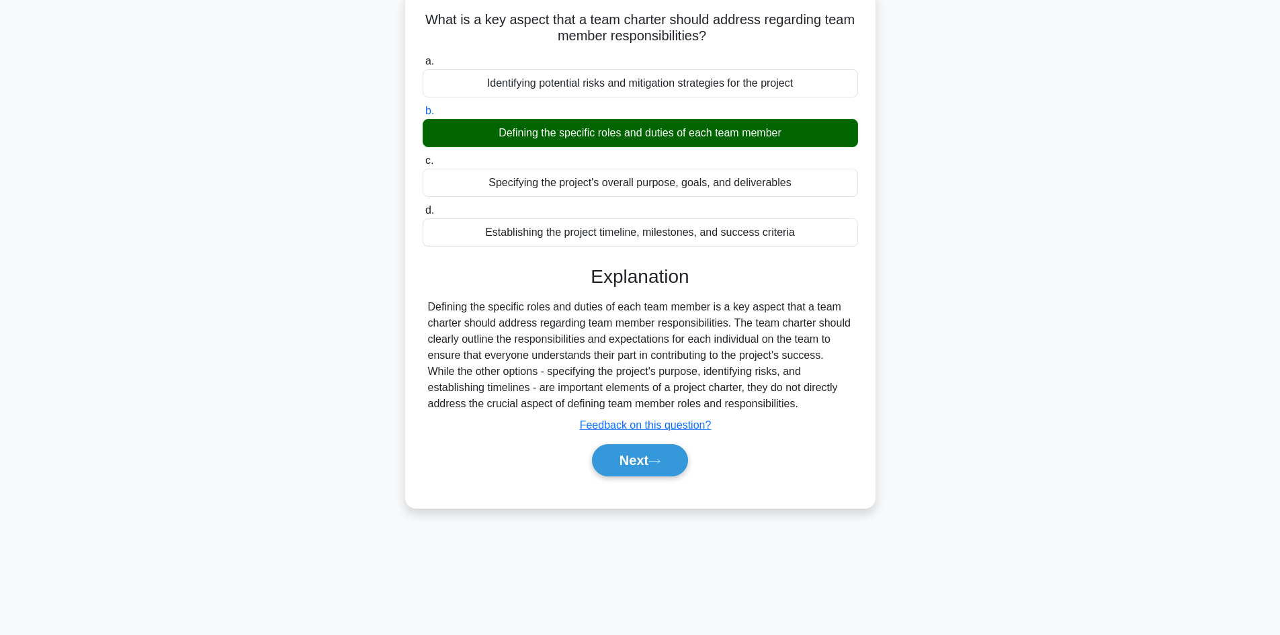
scroll to position [91, 0]
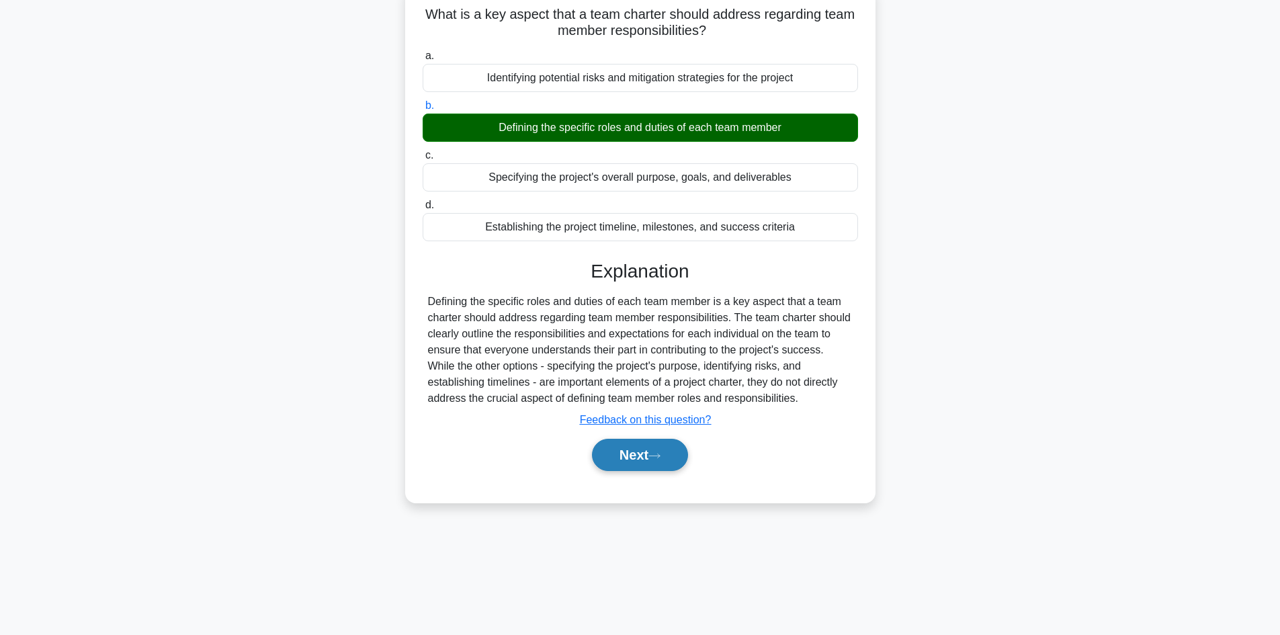
click at [636, 452] on button "Next" at bounding box center [640, 455] width 96 height 32
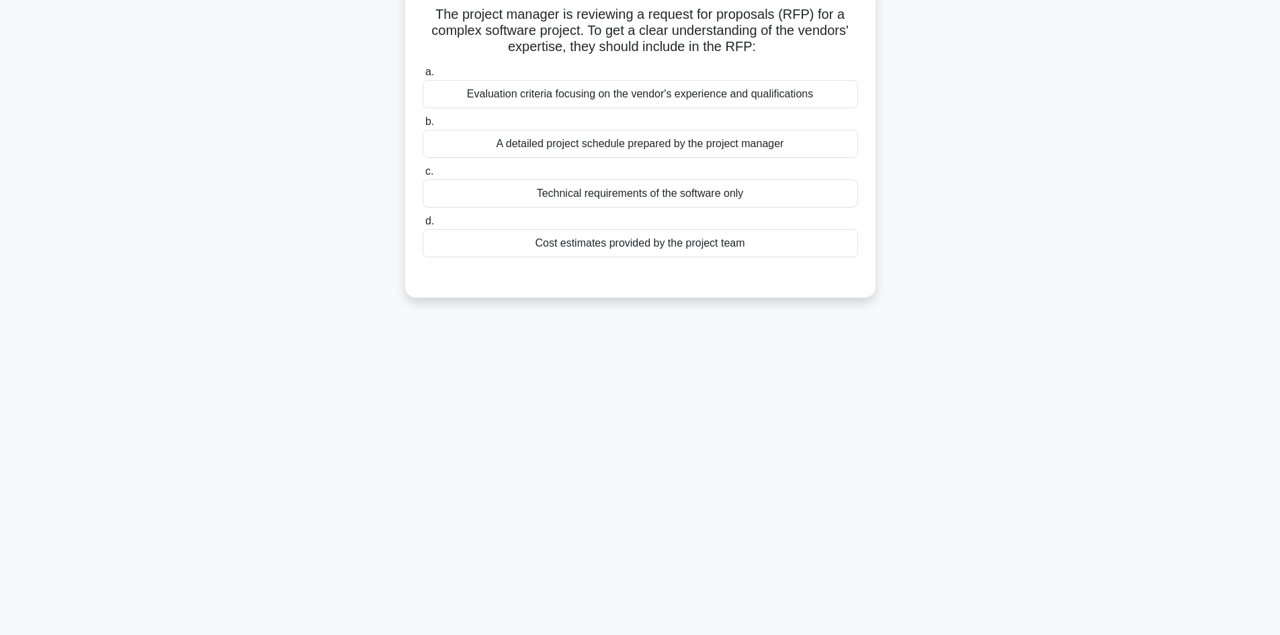
click at [693, 99] on div "Evaluation criteria focusing on the vendor's experience and qualifications" at bounding box center [640, 94] width 435 height 28
click at [423, 77] on input "a. Evaluation criteria focusing on the vendor's experience and qualifications" at bounding box center [423, 72] width 0 height 9
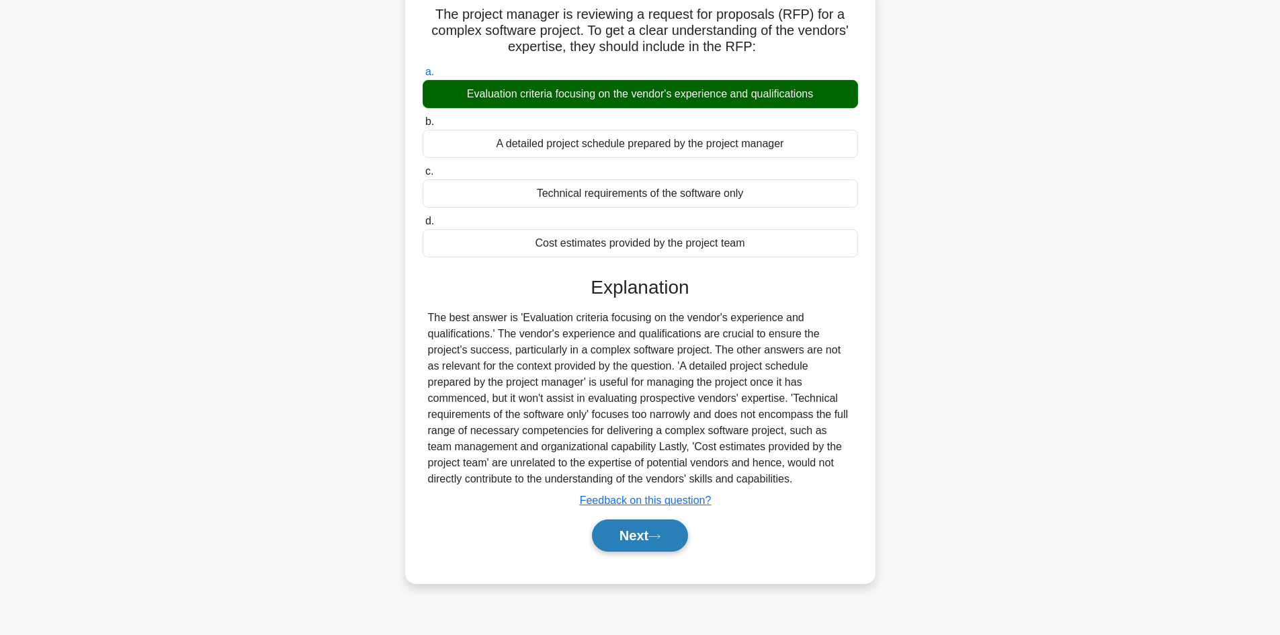
click at [605, 537] on button "Next" at bounding box center [640, 535] width 96 height 32
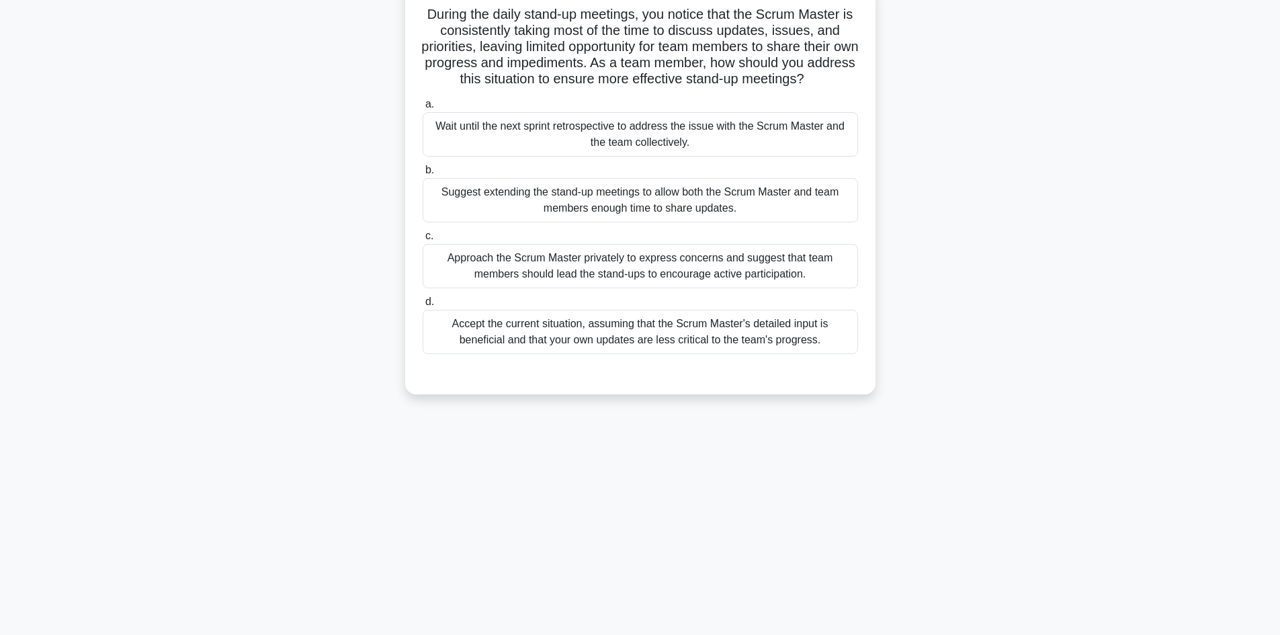
click at [620, 331] on div "Accept the current situation, assuming that the Scrum Master's detailed input i…" at bounding box center [640, 332] width 435 height 44
click at [423, 306] on input "d. Accept the current situation, assuming that the Scrum Master's detailed inpu…" at bounding box center [423, 302] width 0 height 9
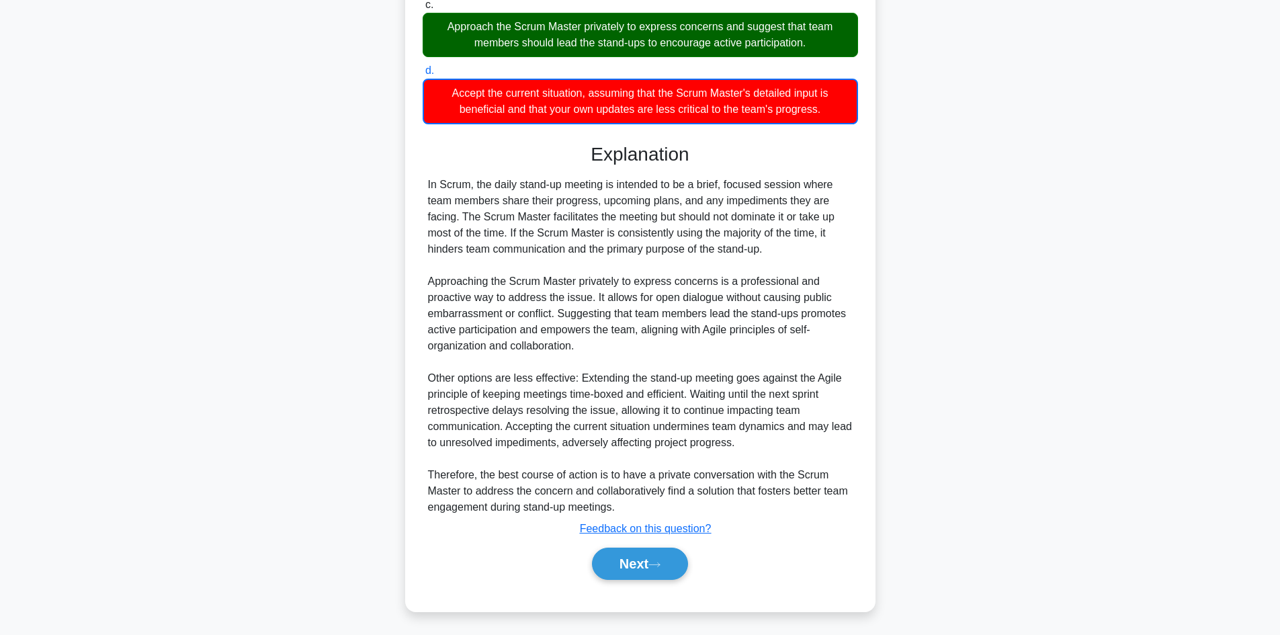
scroll to position [324, 0]
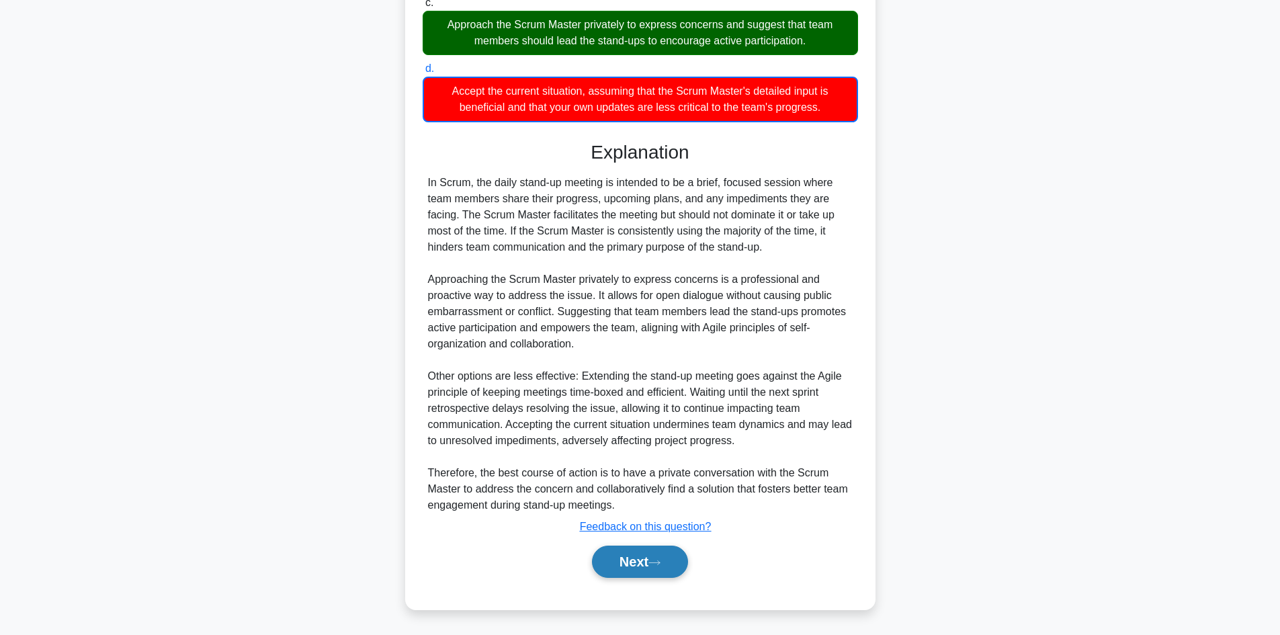
click at [619, 558] on button "Next" at bounding box center [640, 562] width 96 height 32
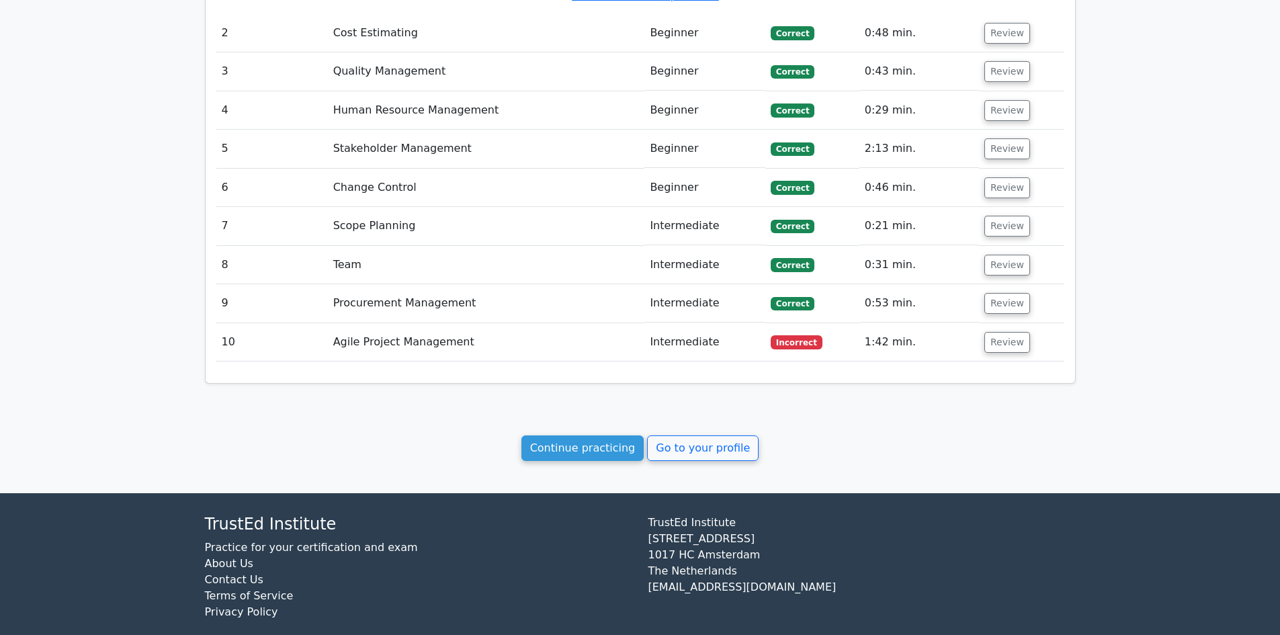
scroll to position [1583, 0]
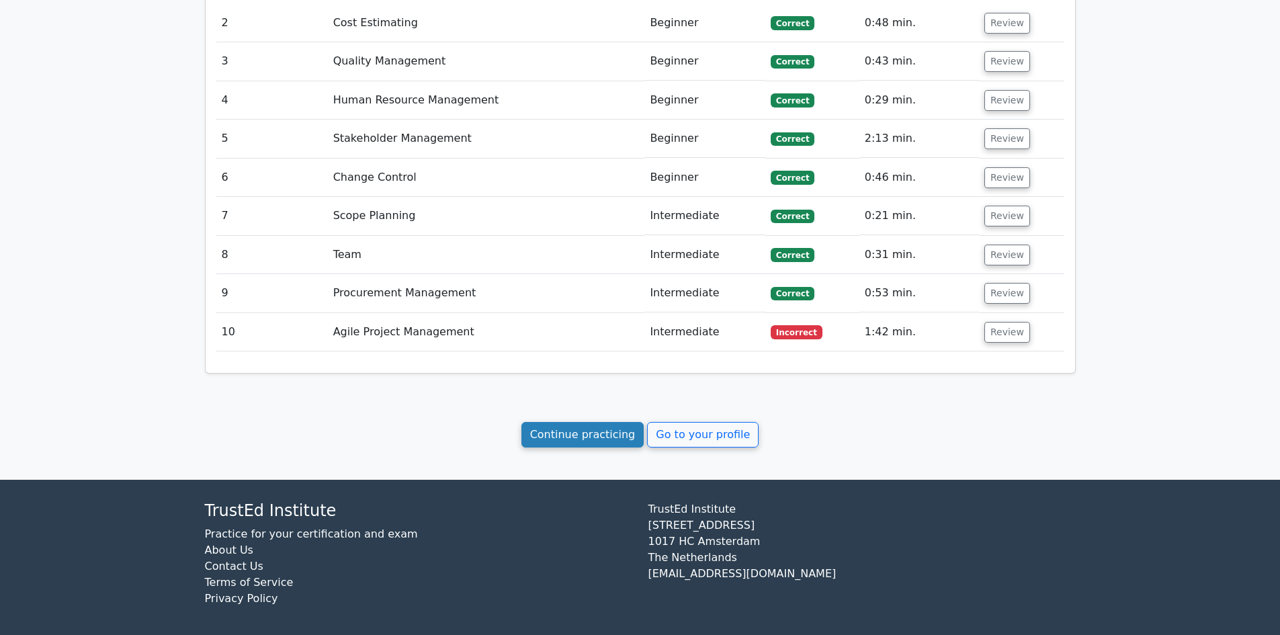
click at [576, 430] on link "Continue practicing" at bounding box center [582, 435] width 123 height 26
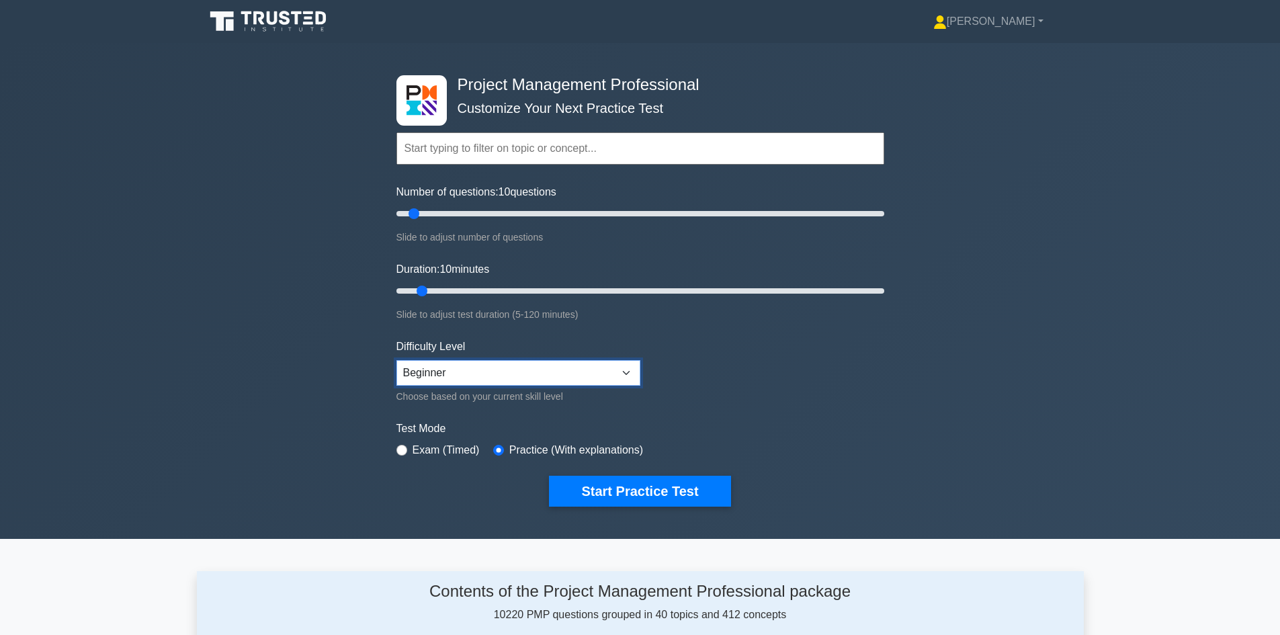
click at [626, 374] on select "Beginner Intermediate Expert" at bounding box center [518, 373] width 244 height 26
select select "expert"
click at [396, 360] on select "Beginner Intermediate Expert" at bounding box center [518, 373] width 244 height 26
drag, startPoint x: 412, startPoint y: 215, endPoint x: 404, endPoint y: 214, distance: 8.1
type input "5"
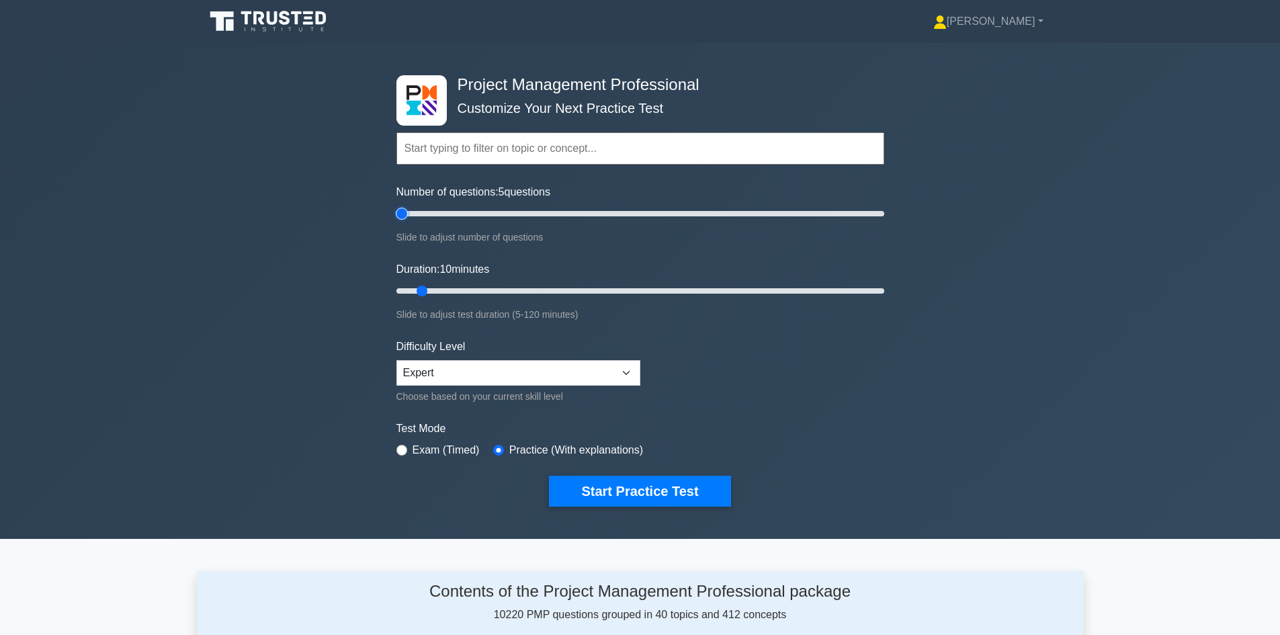
click at [404, 214] on input "Number of questions: 5 questions" at bounding box center [640, 214] width 488 height 16
drag, startPoint x: 421, startPoint y: 290, endPoint x: 410, endPoint y: 290, distance: 11.4
type input "5"
click at [410, 290] on input "Duration: 5 minutes" at bounding box center [640, 291] width 488 height 16
click at [636, 496] on button "Start Practice Test" at bounding box center [639, 491] width 181 height 31
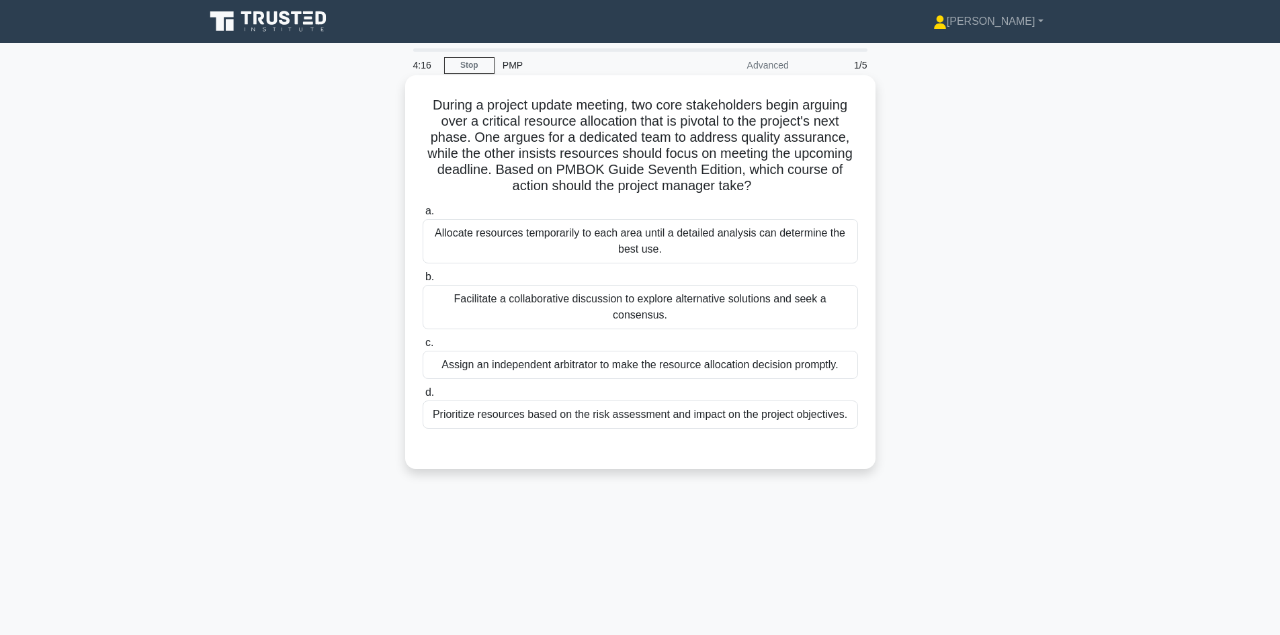
click at [695, 299] on div "Facilitate a collaborative discussion to explore alternative solutions and seek…" at bounding box center [640, 307] width 435 height 44
click at [423, 281] on input "b. Facilitate a collaborative discussion to explore alternative solutions and s…" at bounding box center [423, 277] width 0 height 9
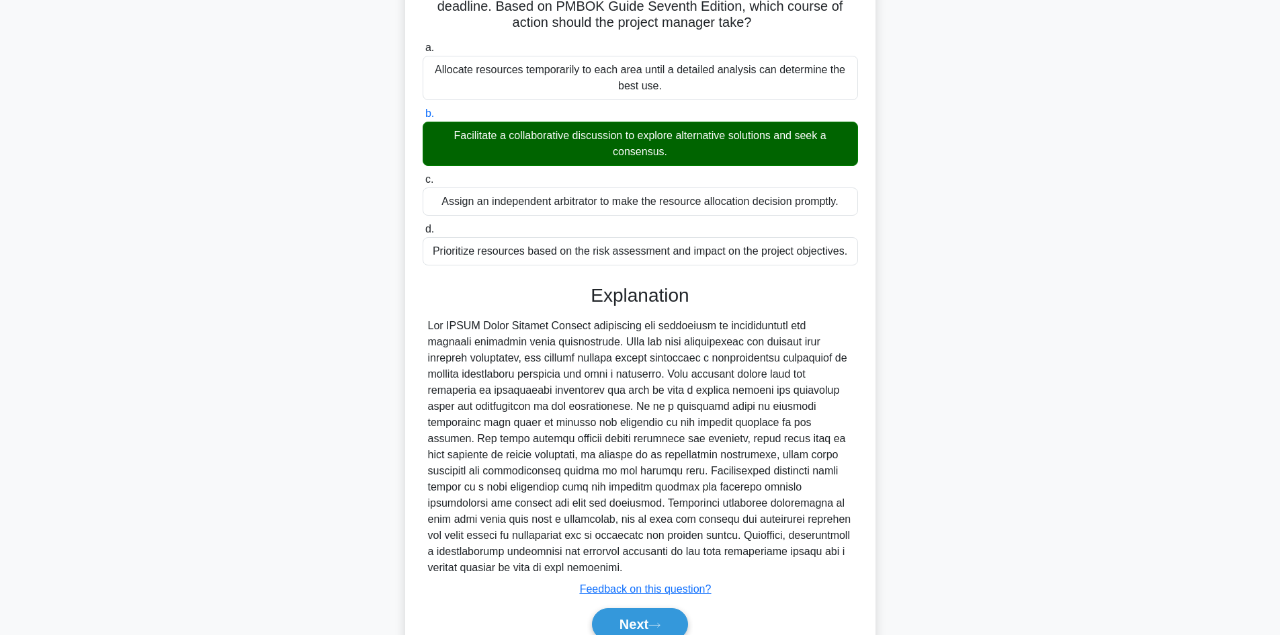
scroll to position [226, 0]
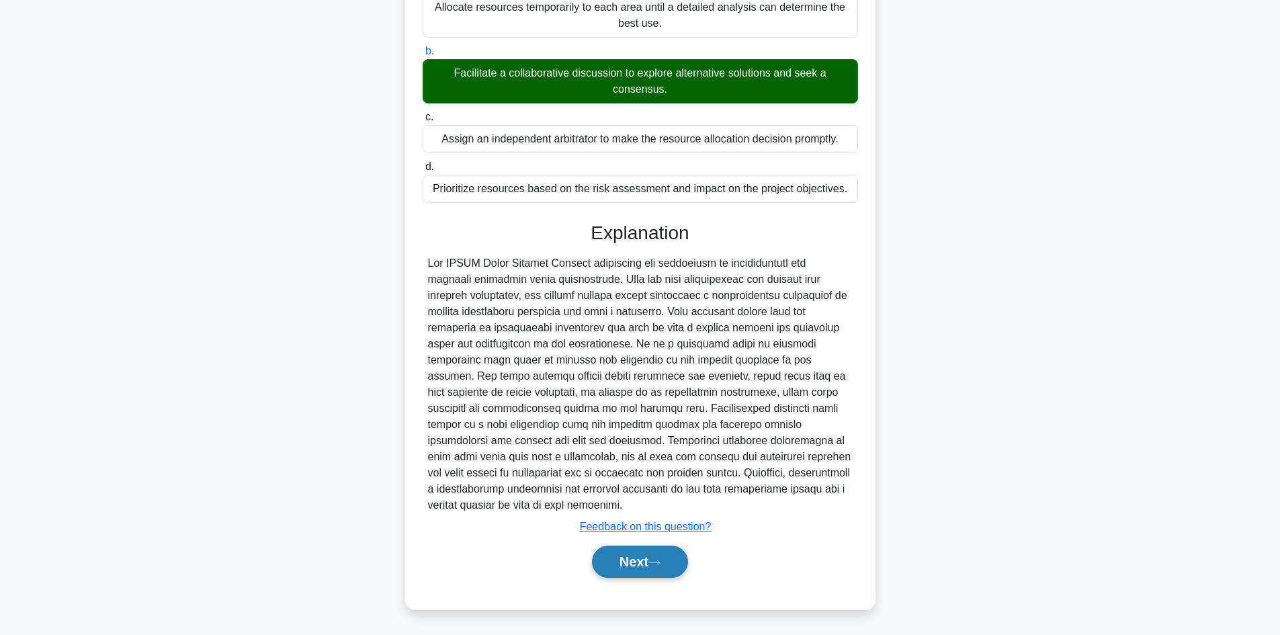
click at [629, 562] on button "Next" at bounding box center [640, 562] width 96 height 32
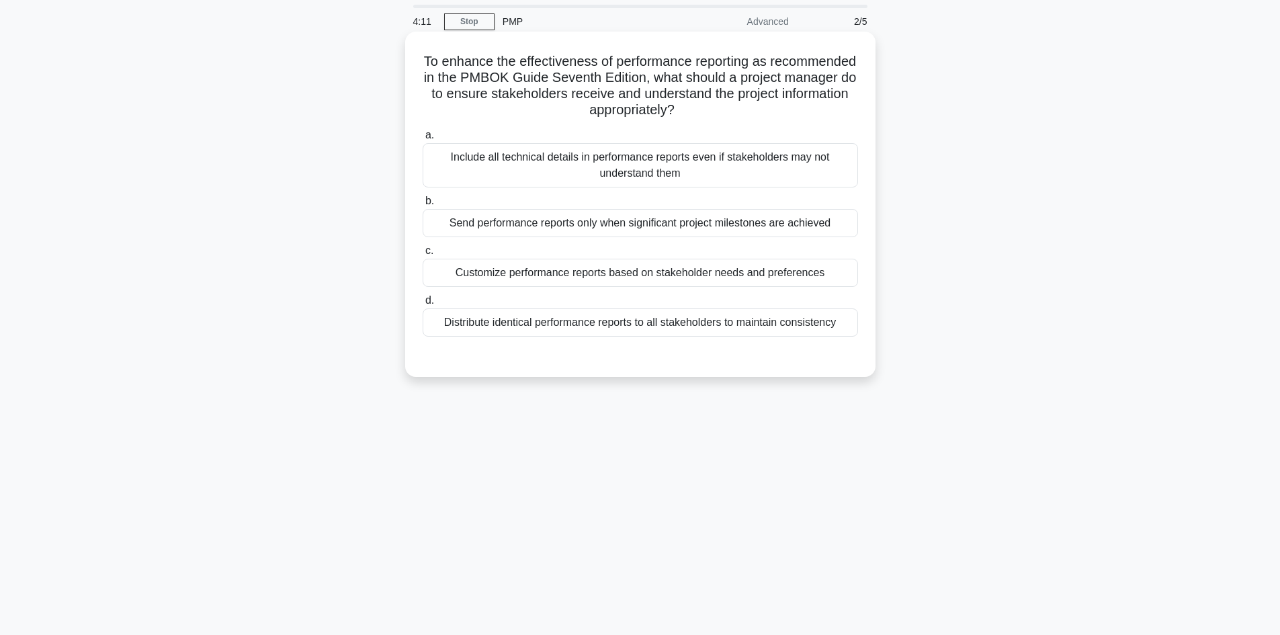
scroll to position [67, 0]
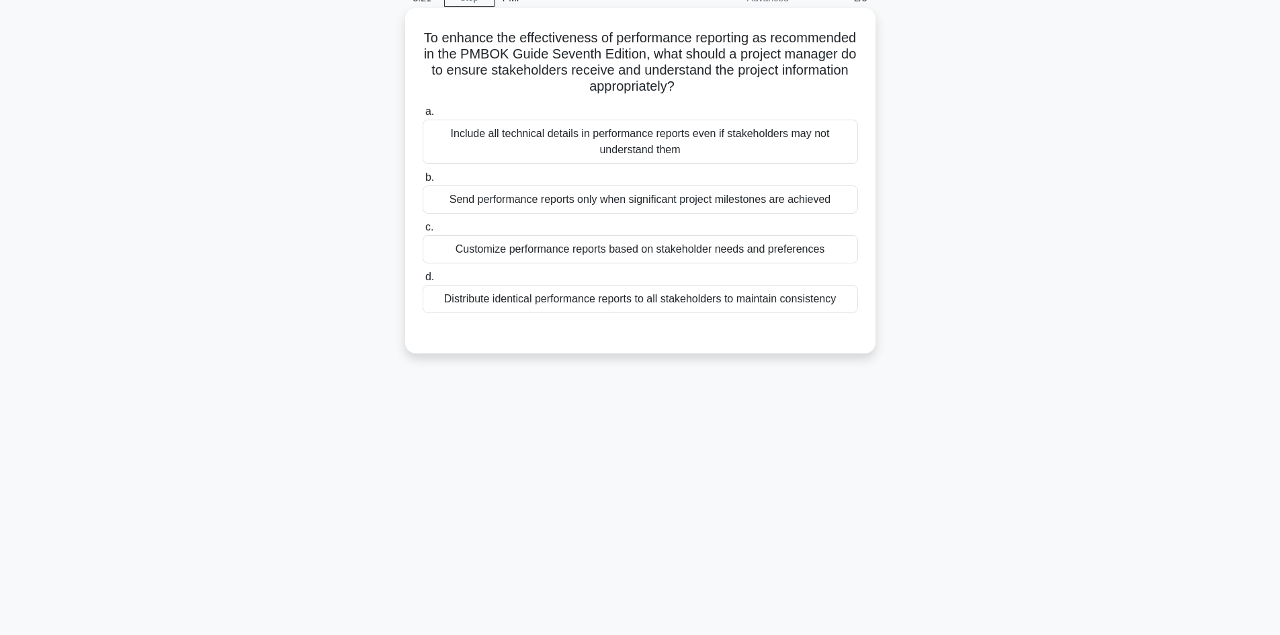
click at [621, 299] on div "Distribute identical performance reports to all stakeholders to maintain consis…" at bounding box center [640, 299] width 435 height 28
click at [423, 281] on input "d. Distribute identical performance reports to all stakeholders to maintain con…" at bounding box center [423, 277] width 0 height 9
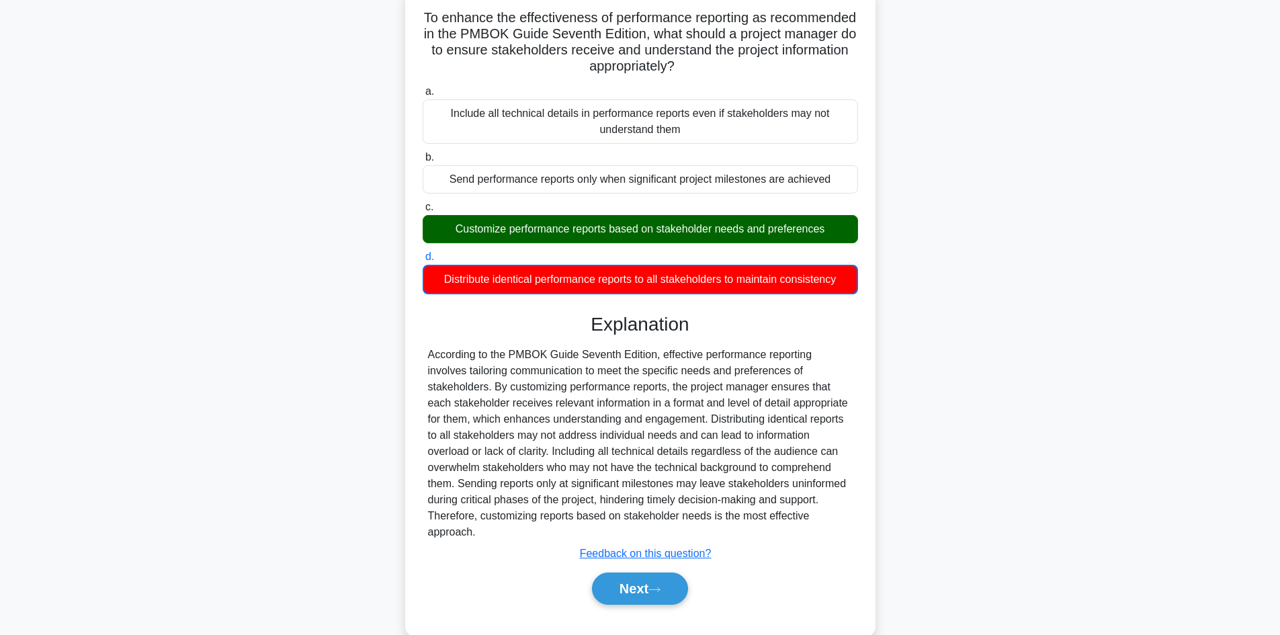
scroll to position [99, 0]
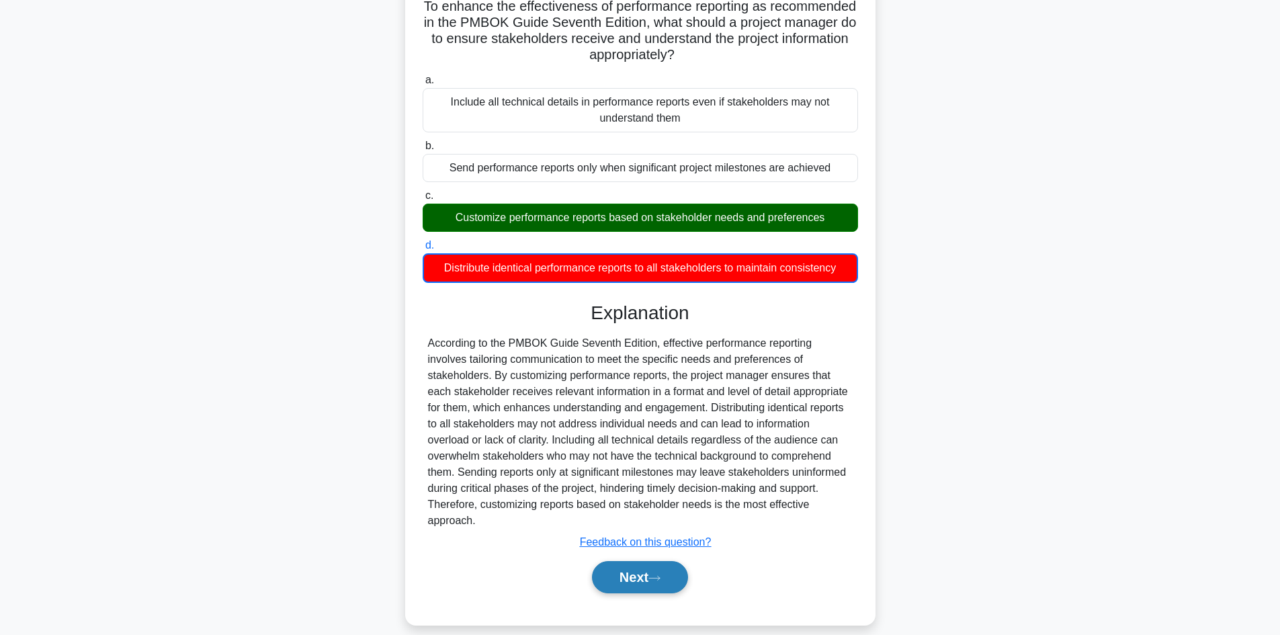
click at [615, 562] on button "Next" at bounding box center [640, 577] width 96 height 32
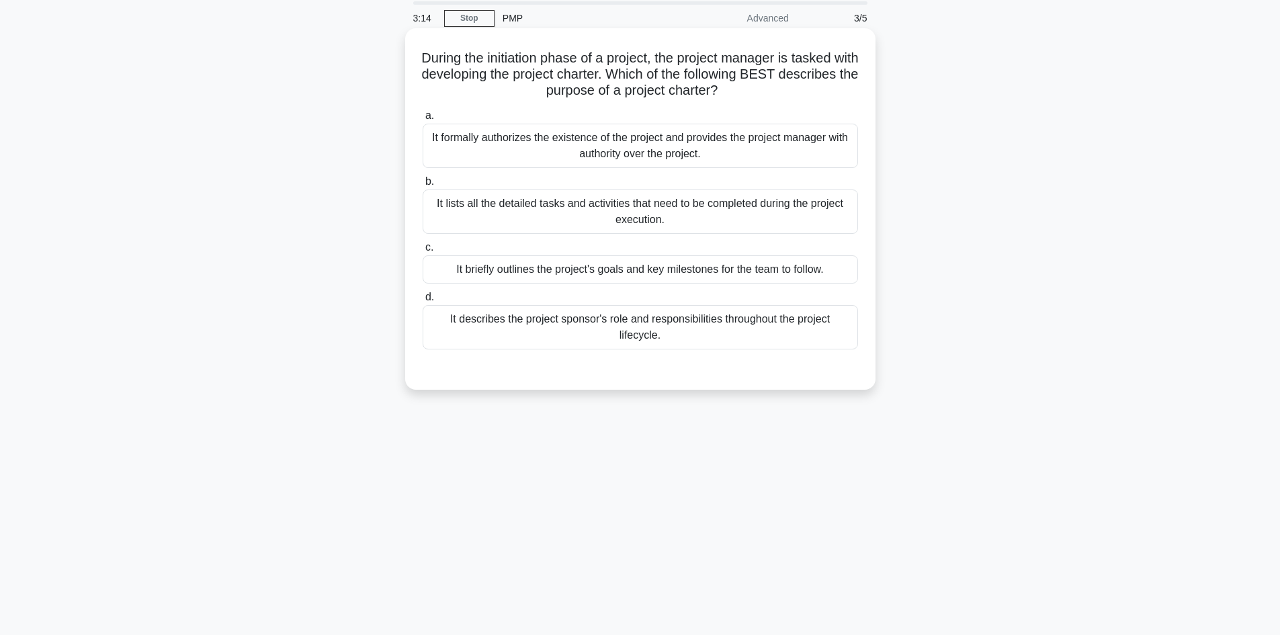
scroll to position [24, 0]
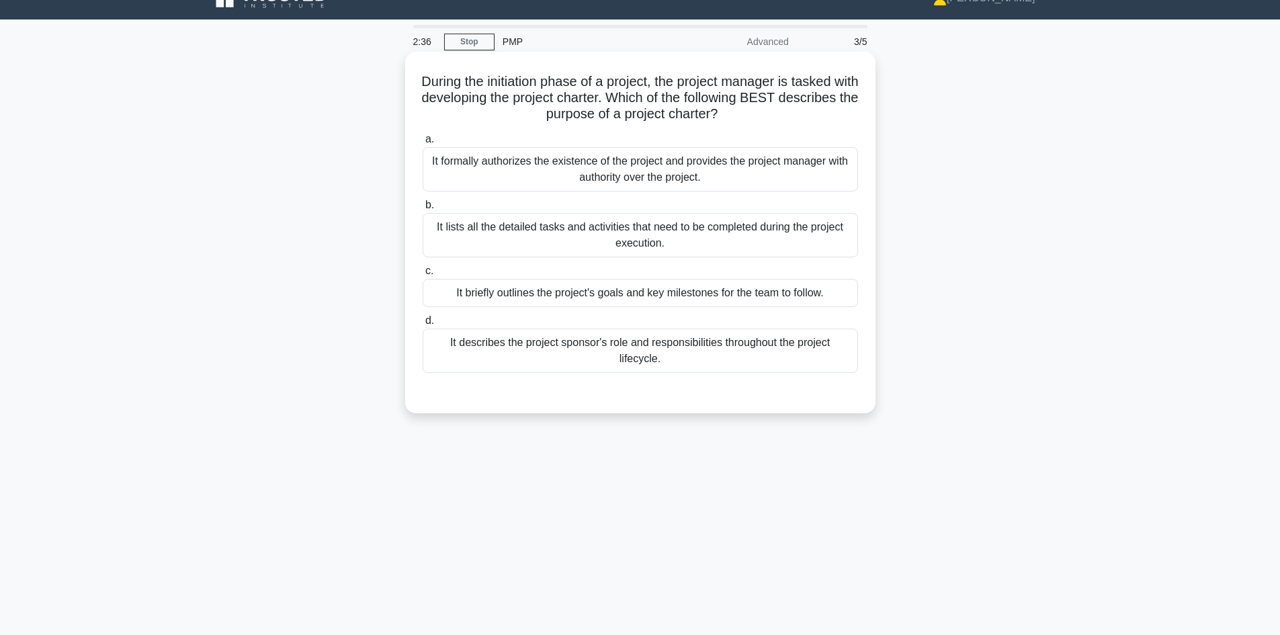
click at [556, 165] on div "It formally authorizes the existence of the project and provides the project ma…" at bounding box center [640, 169] width 435 height 44
click at [423, 144] on input "a. It formally authorizes the existence of the project and provides the project…" at bounding box center [423, 139] width 0 height 9
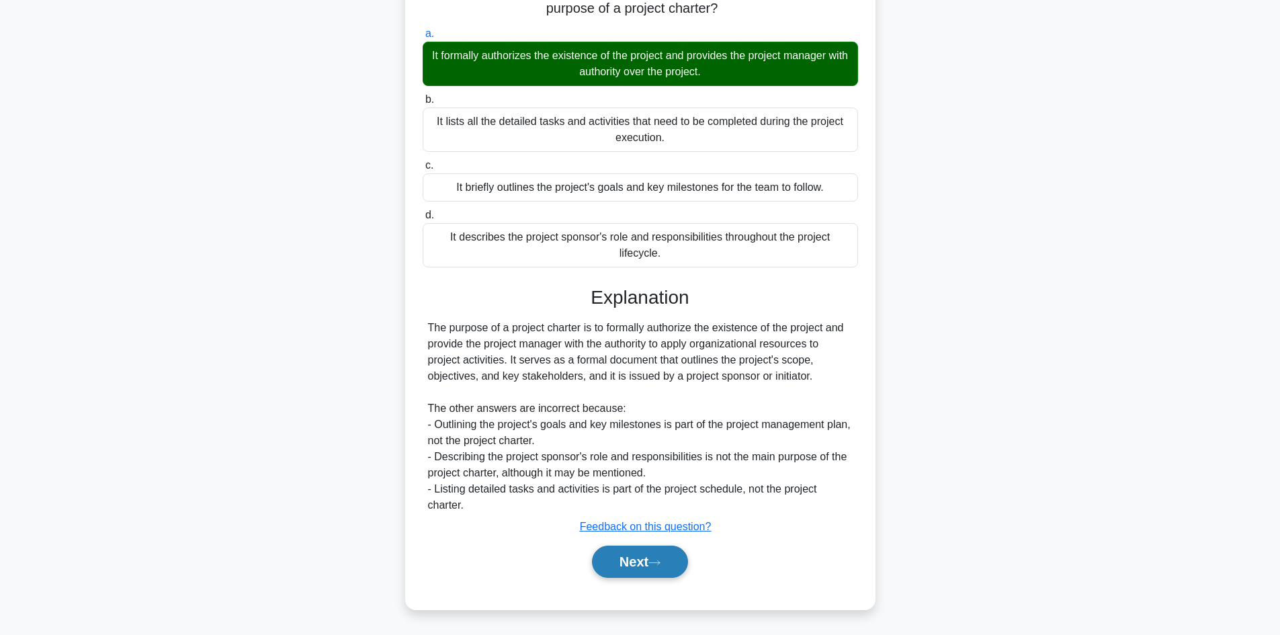
click at [639, 556] on button "Next" at bounding box center [640, 562] width 96 height 32
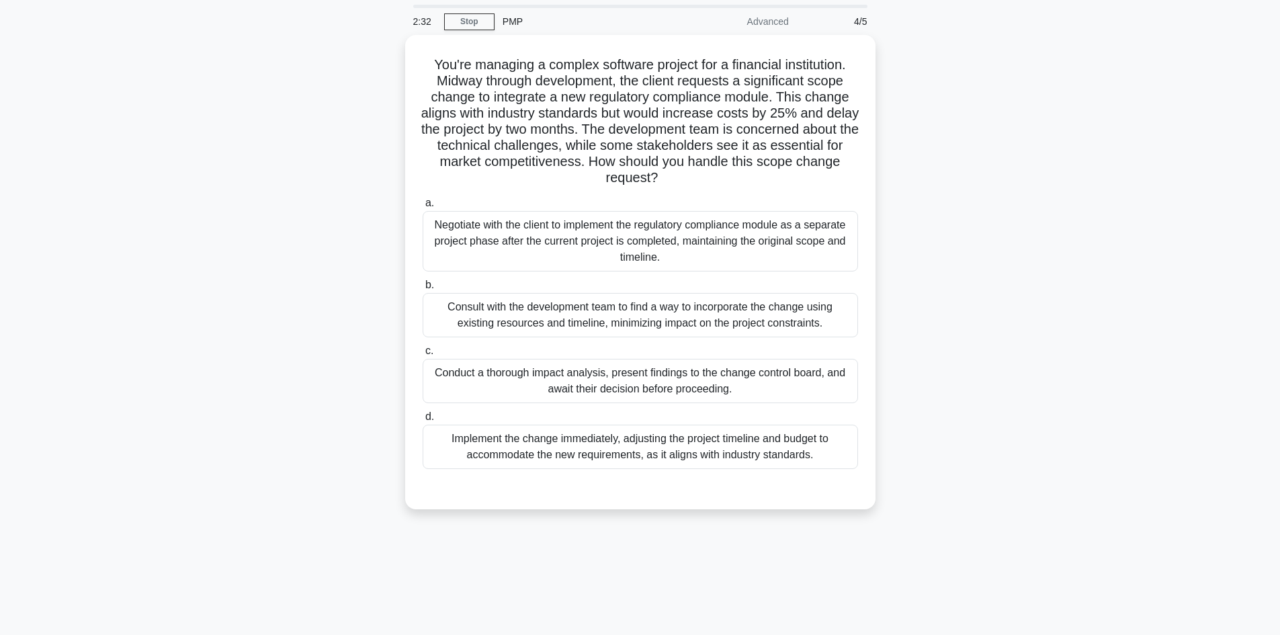
scroll to position [67, 0]
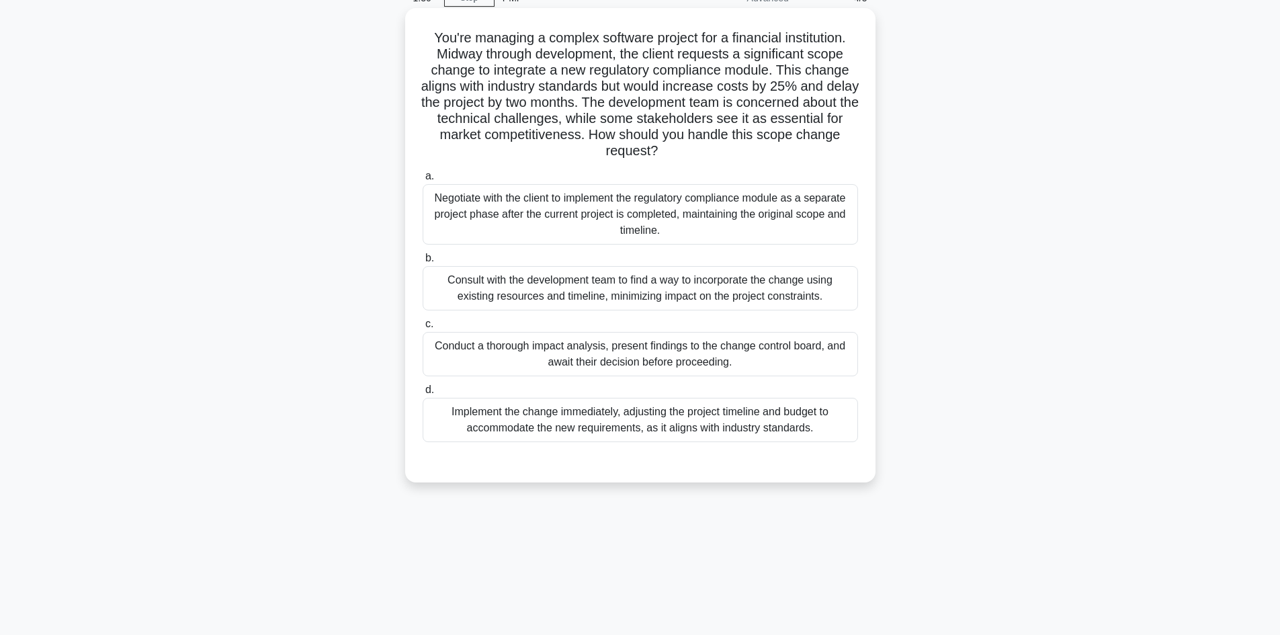
click at [660, 292] on div "Consult with the development team to find a way to incorporate the change using…" at bounding box center [640, 288] width 435 height 44
click at [423, 263] on input "b. Consult with the development team to find a way to incorporate the change us…" at bounding box center [423, 258] width 0 height 9
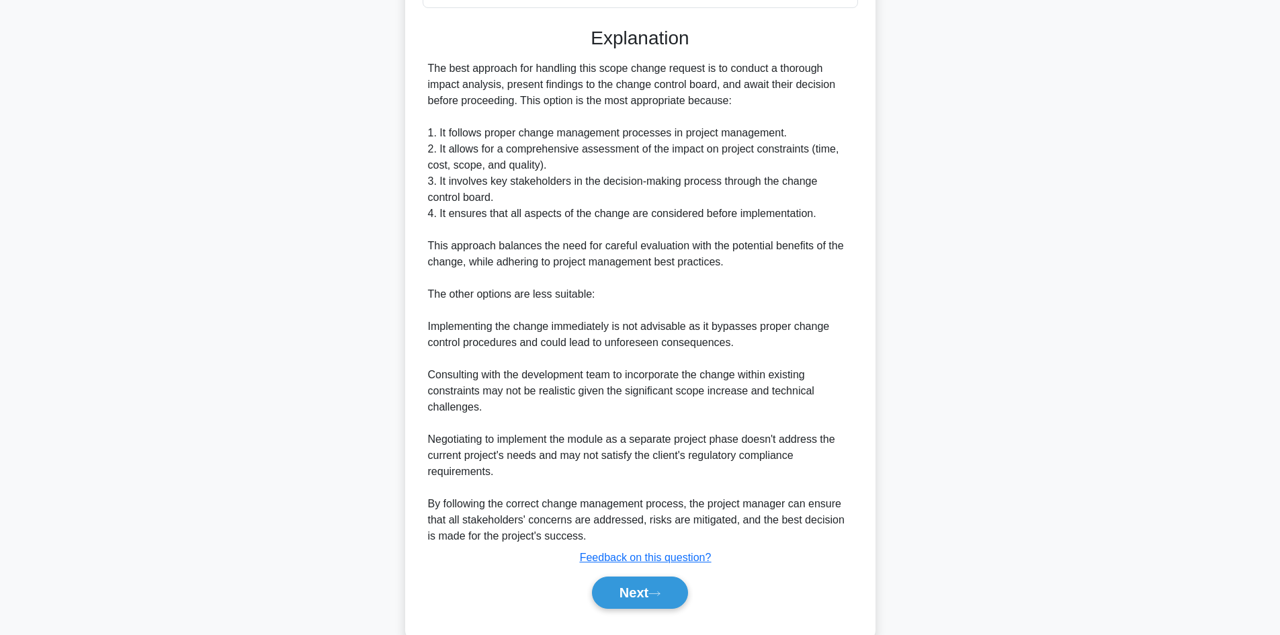
scroll to position [534, 0]
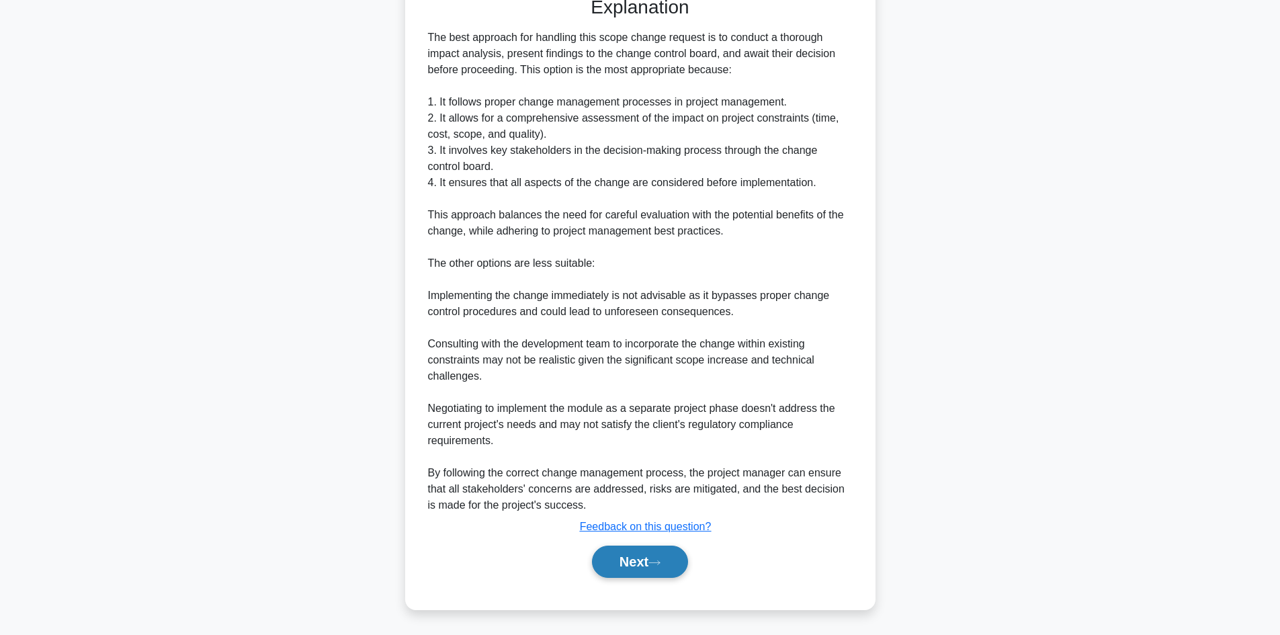
click at [628, 576] on button "Next" at bounding box center [640, 562] width 96 height 32
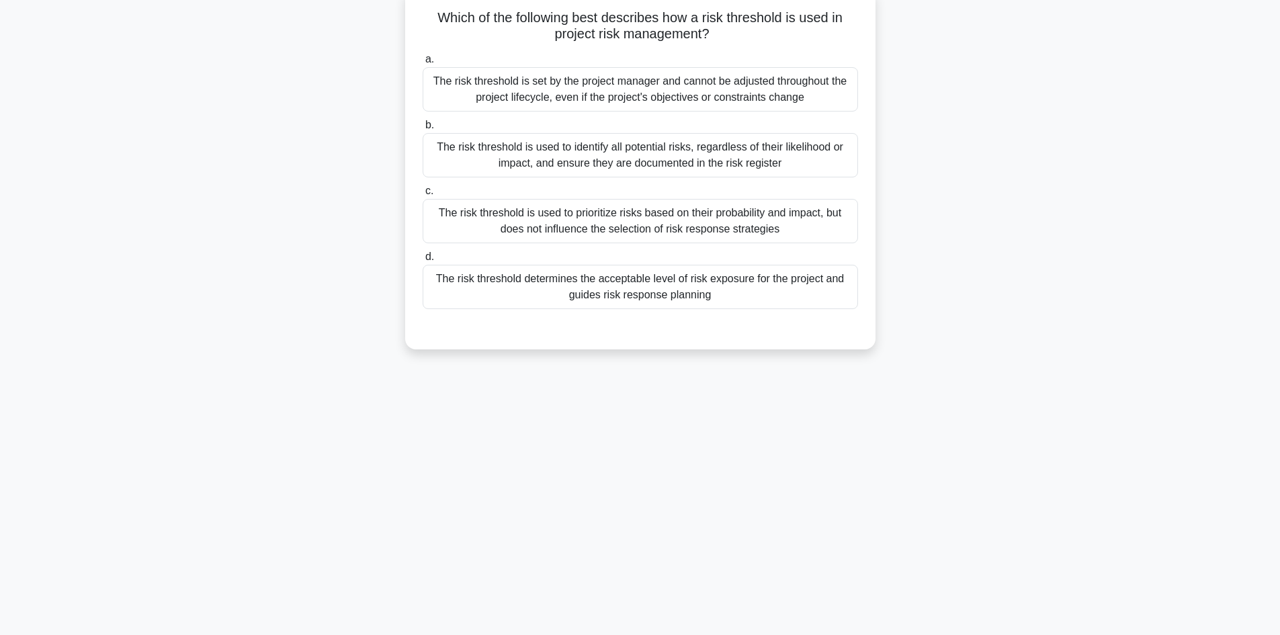
click at [634, 568] on div "1:09 Stop PMP Advanced 5/5 Which of the following best describes how a risk thr…" at bounding box center [640, 294] width 887 height 672
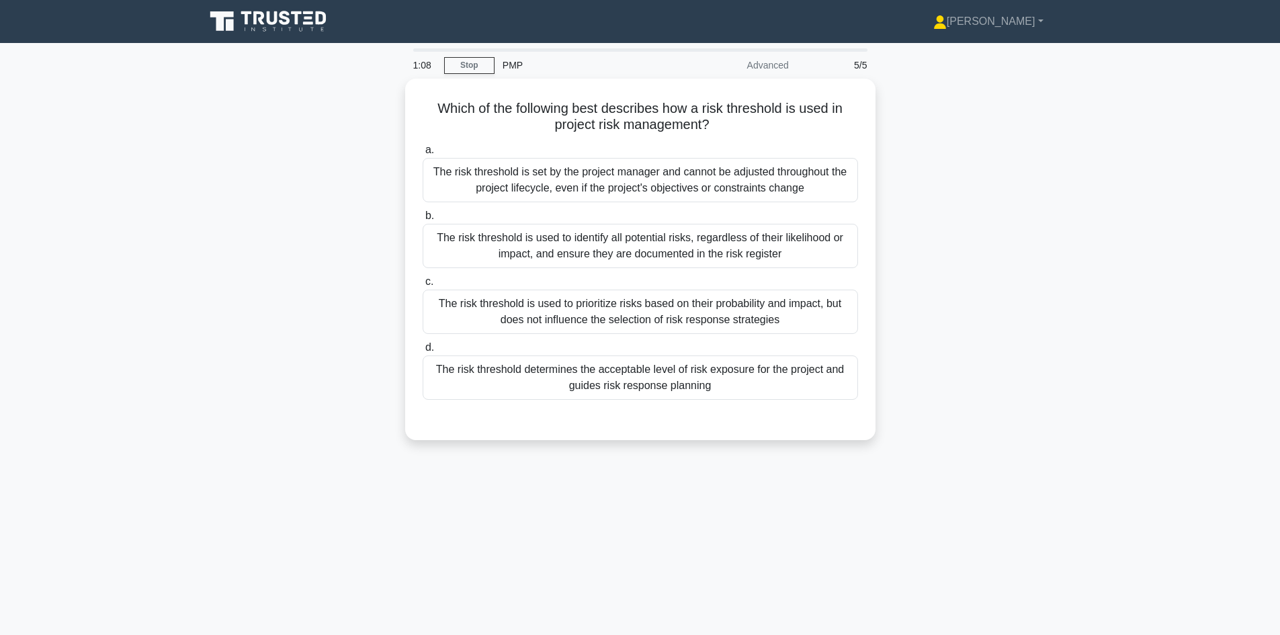
scroll to position [67, 0]
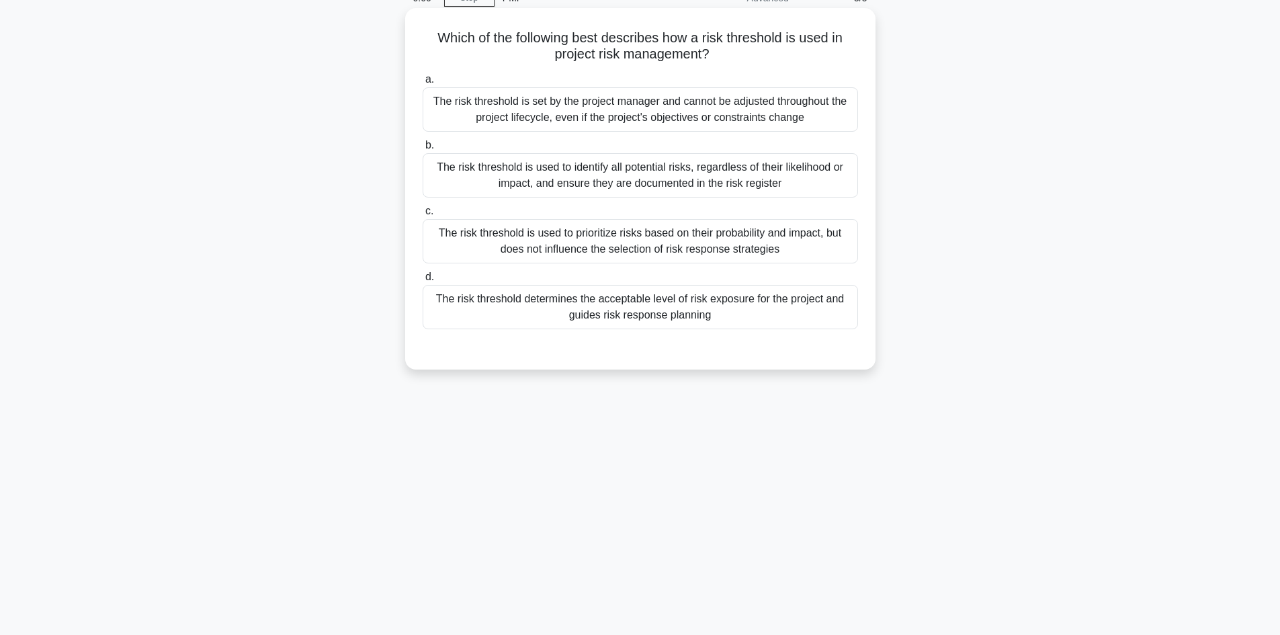
click at [709, 180] on div "The risk threshold is used to identify all potential risks, regardless of their…" at bounding box center [640, 175] width 435 height 44
click at [423, 150] on input "b. The risk threshold is used to identify all potential risks, regardless of th…" at bounding box center [423, 145] width 0 height 9
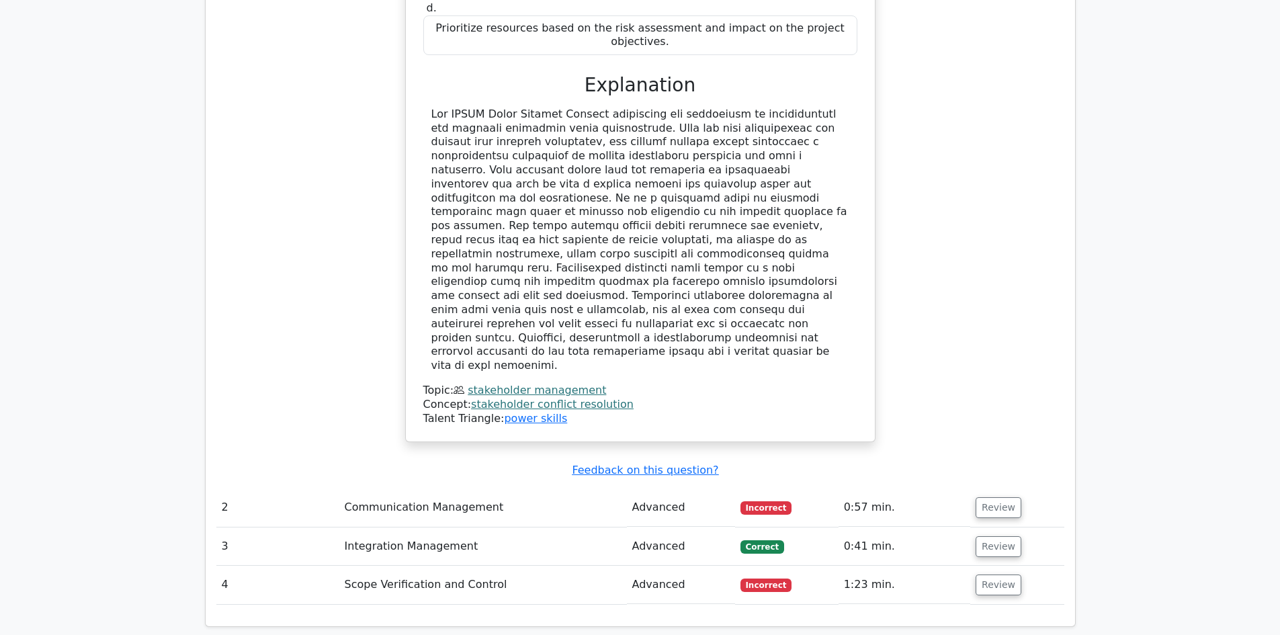
scroll to position [1209, 0]
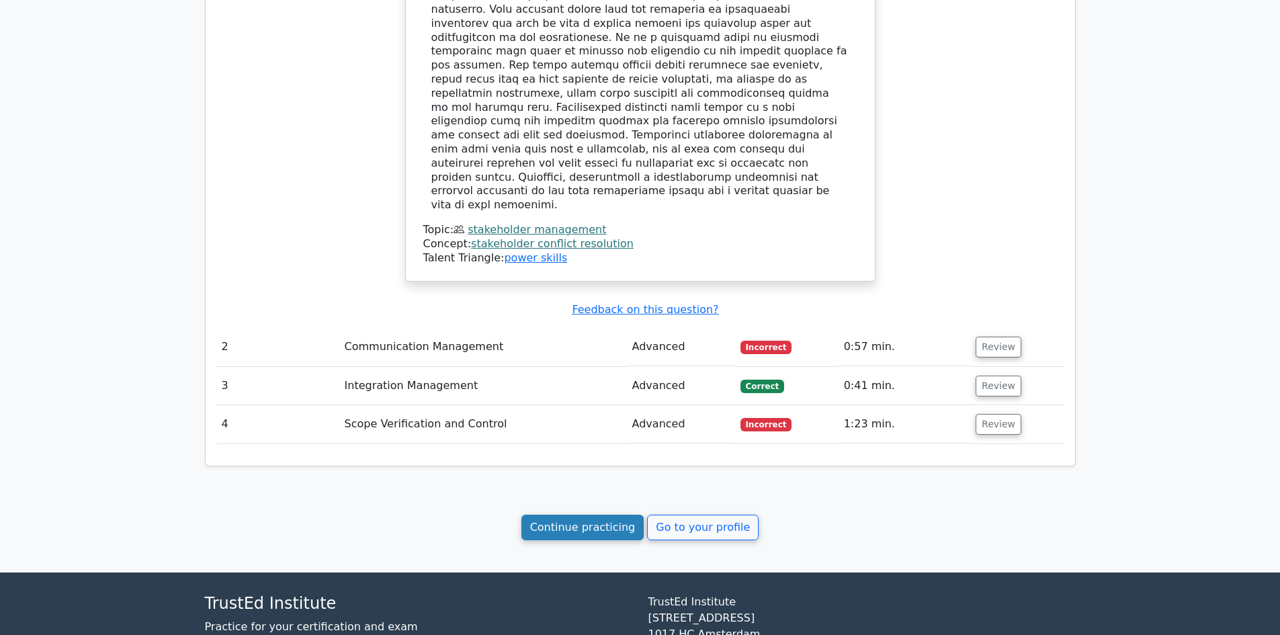
click at [572, 515] on link "Continue practicing" at bounding box center [582, 528] width 123 height 26
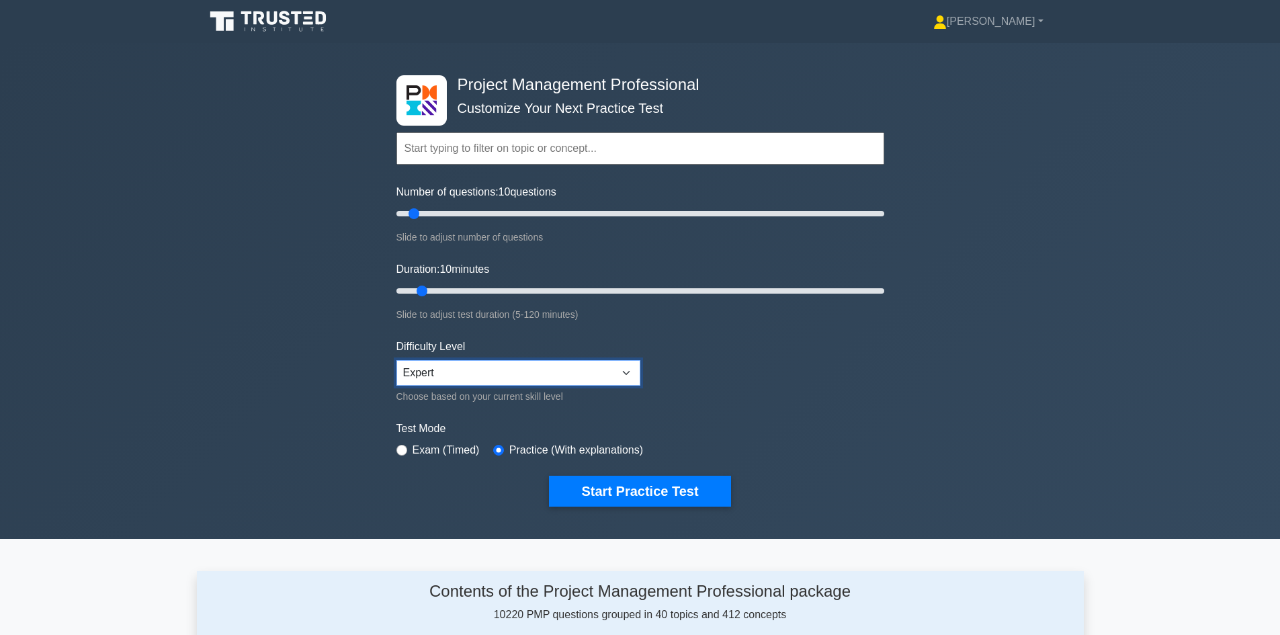
drag, startPoint x: 623, startPoint y: 372, endPoint x: 614, endPoint y: 380, distance: 12.8
click at [623, 372] on select "Beginner Intermediate Expert" at bounding box center [518, 373] width 244 height 26
select select "beginner"
click at [396, 360] on select "Beginner Intermediate Expert" at bounding box center [518, 373] width 244 height 26
click at [621, 491] on button "Start Practice Test" at bounding box center [639, 491] width 181 height 31
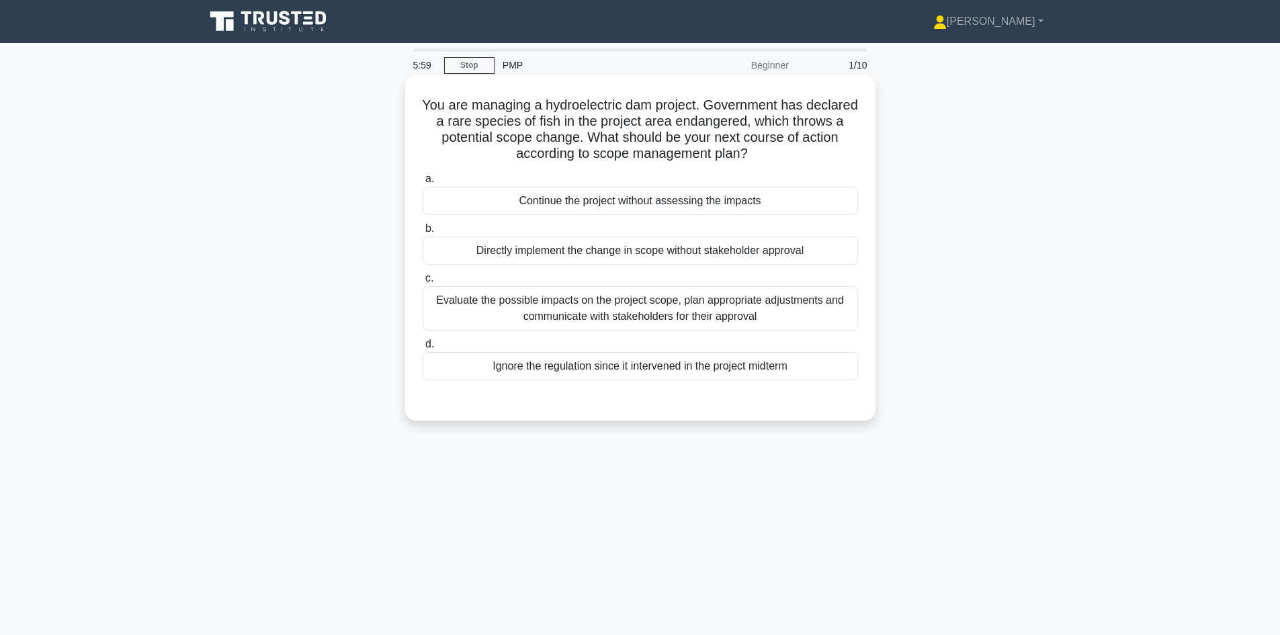
click at [631, 314] on div "Evaluate the possible impacts on the project scope, plan appropriate adjustment…" at bounding box center [640, 308] width 435 height 44
click at [423, 283] on input "c. Evaluate the possible impacts on the project scope, plan appropriate adjustm…" at bounding box center [423, 278] width 0 height 9
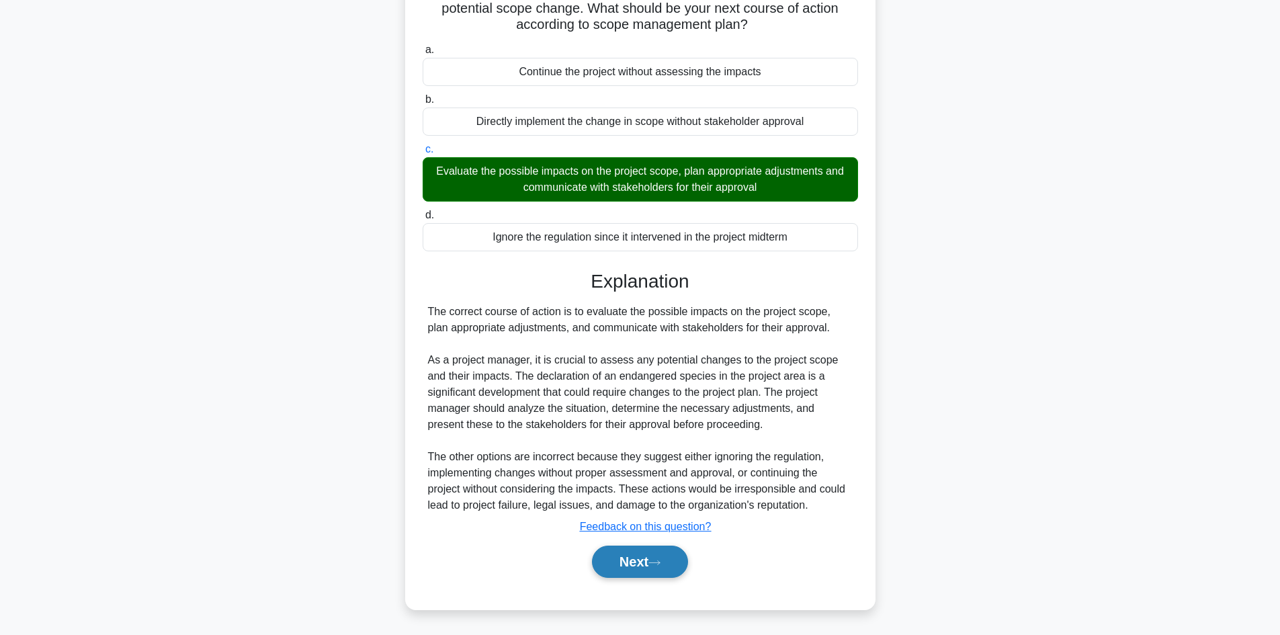
click at [648, 561] on button "Next" at bounding box center [640, 562] width 96 height 32
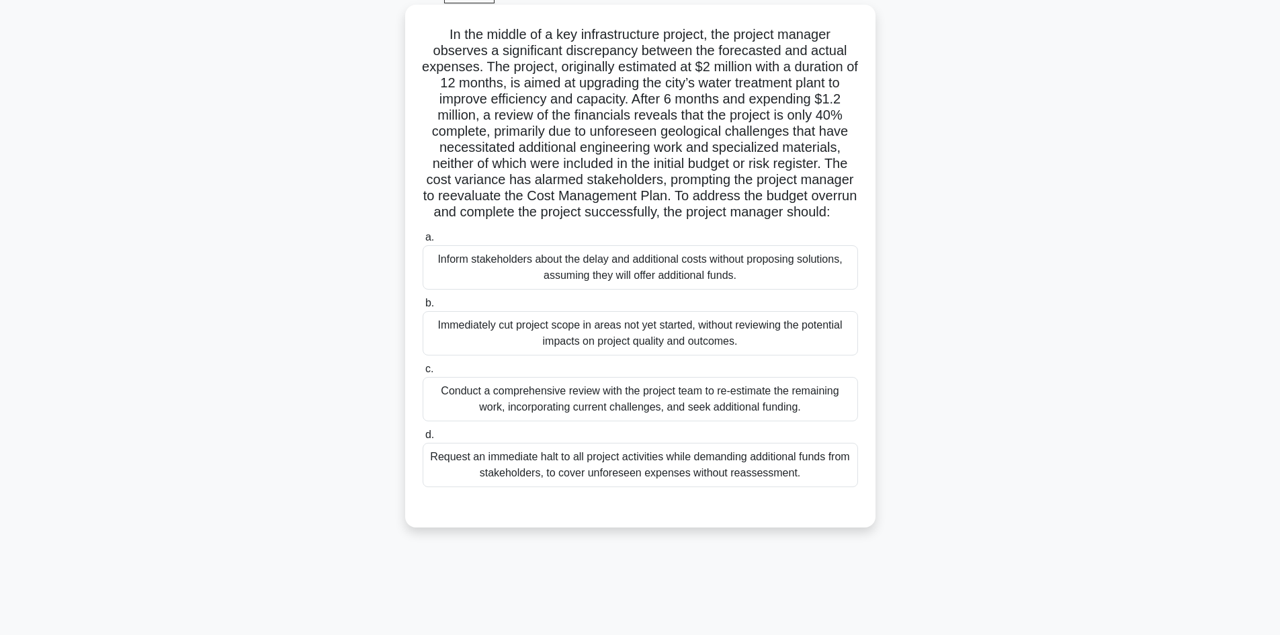
scroll to position [91, 0]
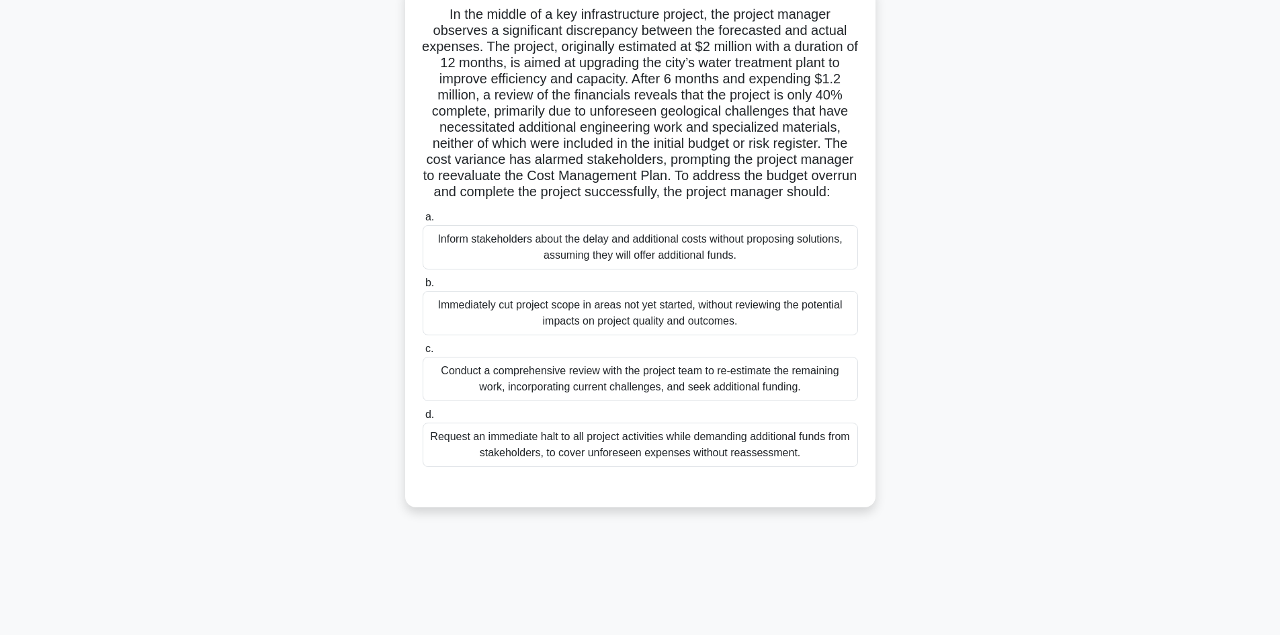
click at [632, 396] on div "Conduct a comprehensive review with the project team to re-estimate the remaini…" at bounding box center [640, 379] width 435 height 44
click at [423, 353] on input "c. Conduct a comprehensive review with the project team to re-estimate the rema…" at bounding box center [423, 349] width 0 height 9
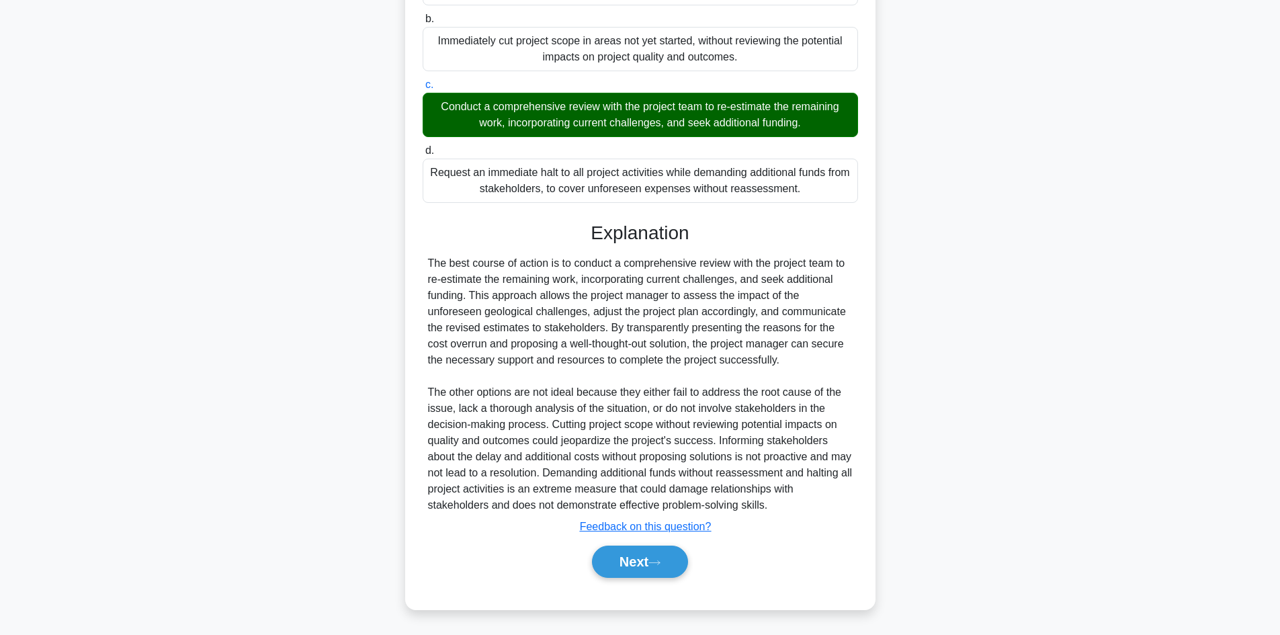
scroll to position [372, 0]
click at [618, 559] on button "Next" at bounding box center [640, 562] width 96 height 32
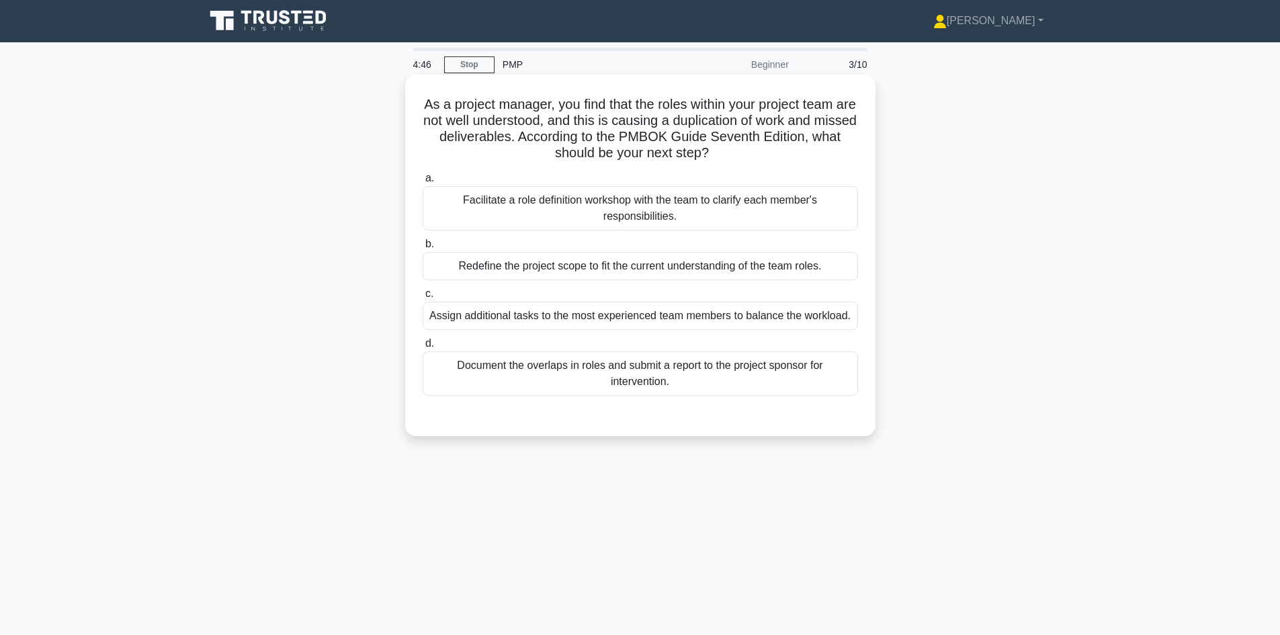
scroll to position [0, 0]
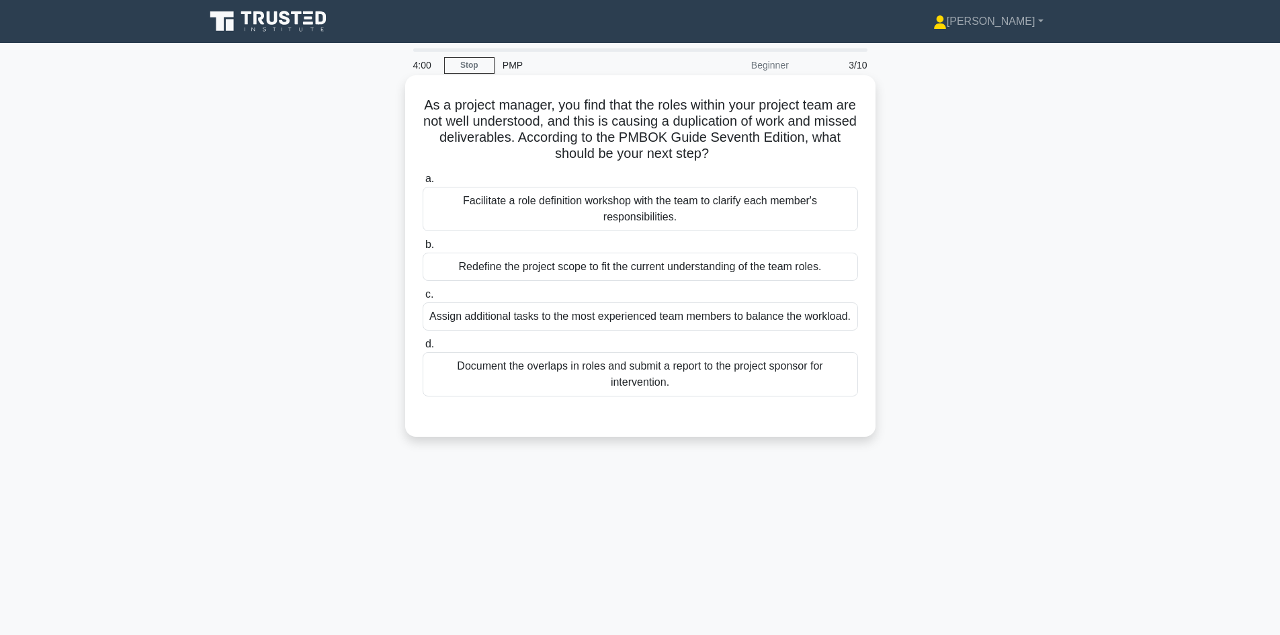
click at [617, 210] on div "Facilitate a role definition workshop with the team to clarify each member's re…" at bounding box center [640, 209] width 435 height 44
click at [423, 183] on input "a. Facilitate a role definition workshop with the team to clarify each member's…" at bounding box center [423, 179] width 0 height 9
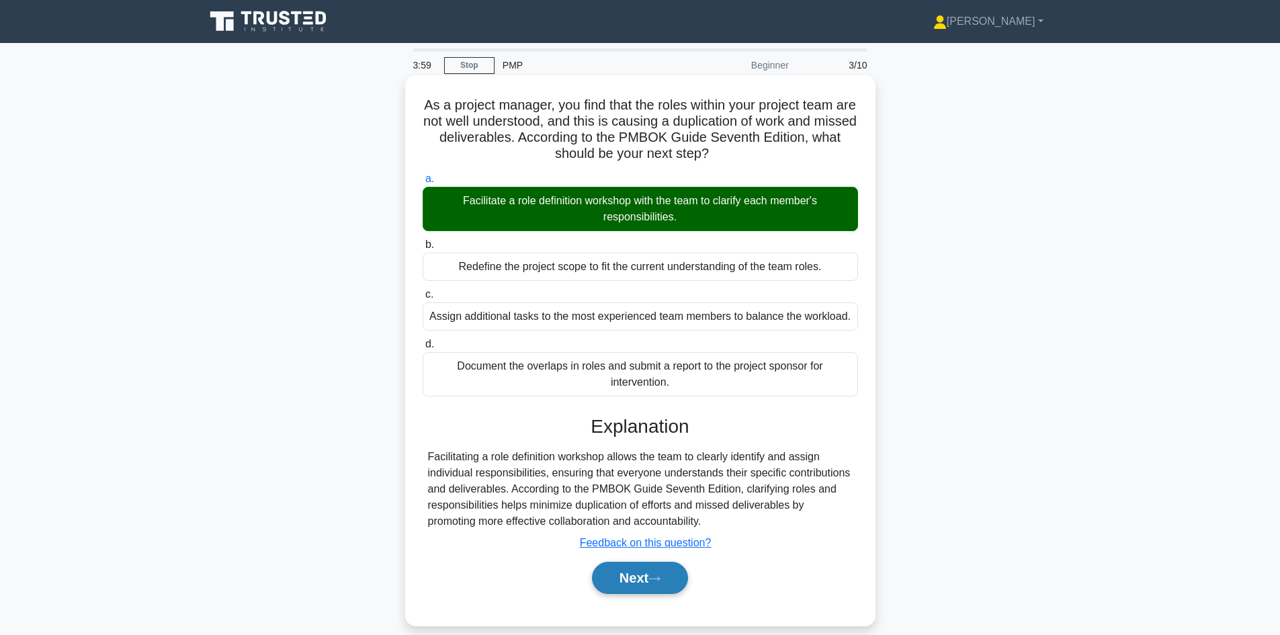
click at [622, 578] on button "Next" at bounding box center [640, 578] width 96 height 32
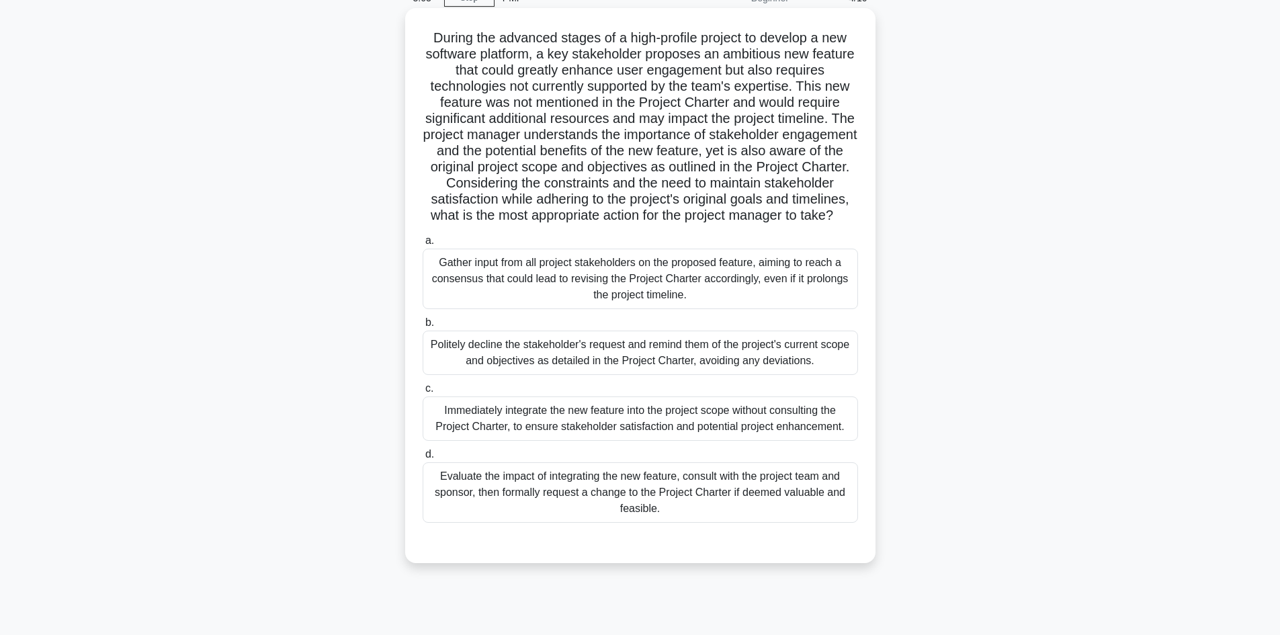
scroll to position [91, 0]
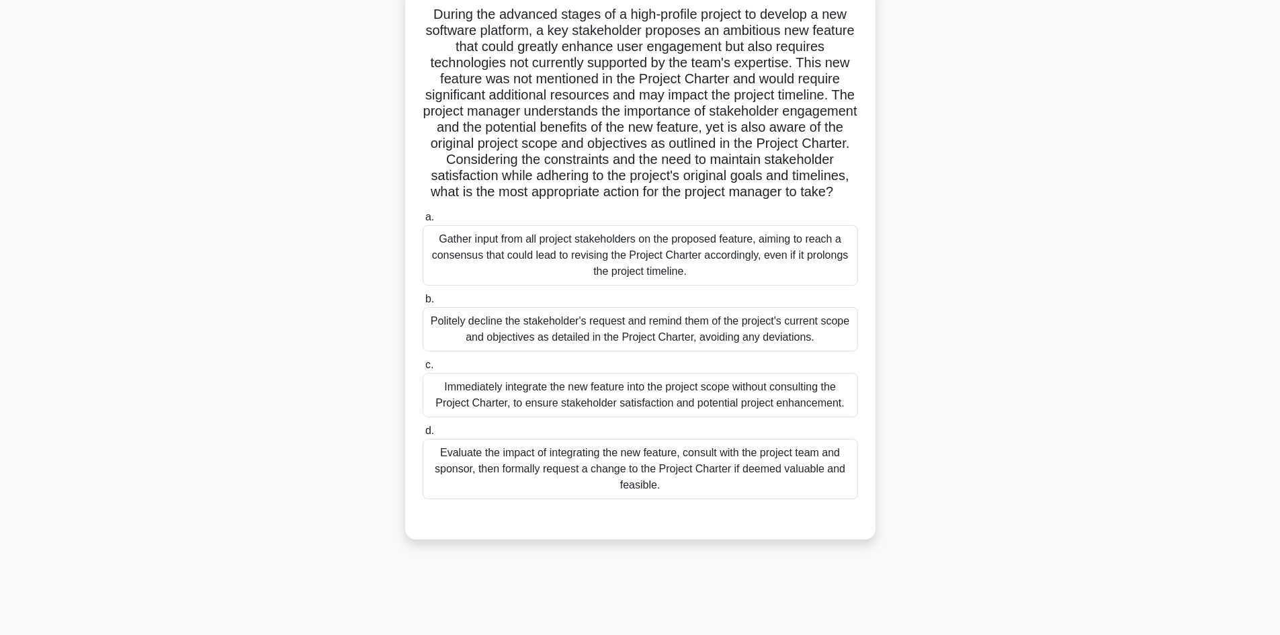
click at [637, 484] on div "Evaluate the impact of integrating the new feature, consult with the project te…" at bounding box center [640, 469] width 435 height 60
click at [423, 435] on input "d. Evaluate the impact of integrating the new feature, consult with the project…" at bounding box center [423, 431] width 0 height 9
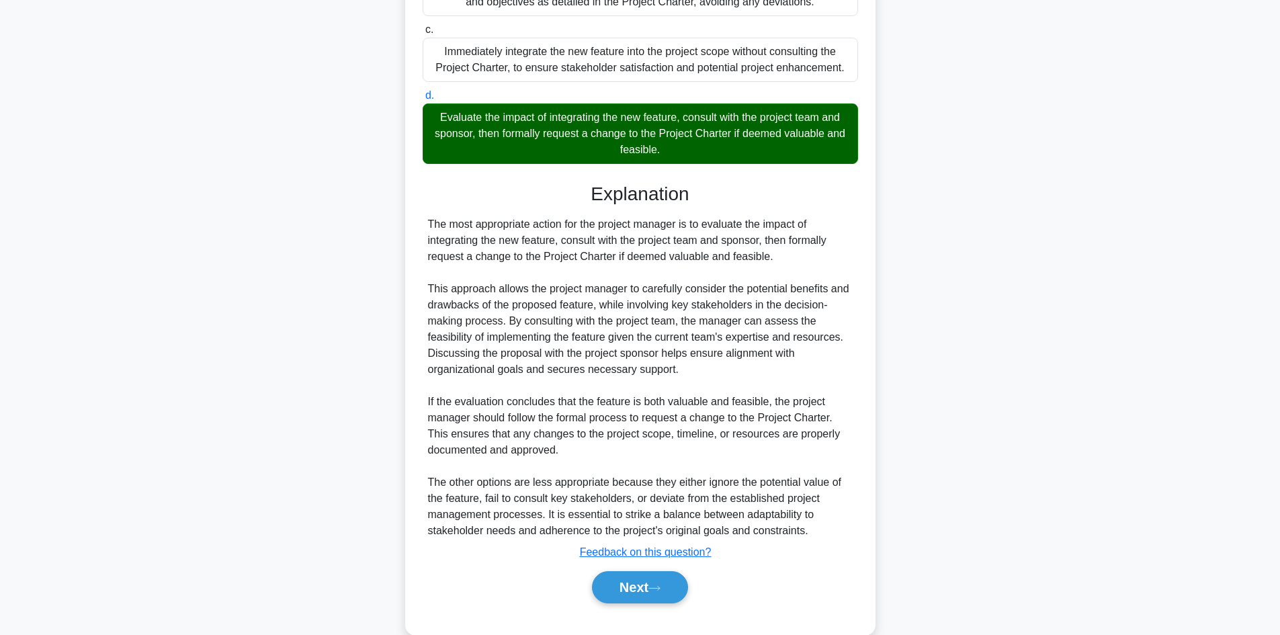
scroll to position [427, 0]
click at [629, 603] on button "Next" at bounding box center [640, 586] width 96 height 32
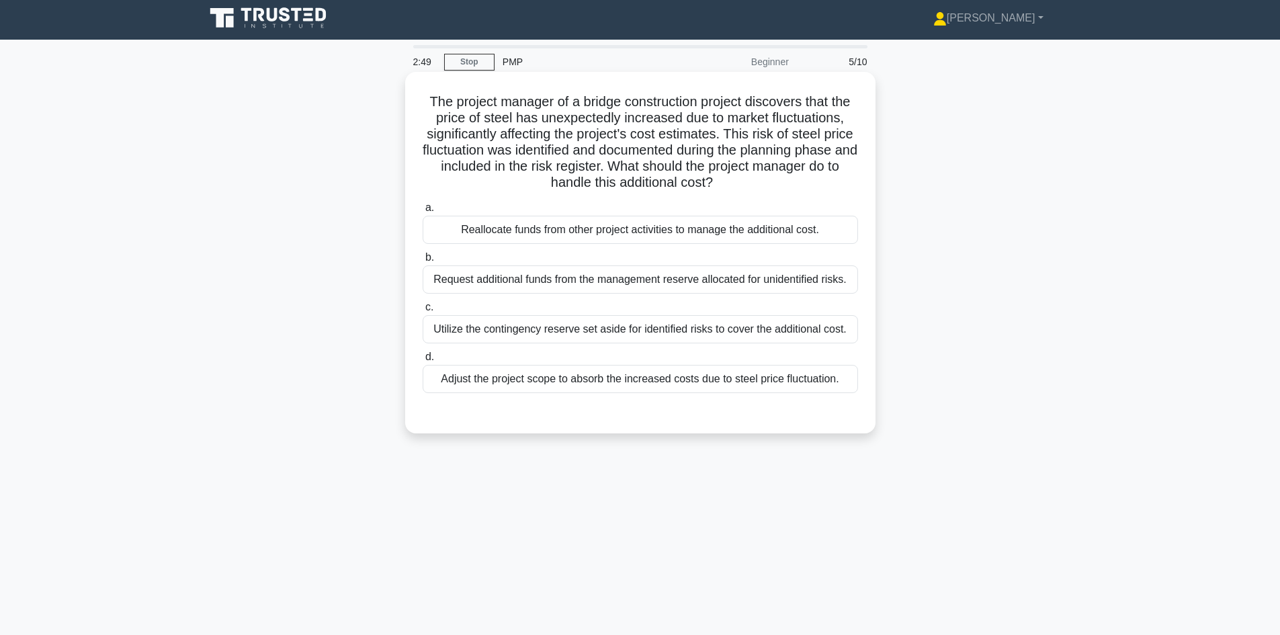
scroll to position [0, 0]
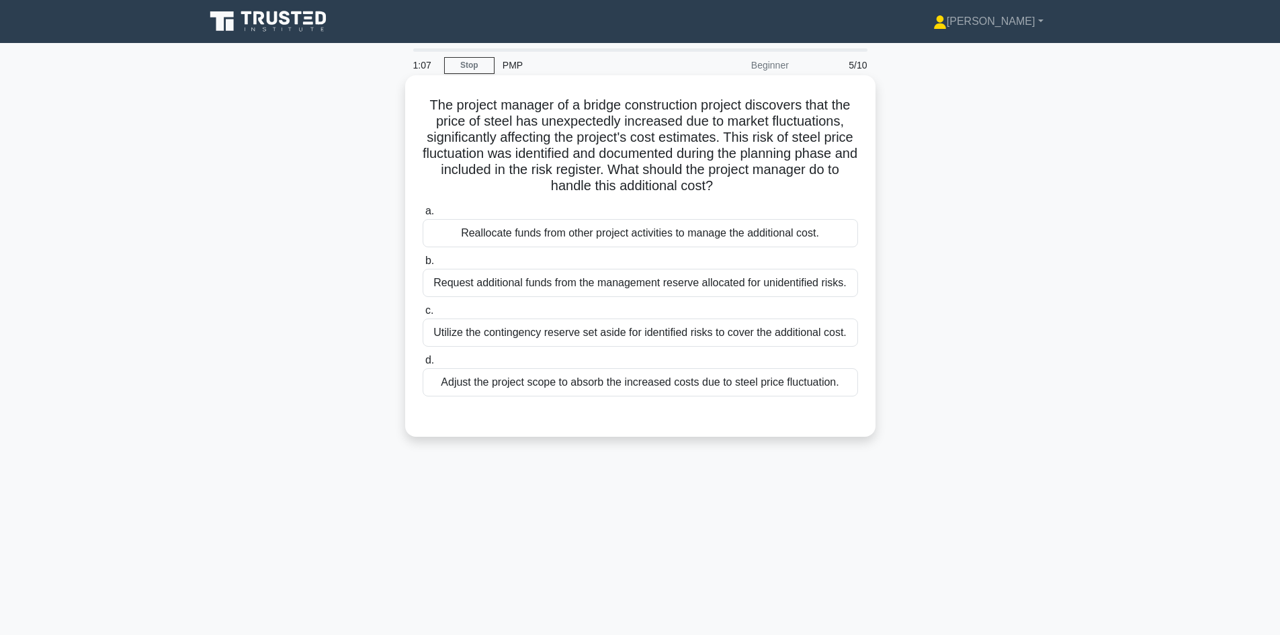
click at [671, 335] on div "Utilize the contingency reserve set aside for identified risks to cover the add…" at bounding box center [640, 332] width 435 height 28
click at [423, 315] on input "c. Utilize the contingency reserve set aside for identified risks to cover the …" at bounding box center [423, 310] width 0 height 9
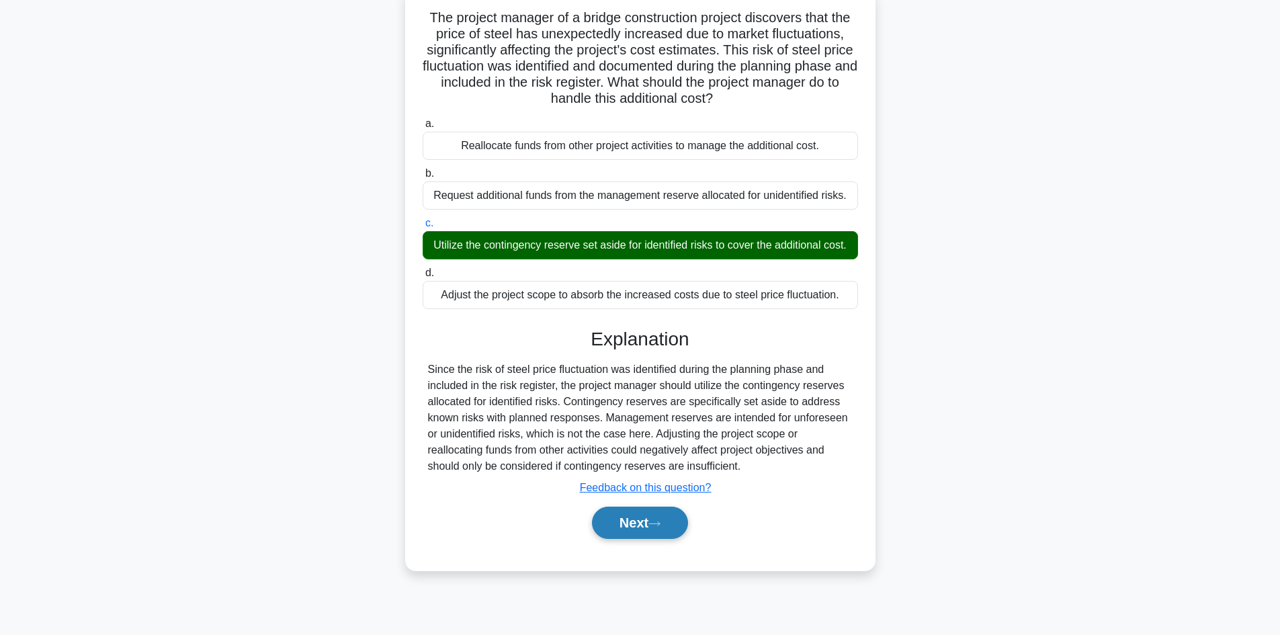
scroll to position [91, 0]
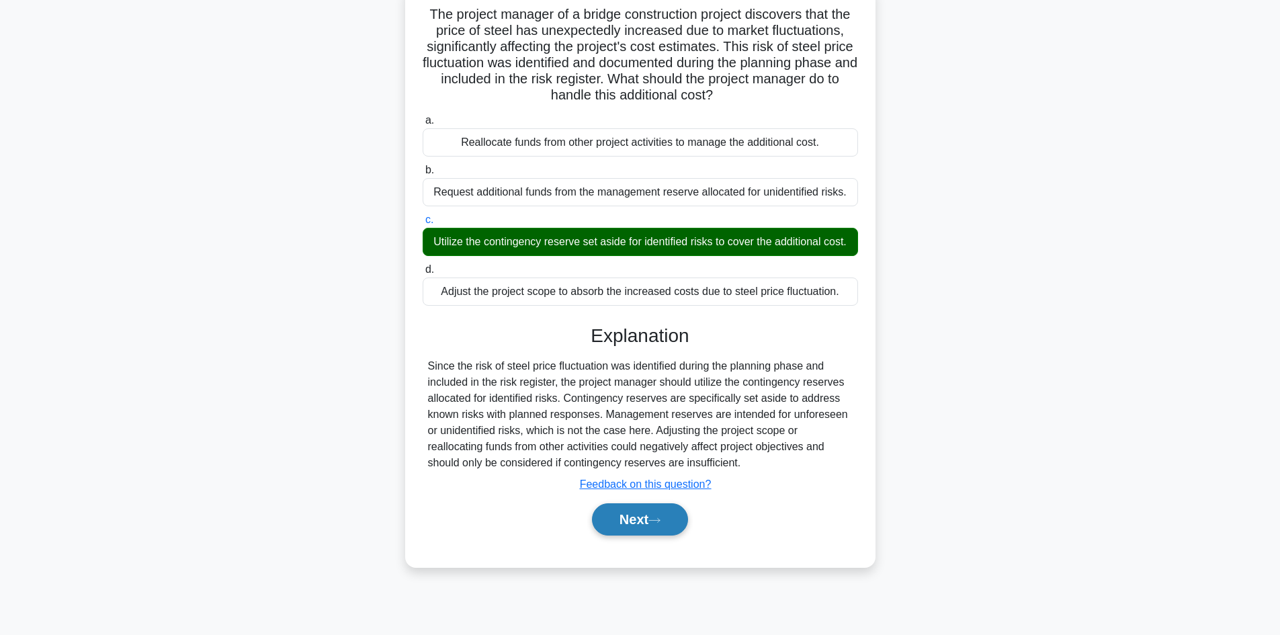
click at [623, 535] on button "Next" at bounding box center [640, 519] width 96 height 32
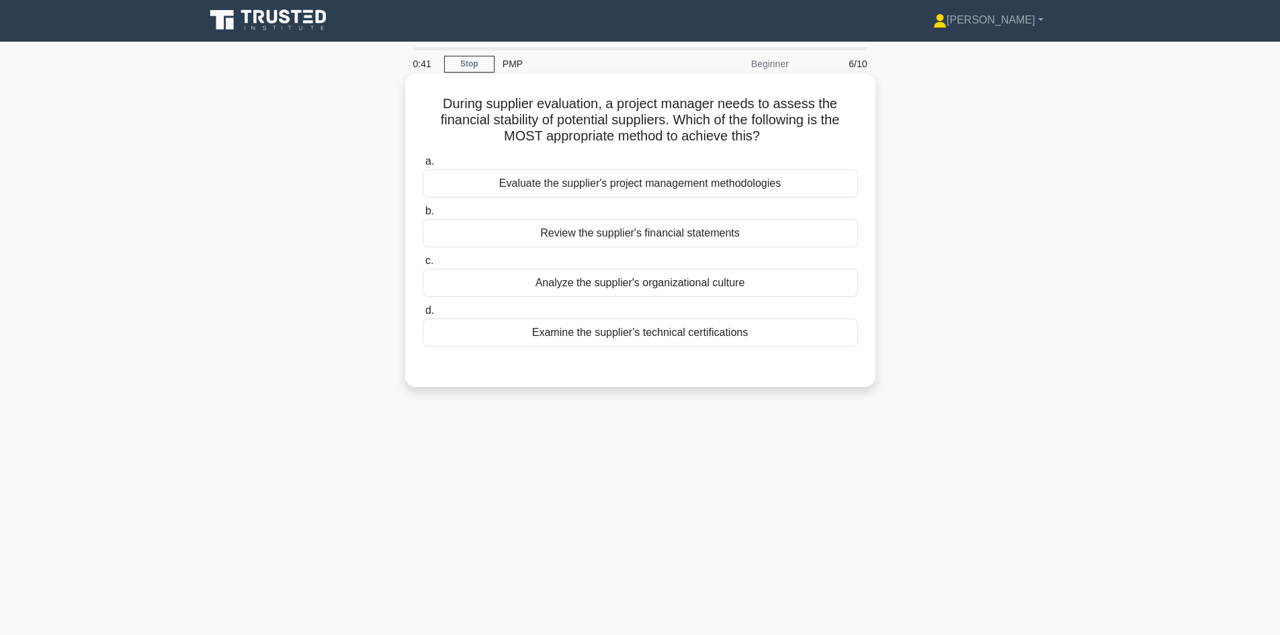
scroll to position [0, 0]
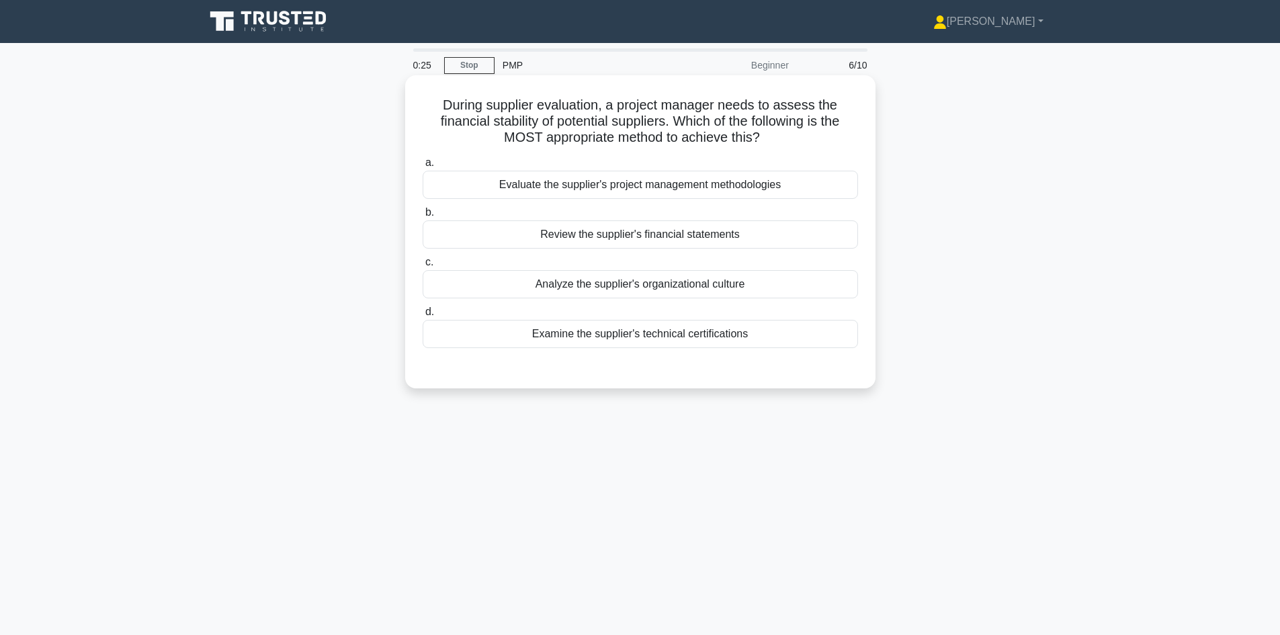
click at [703, 234] on div "Review the supplier's financial statements" at bounding box center [640, 234] width 435 height 28
click at [423, 217] on input "b. Review the supplier's financial statements" at bounding box center [423, 212] width 0 height 9
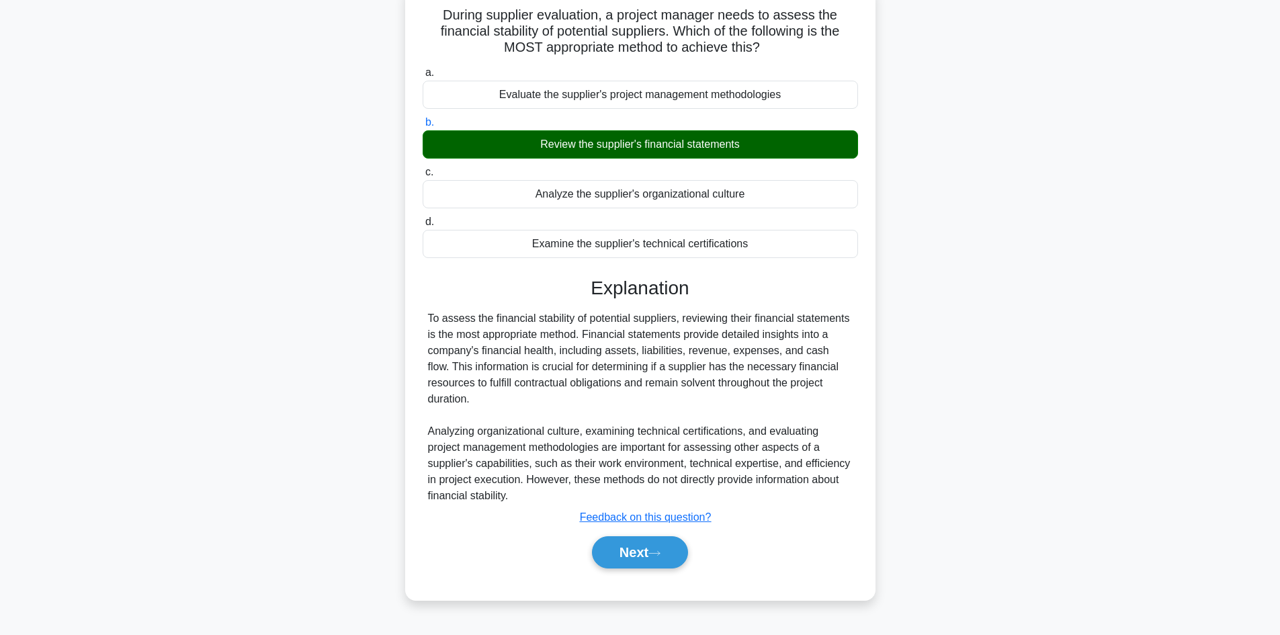
scroll to position [91, 0]
click at [616, 556] on button "Next" at bounding box center [640, 551] width 96 height 32
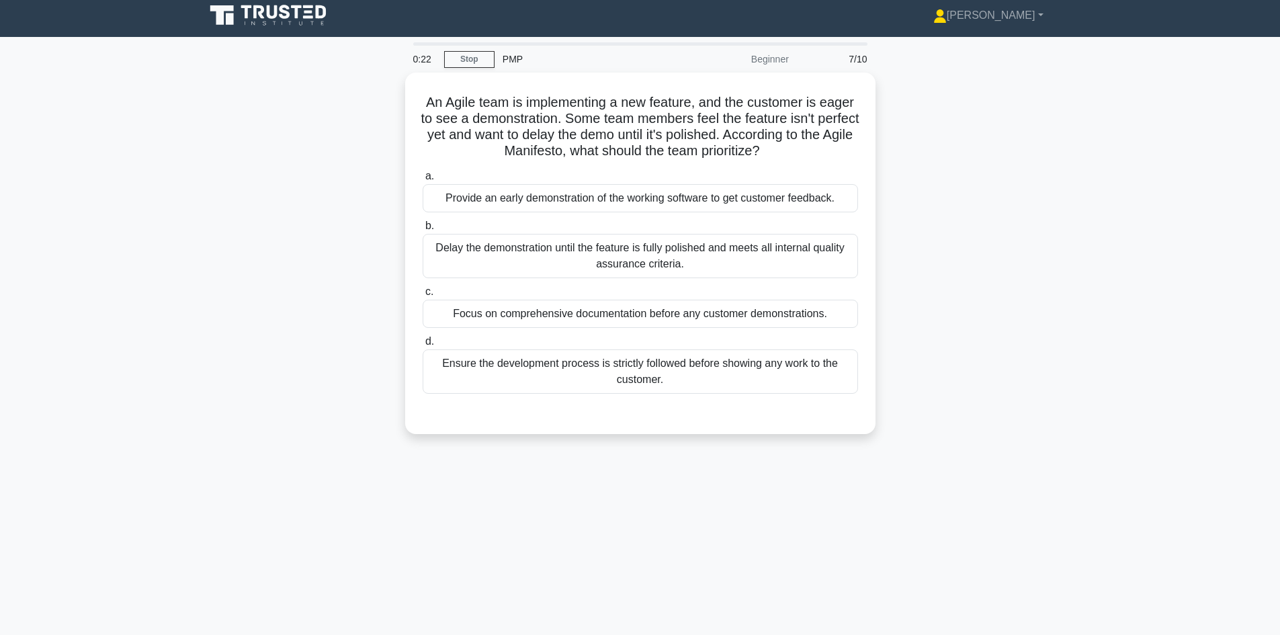
scroll to position [0, 0]
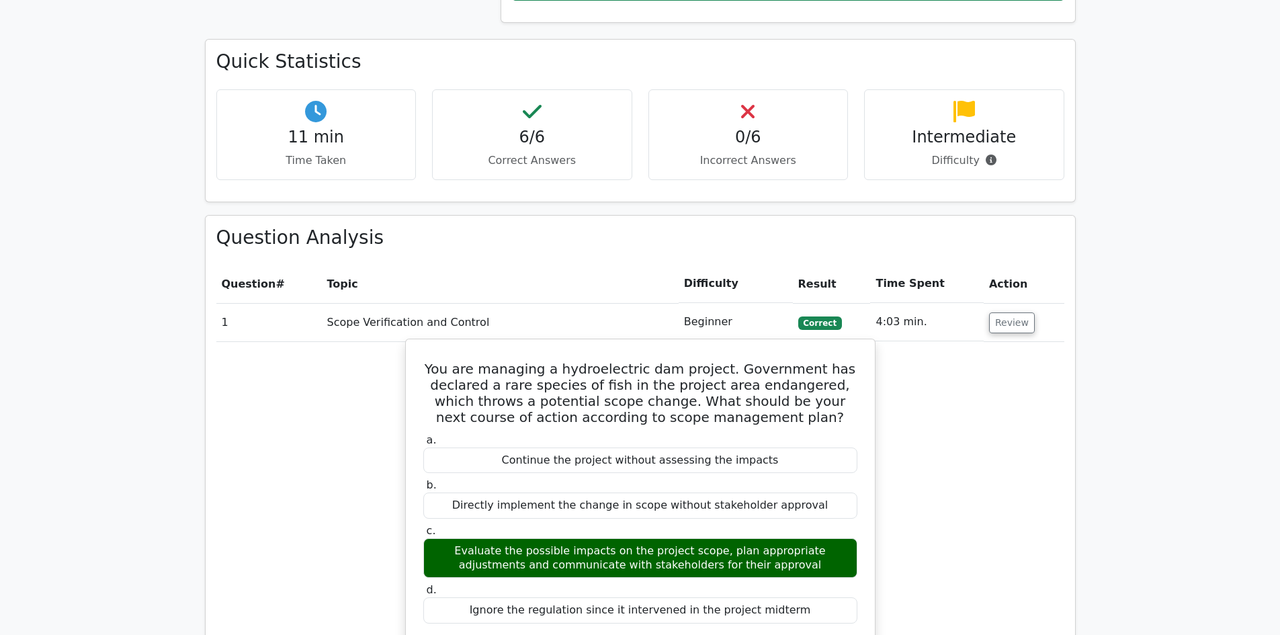
scroll to position [470, 0]
